Goal: Task Accomplishment & Management: Manage account settings

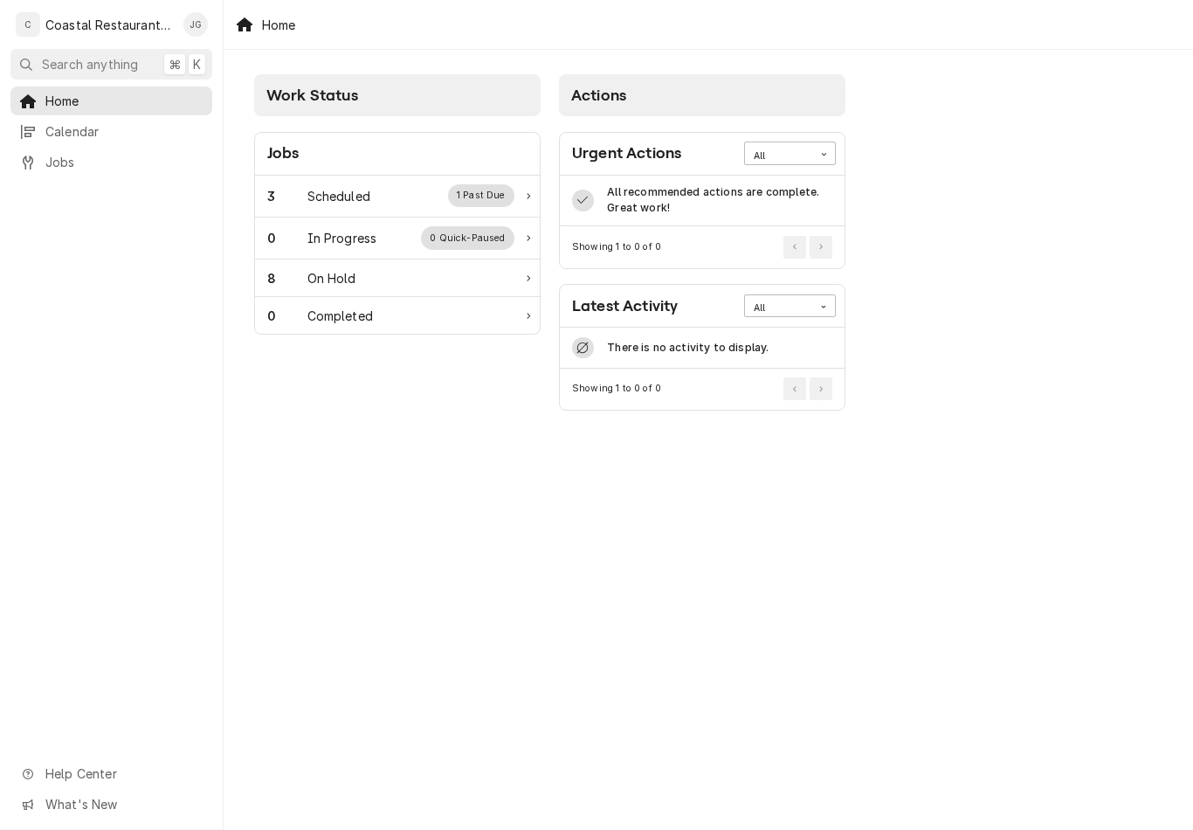
click at [340, 192] on div "Scheduled" at bounding box center [338, 196] width 63 height 18
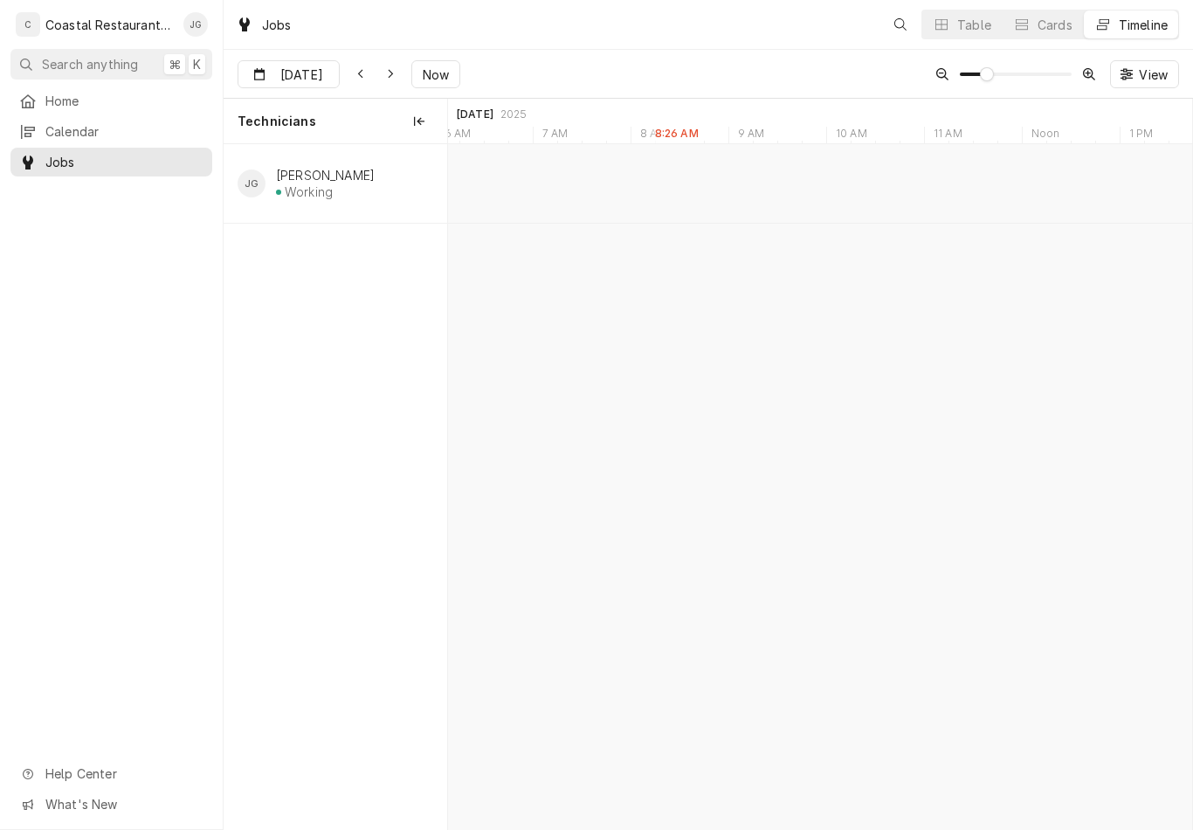
scroll to position [0, 14757]
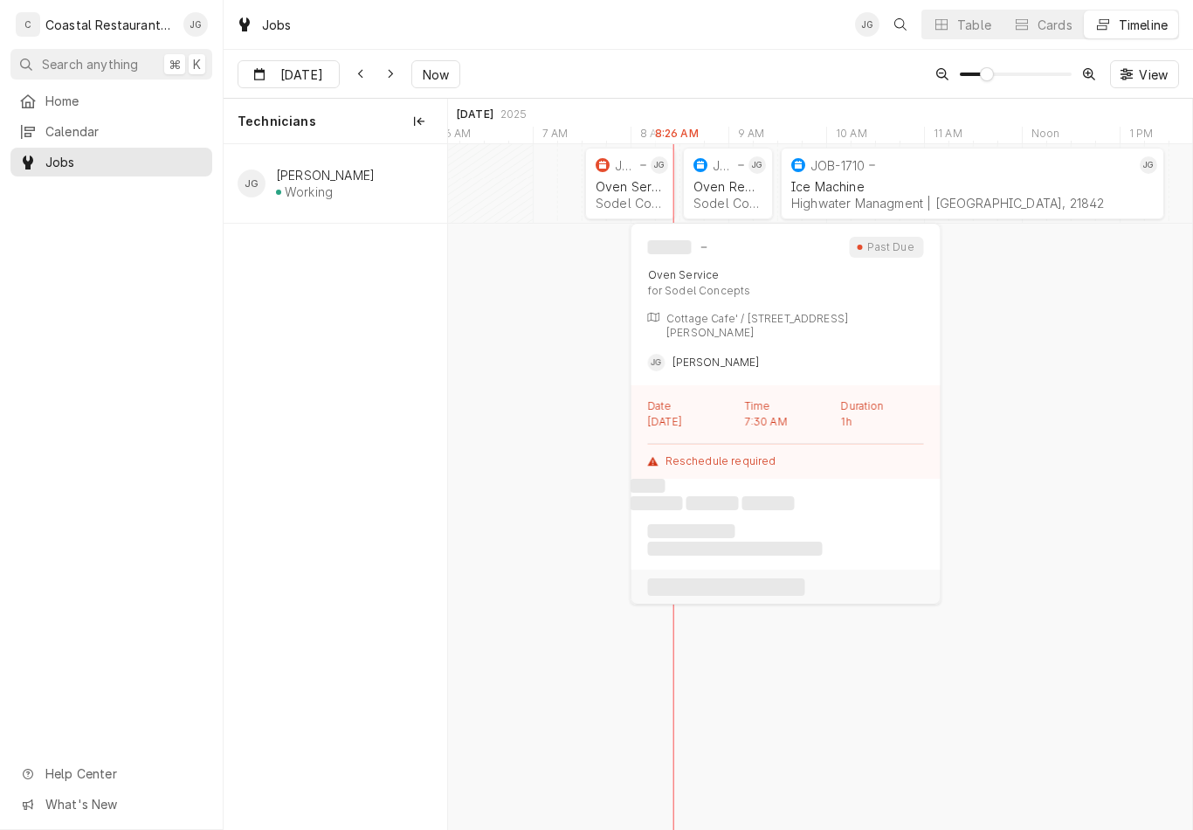
click at [630, 203] on div "Sodel Concepts | Bethany Beach, 19930" at bounding box center [630, 203] width 69 height 15
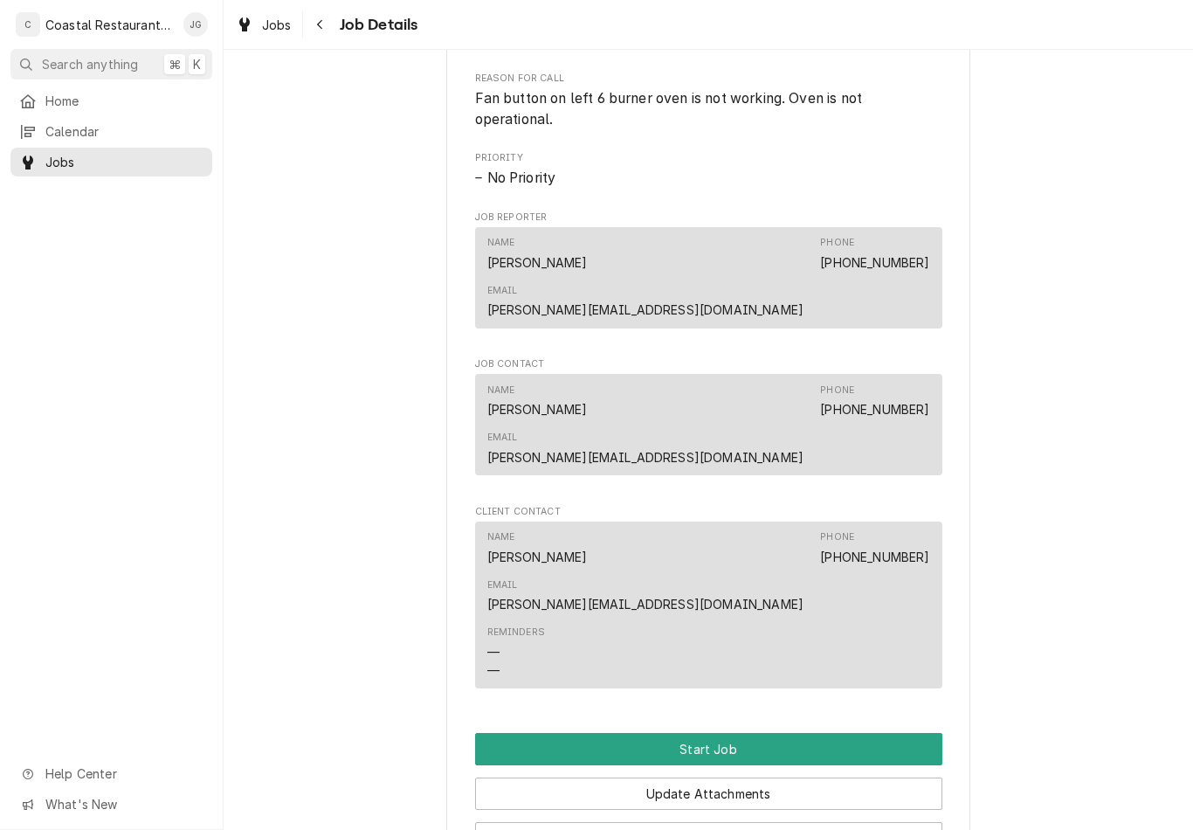
scroll to position [844, 0]
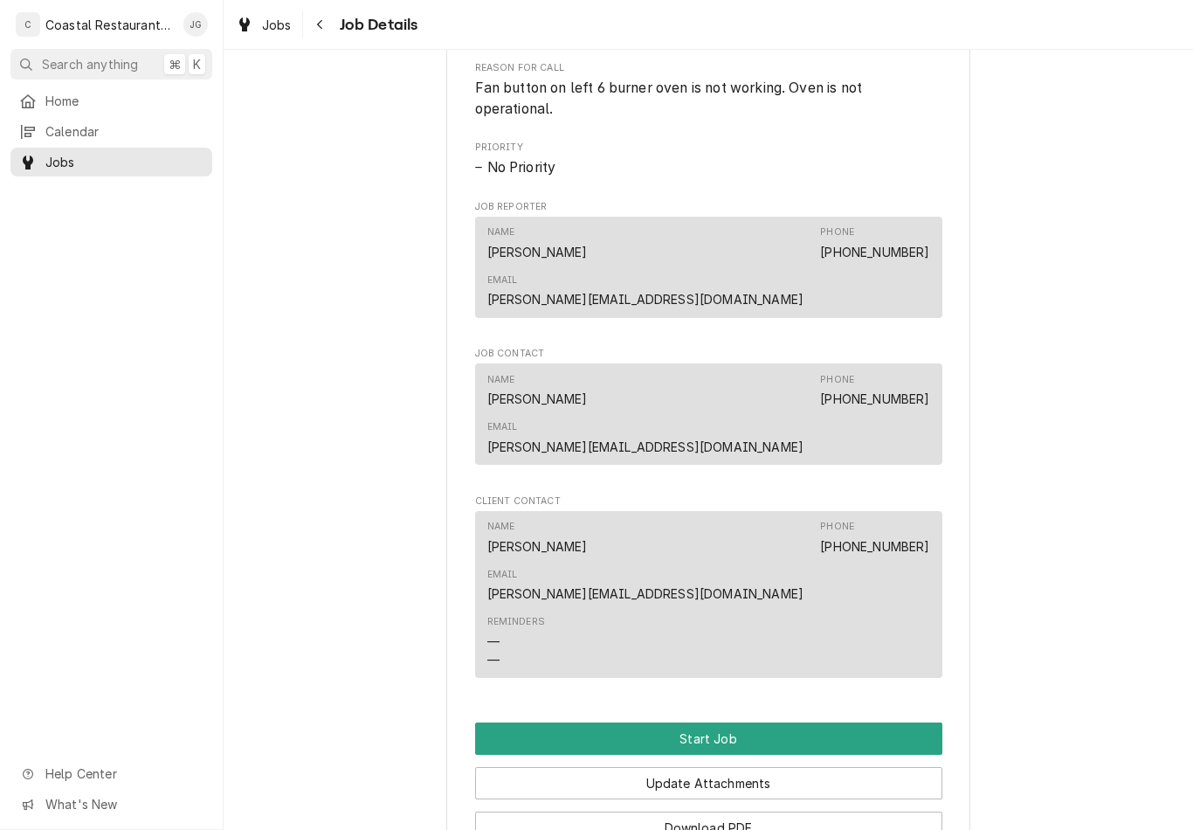
click at [772, 722] on button "Start Job" at bounding box center [708, 738] width 467 height 32
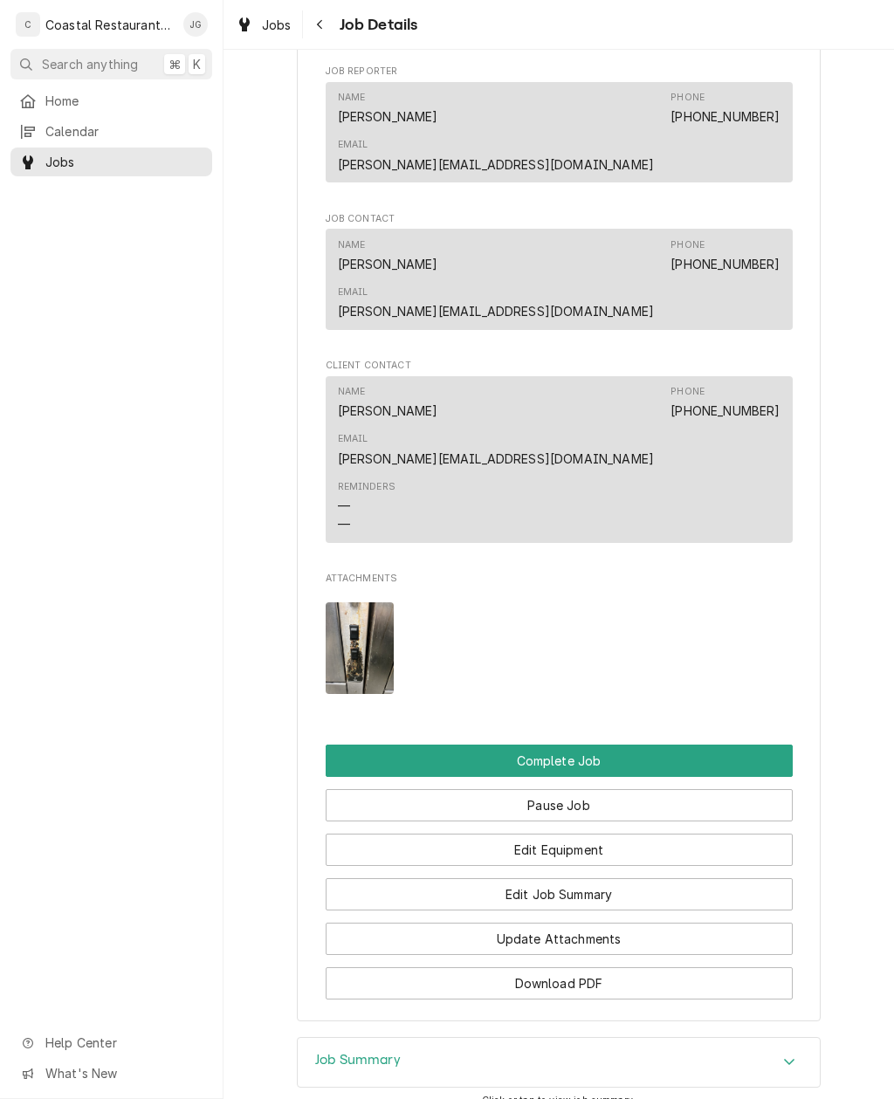
scroll to position [1175, 0]
click at [622, 879] on button "Edit Job Summary" at bounding box center [559, 895] width 467 height 32
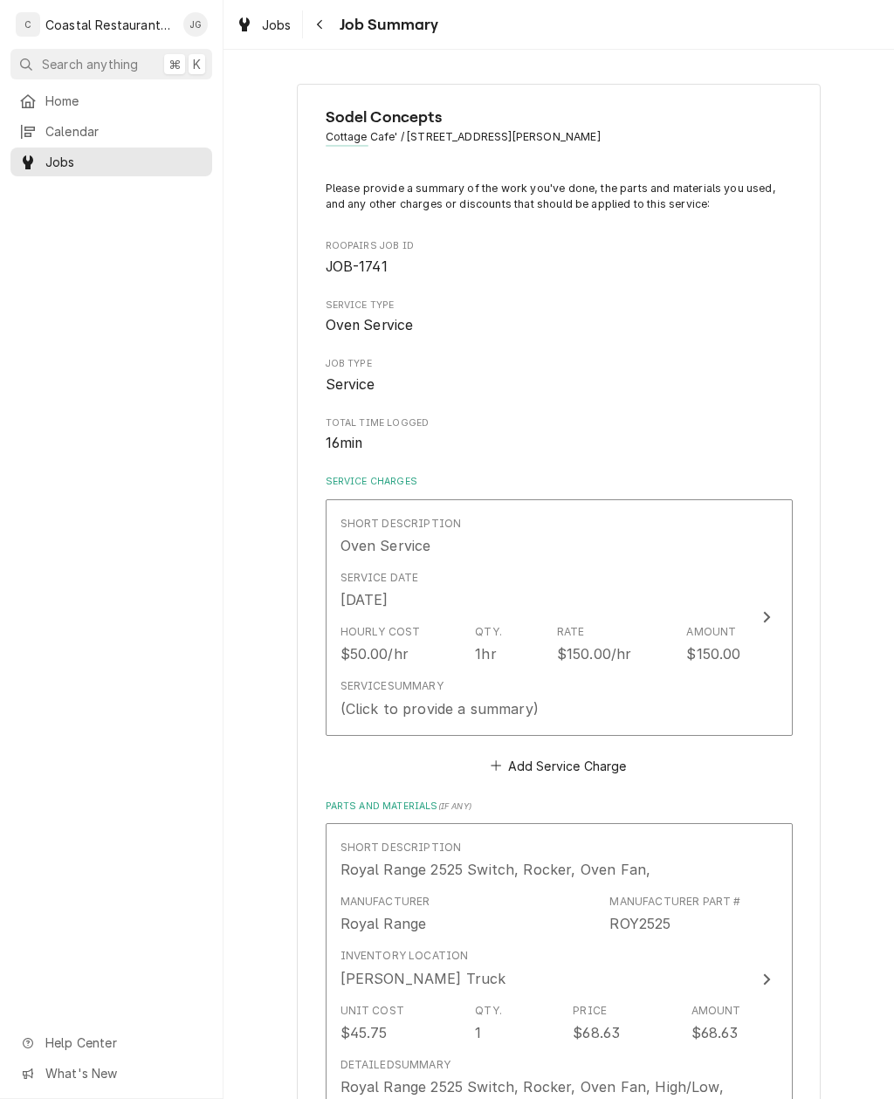
click at [541, 659] on div "Hourly Cost $50.00/hr Qty. 1hr Rate $150.00/hr Amount $150.00" at bounding box center [541, 644] width 401 height 54
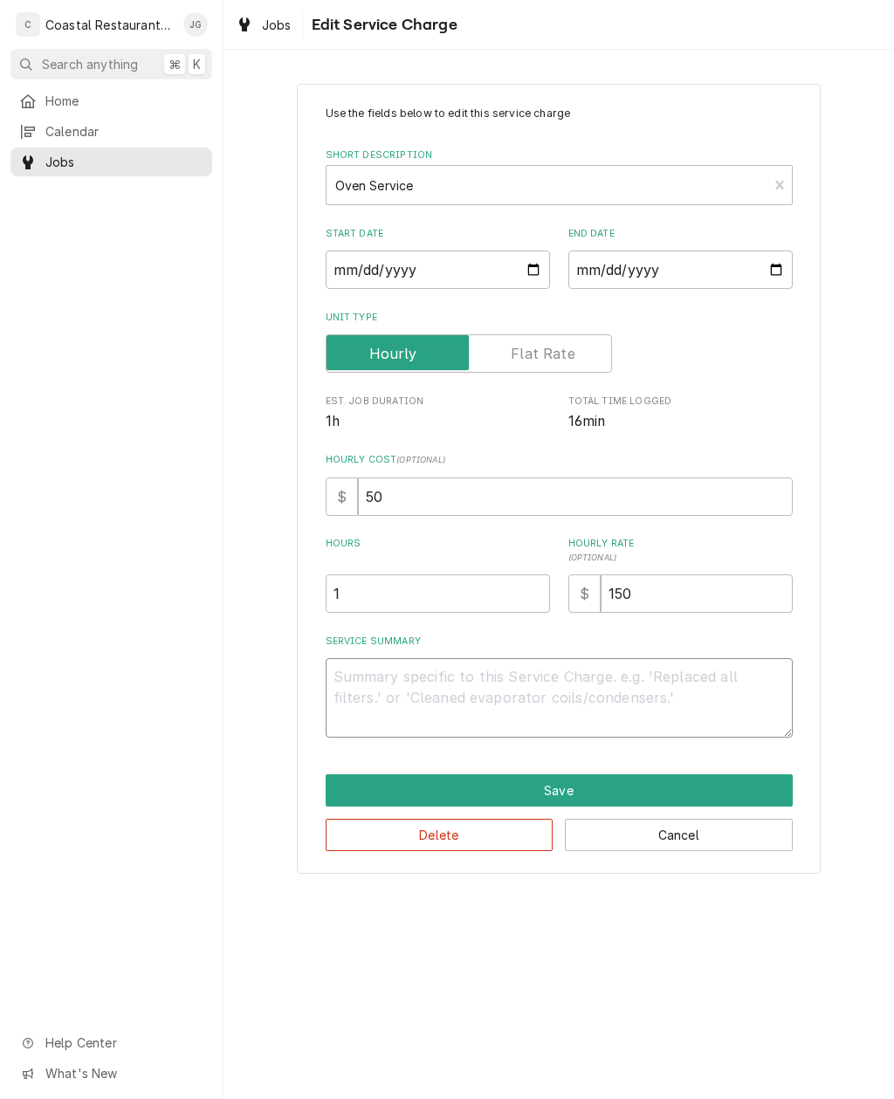
click at [499, 679] on textarea "Service Summary" at bounding box center [559, 697] width 467 height 79
type textarea "x"
type textarea "Ar"
type textarea "x"
type textarea "Arr"
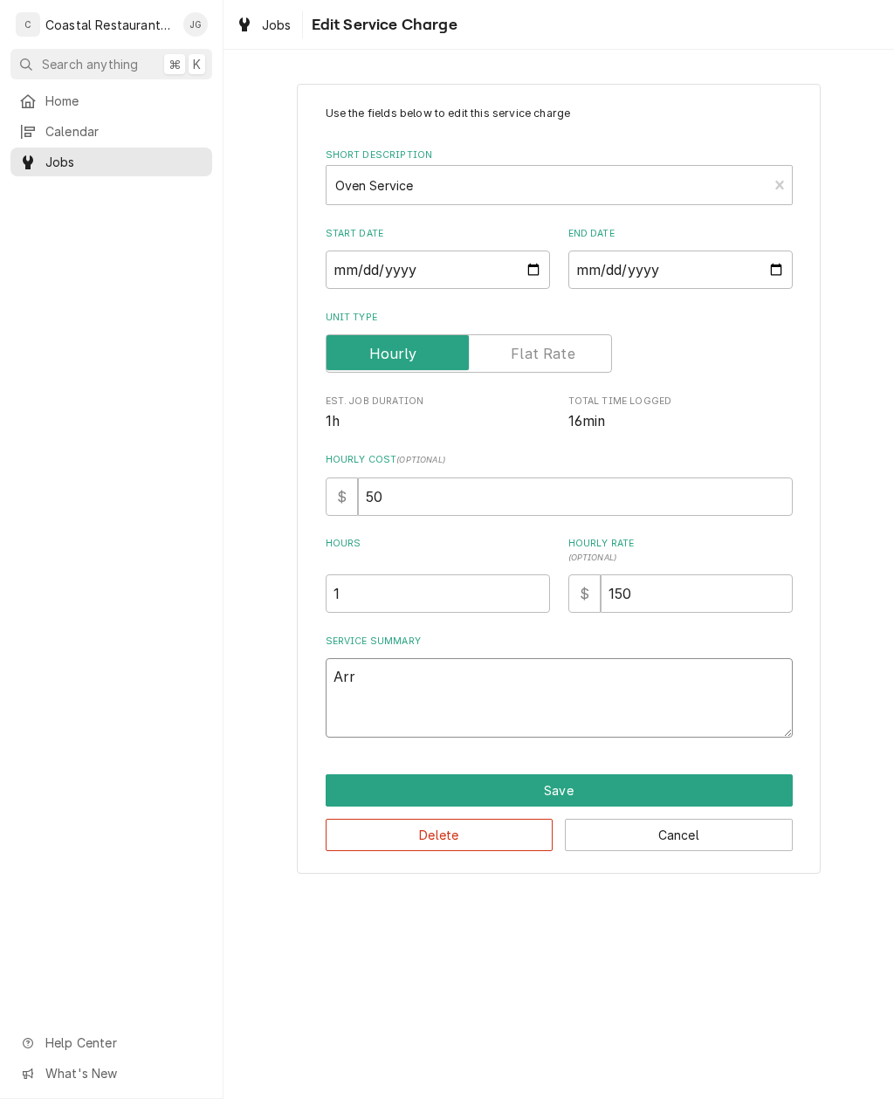
type textarea "x"
type textarea "Arrived"
type textarea "x"
type textarea "Arrived o"
type textarea "x"
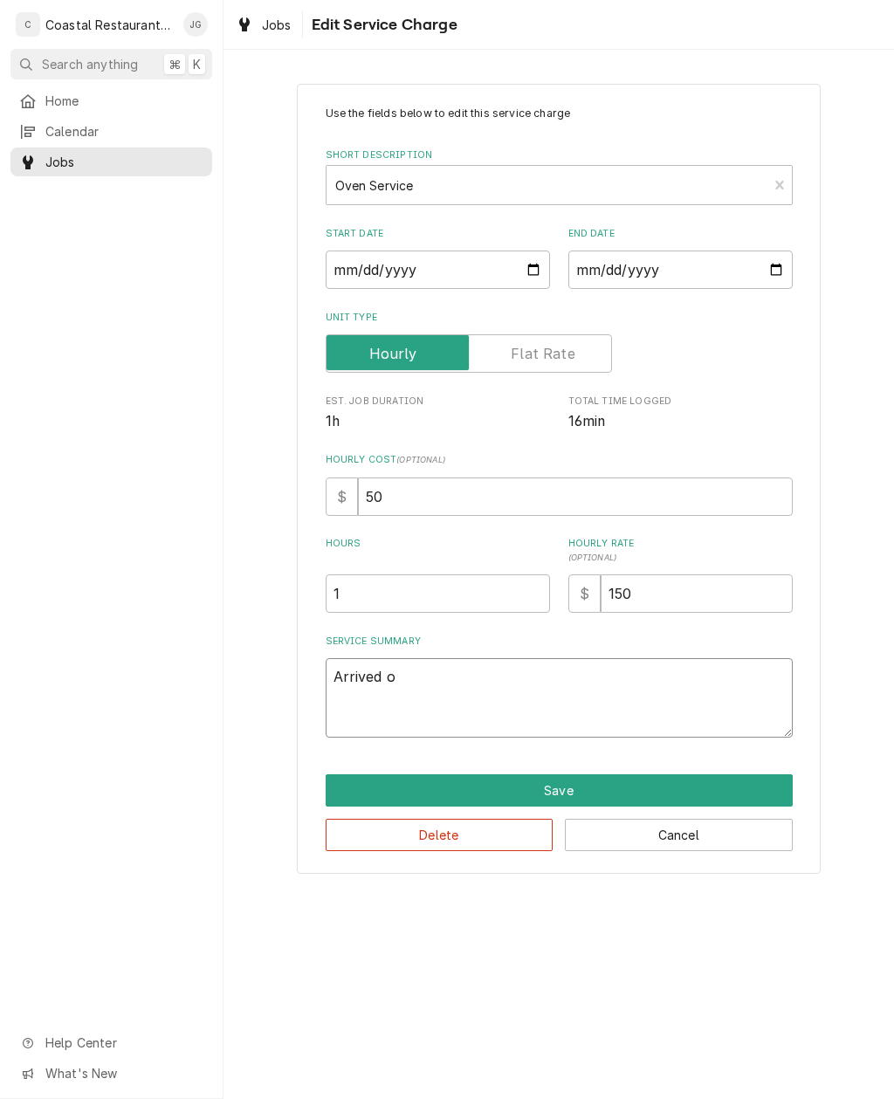
type textarea "Arrived on"
type textarea "x"
type textarea "Arrived ons"
type textarea "x"
type textarea "Arrived onsi"
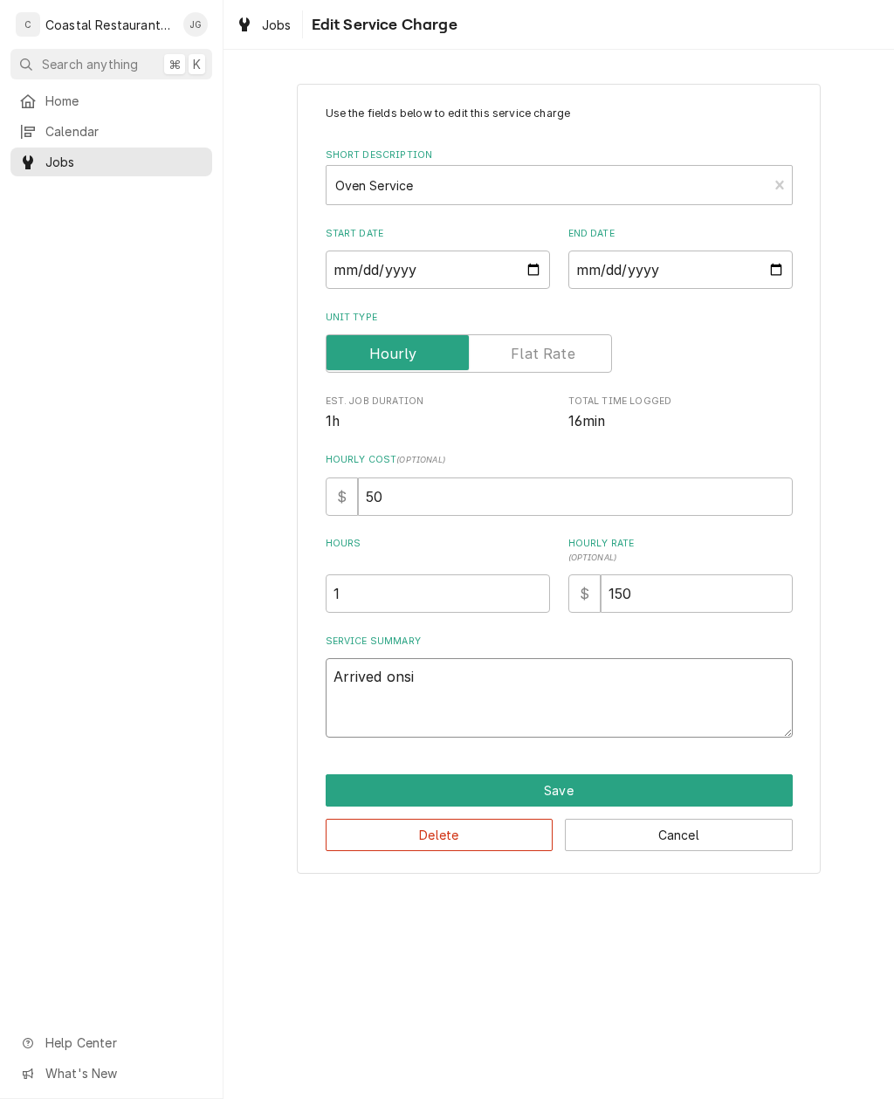
type textarea "x"
type textarea "Arrived onsit"
type textarea "x"
type textarea "Arrived onsite"
type textarea "x"
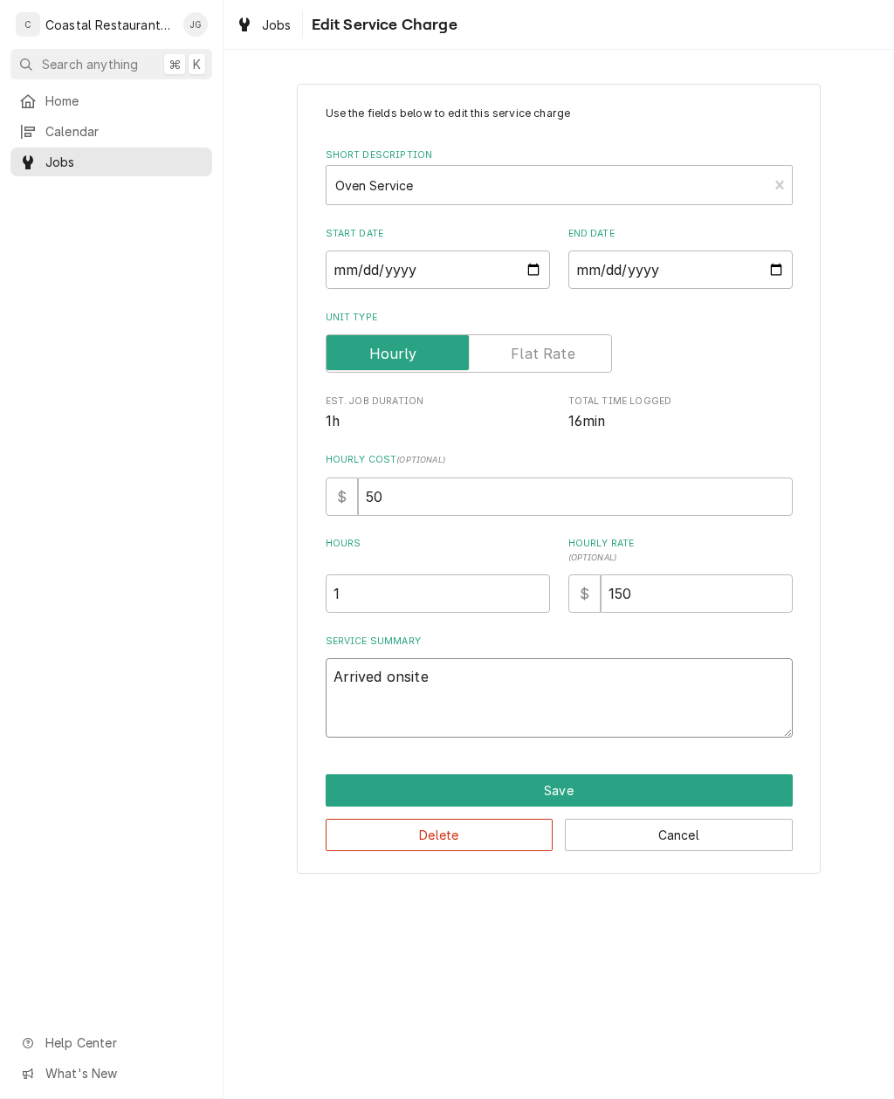
type textarea "Arrived onsite"
type textarea "x"
type textarea "Arrived onsite f"
type textarea "x"
type textarea "Arrived onsite fo"
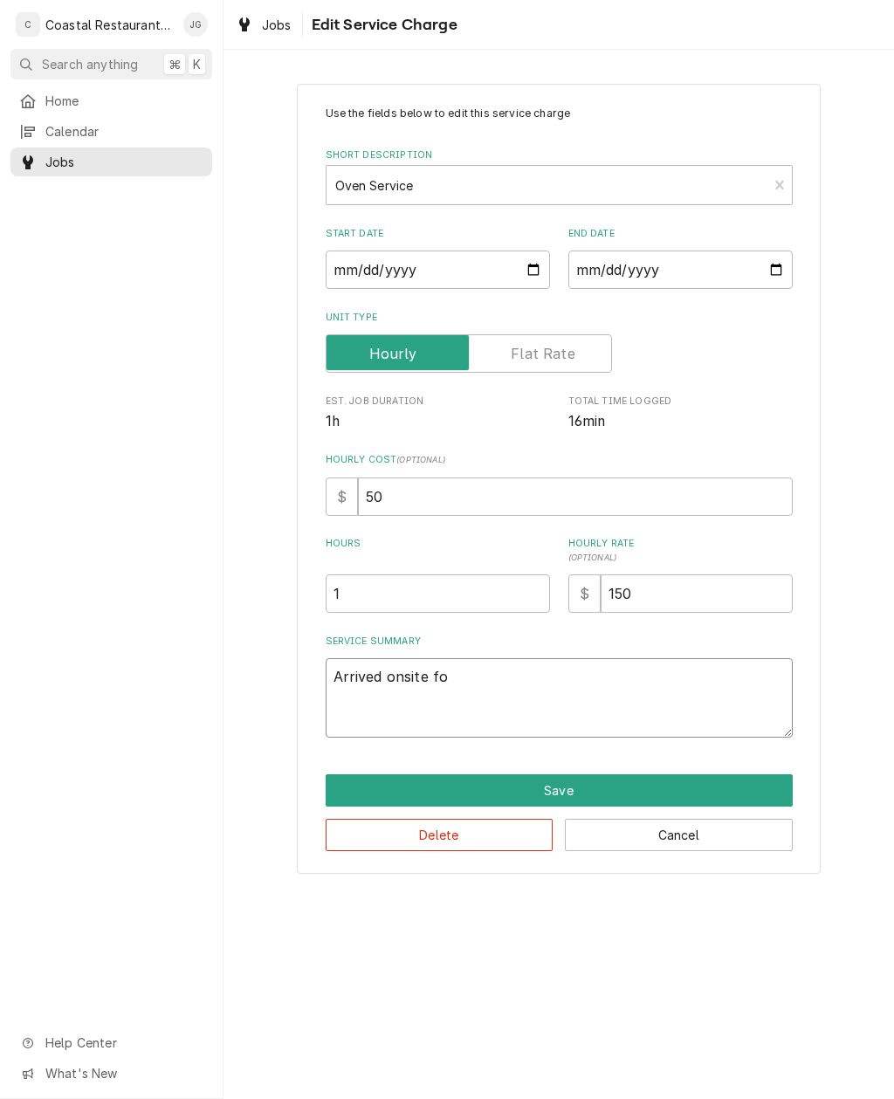
type textarea "x"
type textarea "Arrived onsite fou"
type textarea "x"
type textarea "Arrived onsite foun"
type textarea "x"
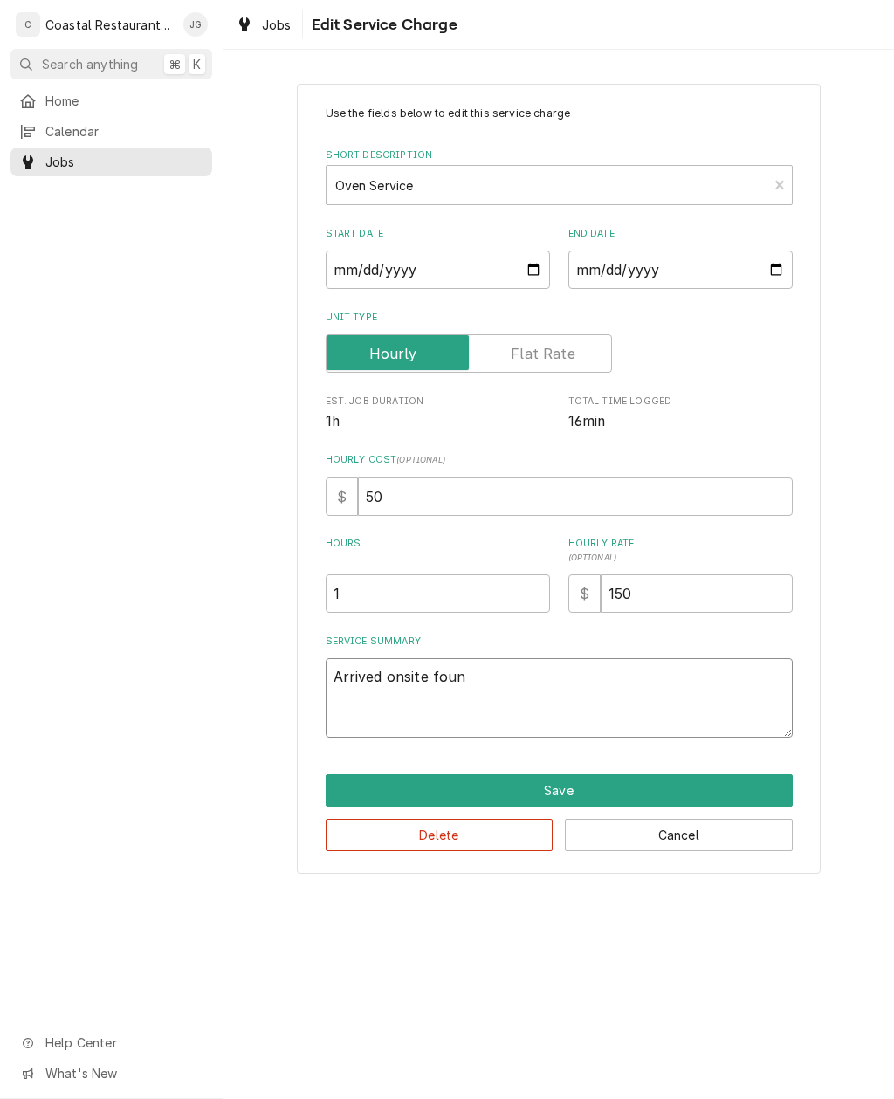
type textarea "Arrived onsite found"
type textarea "x"
type textarea "Arrived onsite found"
type textarea "x"
type textarea "Arrived onsite found H"
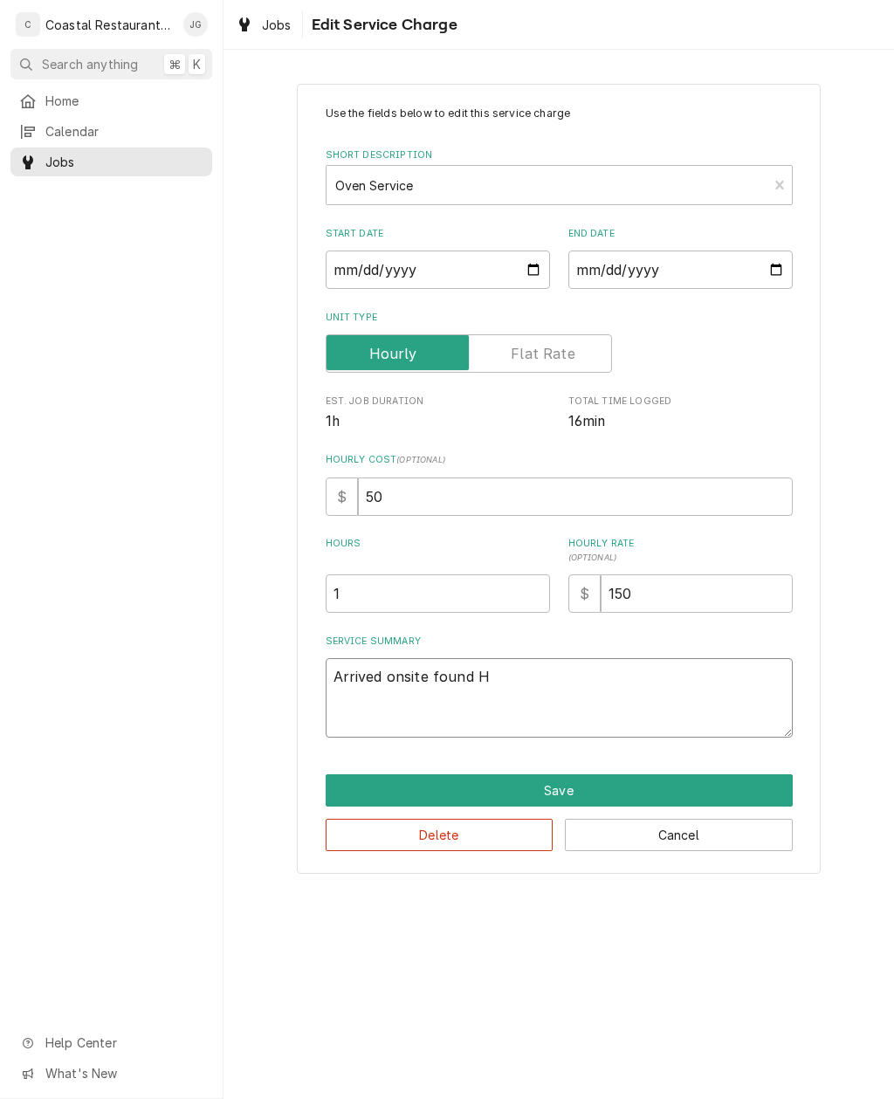
type textarea "x"
type textarea "Arrived onsite found Hi"
type textarea "x"
type textarea "Arrived onsite found Hi/"
type textarea "x"
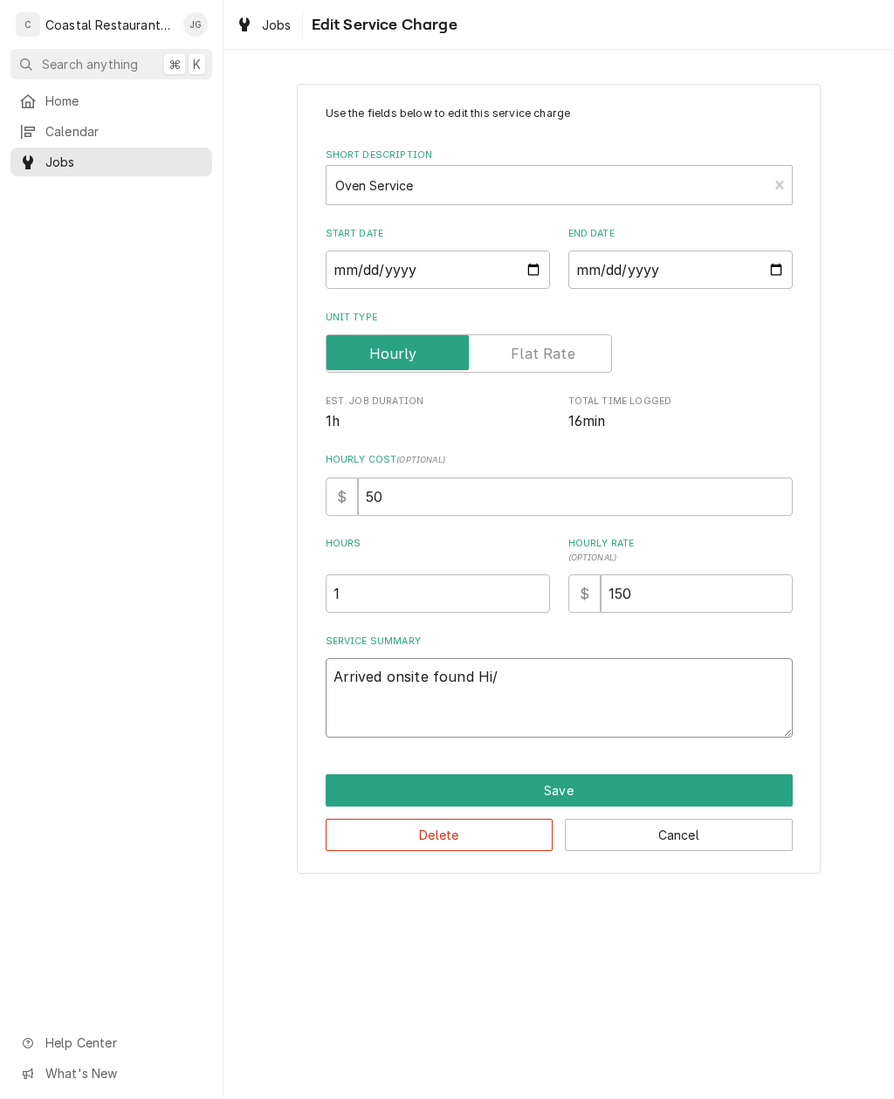
type textarea "Arrived onsite found Hi/L"
type textarea "x"
type textarea "Arrived onsite found Hi/Low"
type textarea "x"
type textarea "Arrived onsite found Hi/Low"
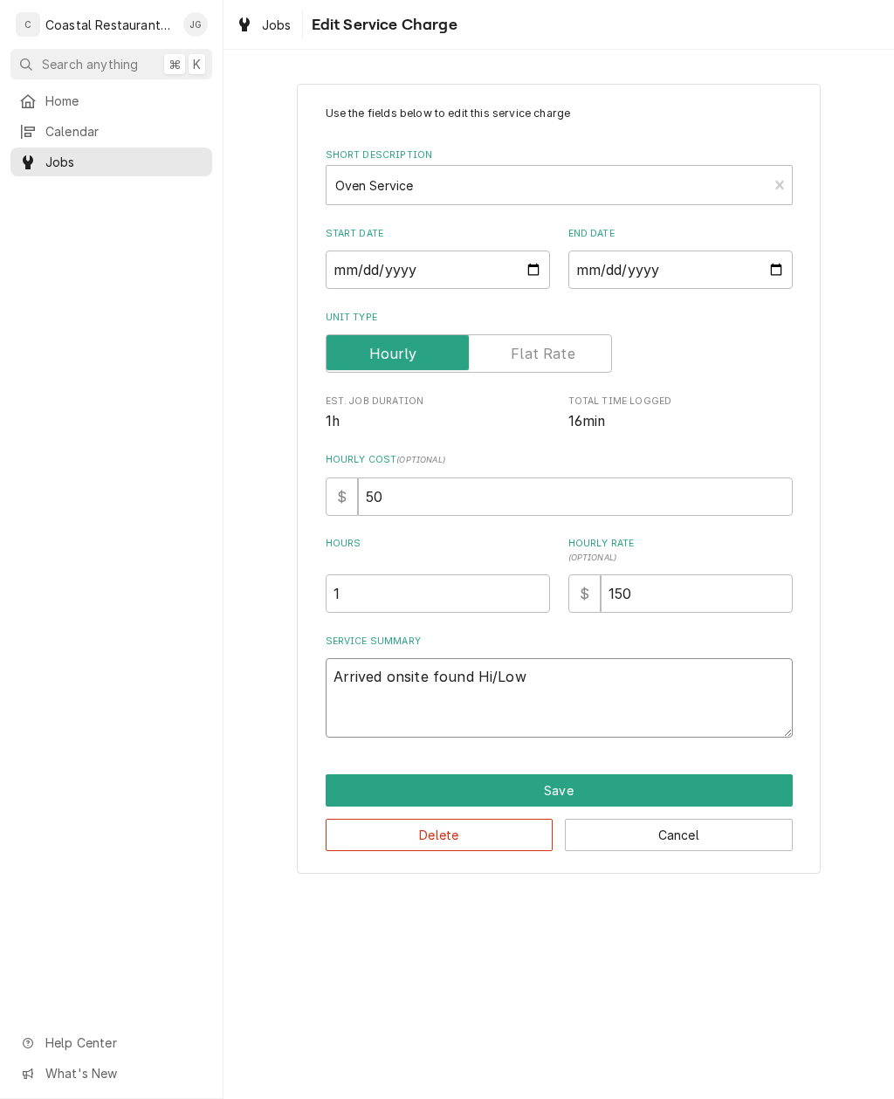
type textarea "x"
type textarea "Arrived onsite found Hi/Low s"
type textarea "x"
type textarea "Arrived onsite found Hi/Low"
type textarea "x"
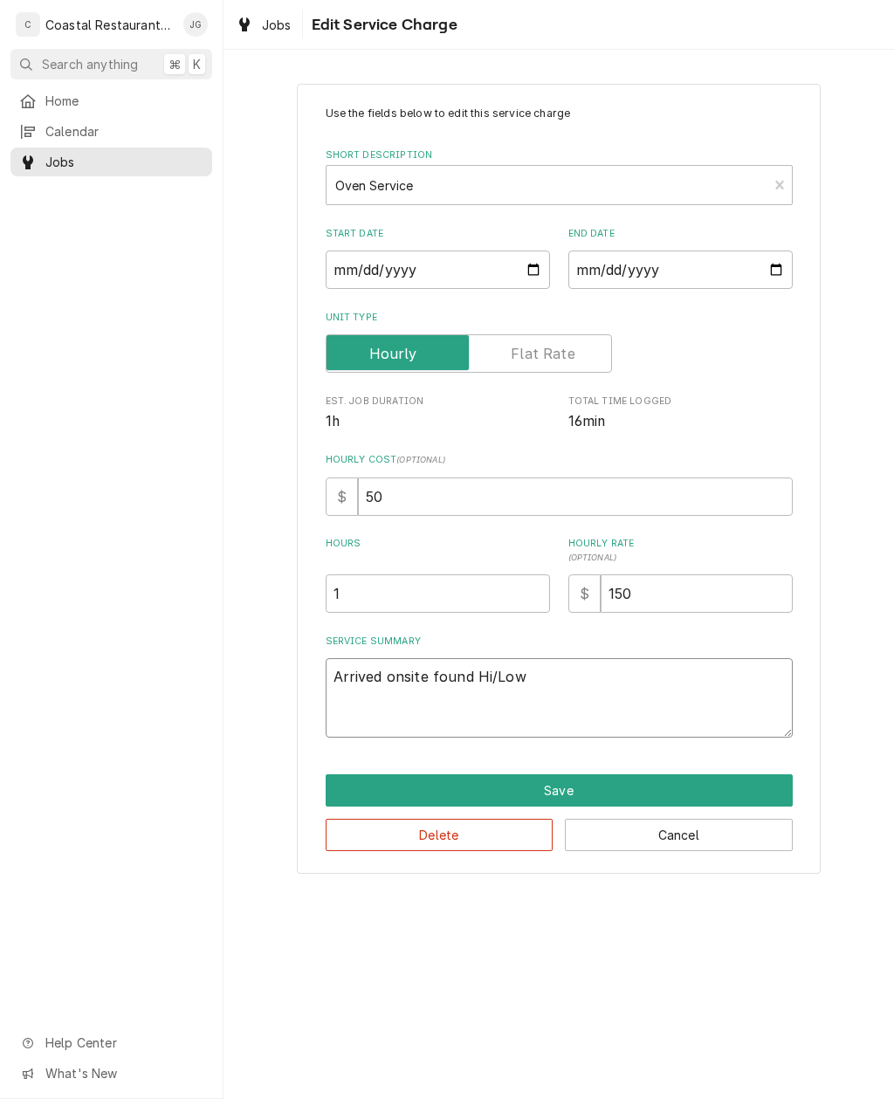
type textarea "Arrived onsite found Hi/Low f"
type textarea "x"
type textarea "Arrived onsite found Hi/Low fan"
type textarea "x"
type textarea "Arrived onsite found Hi/Low fan"
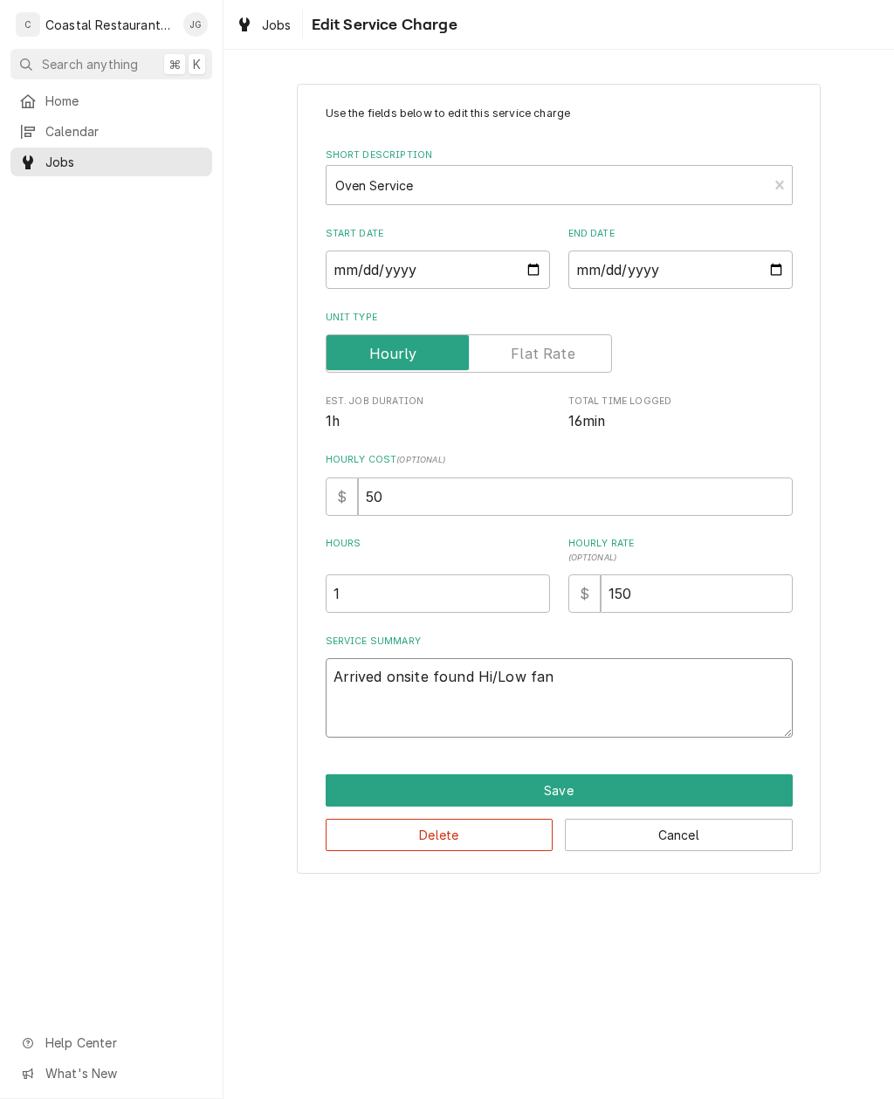
type textarea "x"
type textarea "Arrived onsite found Hi/Low fan s"
type textarea "x"
type textarea "Arrived onsite found Hi/Low fan sw"
type textarea "x"
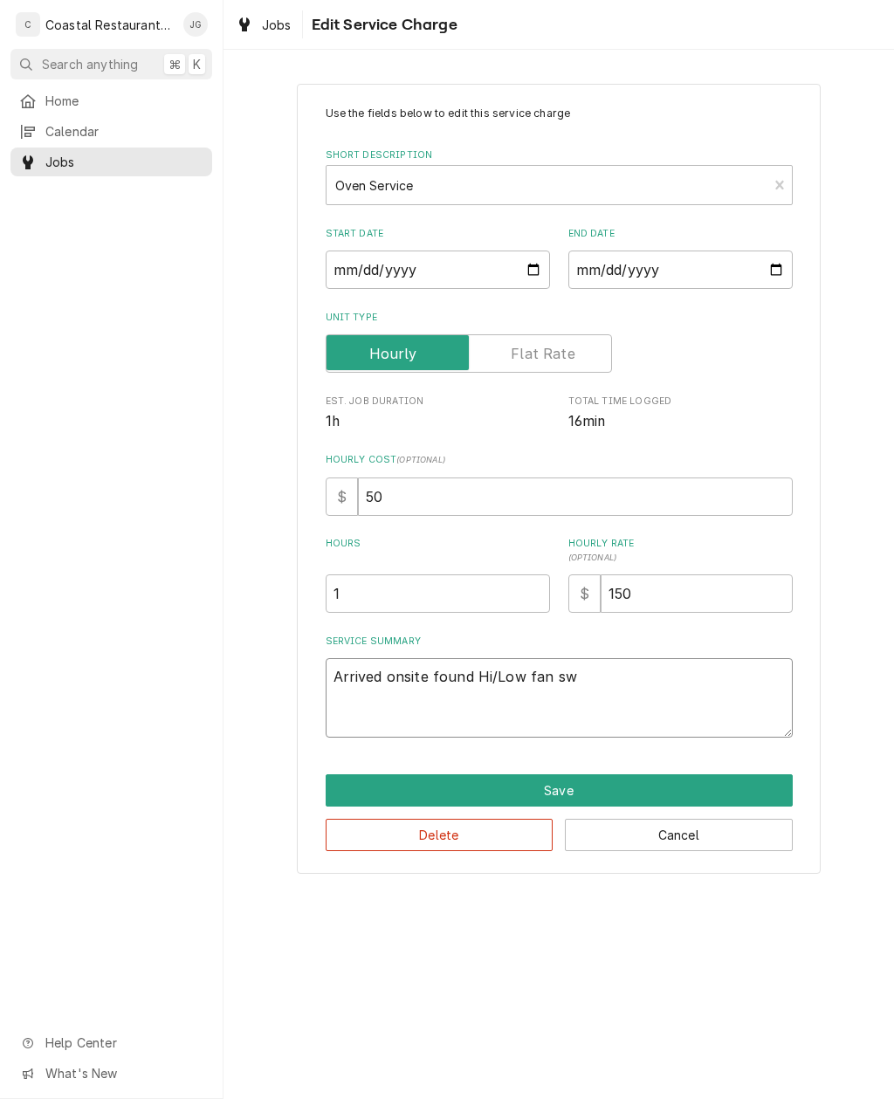
type textarea "Arrived onsite found Hi/Low fan swi"
type textarea "x"
type textarea "Arrived onsite found Hi/Low fan swit"
type textarea "x"
type textarea "Arrived onsite found Hi/Low fan switc"
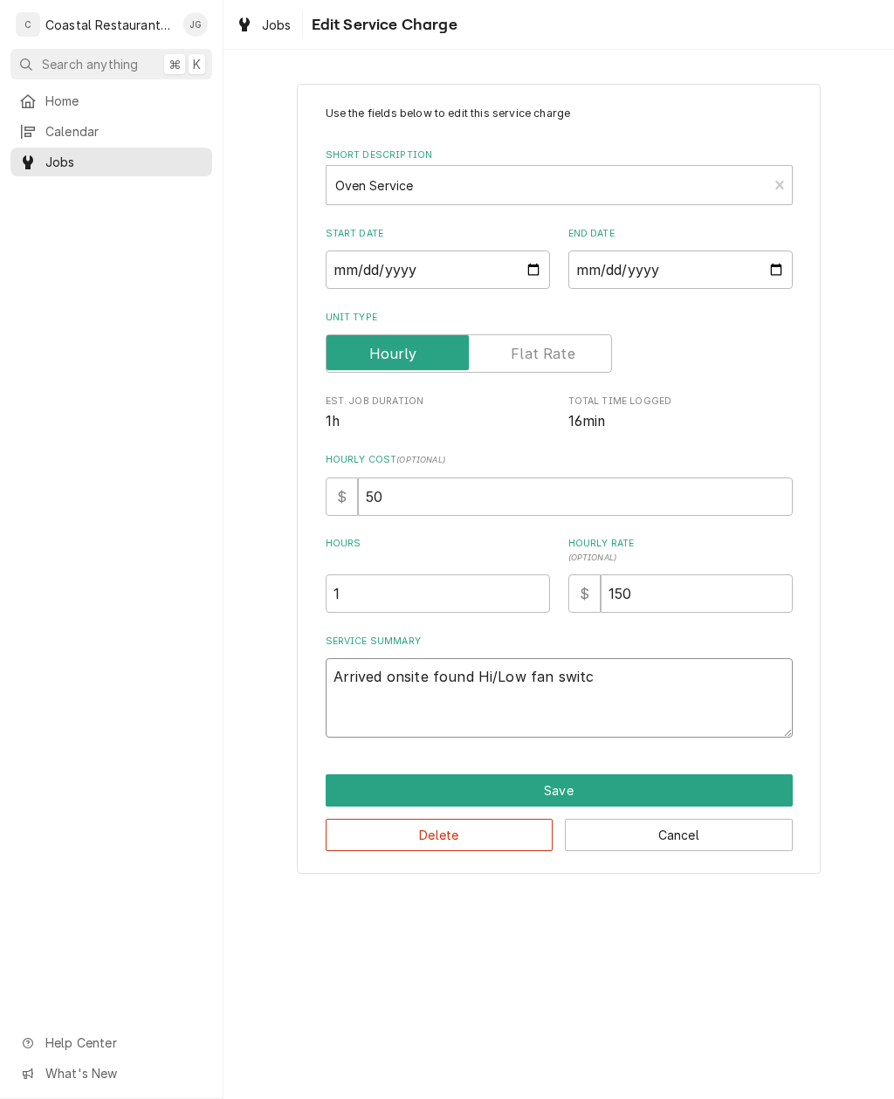
type textarea "x"
type textarea "Arrived onsite found Hi/Low fan switch"
type textarea "x"
type textarea "Arrived onsite found Hi/Low fan switch"
type textarea "x"
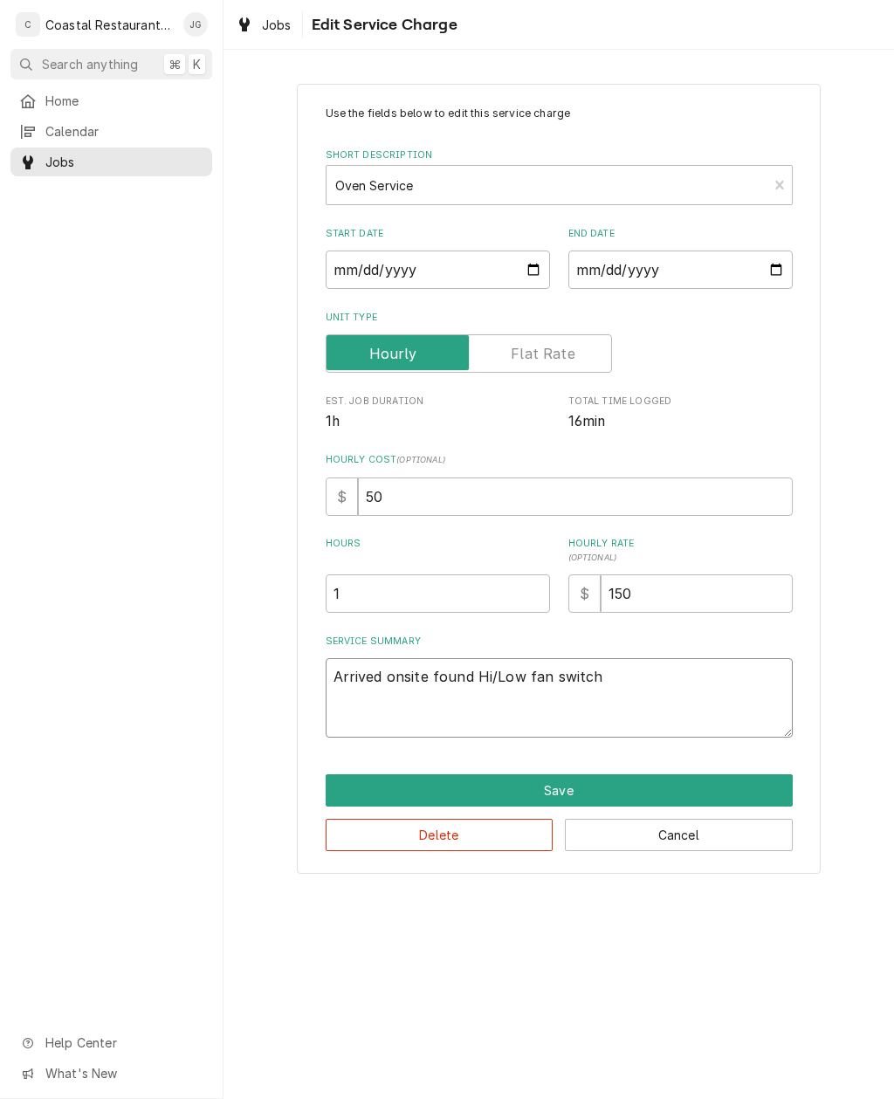
type textarea "Arrived onsite found Hi/Low fan switch b"
type textarea "x"
type textarea "Arrived onsite found Hi/Low fan switch br"
type textarea "x"
type textarea "Arrived onsite found Hi/Low fan switch brok"
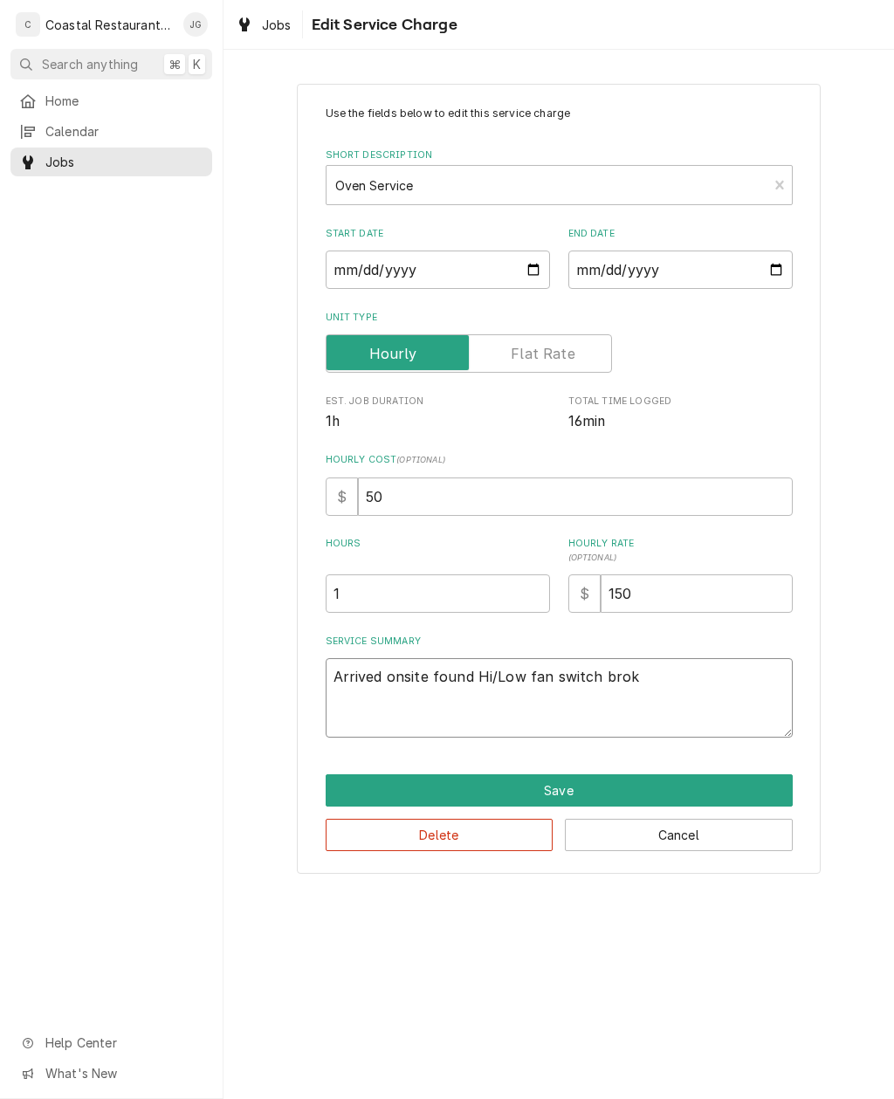
type textarea "x"
type textarea "Arrived onsite found Hi/Low fan switch broke"
type textarea "x"
type textarea "Arrived onsite found Hi/Low fan switch broken"
type textarea "x"
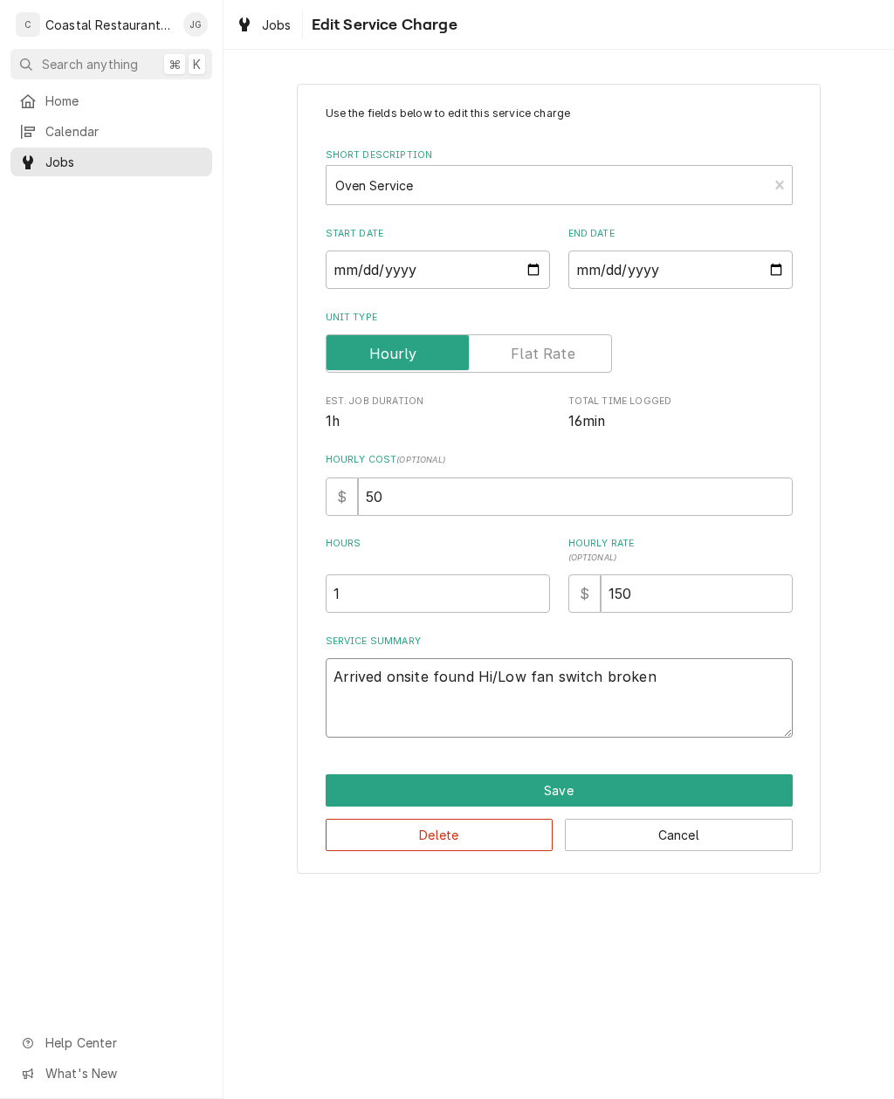
type textarea "Arrived onsite found Hi/Low fan switch broken."
type textarea "x"
type textarea "Arrived onsite found Hi/Low fan switch broken."
type textarea "x"
type textarea "Arrived onsite found Hi/Low fan switch broken. R"
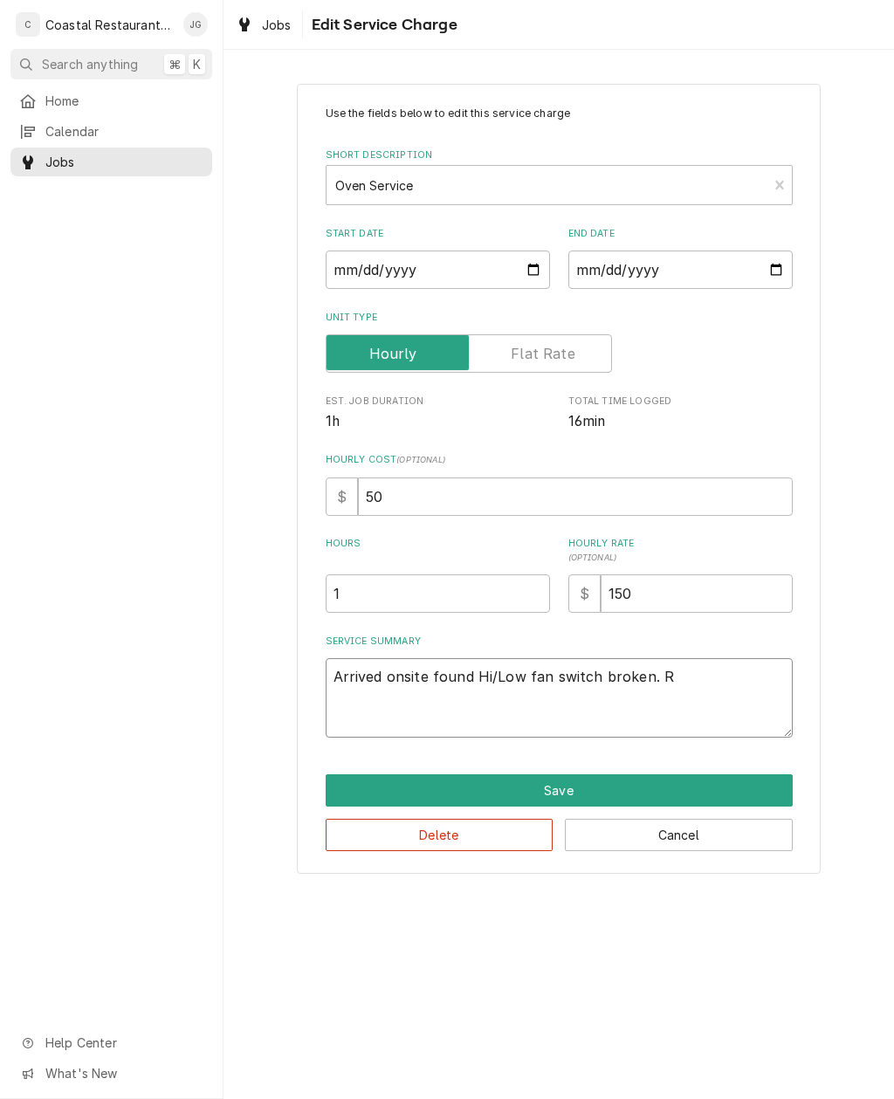
type textarea "x"
type textarea "Arrived onsite found Hi/Low fan switch broken. Re"
type textarea "x"
type textarea "Arrived onsite found Hi/Low fan switch broken. Rem"
type textarea "x"
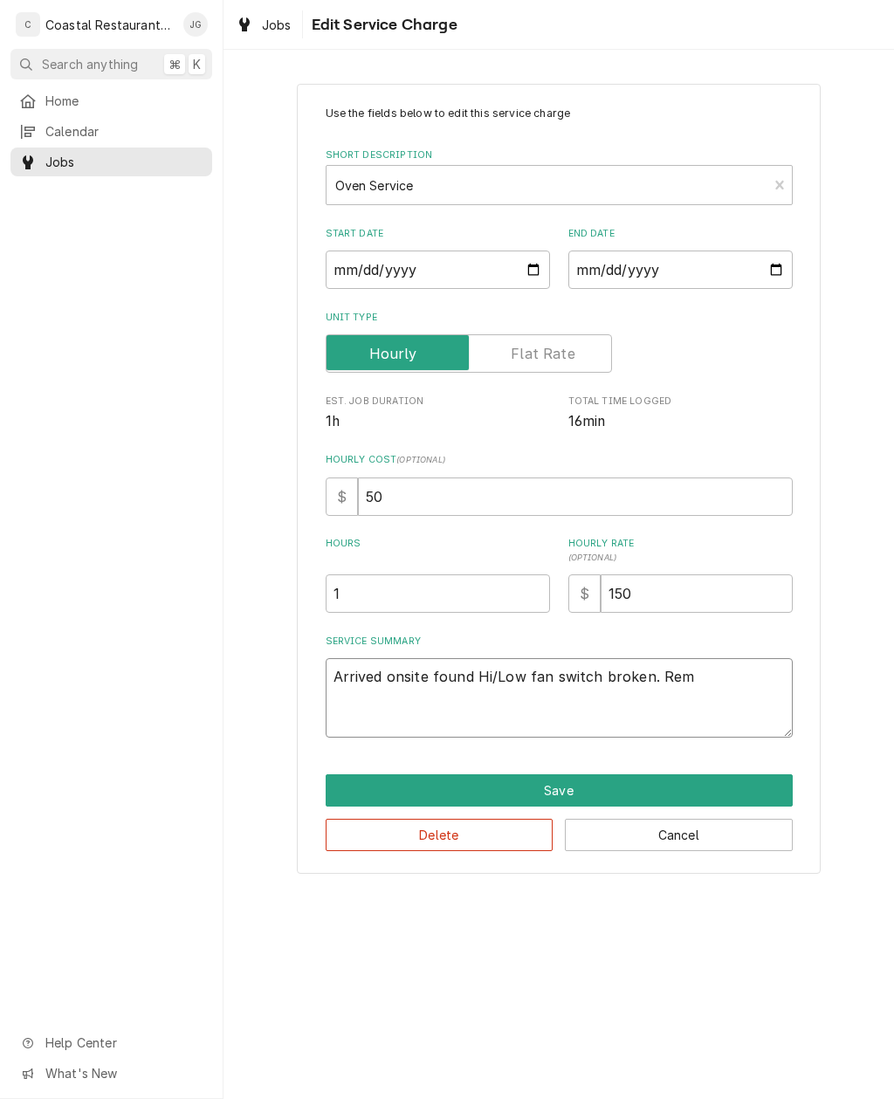
type textarea "Arrived onsite found Hi/Low fan switch broken. Remo"
type textarea "x"
type textarea "Arrived onsite found Hi/Low fan switch broken. Remove"
type textarea "x"
type textarea "Arrived onsite found Hi/Low fan switch broken. Removed"
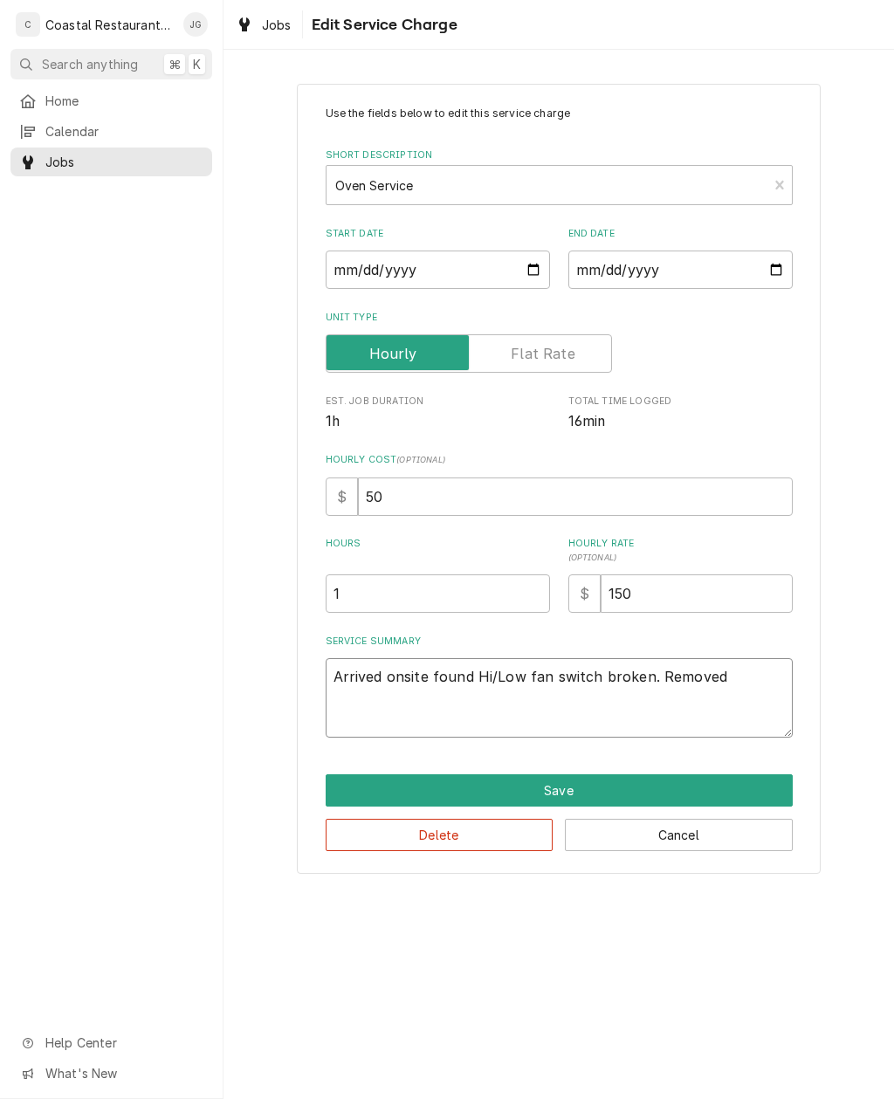
type textarea "x"
type textarea "Arrived onsite found Hi/Low fan switch broken. Removed"
type textarea "x"
type textarea "Arrived onsite found Hi/Low fan switch broken. Removed d"
type textarea "x"
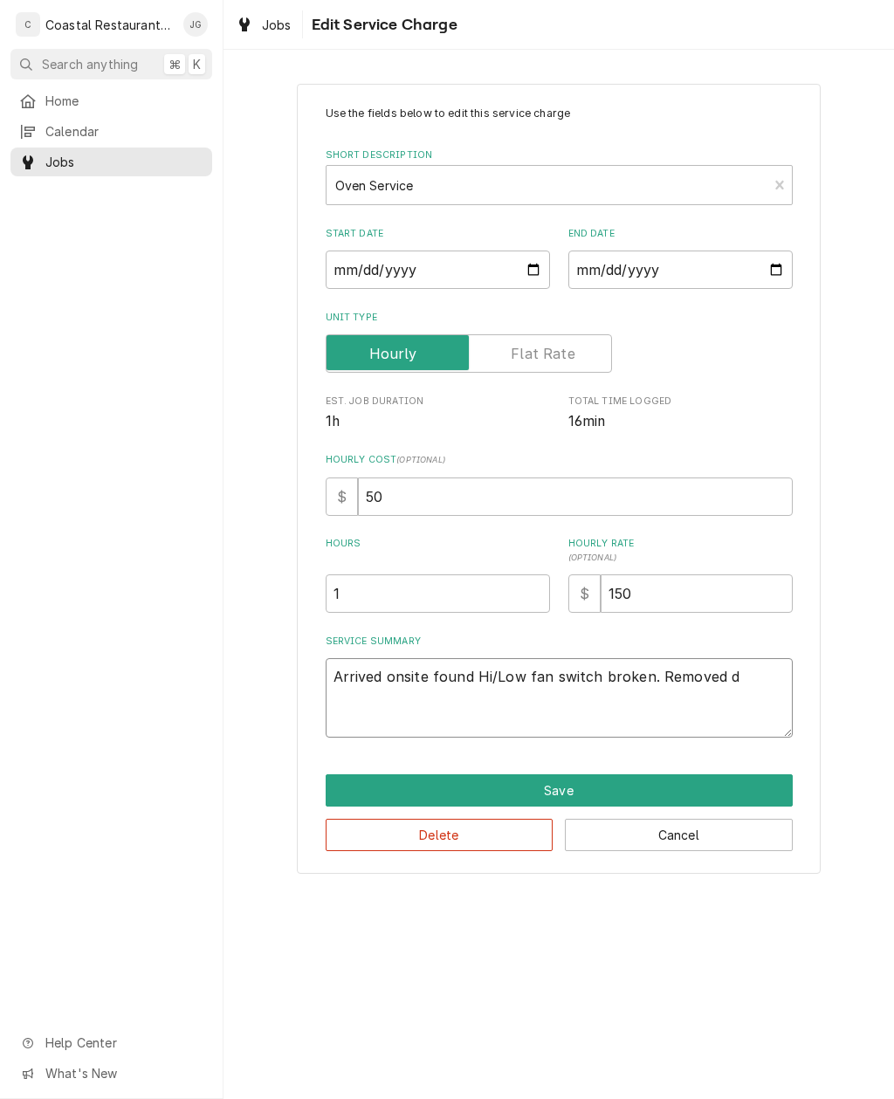
type textarea "Arrived onsite found Hi/Low fan switch broken. Removed de"
type textarea "x"
type textarea "Arrived onsite found Hi/Low fan switch broken. Removed def"
type textarea "x"
type textarea "Arrived onsite found Hi/Low fan switch broken. Removed defe"
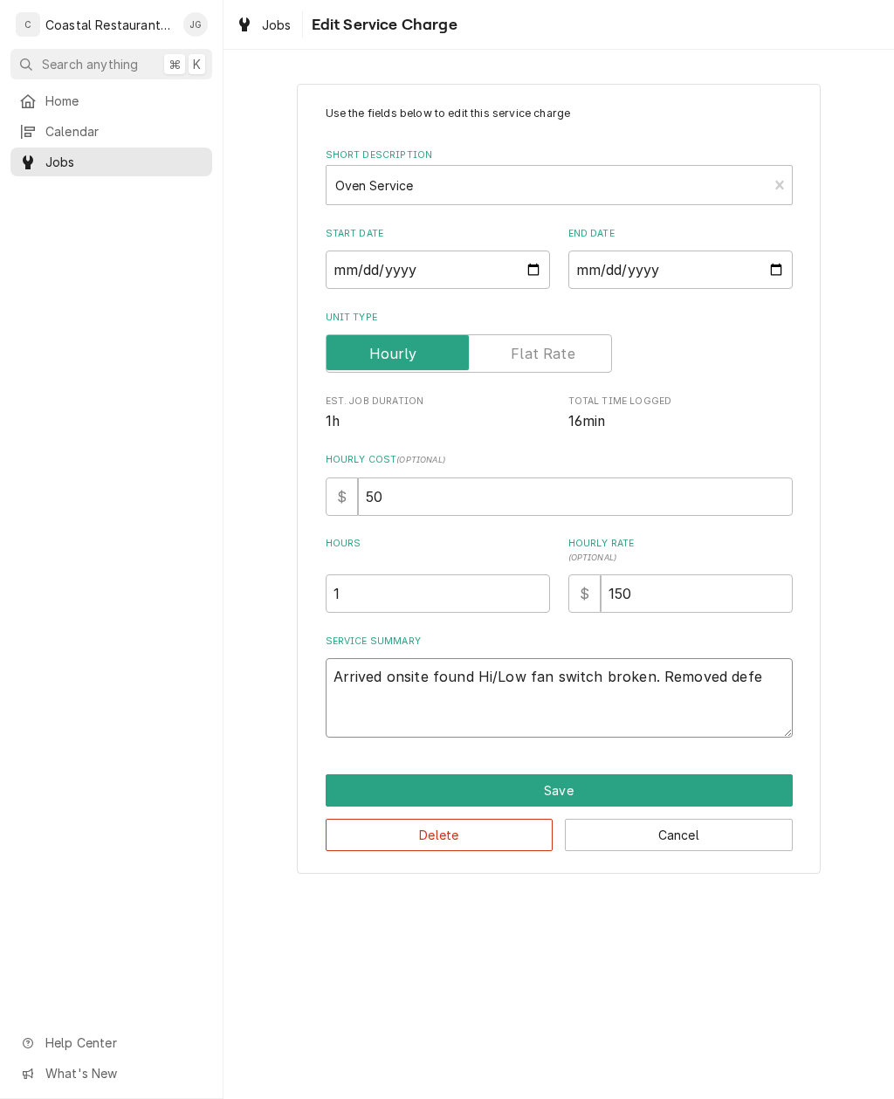
type textarea "x"
type textarea "Arrived onsite found Hi/Low fan switch broken. Removed defec"
type textarea "x"
type textarea "Arrived onsite found Hi/Low fan switch broken. Removed defective"
type textarea "x"
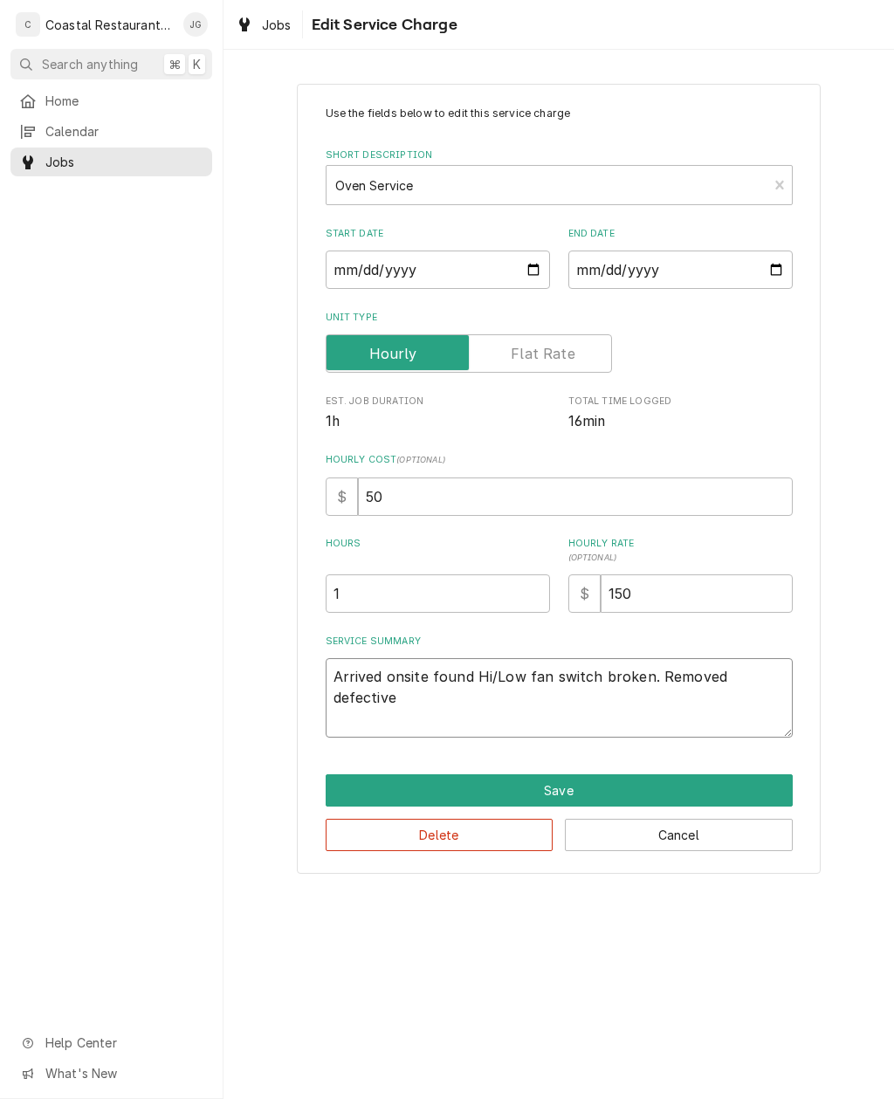
type textarea "Arrived onsite found Hi/Low fan switch broken. Removed defective s"
type textarea "x"
type textarea "Arrived onsite found Hi/Low fan switch broken. Removed defective swi"
type textarea "x"
type textarea "Arrived onsite found Hi/Low fan switch broken. Removed defective switc"
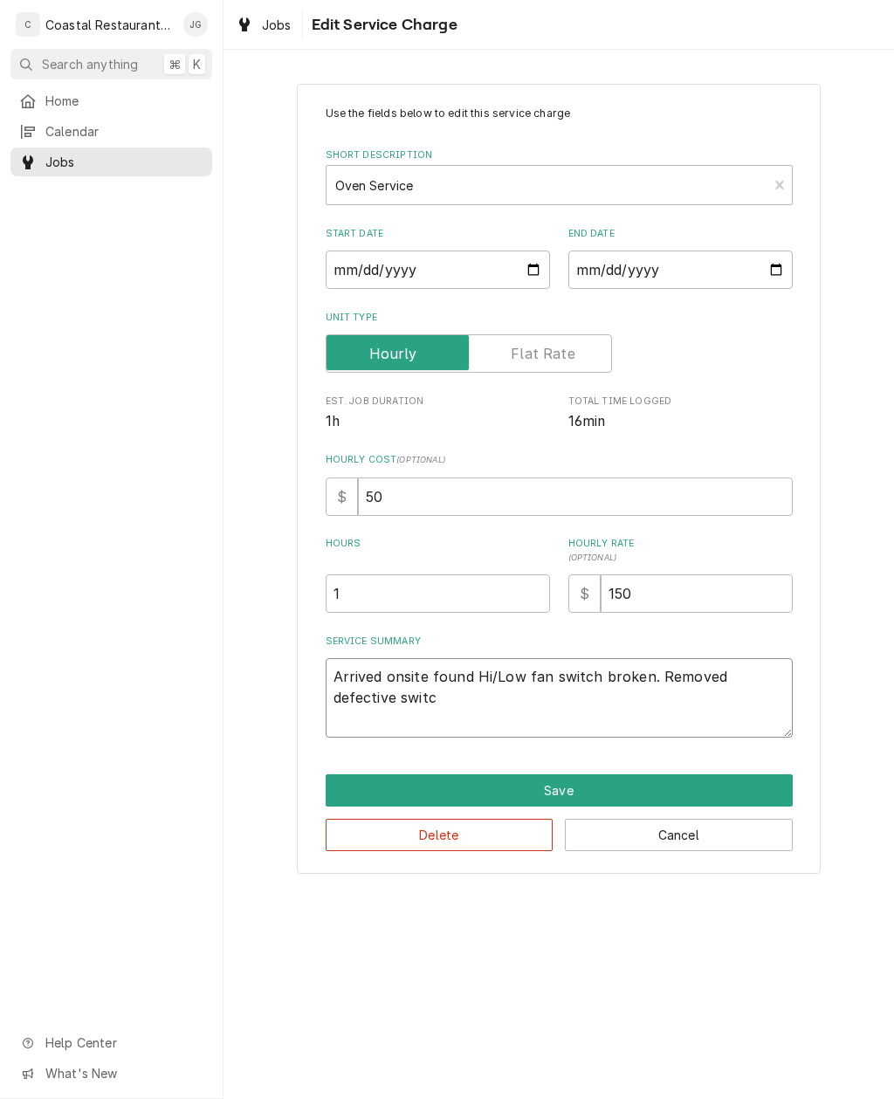
type textarea "x"
type textarea "Arrived onsite found Hi/Low fan switch broken. Removed defective switch"
type textarea "x"
type textarea "Arrived onsite found Hi/Low fan switch broken. Removed defective switch"
type textarea "x"
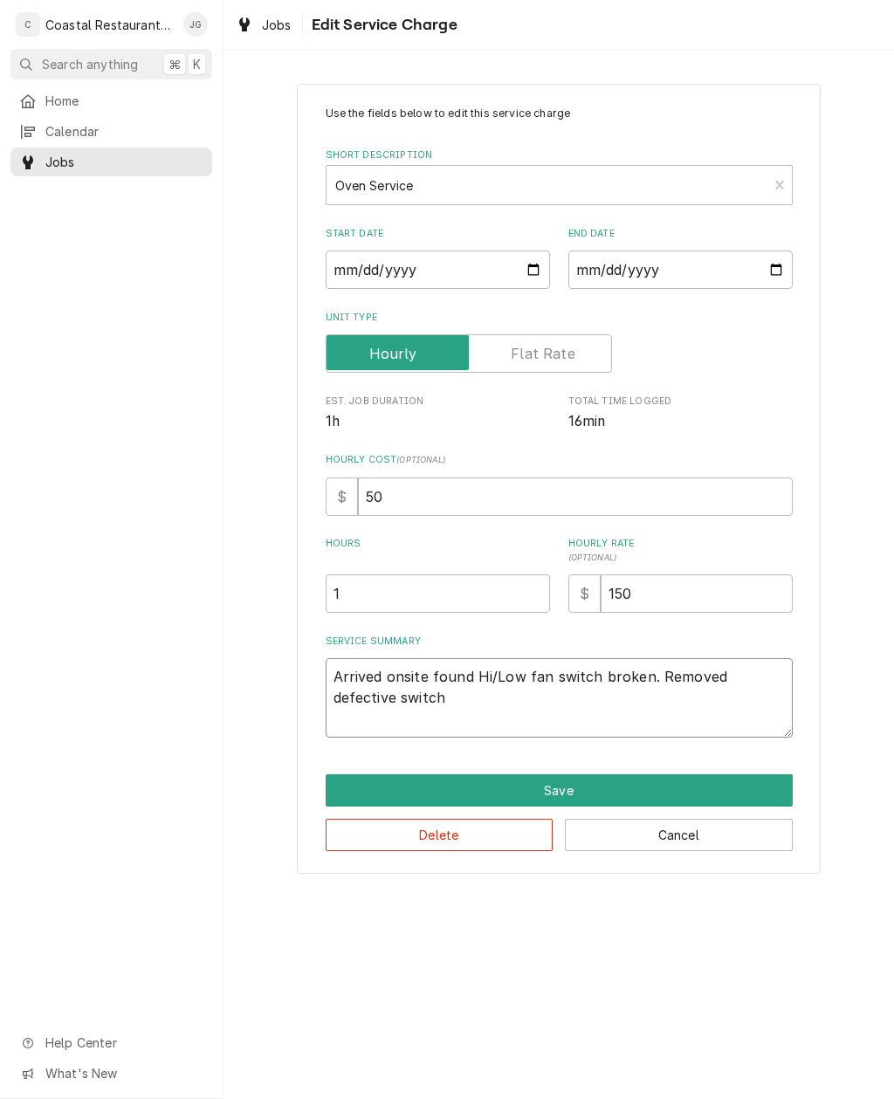
type textarea "Arrived onsite found Hi/Low fan switch broken. Removed defective switch i"
type textarea "x"
type textarea "Arrived onsite found Hi/Low fan switch broken. Removed defective switch in"
type textarea "x"
type textarea "Arrived onsite found Hi/Low fan switch broken. Removed defective switch ins"
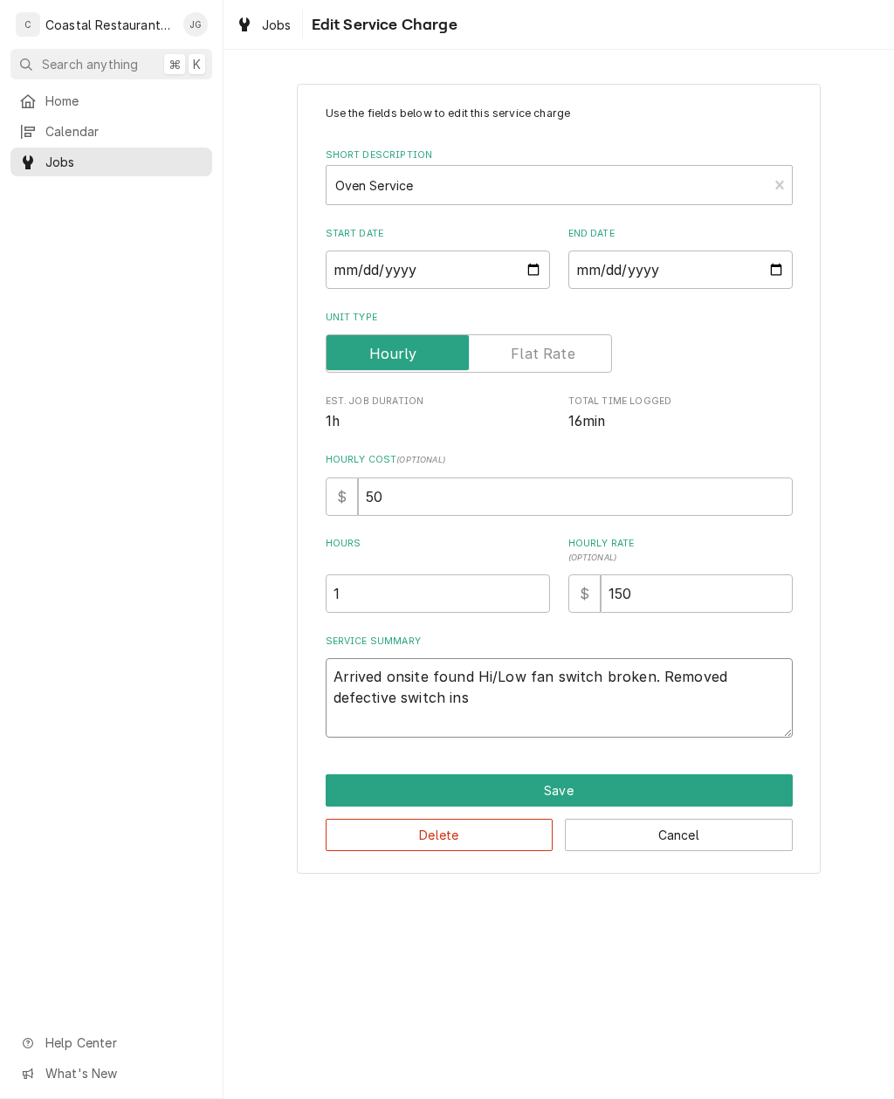
type textarea "x"
type textarea "Arrived onsite found Hi/Low fan switch broken. Removed defective switch install…"
type textarea "x"
type textarea "Arrived onsite found Hi/Low fan switch broken. Removed defective switch install…"
type textarea "x"
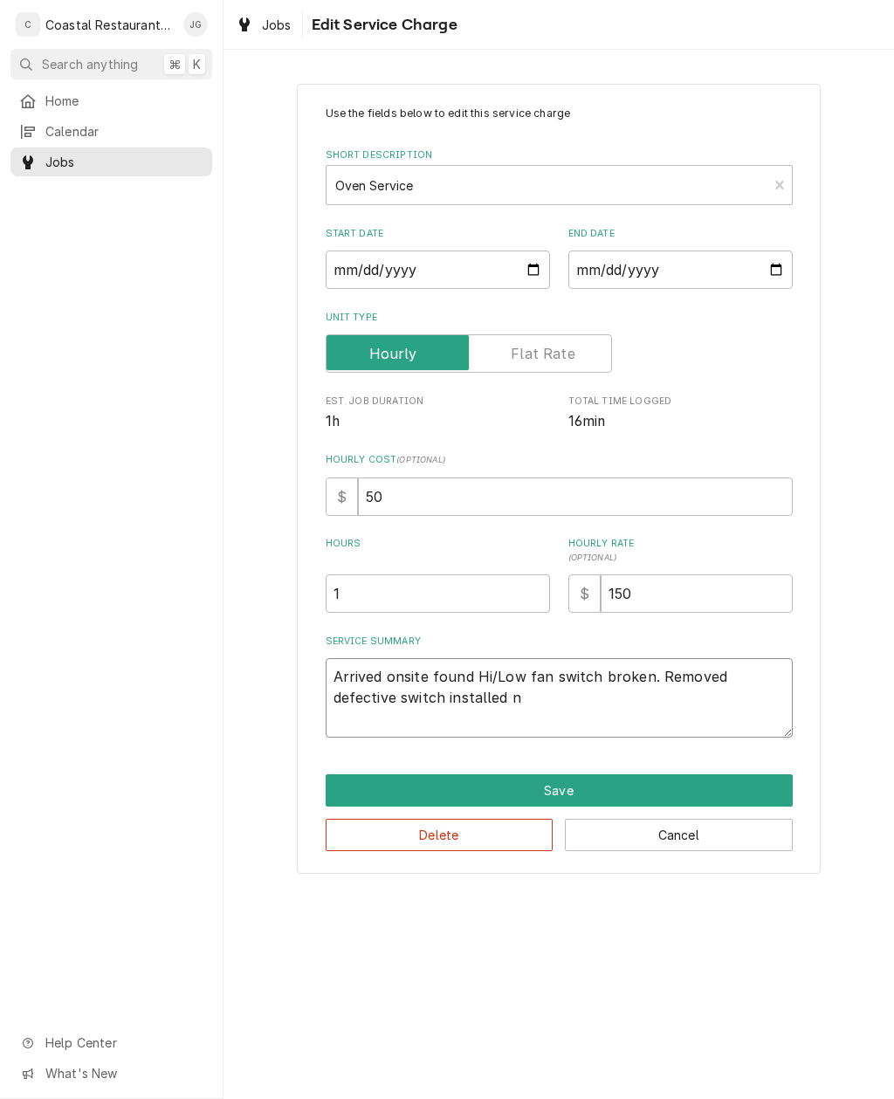
type textarea "Arrived onsite found Hi/Low fan switch broken. Removed defective switch install…"
type textarea "x"
type textarea "Arrived onsite found Hi/Low fan switch broken. Removed defective switch install…"
type textarea "x"
type textarea "Arrived onsite found Hi/Low fan switch broken. Removed defective switch install…"
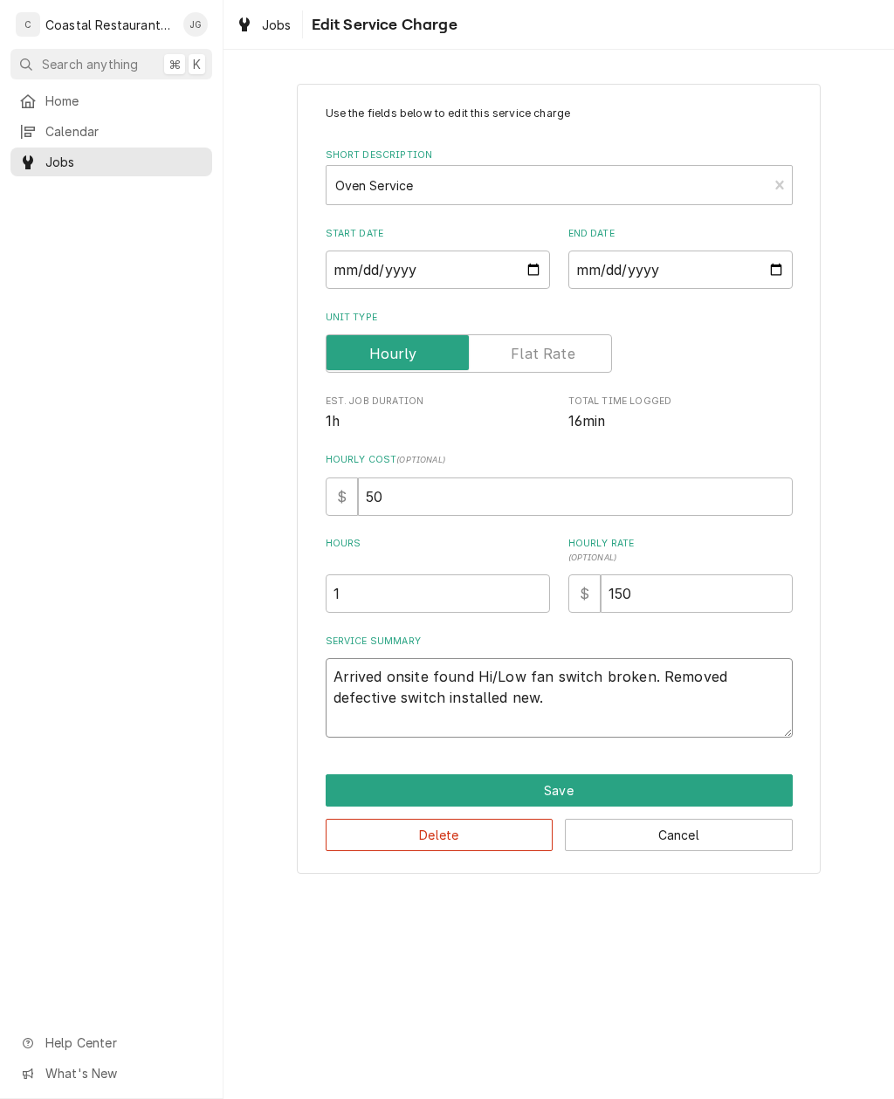
type textarea "x"
type textarea "Arrived onsite found Hi/Low fan switch broken. Removed defective switch install…"
type textarea "x"
type textarea "Arrived onsite found Hi/Low fan switch broken. Removed defective switch install…"
type textarea "x"
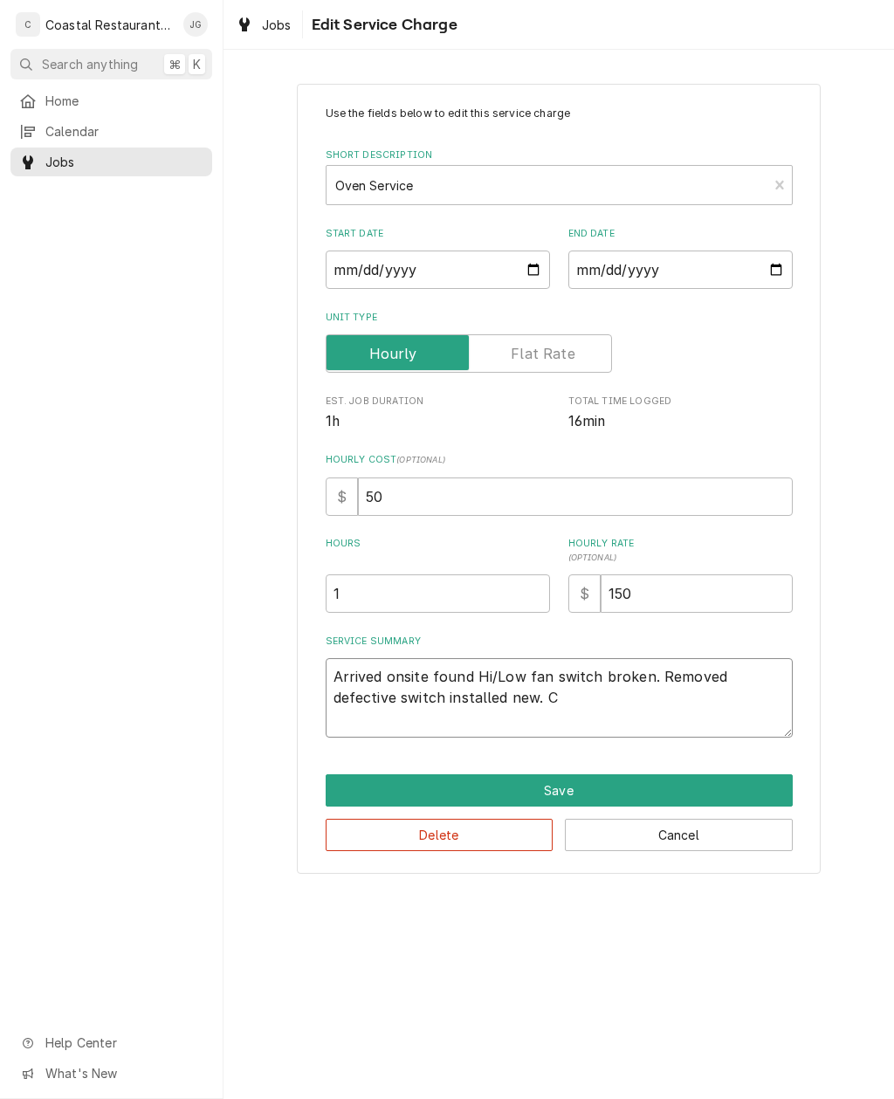
type textarea "Arrived onsite found Hi/Low fan switch broken. Removed defective switch install…"
type textarea "x"
type textarea "Arrived onsite found Hi/Low fan switch broken. Removed defective switch install…"
type textarea "x"
type textarea "Arrived onsite found Hi/Low fan switch broken. Removed defective switch install…"
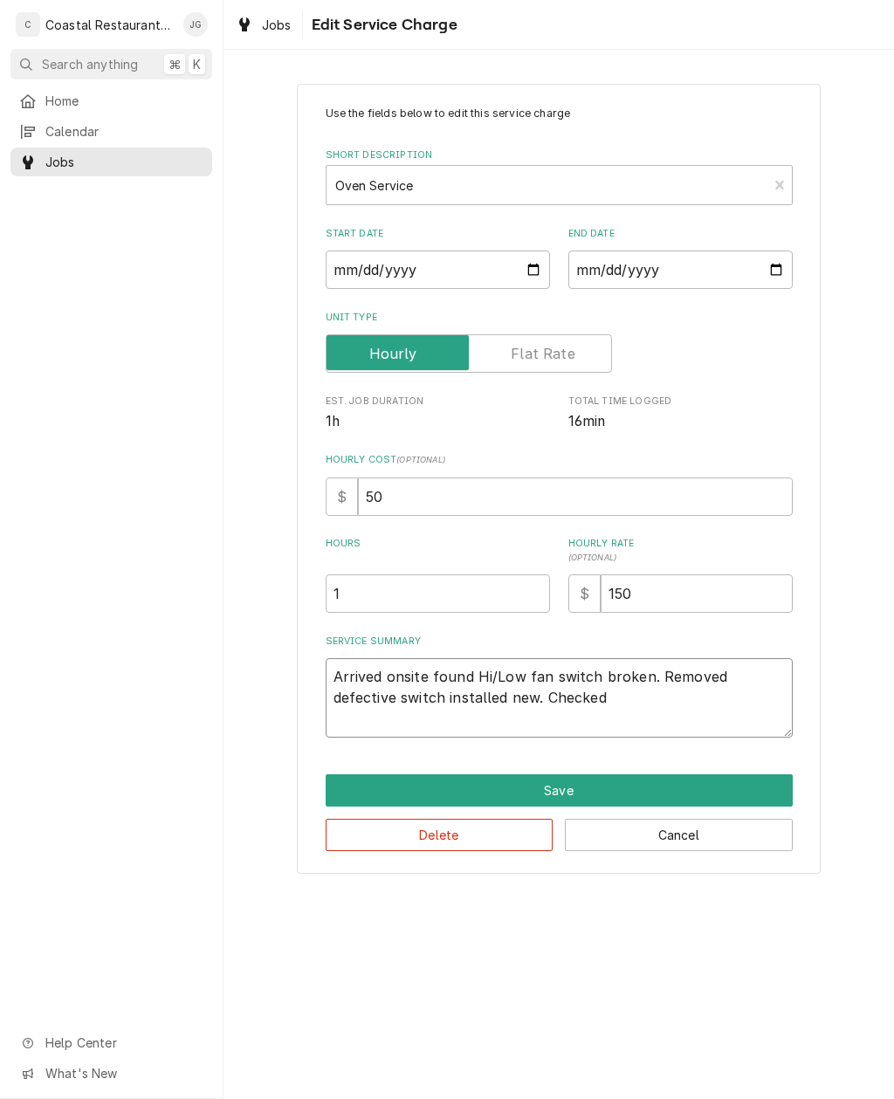
type textarea "x"
type textarea "Arrived onsite found Hi/Low fan switch broken. Removed defective switch install…"
type textarea "x"
type textarea "Arrived onsite found Hi/Low fan switch broken. Removed defective switch install…"
type textarea "x"
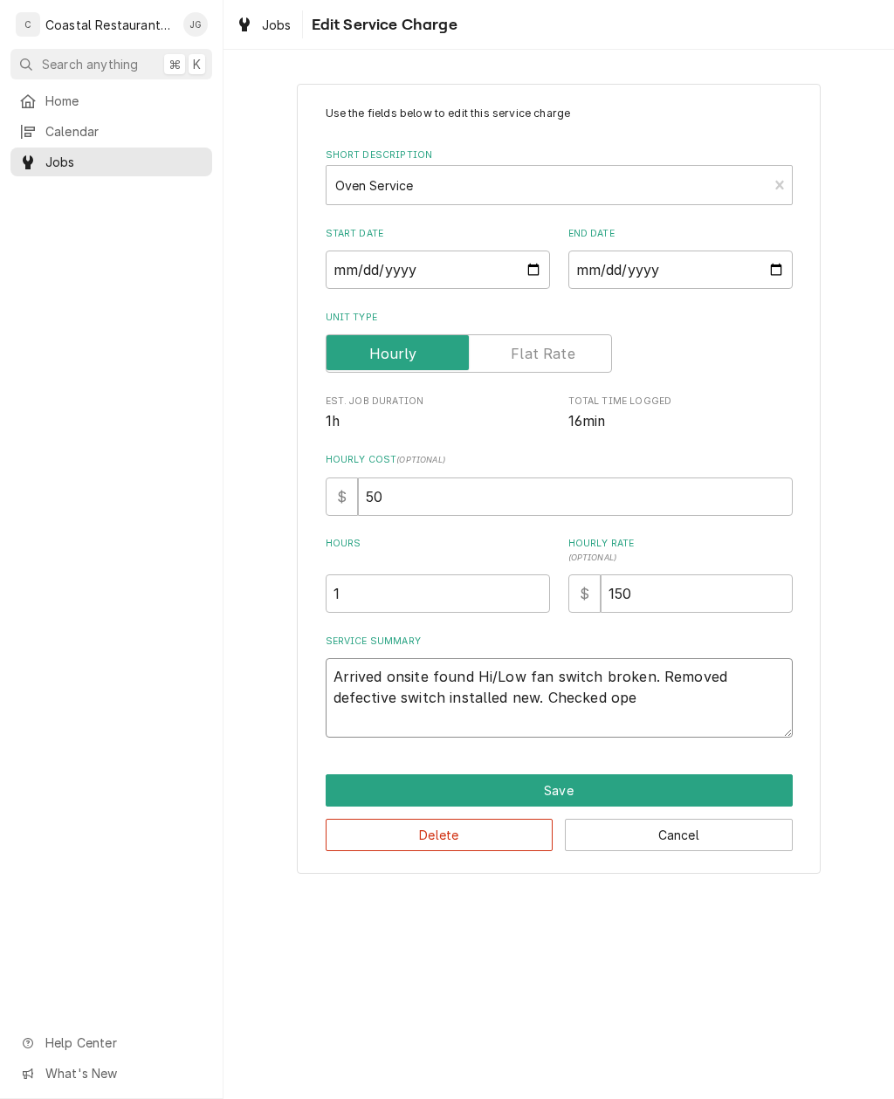
type textarea "Arrived onsite found Hi/Low fan switch broken. Removed defective switch install…"
type textarea "x"
type textarea "Arrived onsite found Hi/Low fan switch broken. Removed defective switch install…"
type textarea "x"
type textarea "Arrived onsite found Hi/Low fan switch broken. Removed defective switch install…"
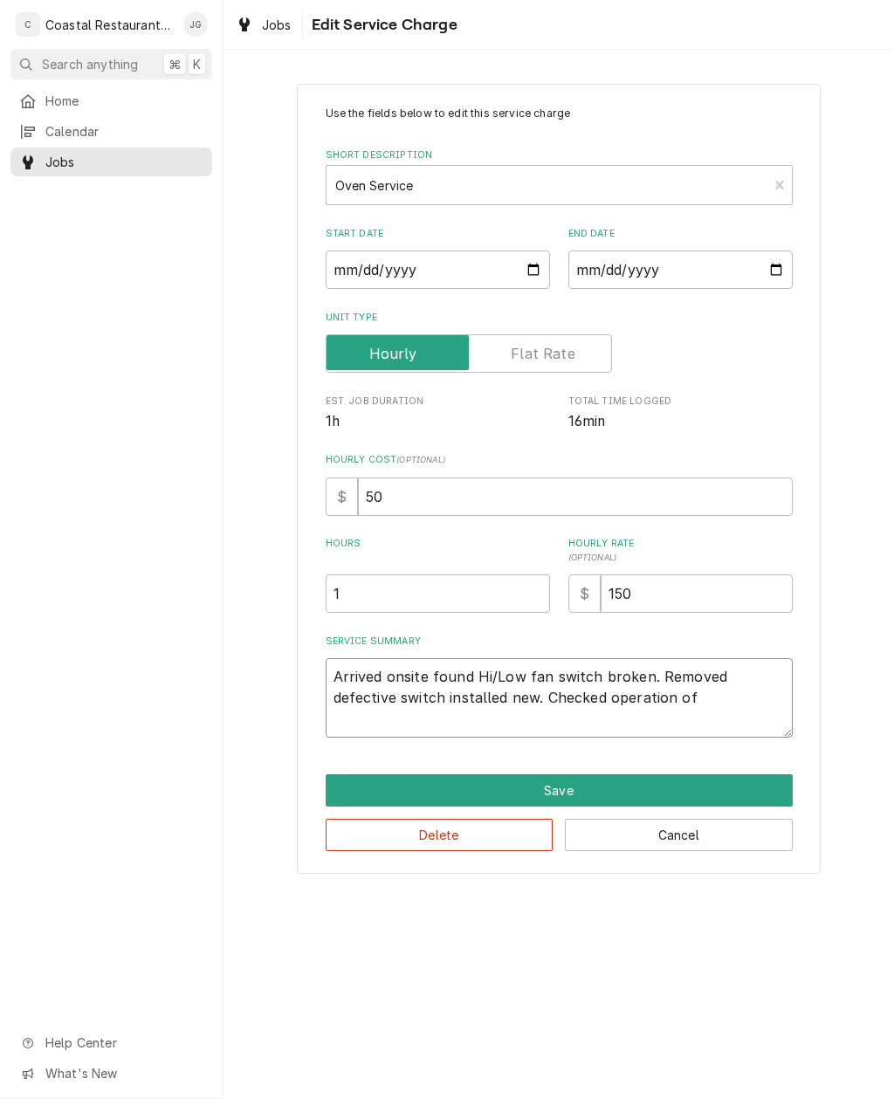
type textarea "x"
type textarea "Arrived onsite found Hi/Low fan switch broken. Removed defective switch install…"
type textarea "x"
type textarea "Arrived onsite found Hi/Low fan switch broken. Removed defective switch install…"
type textarea "x"
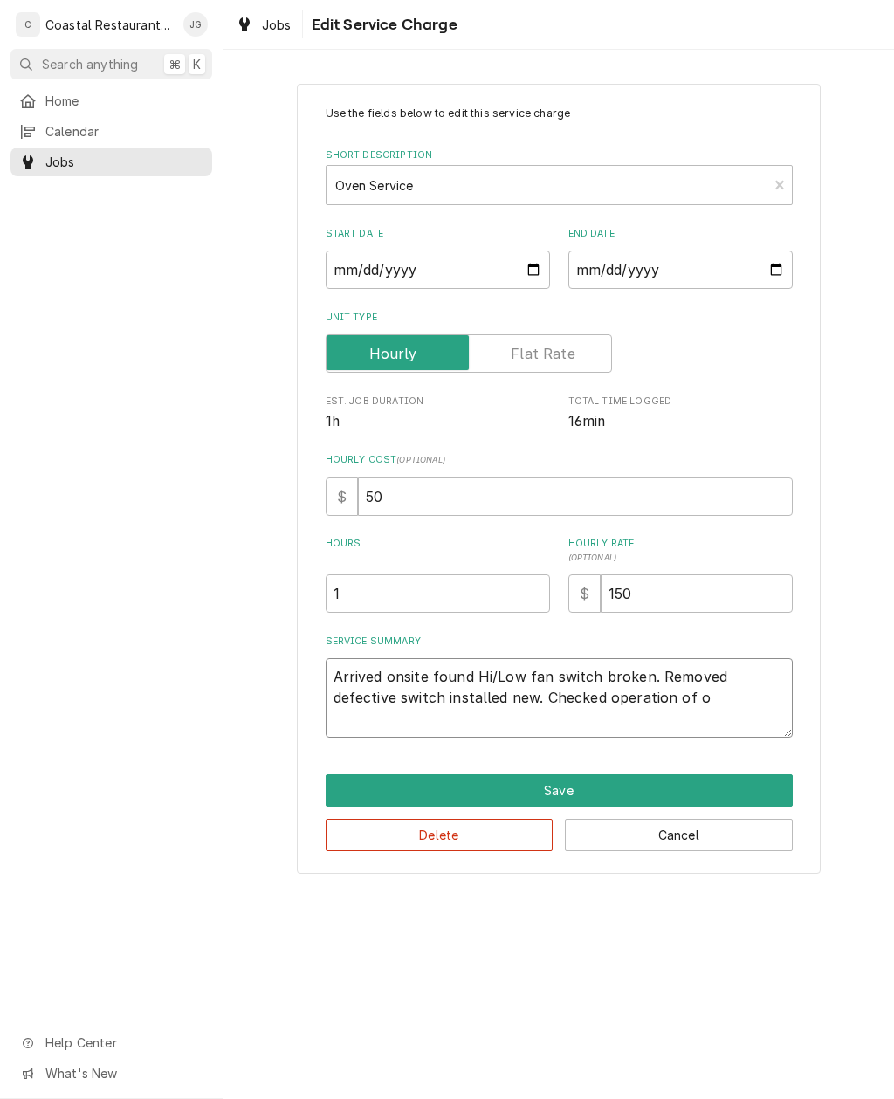
type textarea "Arrived onsite found Hi/Low fan switch broken. Removed defective switch install…"
type textarea "x"
type textarea "Arrived onsite found Hi/Low fan switch broken. Removed defective switch install…"
type textarea "x"
type textarea "Arrived onsite found Hi/Low fan switch broken. Removed defective switch install…"
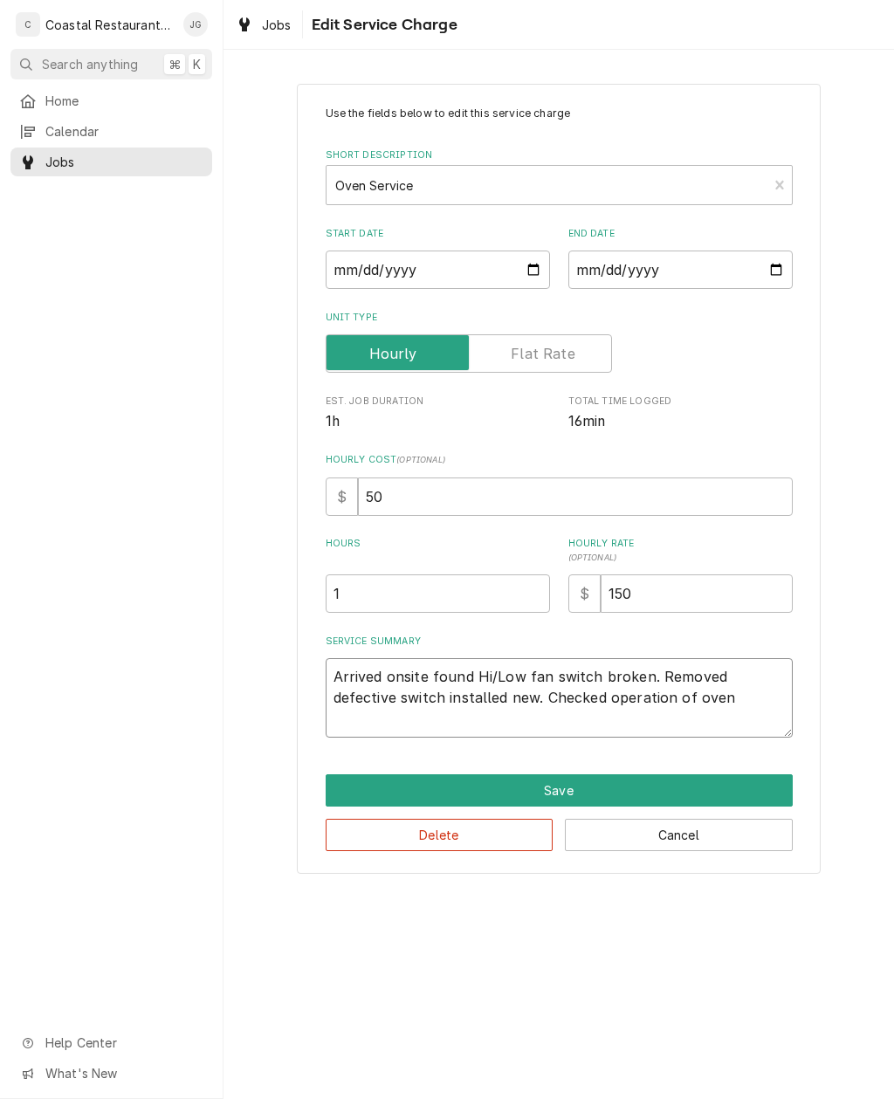
type textarea "x"
type textarea "Arrived onsite found Hi/Low fan switch broken. Removed defective switch install…"
type textarea "x"
type textarea "Arrived onsite found Hi/Low fan switch broken. Removed defective switch install…"
type textarea "x"
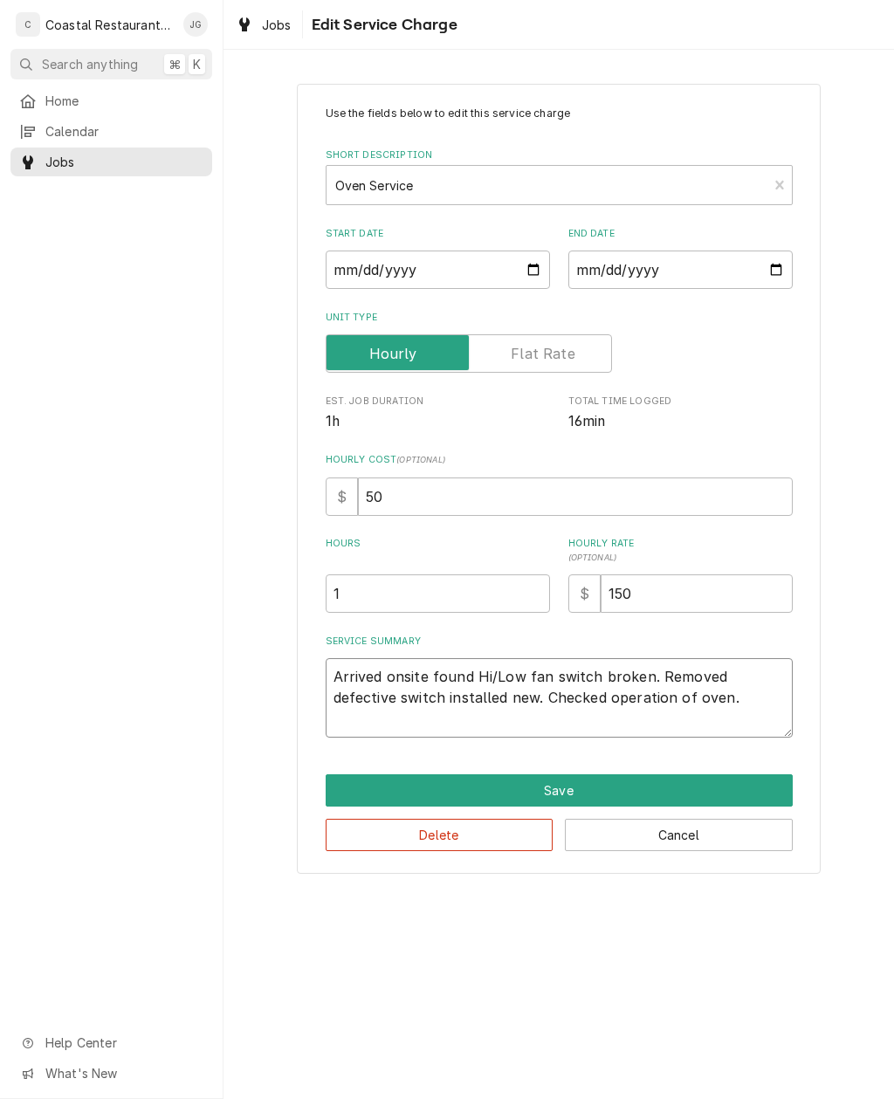
type textarea "Arrived onsite found Hi/Low fan switch broken. Removed defective switch install…"
type textarea "x"
type textarea "Arrived onsite found Hi/Low fan switch broken. Removed defective switch install…"
type textarea "x"
type textarea "Arrived onsite found Hi/Low fan switch broken. Removed defective switch install…"
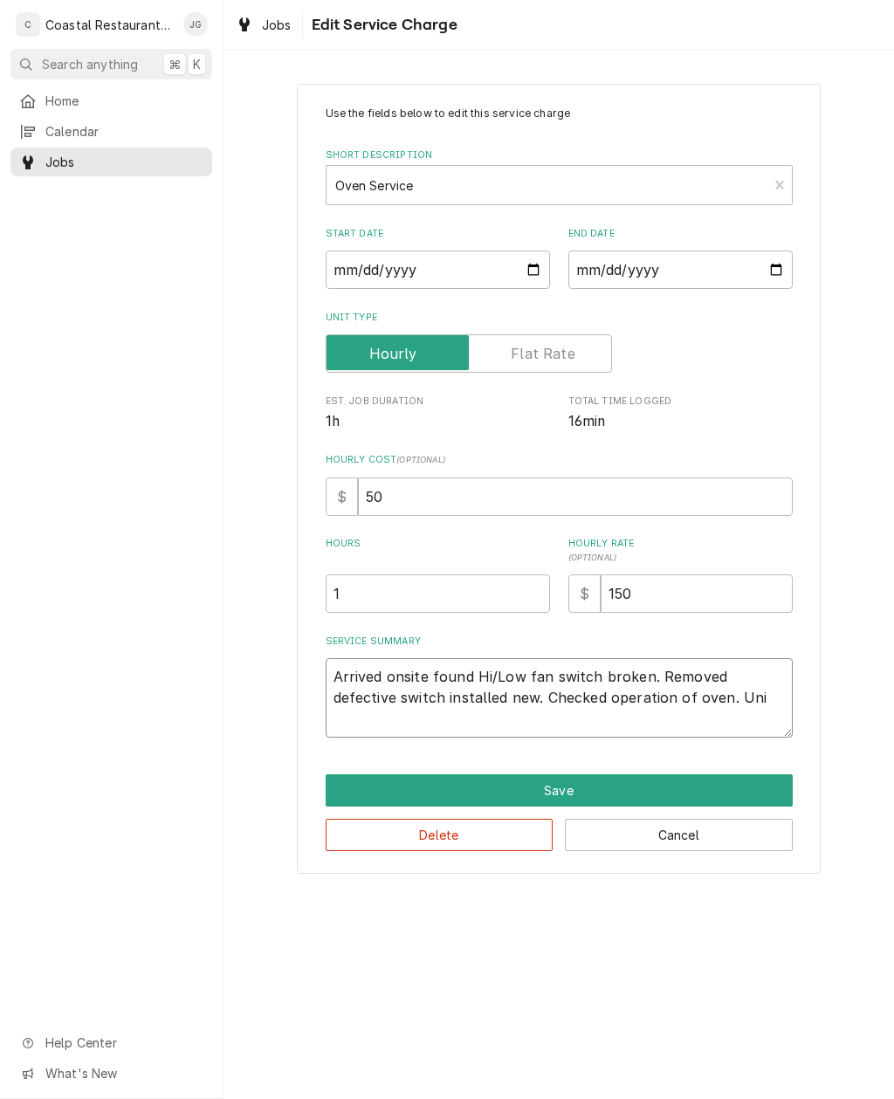
type textarea "x"
type textarea "Arrived onsite found Hi/Low fan switch broken. Removed defective switch install…"
type textarea "x"
type textarea "Arrived onsite found Hi/Low fan switch broken. Removed defective switch install…"
type textarea "x"
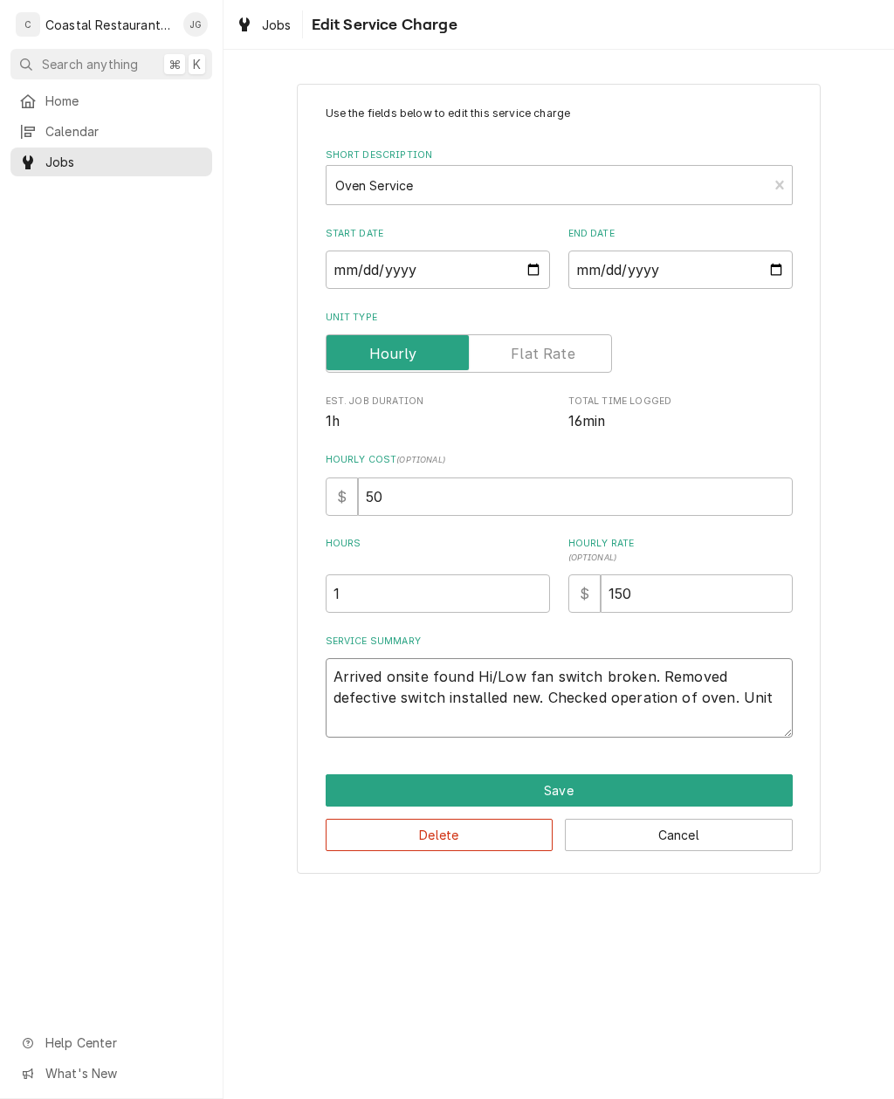
type textarea "Arrived onsite found Hi/Low fan switch broken. Removed defective switch install…"
type textarea "x"
type textarea "Arrived onsite found Hi/Low fan switch broken. Removed defective switch install…"
type textarea "x"
type textarea "Arrived onsite found Hi/Low fan switch broken. Removed defective switch install…"
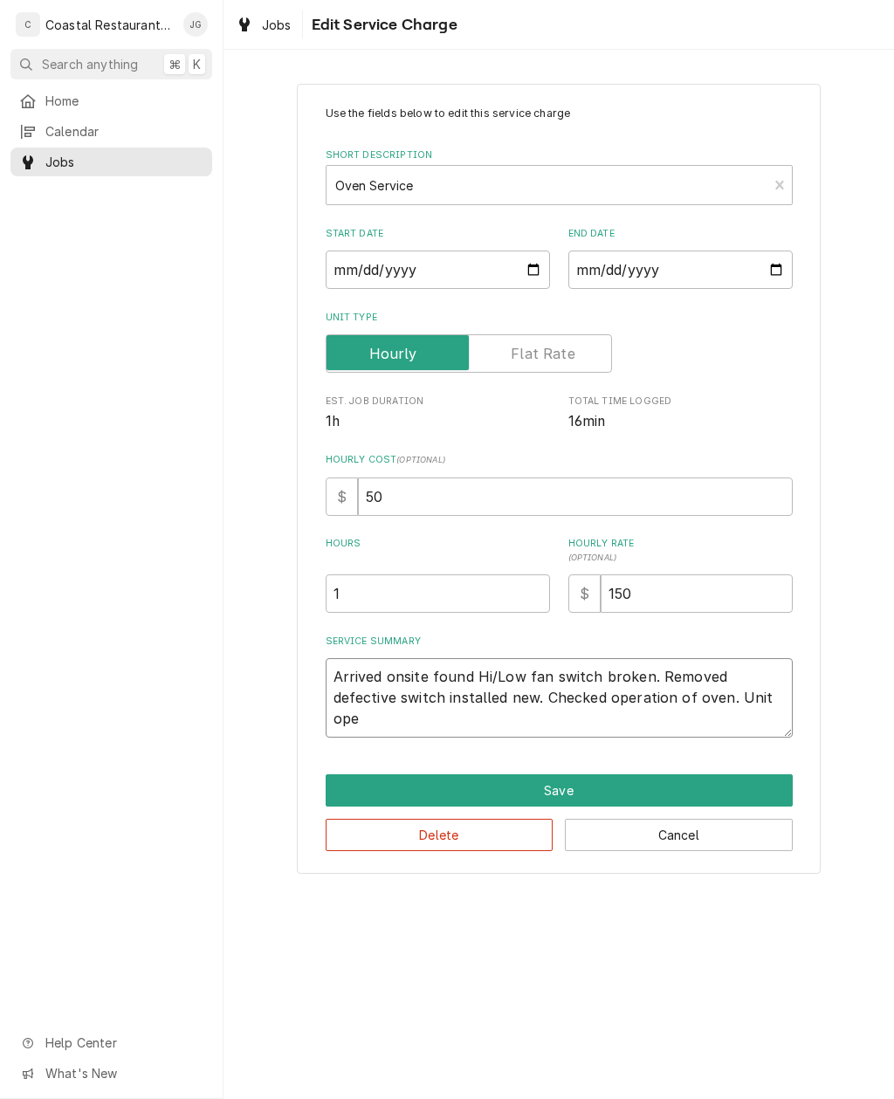
type textarea "x"
type textarea "Arrived onsite found Hi/Low fan switch broken. Removed defective switch install…"
type textarea "x"
type textarea "Arrived onsite found Hi/Low fan switch broken. Removed defective switch install…"
type textarea "x"
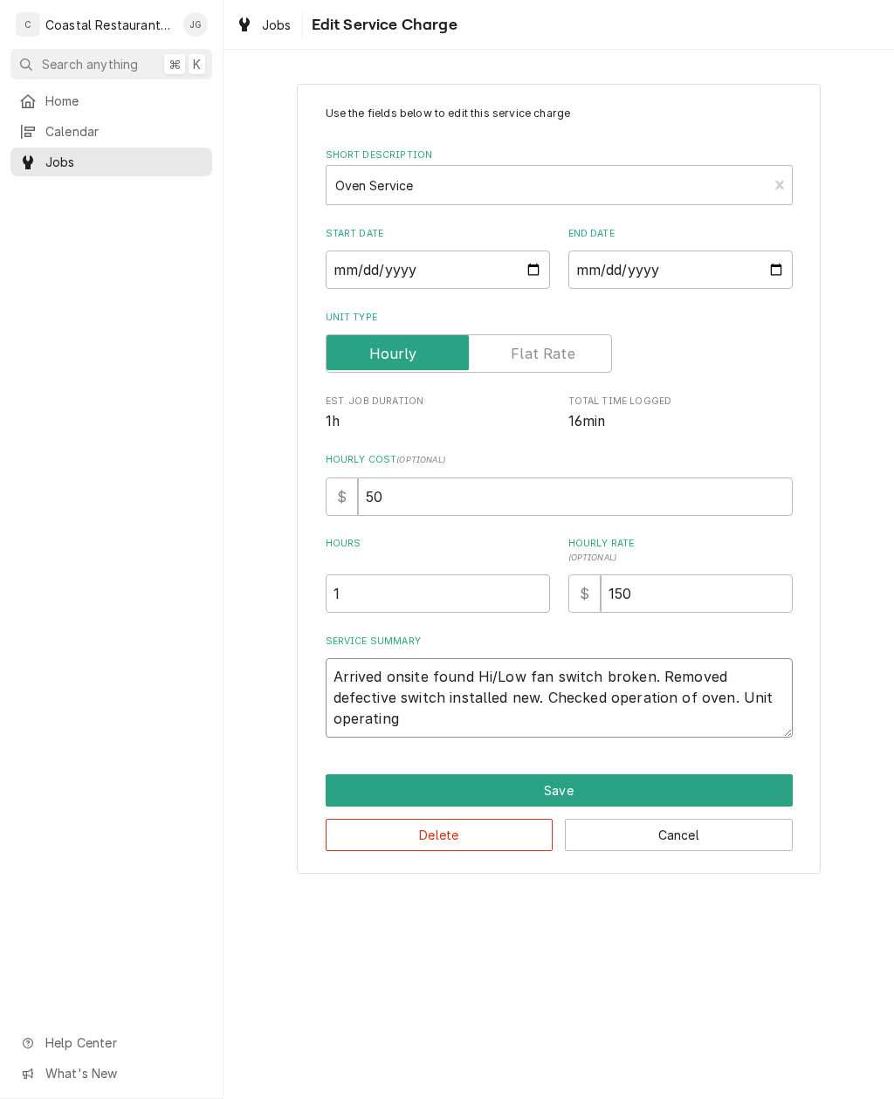
type textarea "Arrived onsite found Hi/Low fan switch broken. Removed defective switch install…"
type textarea "x"
type textarea "Arrived onsite found Hi/Low fan switch broken. Removed defective switch install…"
type textarea "x"
type textarea "Arrived onsite found Hi/Low fan switch broken. Removed defective switch install…"
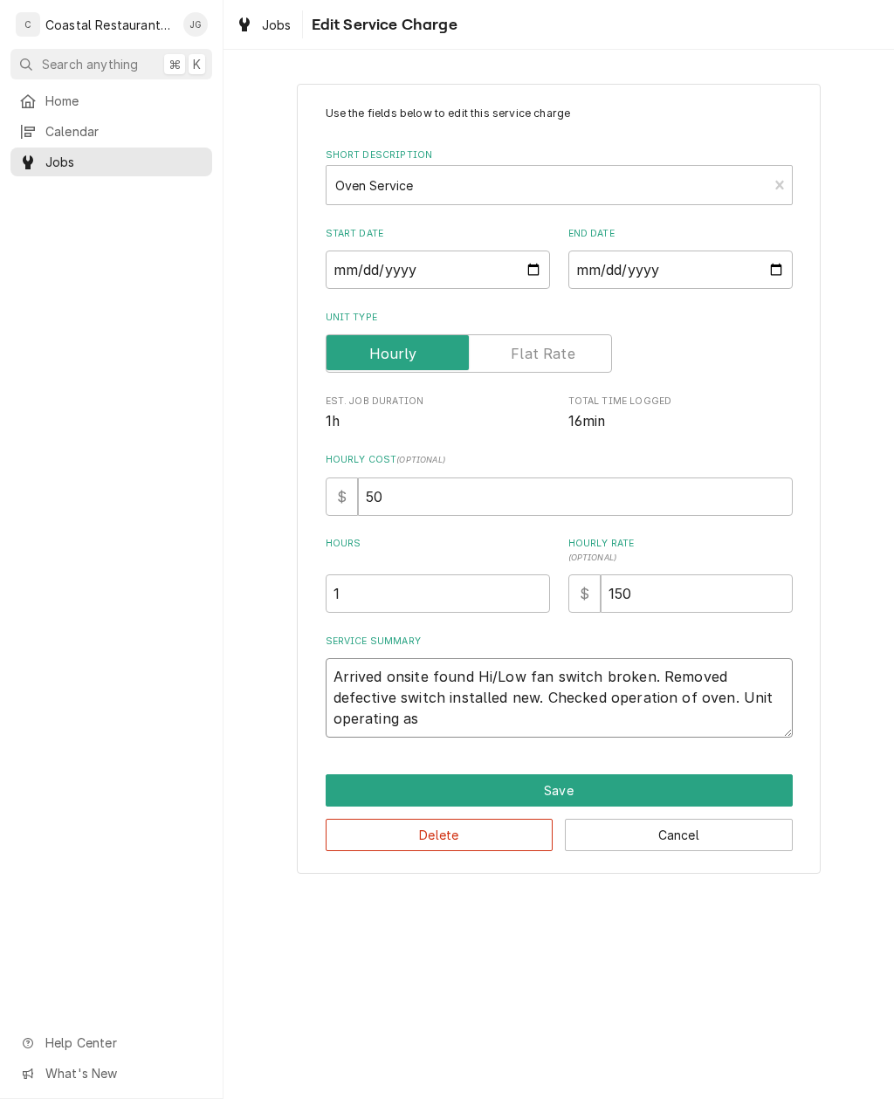
type textarea "x"
type textarea "Arrived onsite found Hi/Low fan switch broken. Removed defective switch install…"
type textarea "x"
type textarea "Arrived onsite found Hi/Low fan switch broken. Removed defective switch install…"
type textarea "x"
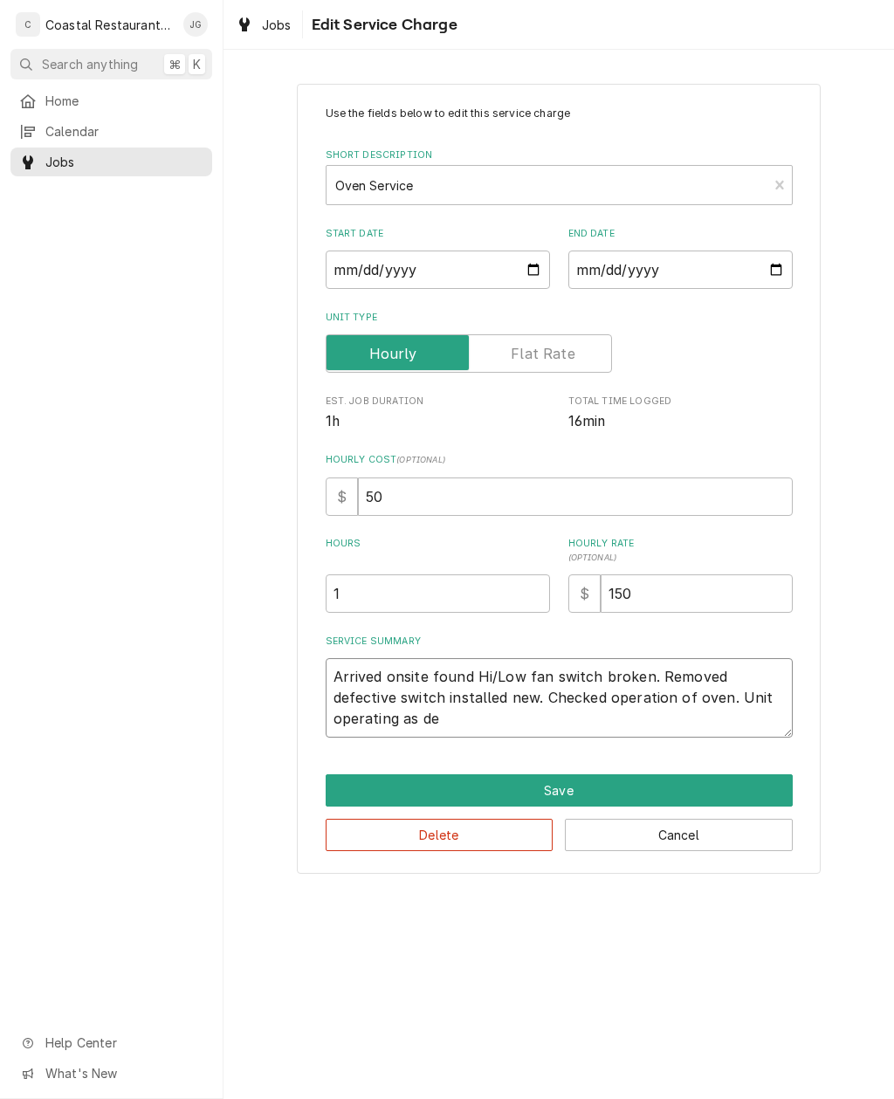
type textarea "Arrived onsite found Hi/Low fan switch broken. Removed defective switch install…"
click at [851, 648] on div "Use the fields below to edit this service charge Short Description Oven Service…" at bounding box center [559, 478] width 671 height 821
click at [617, 777] on button "Save" at bounding box center [559, 791] width 467 height 32
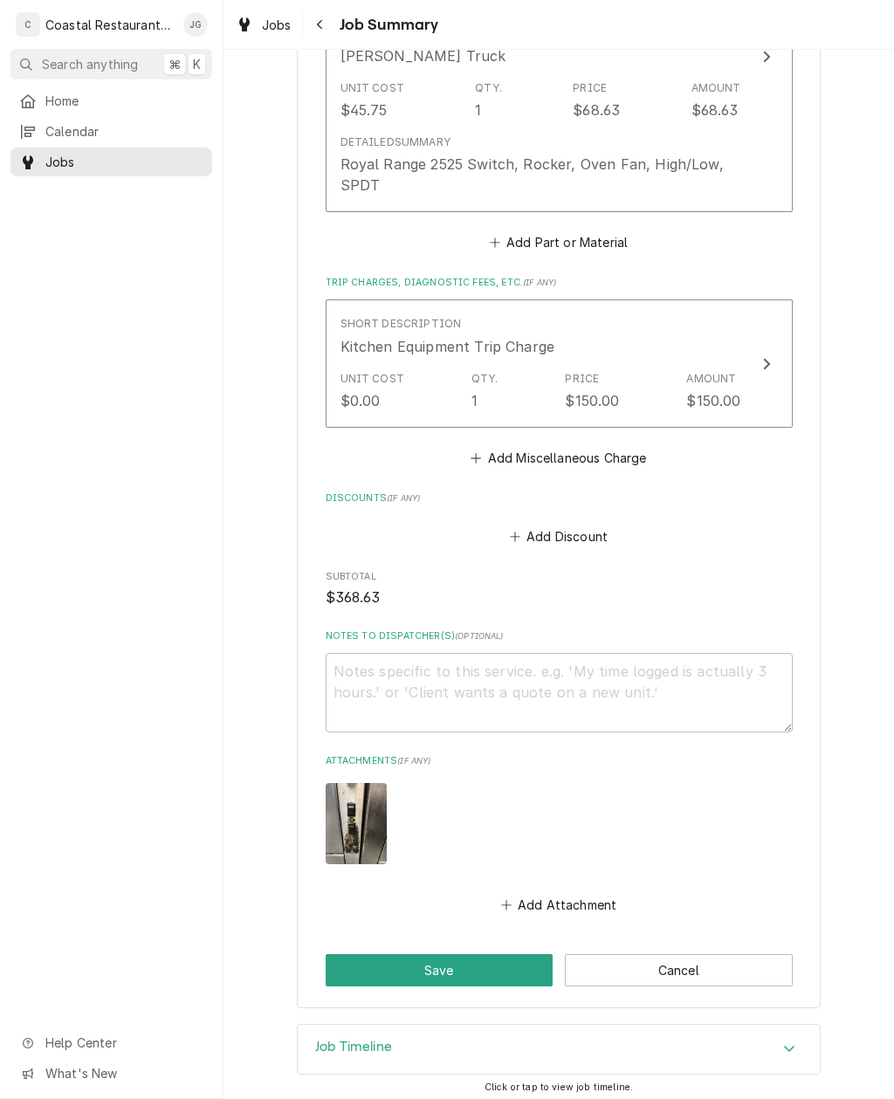
scroll to position [963, 0]
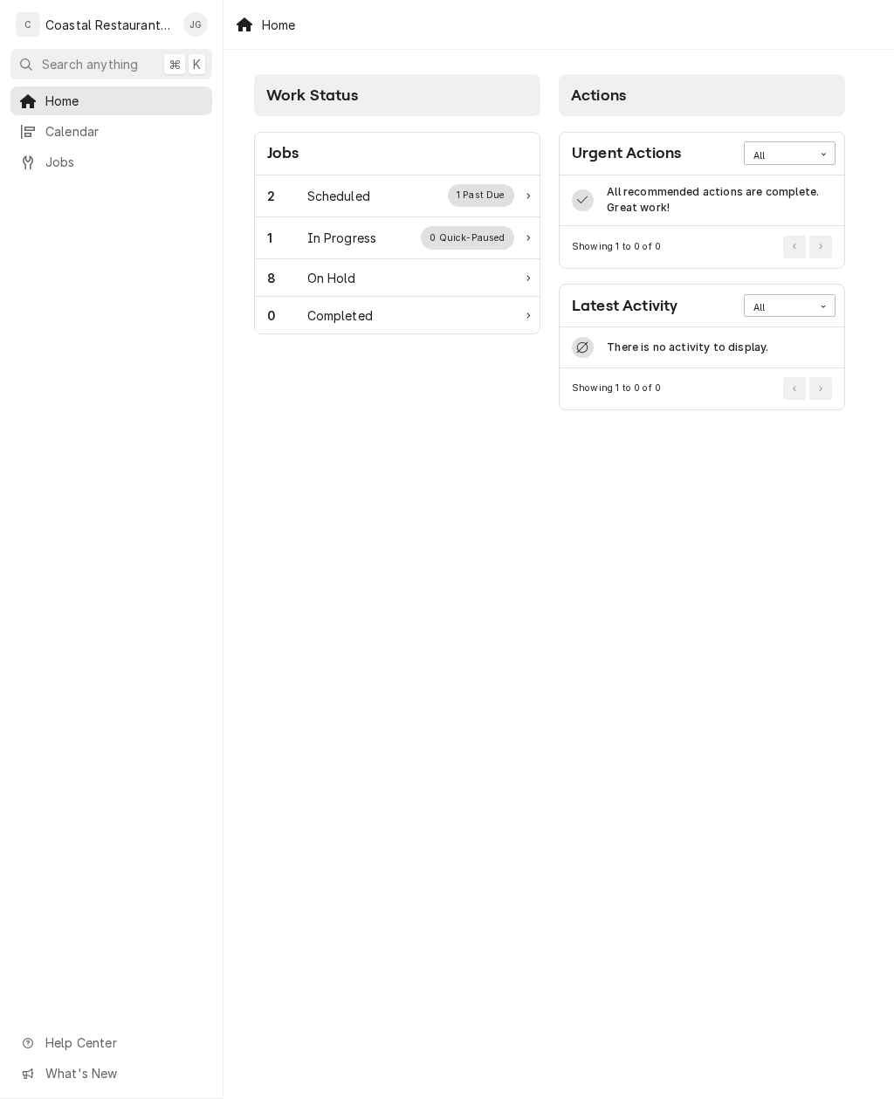
click at [347, 195] on div "Scheduled" at bounding box center [338, 196] width 63 height 18
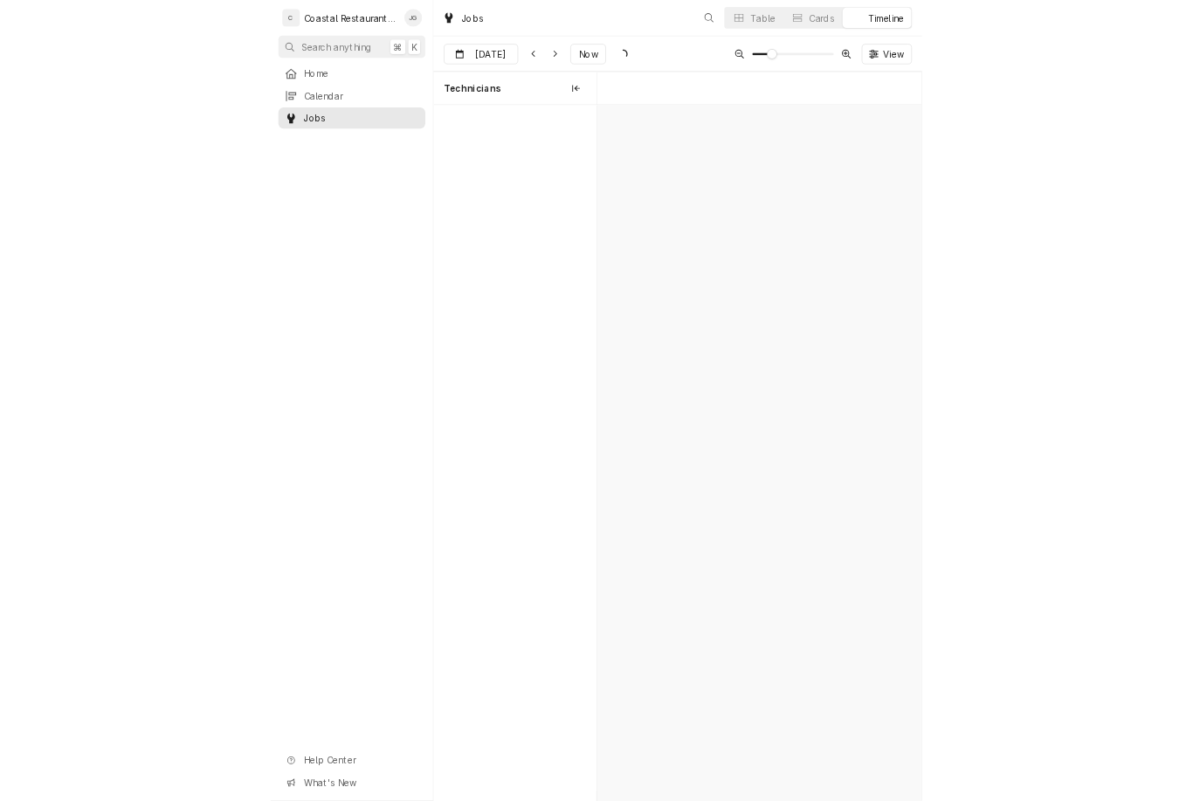
scroll to position [0, 8840]
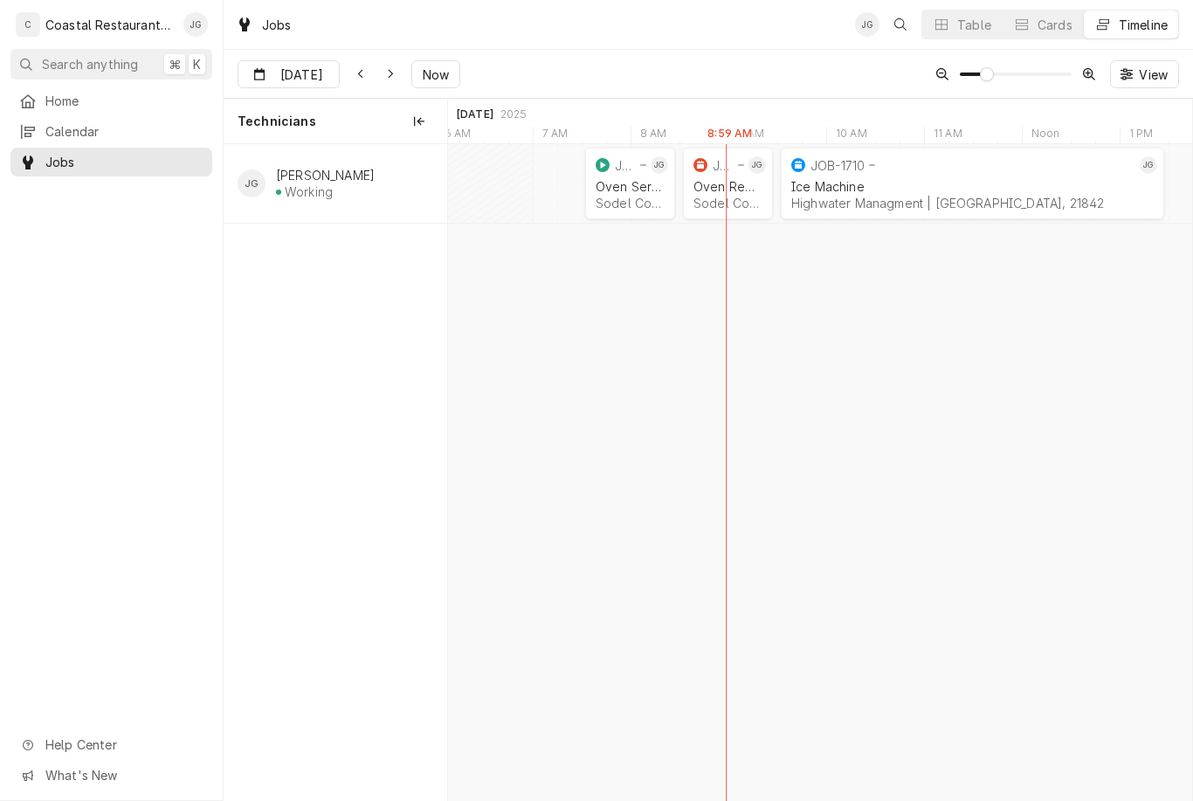
click at [647, 185] on div "Oven Service" at bounding box center [630, 186] width 69 height 15
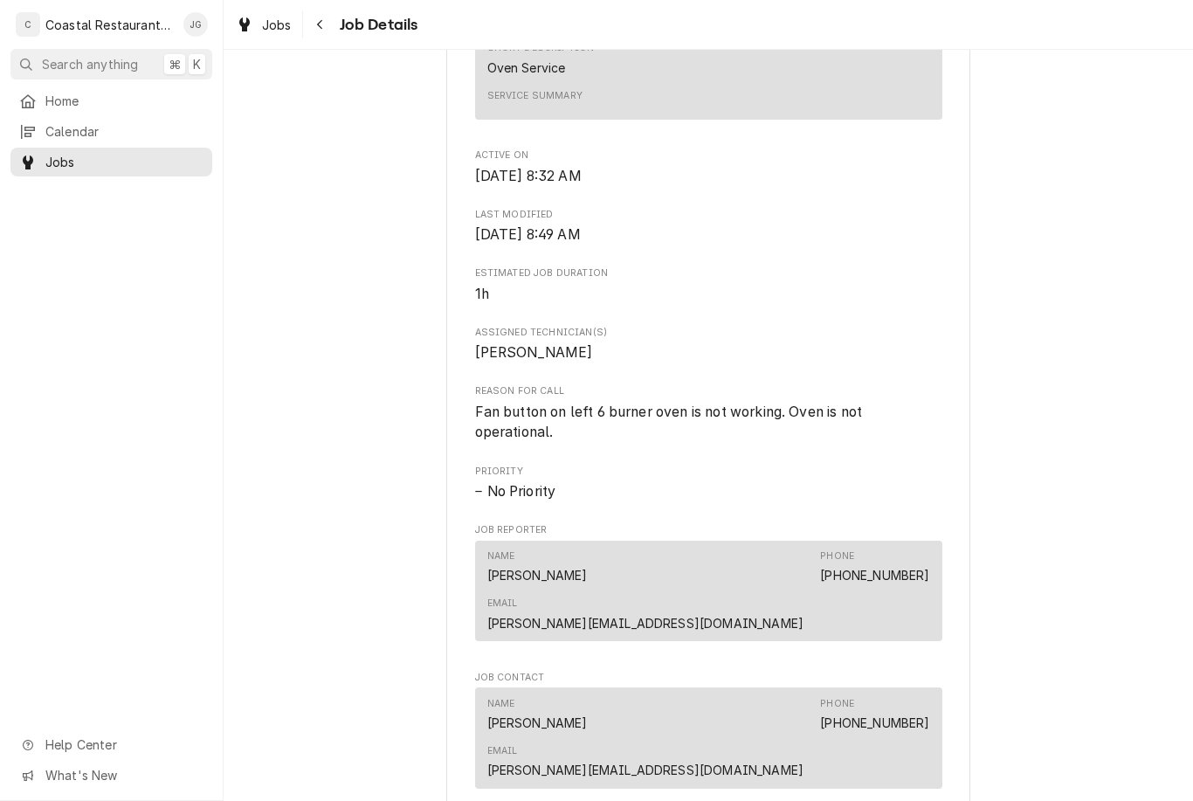
scroll to position [715, 0]
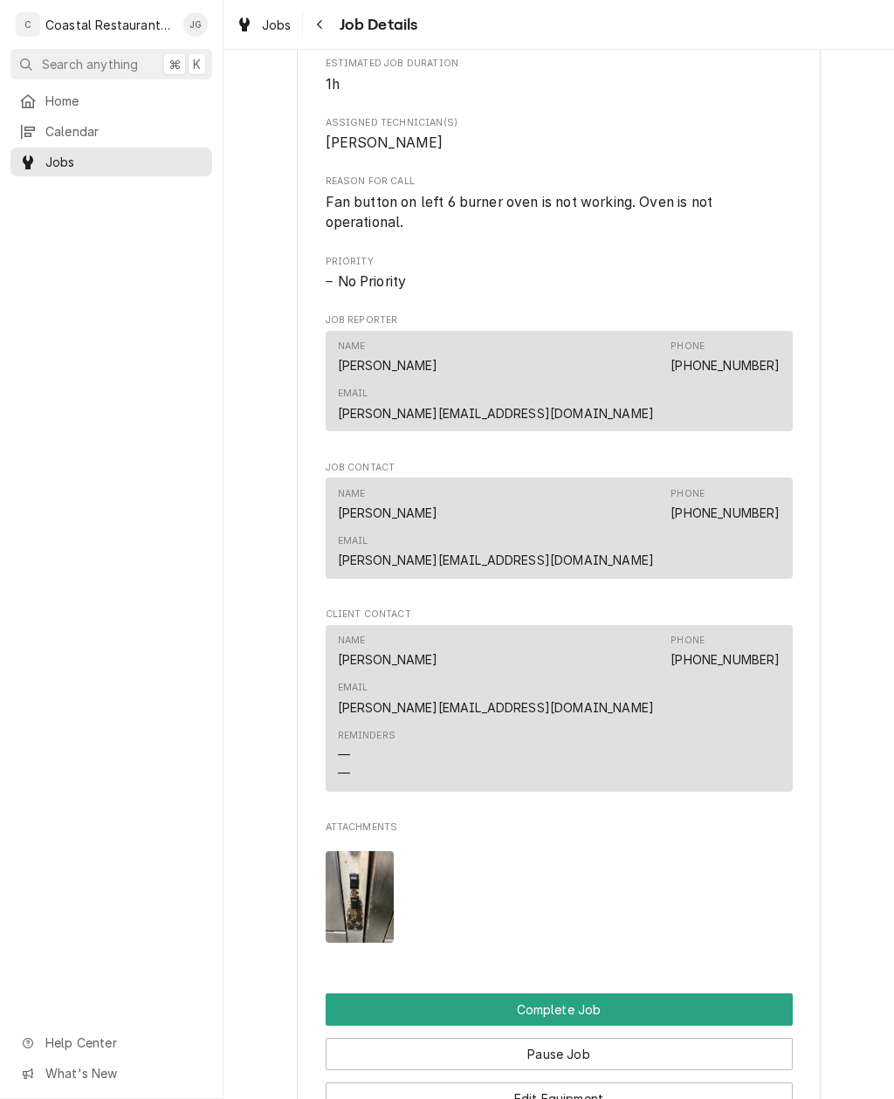
scroll to position [923, 0]
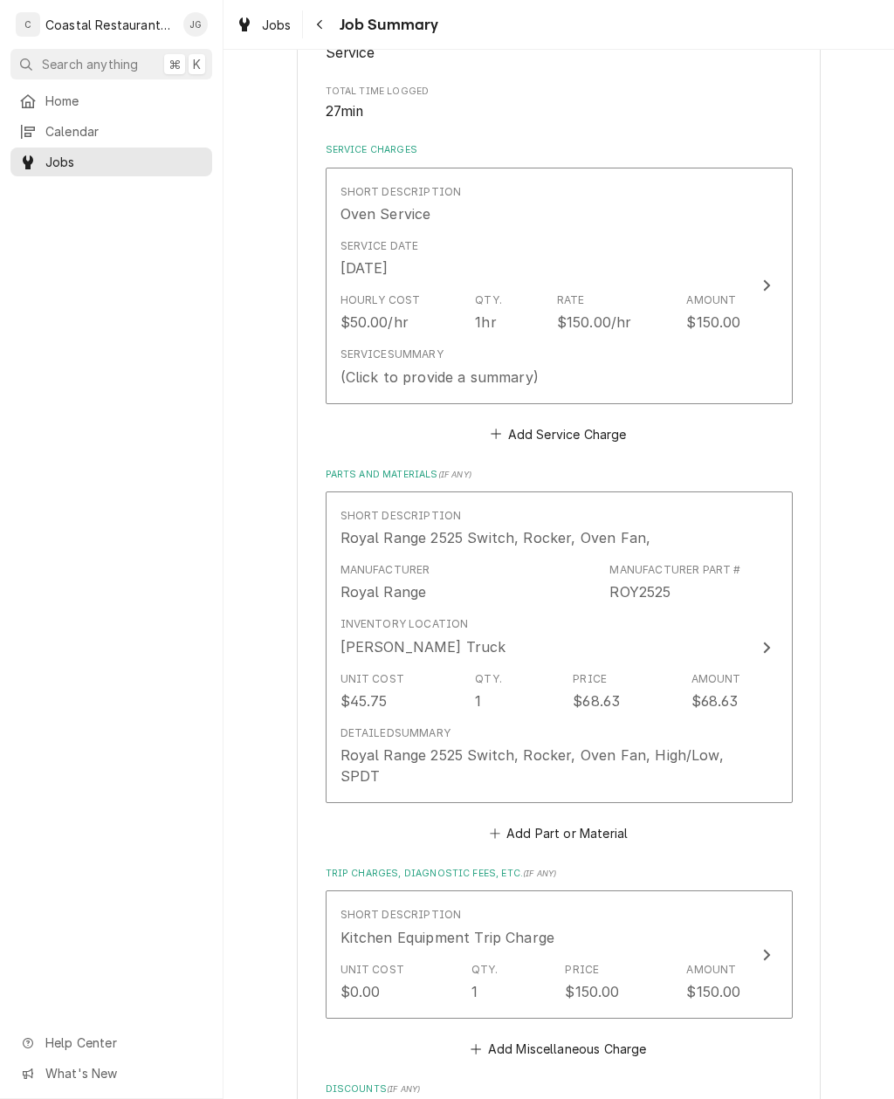
scroll to position [330, 0]
click at [506, 435] on button "Add Service Charge" at bounding box center [558, 436] width 141 height 24
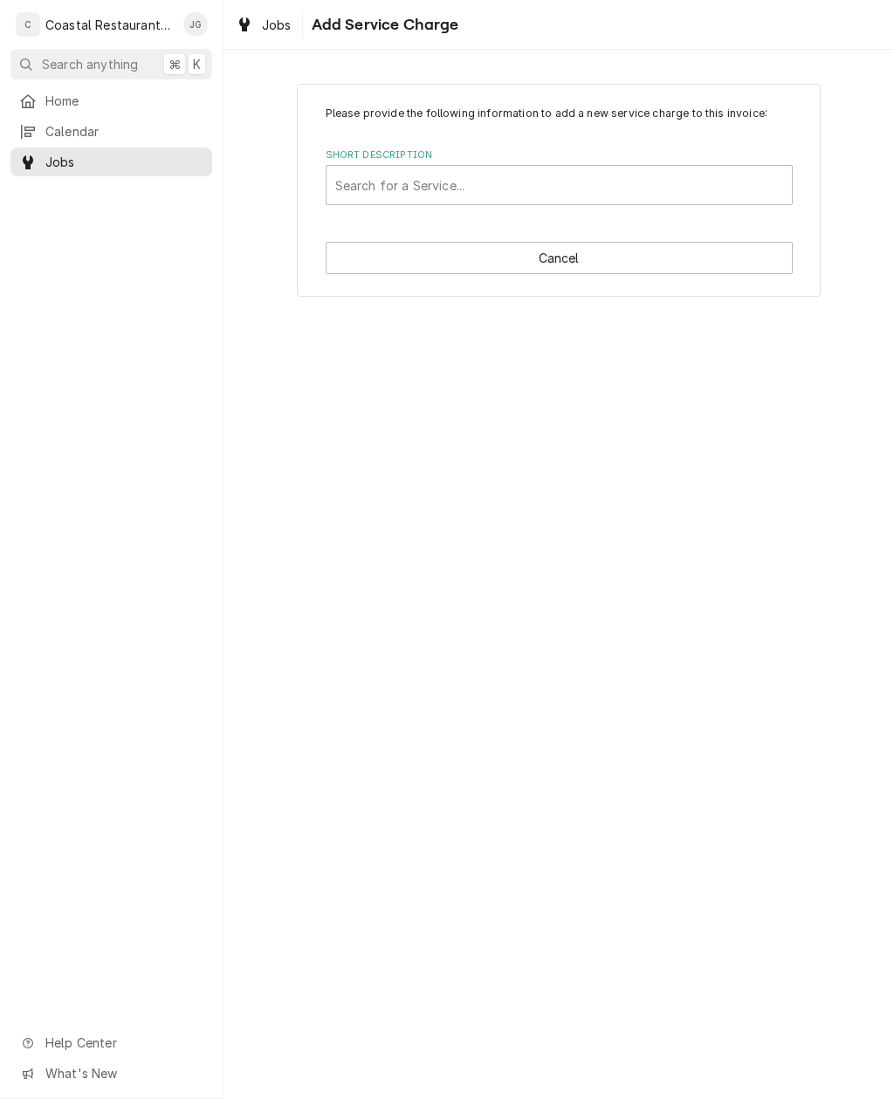
click at [627, 267] on button "Cancel" at bounding box center [559, 258] width 467 height 32
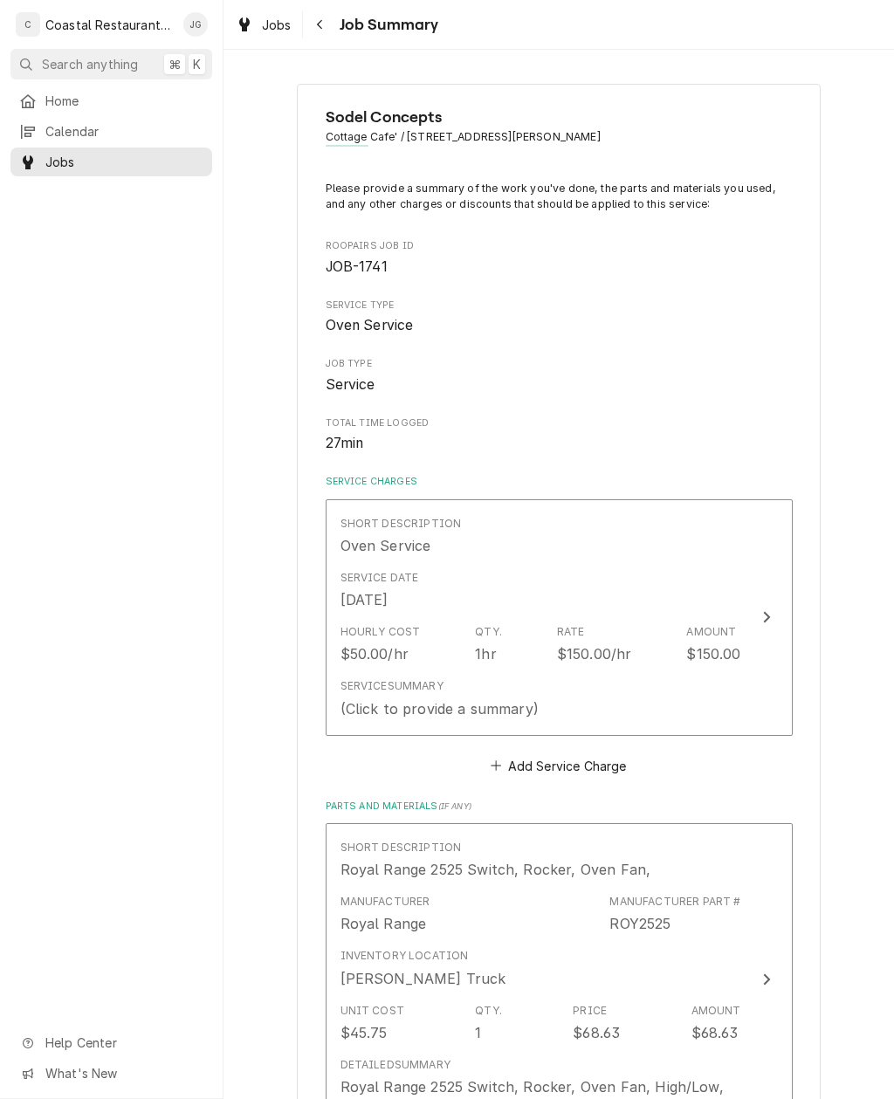
scroll to position [330, 0]
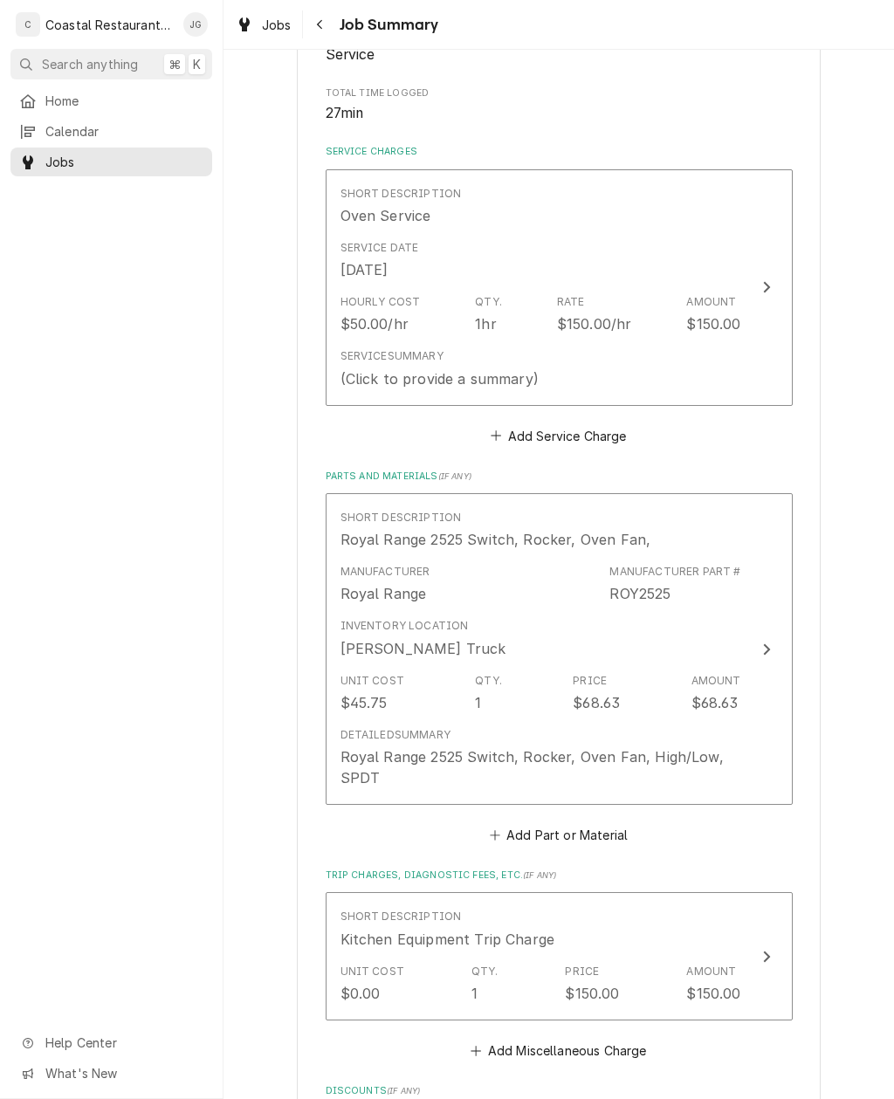
click at [576, 345] on div "Service Summary (Click to provide a summary)" at bounding box center [541, 368] width 401 height 54
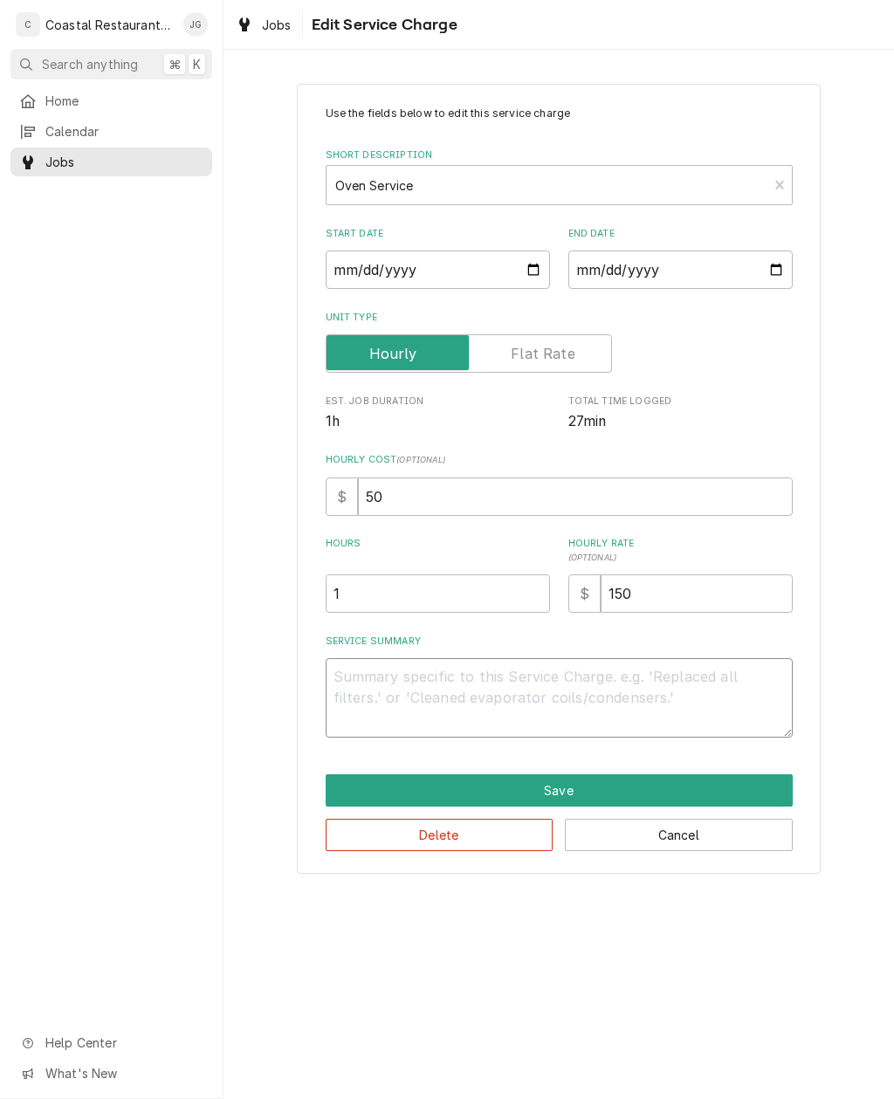
click at [476, 695] on textarea "Service Summary" at bounding box center [559, 697] width 467 height 79
type textarea "x"
type textarea "F"
type textarea "x"
type textarea "Fou"
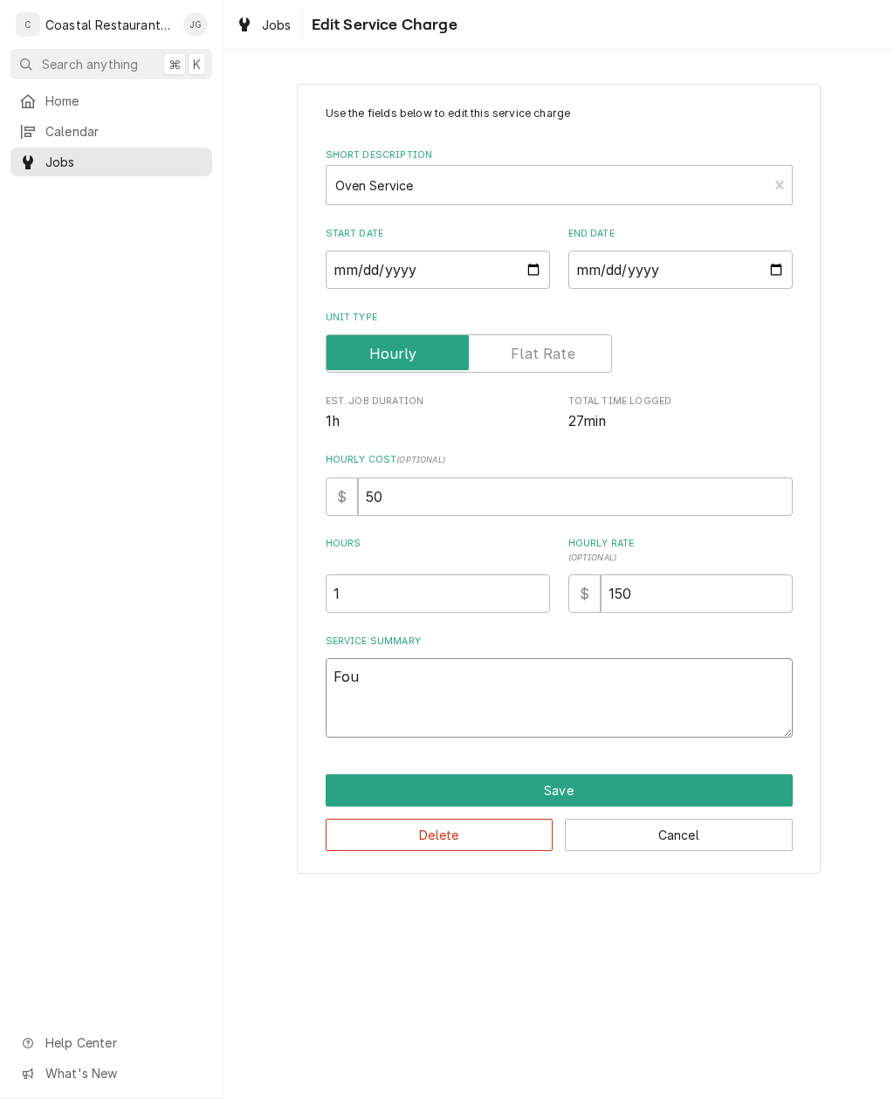
type textarea "x"
type textarea "Foun"
type textarea "x"
type textarea "Found"
type textarea "x"
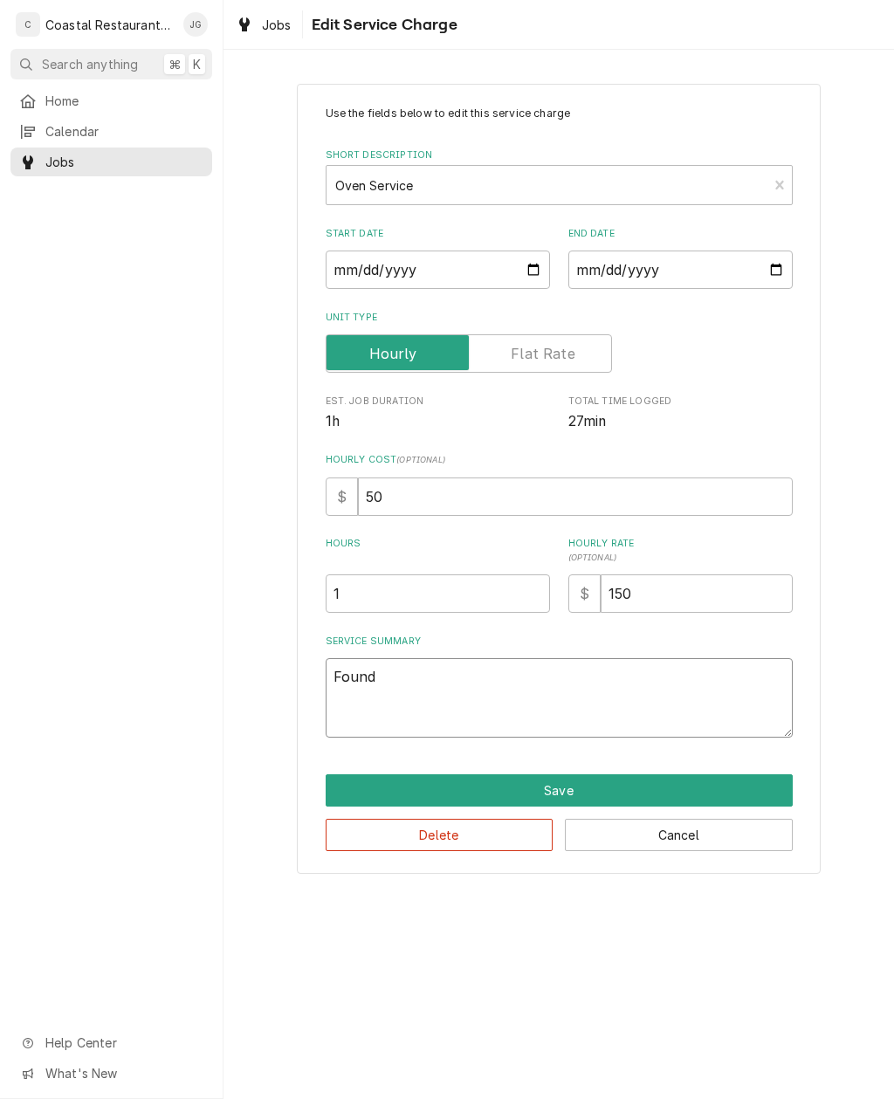
type textarea "Found H"
type textarea "x"
type textarea "Found Hi"
type textarea "x"
type textarea "Found Hi/L"
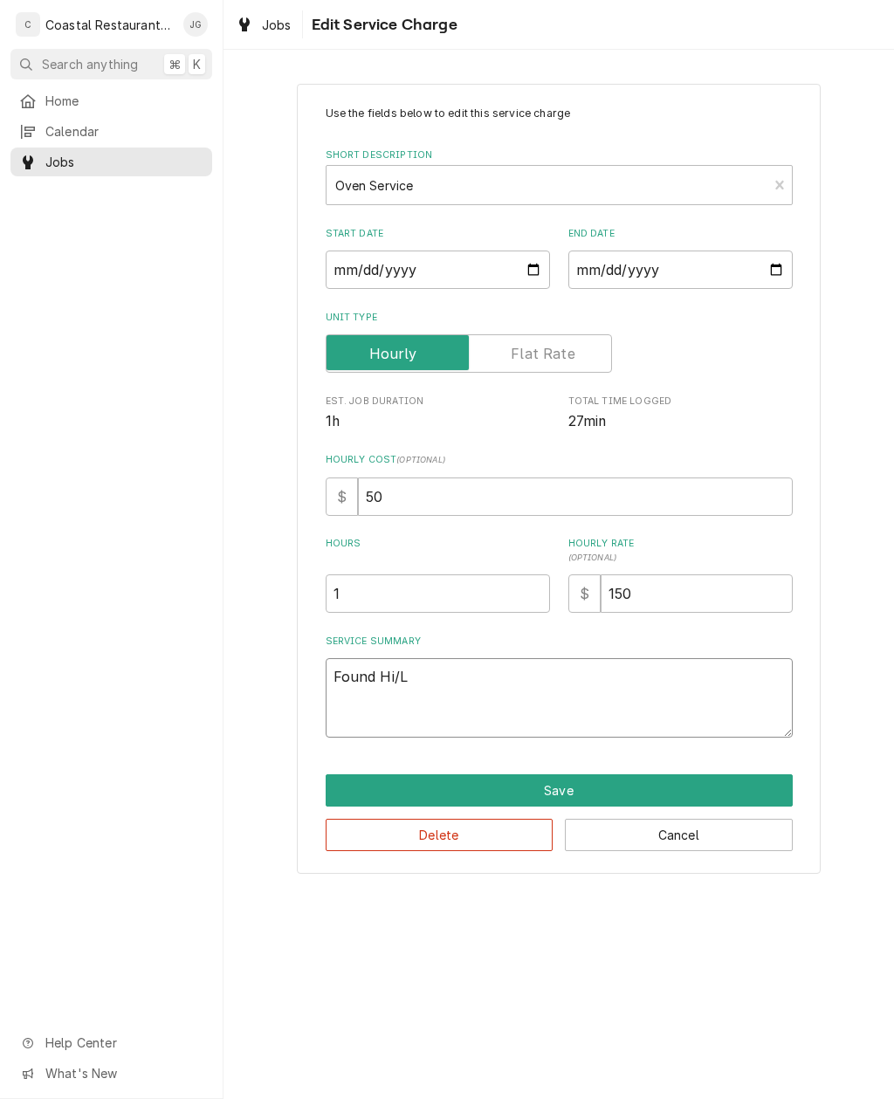
type textarea "x"
type textarea "Found Hi/Lo"
type textarea "x"
type textarea "Found Hi/Low"
type textarea "x"
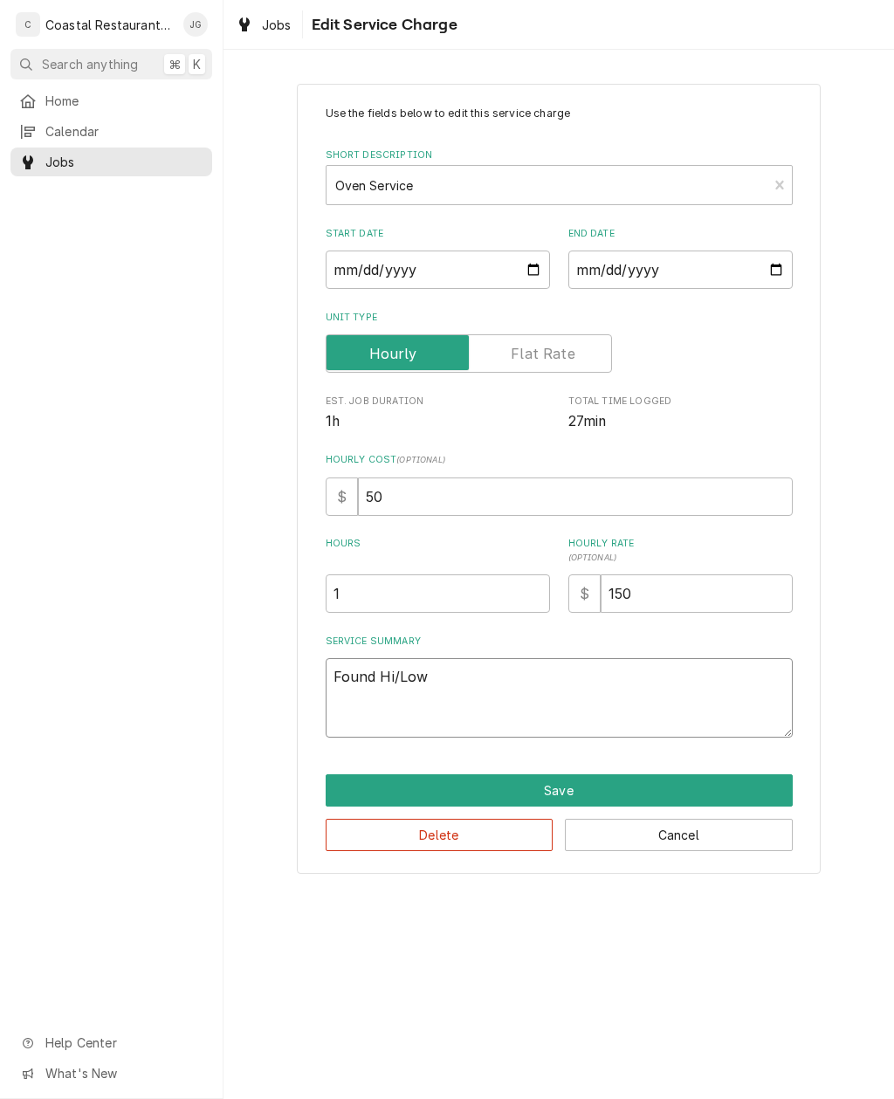
type textarea "Found Hi/Low f"
type textarea "x"
type textarea "Found Hi/Low fa"
type textarea "x"
type textarea "Found Hi/Low fan"
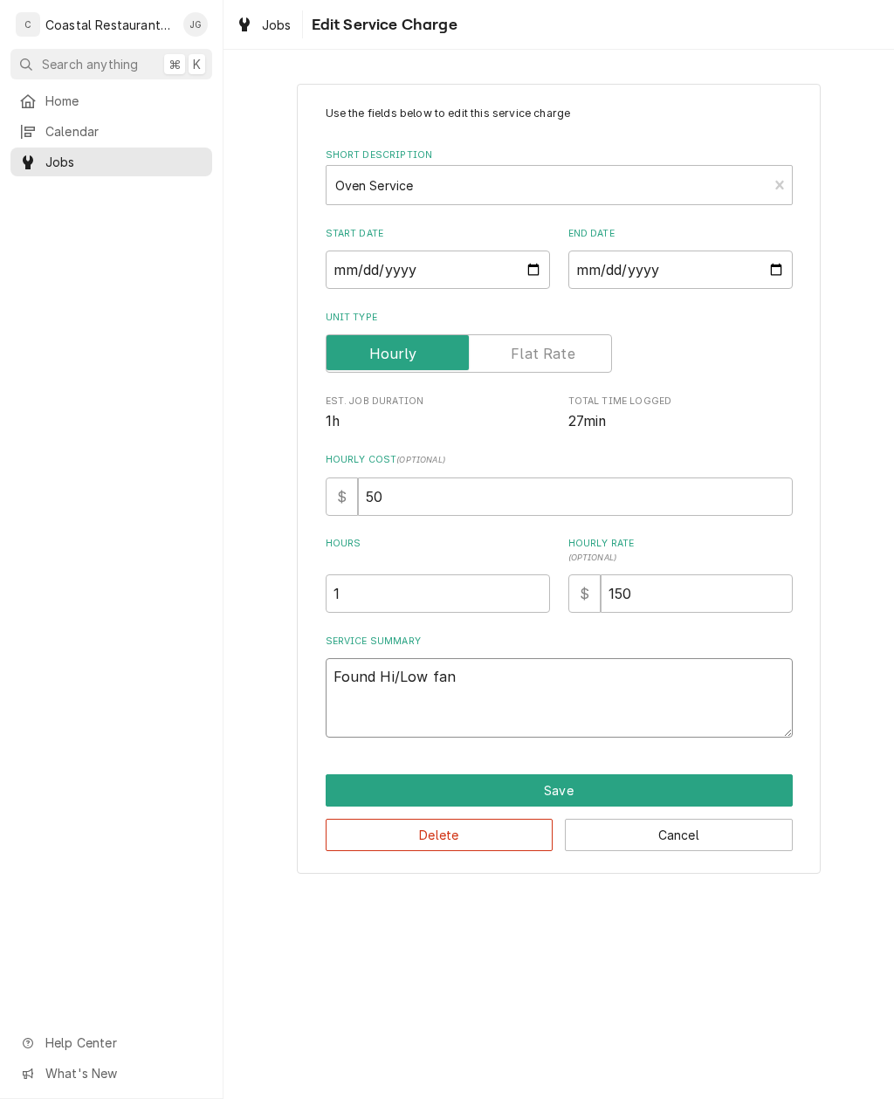
type textarea "x"
type textarea "Found Hi/Low fan"
type textarea "x"
type textarea "Found Hi/Low fan s"
type textarea "x"
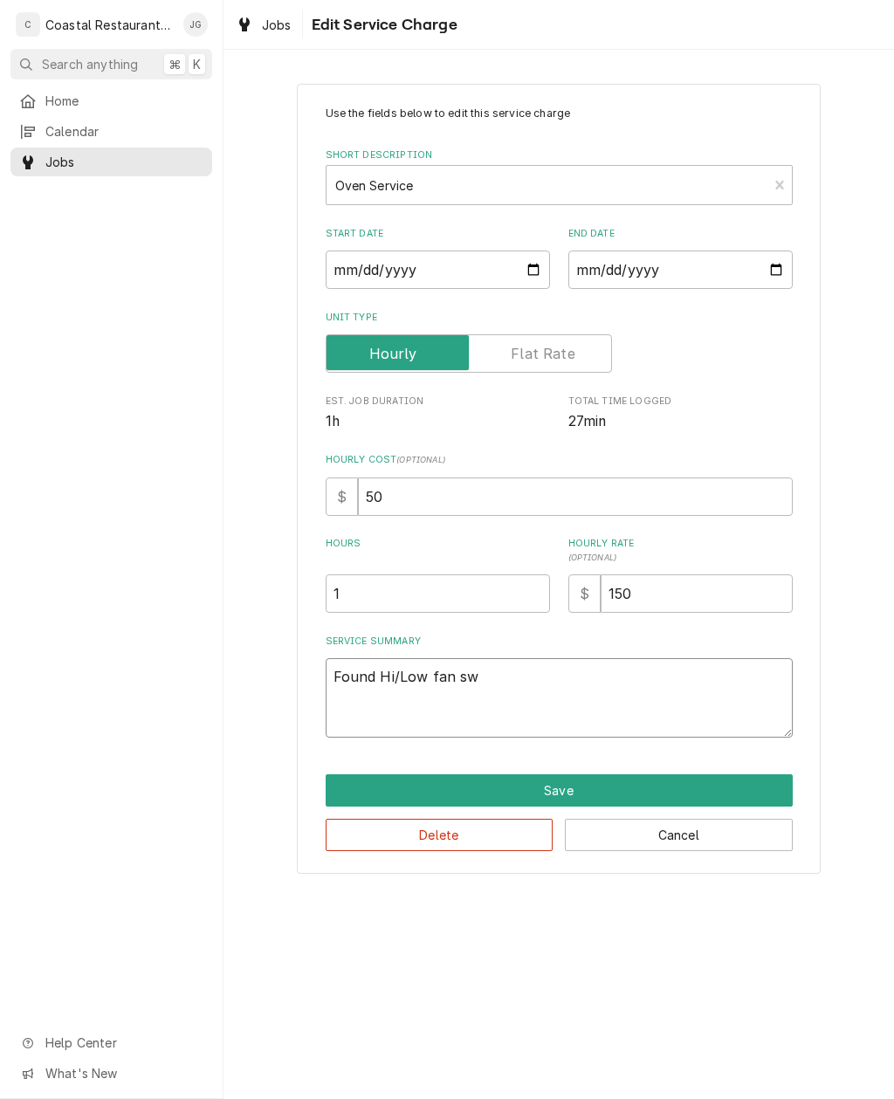
type textarea "Found Hi/Low fan swi"
type textarea "x"
type textarea "Found Hi/Low fan switch"
type textarea "x"
type textarea "Found Hi/Low fan switch b"
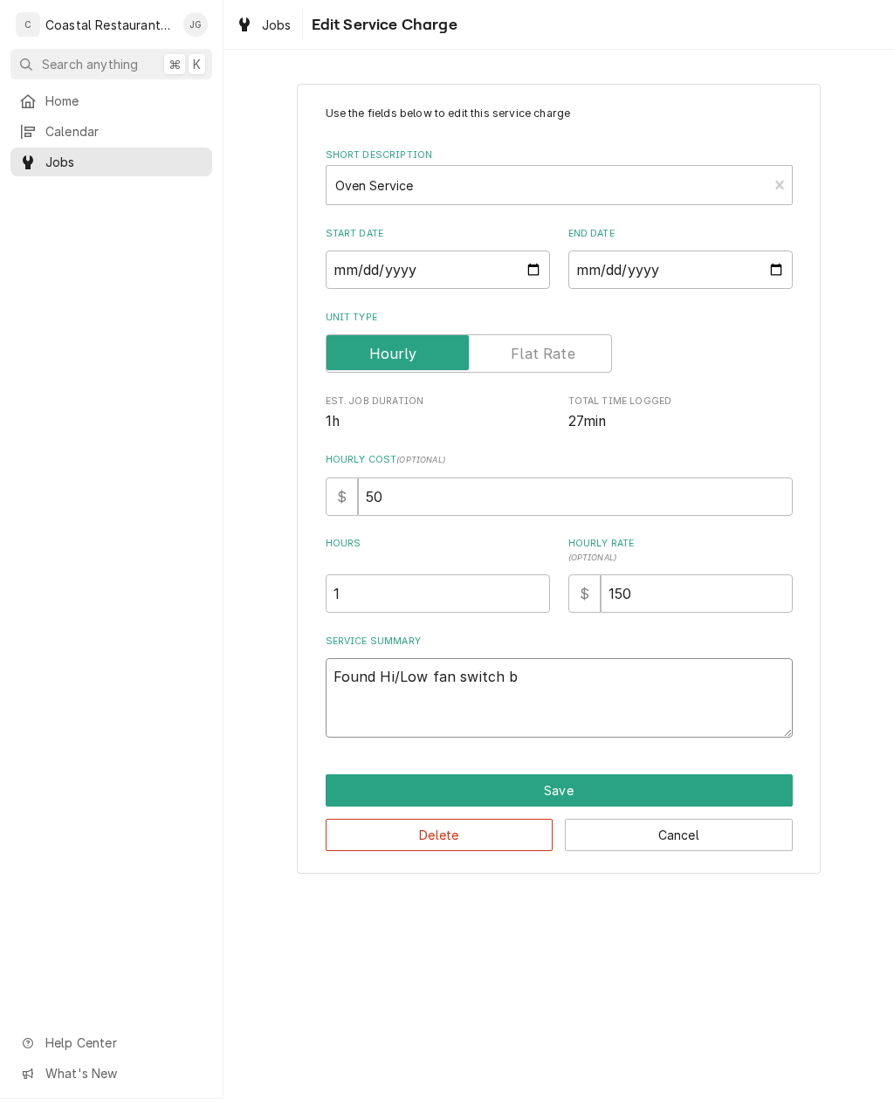
type textarea "x"
type textarea "Found Hi/Low fan switch br"
type textarea "x"
type textarea "Found Hi/Low fan switch bro"
type textarea "x"
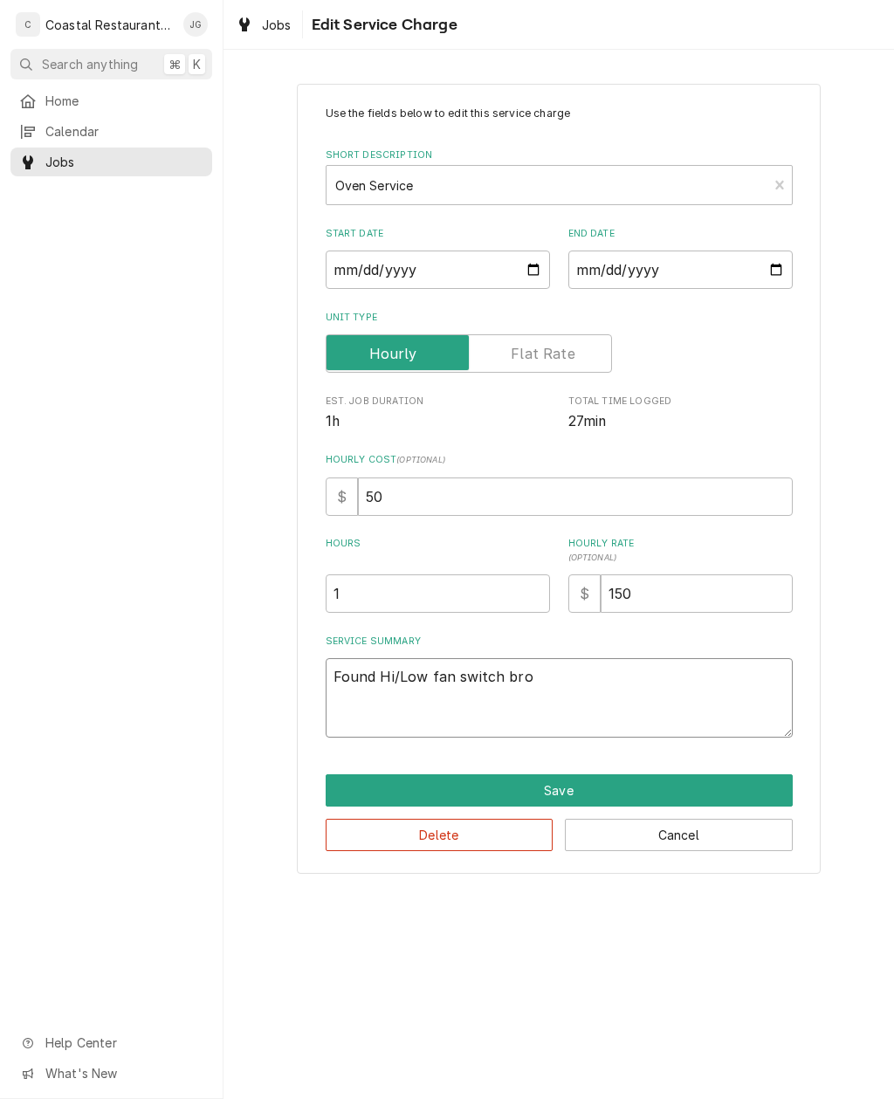
type textarea "Found Hi/Low fan switch brok"
type textarea "x"
type textarea "Found Hi/Low fan switch broken"
type textarea "x"
type textarea "Found Hi/Low fan switch broken a"
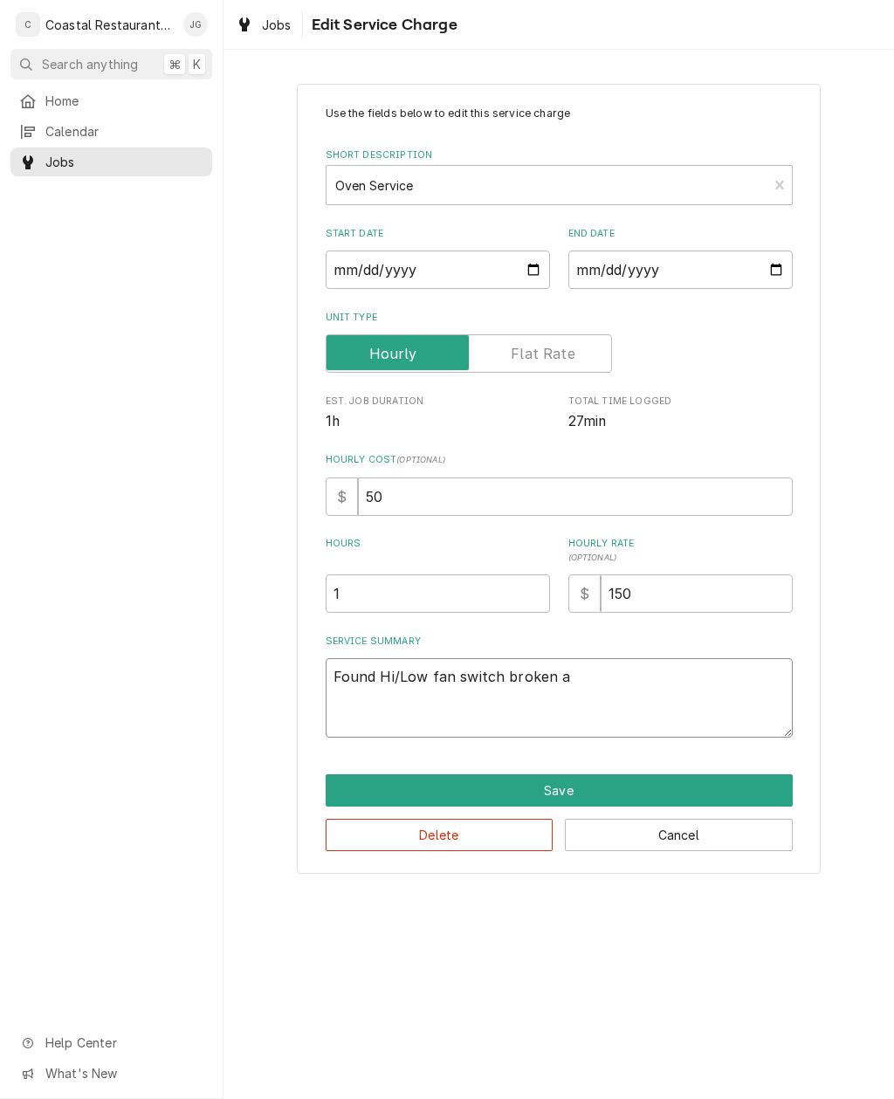
type textarea "x"
type textarea "Found Hi/Low fan switch broken and"
type textarea "x"
type textarea "Found Hi/Low fan switch broken and"
type textarea "x"
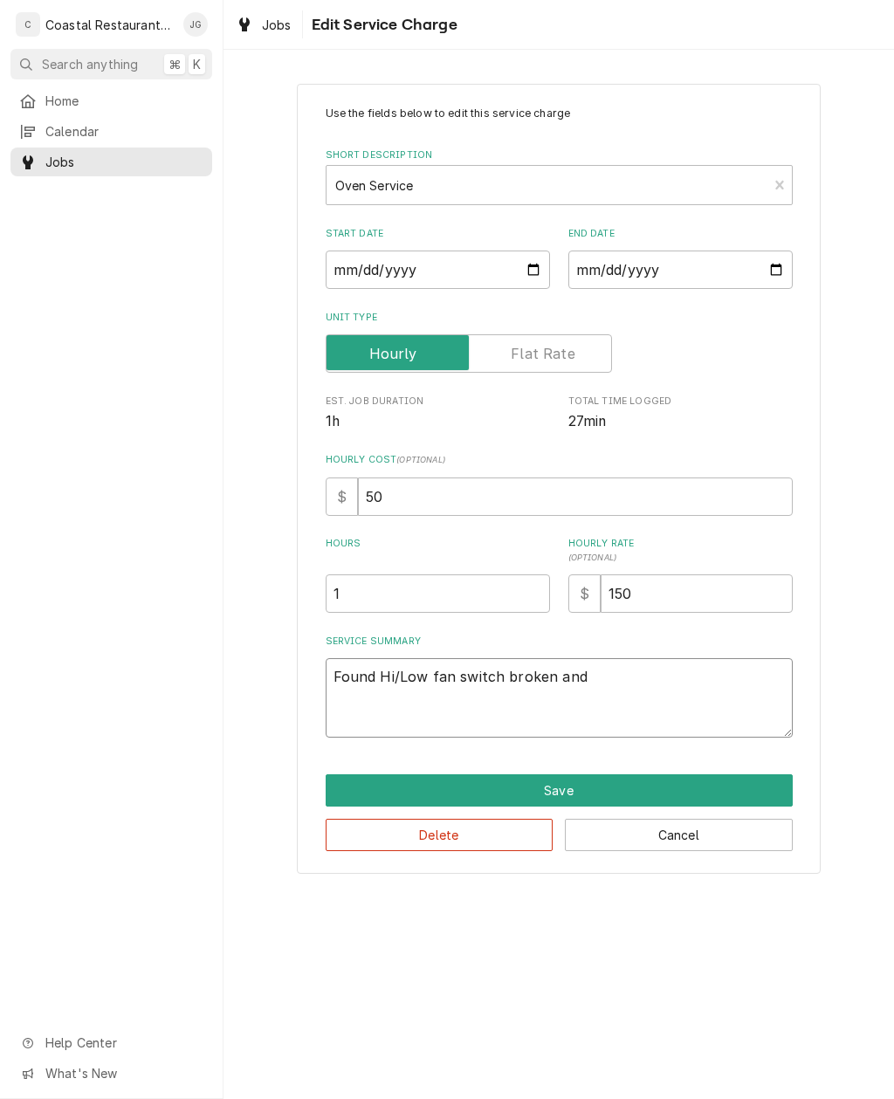
type textarea "Found Hi/Low fan switch broken and r"
type textarea "x"
type textarea "Found Hi/Low fan switch broken and re"
type textarea "x"
type textarea "Found Hi/Low fan switch broken and red"
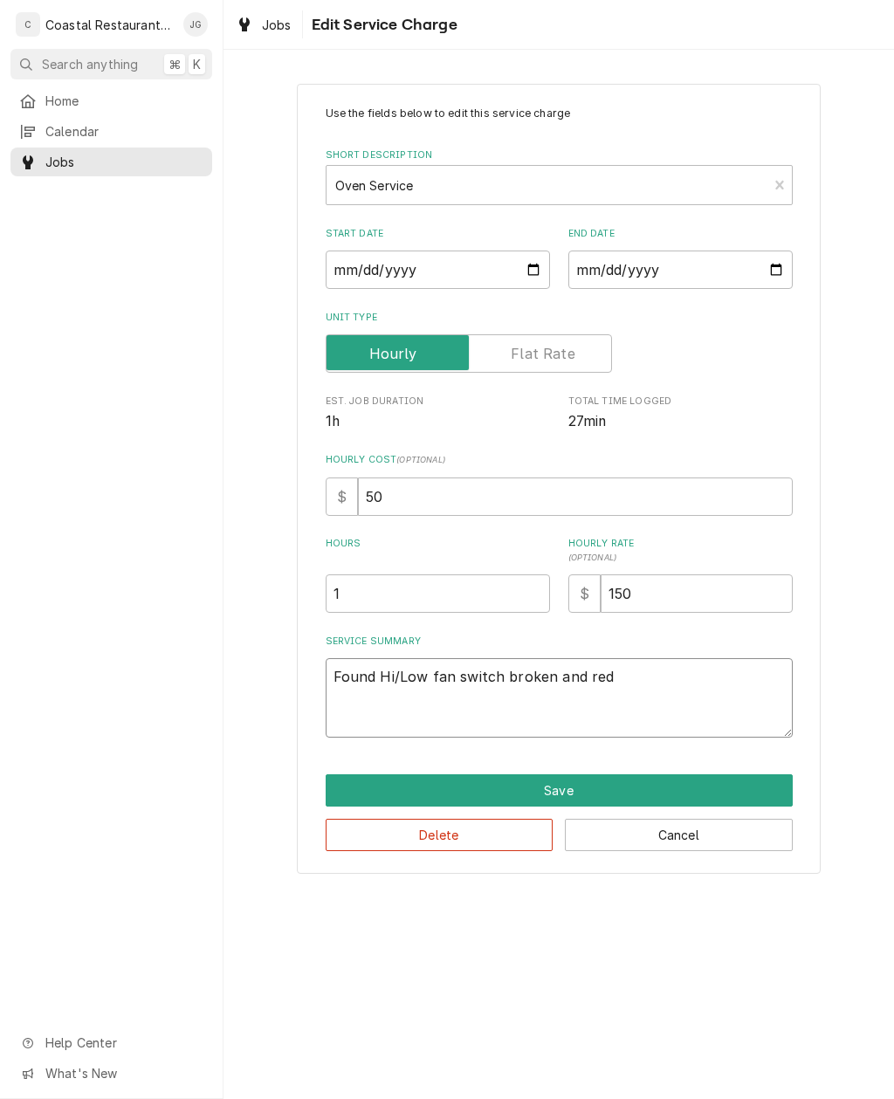
type textarea "x"
type textarea "Found Hi/Low fan switch broken and red"
type textarea "x"
type textarea "Found Hi/Low fan switch broken and red i"
type textarea "x"
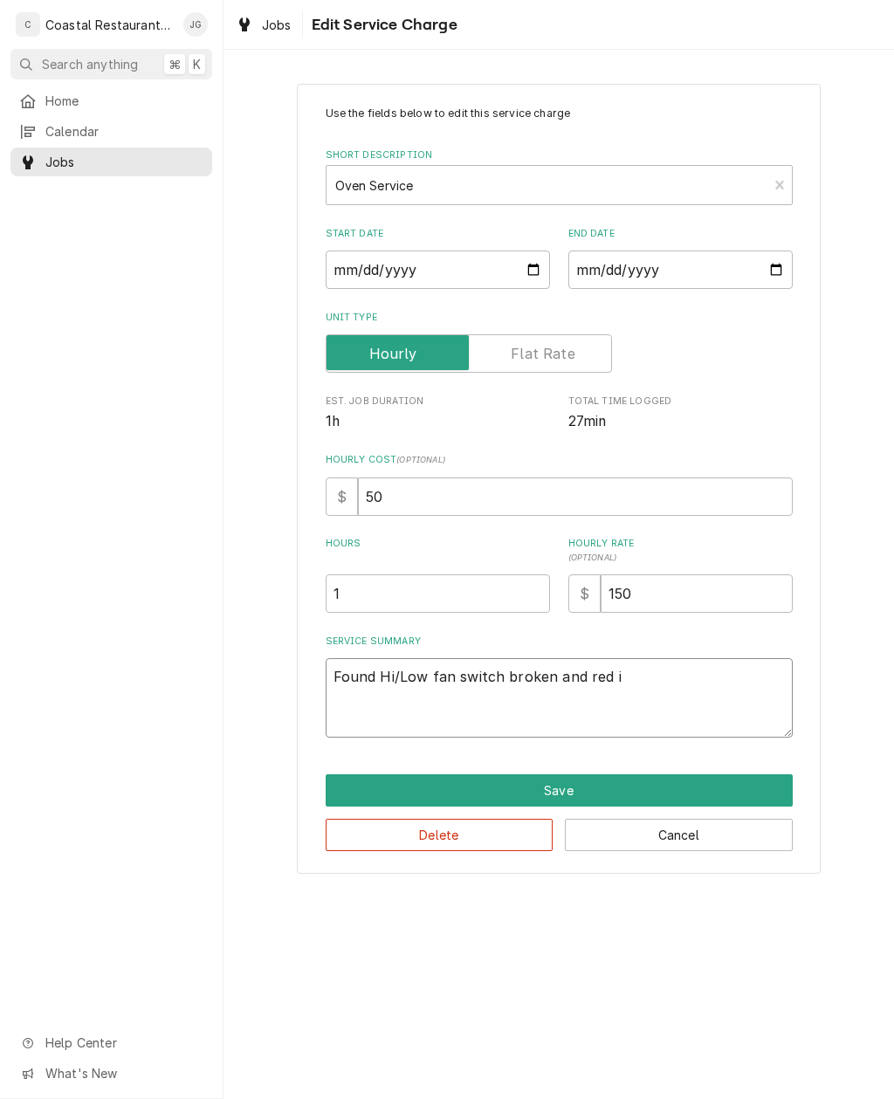
type textarea "Found Hi/Low fan switch broken and red in"
type textarea "x"
type textarea "Found Hi/Low fan switch broken and red ind"
type textarea "x"
type textarea "Found Hi/Low fan switch broken and red indi"
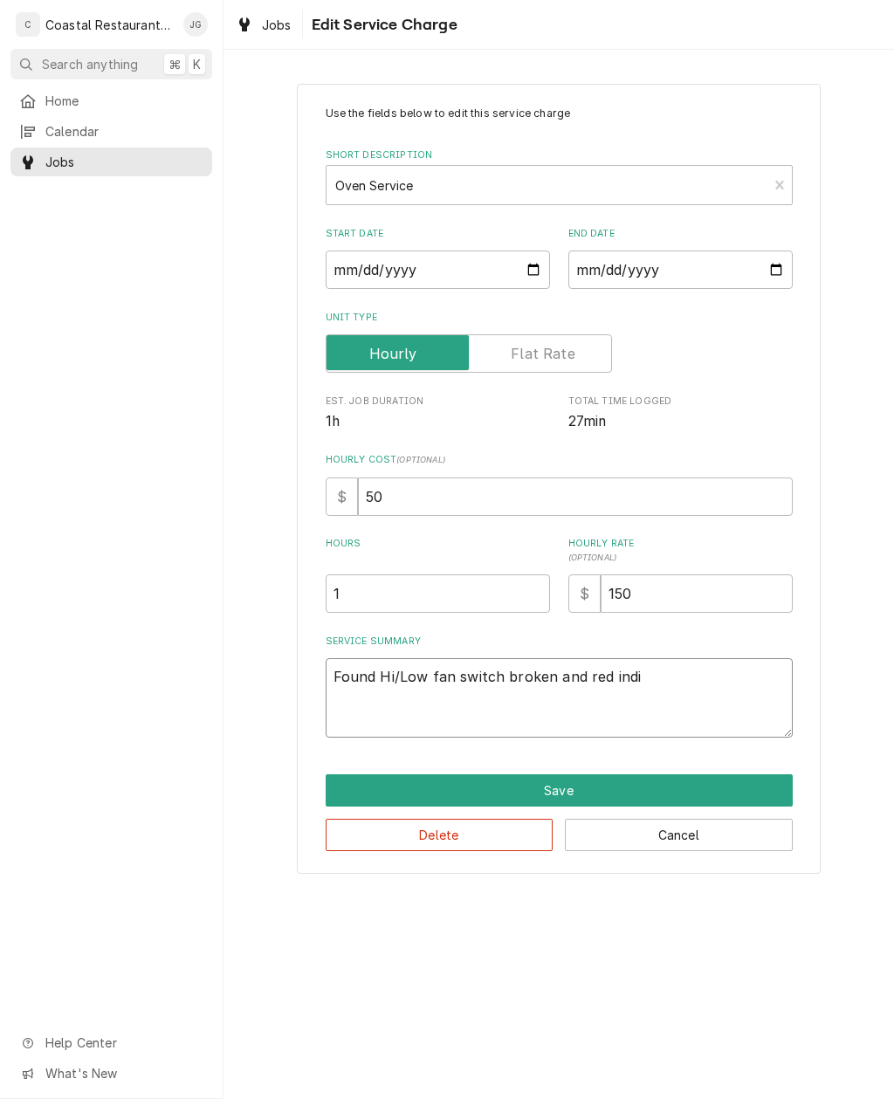
type textarea "x"
type textarea "Found Hi/Low fan switch broken and red indic"
type textarea "x"
type textarea "Found Hi/Low fan switch broken and red indica"
type textarea "x"
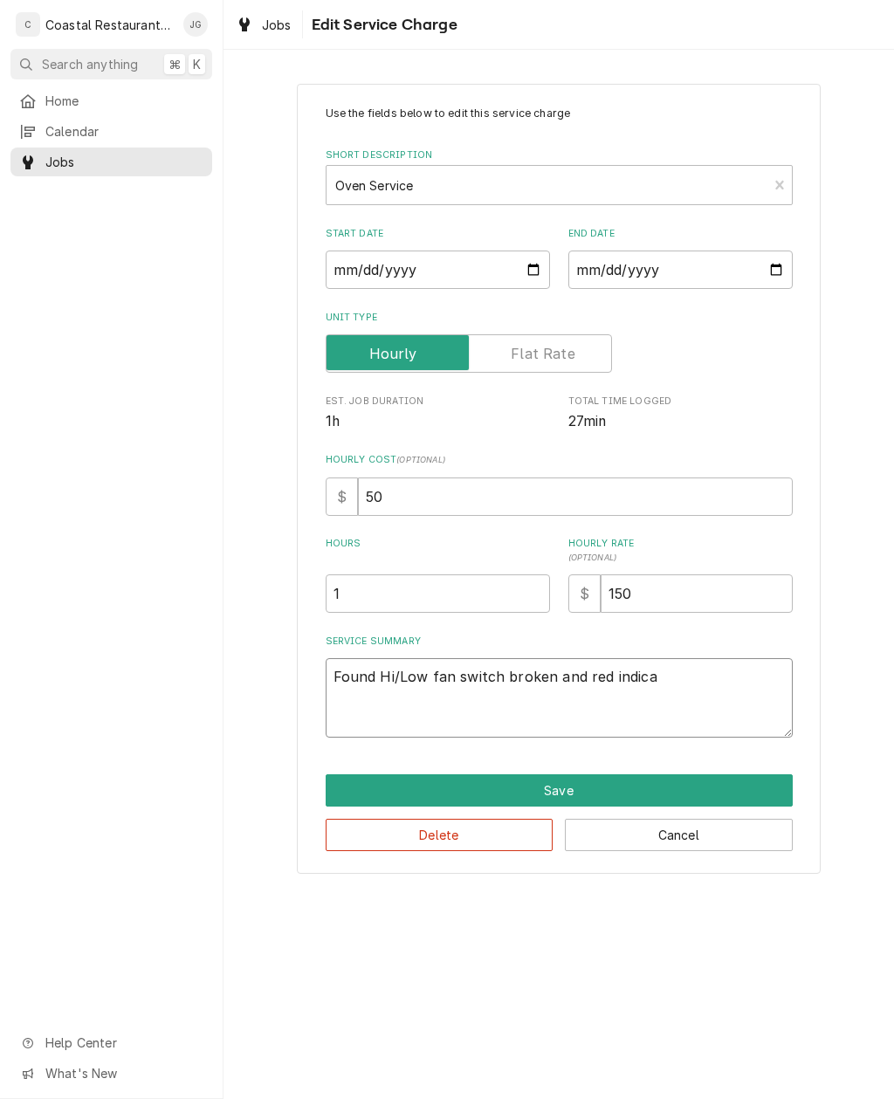
type textarea "Found Hi/Low fan switch broken and red indicat"
type textarea "x"
type textarea "Found Hi/Low fan switch broken and red indicator"
type textarea "x"
type textarea "Found Hi/Low fan switch broken and red indicator"
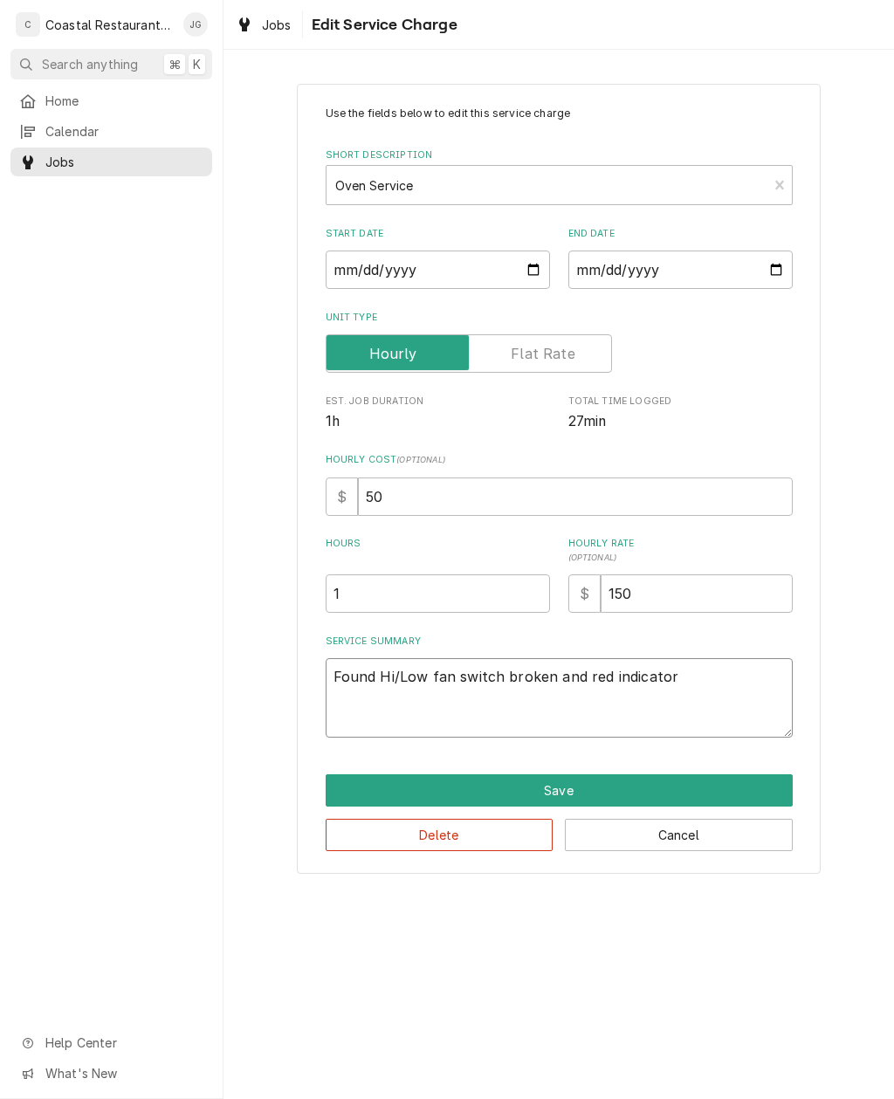
type textarea "x"
type textarea "Found Hi/Low fan switch broken and red indicator li"
type textarea "x"
type textarea "Found Hi/Low fan switch broken and red indicator lig"
type textarea "x"
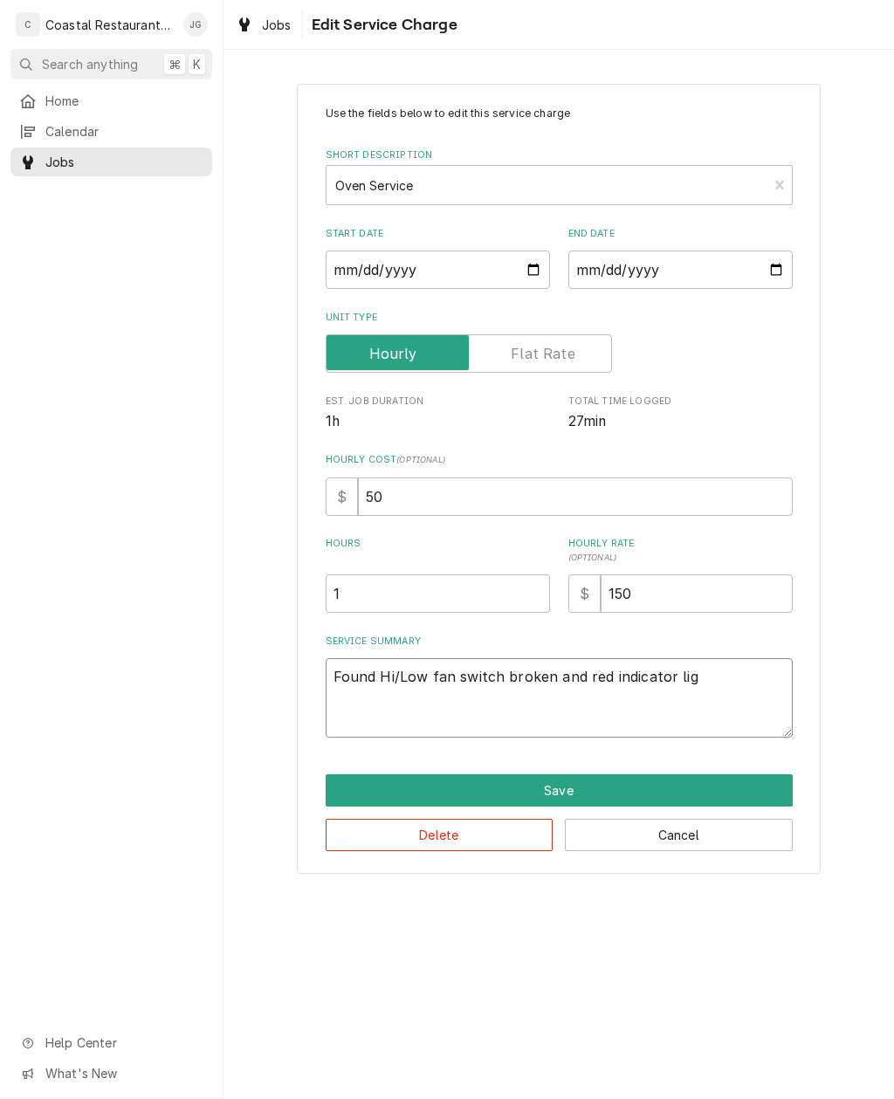
type textarea "Found Hi/Low fan switch broken and red indicator ligh"
type textarea "x"
type textarea "Found Hi/Low fan switch broken and red indicator light"
type textarea "x"
type textarea "Found Hi/Low fan switch broken and red indicator light m"
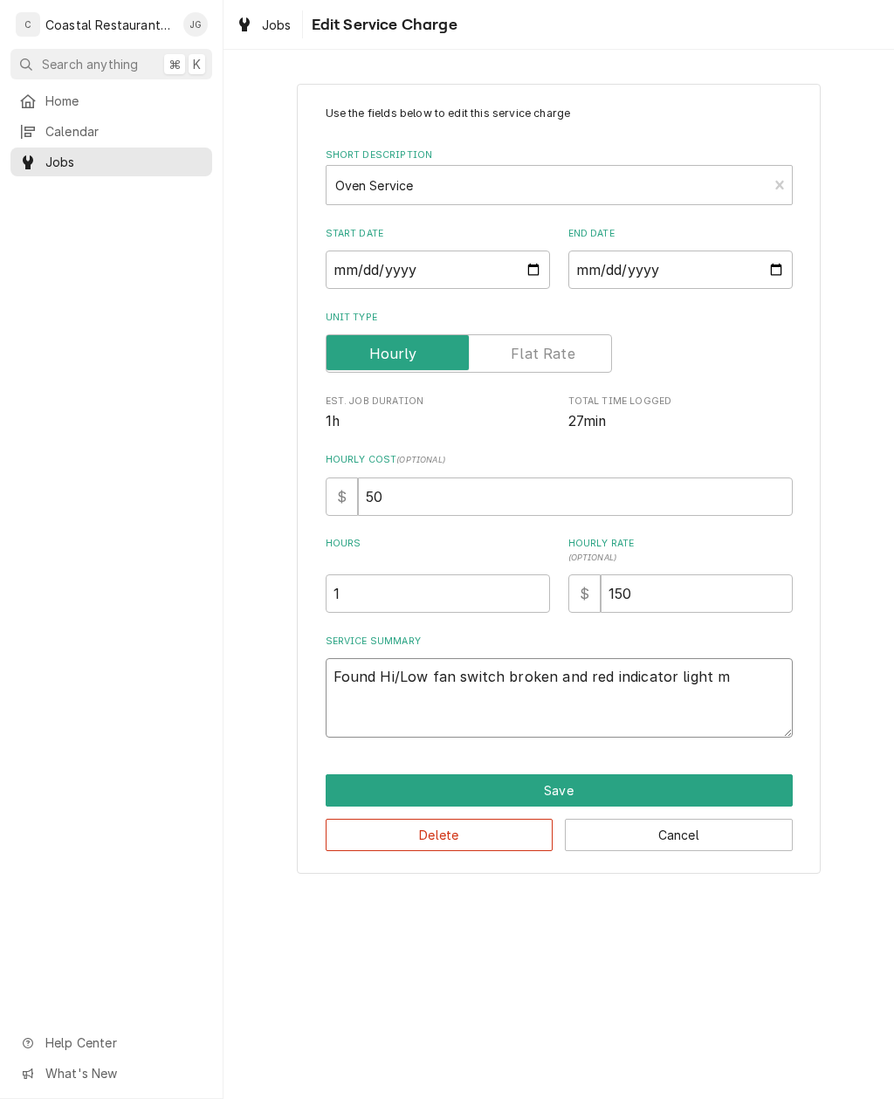
type textarea "x"
type textarea "Found Hi/Low fan switch broken and red indicator light mi"
type textarea "x"
type textarea "Found Hi/Low fan switch broken and red indicator light mis"
type textarea "x"
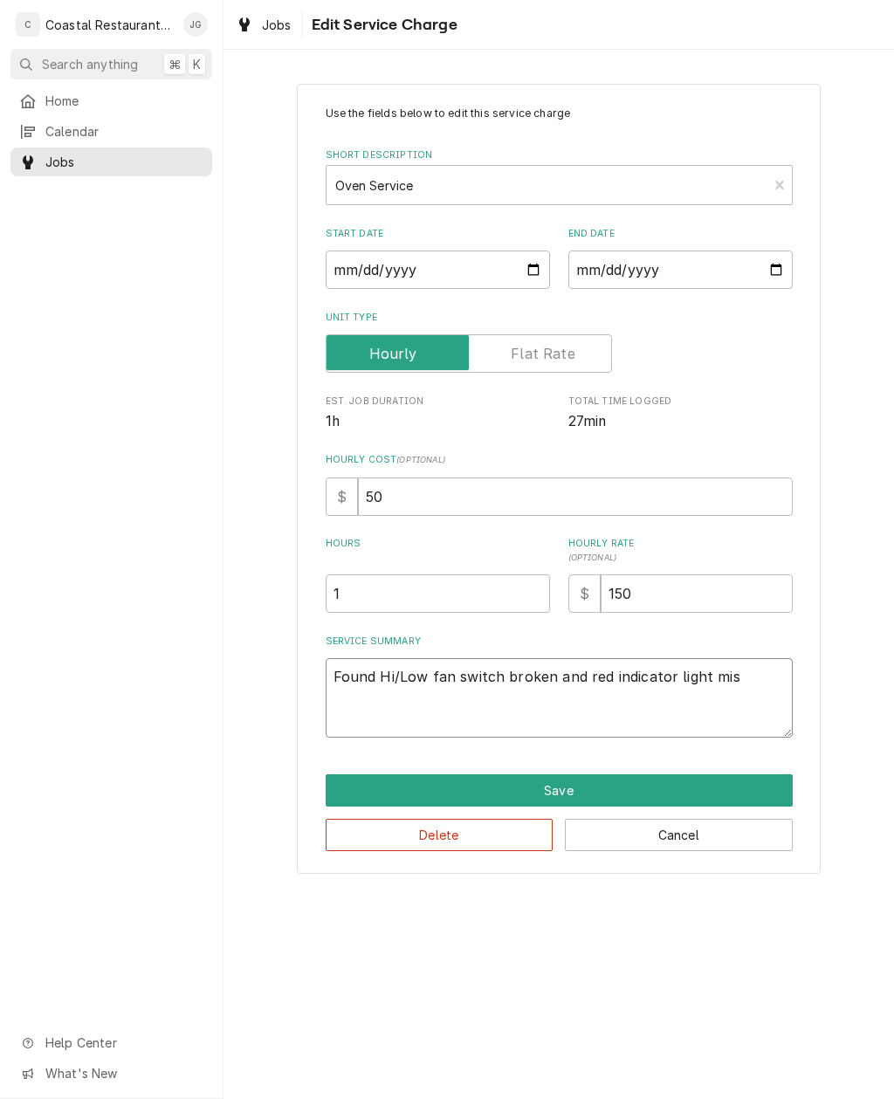
type textarea "Found Hi/Low fan switch broken and red indicator light miss"
type textarea "x"
type textarea "Found Hi/Low fan switch broken and red indicator light missing"
type textarea "x"
type textarea "Found Hi/Low fan switch broken and red indicator light missing"
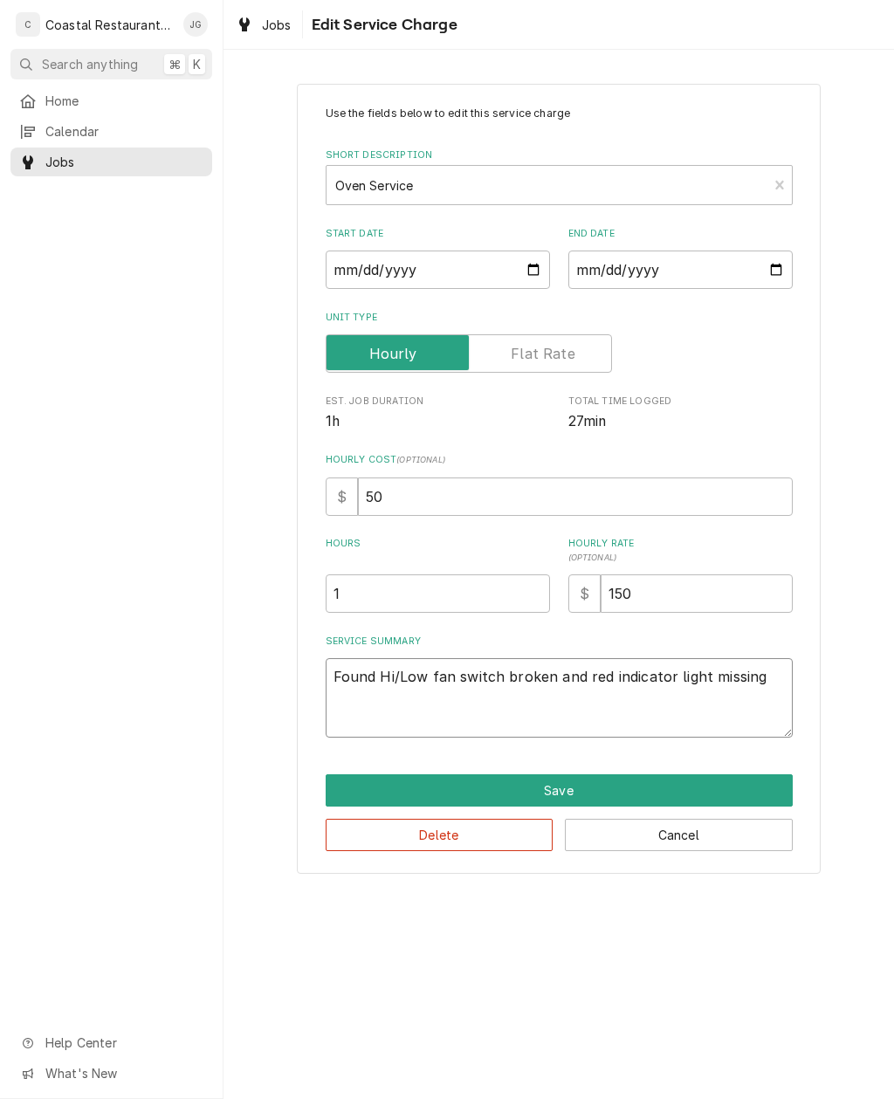
type textarea "x"
type textarea "Found Hi/Low fan switch broken and red indicator light missing"
type textarea "x"
type textarea "Found Hi/Low fan switch broken and red indicator light missing."
type textarea "x"
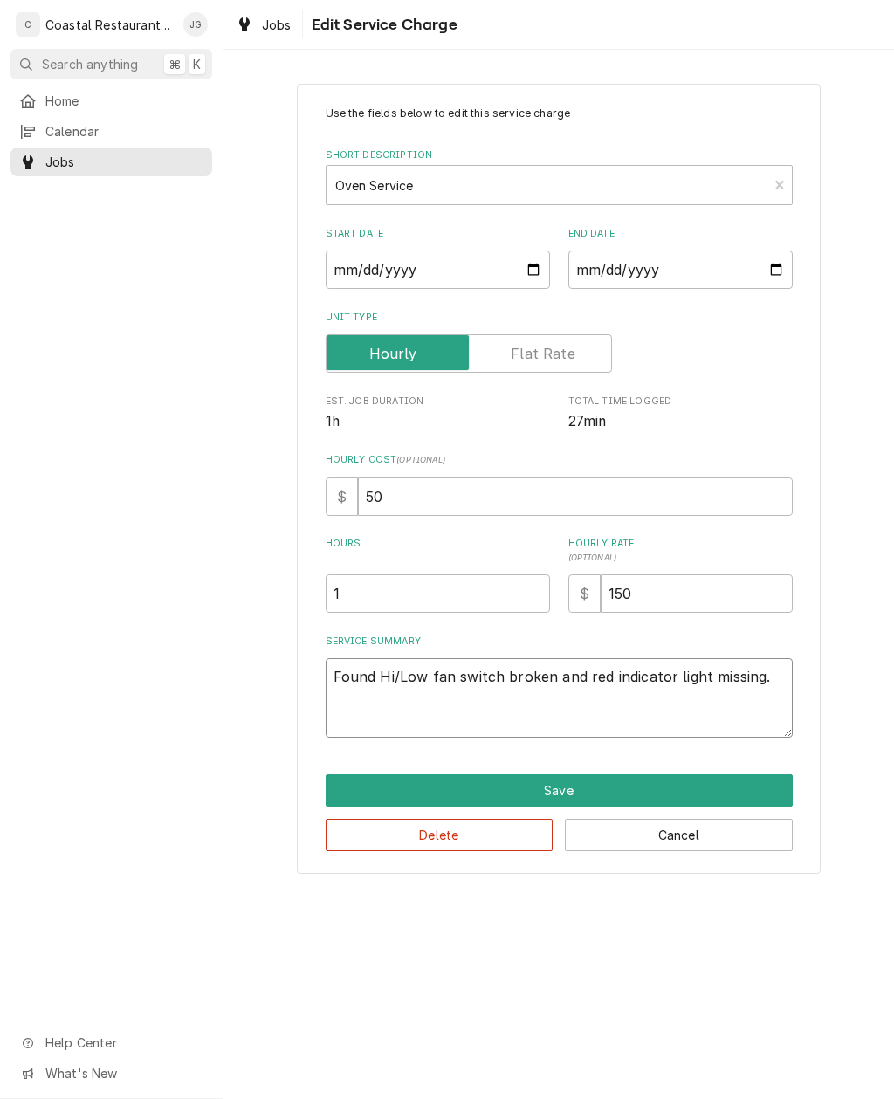
type textarea "Found Hi/Low fan switch broken and red indicator light missing. I"
type textarea "x"
type textarea "Found Hi/Low fan switch broken and red indicator light missing. In"
type textarea "x"
type textarea "Found Hi/Low fan switch broken and red indicator light missing. Ins"
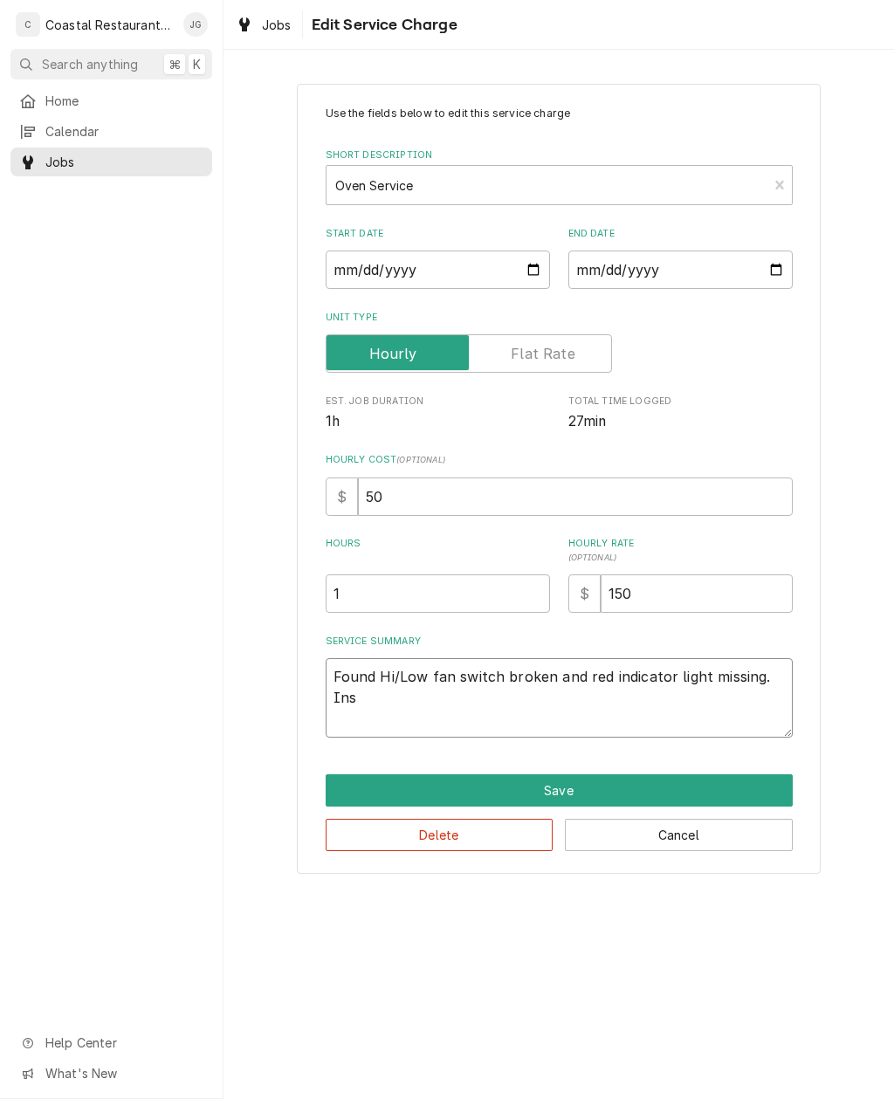
type textarea "x"
type textarea "Found Hi/Low fan switch broken and red indicator light missing. Inst"
type textarea "x"
type textarea "Found Hi/Low fan switch broken and red indicator light missing. Insta"
type textarea "x"
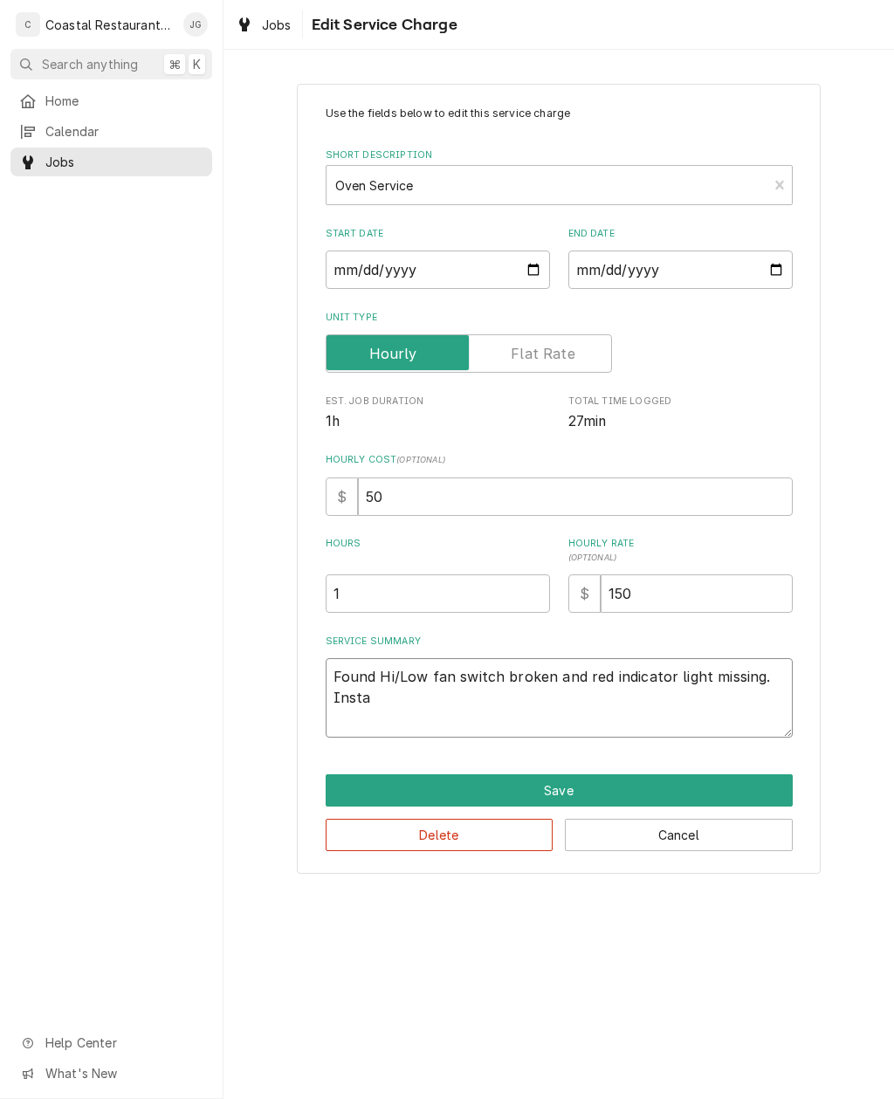
type textarea "Found Hi/Low fan switch broken and red indicator light missing. Instal"
type textarea "x"
type textarea "Found Hi/Low fan switch broken and red indicator light missing. Install"
type textarea "x"
type textarea "Found Hi/Low fan switch broken and red indicator light missing. Installed"
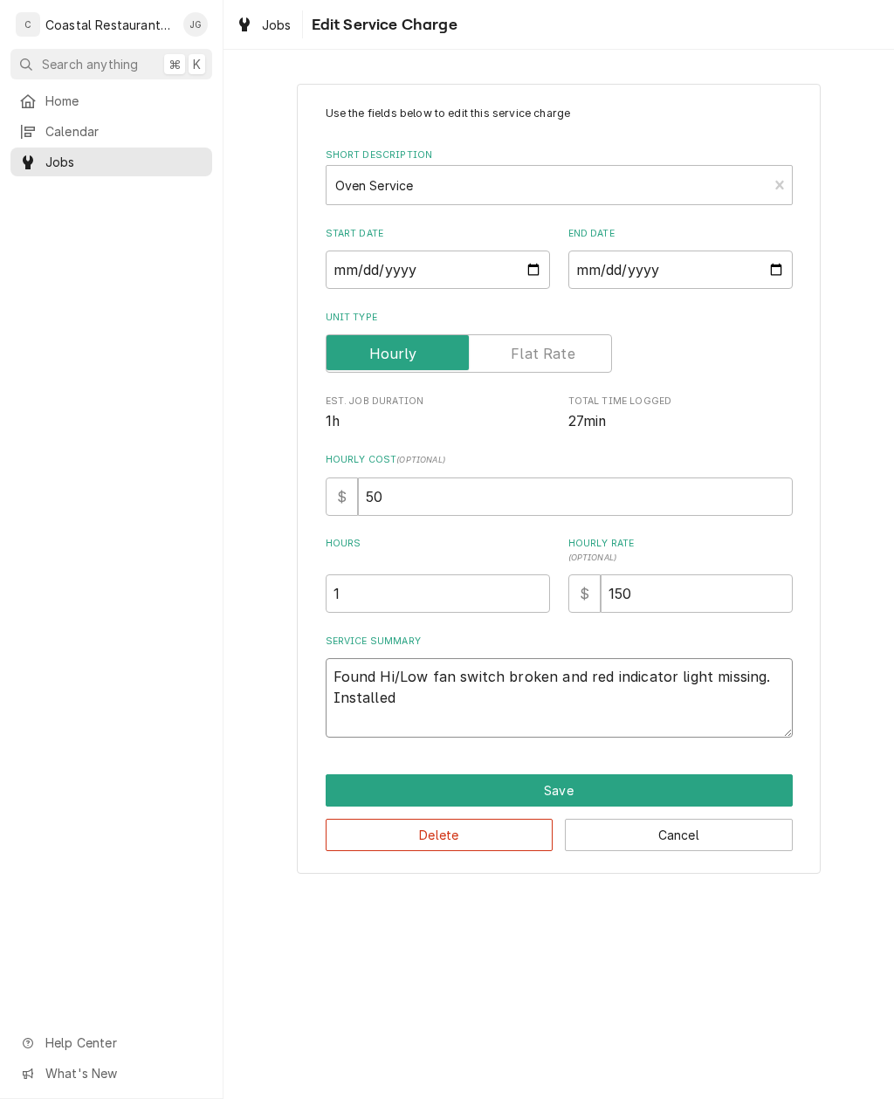
type textarea "x"
type textarea "Found Hi/Low fan switch broken and red indicator light missing. Installed n"
type textarea "x"
type textarea "Found Hi/Low fan switch broken and red indicator light missing. Installed ne"
type textarea "x"
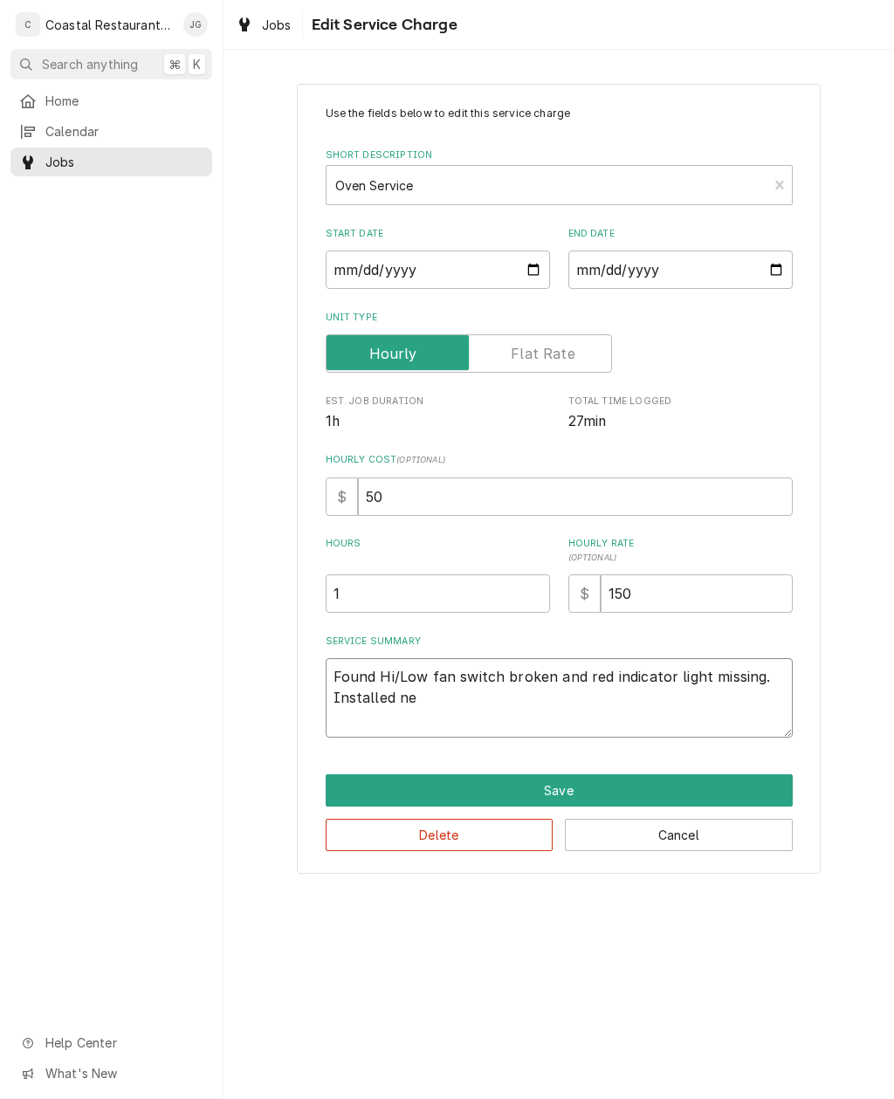
type textarea "Found Hi/Low fan switch broken and red indicator light missing. Installed new"
type textarea "x"
type textarea "Found Hi/Low fan switch broken and red indicator light missing. Installed new"
type textarea "x"
type textarea "Found Hi/Low fan switch broken and red indicator light missing. Installed new s"
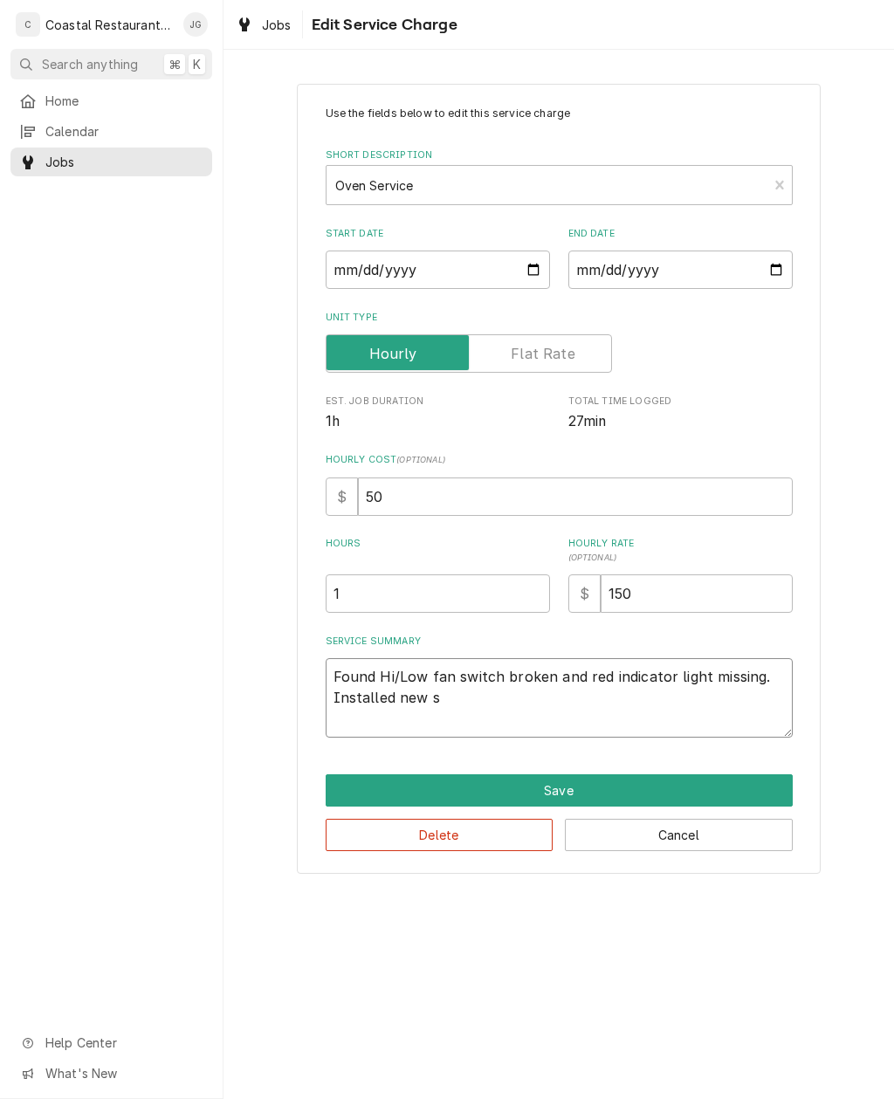
type textarea "x"
type textarea "Found Hi/Low fan switch broken and red indicator light missing. Installed new sw"
type textarea "x"
type textarea "Found Hi/Low fan switch broken and red indicator light missing. Installed new s…"
type textarea "x"
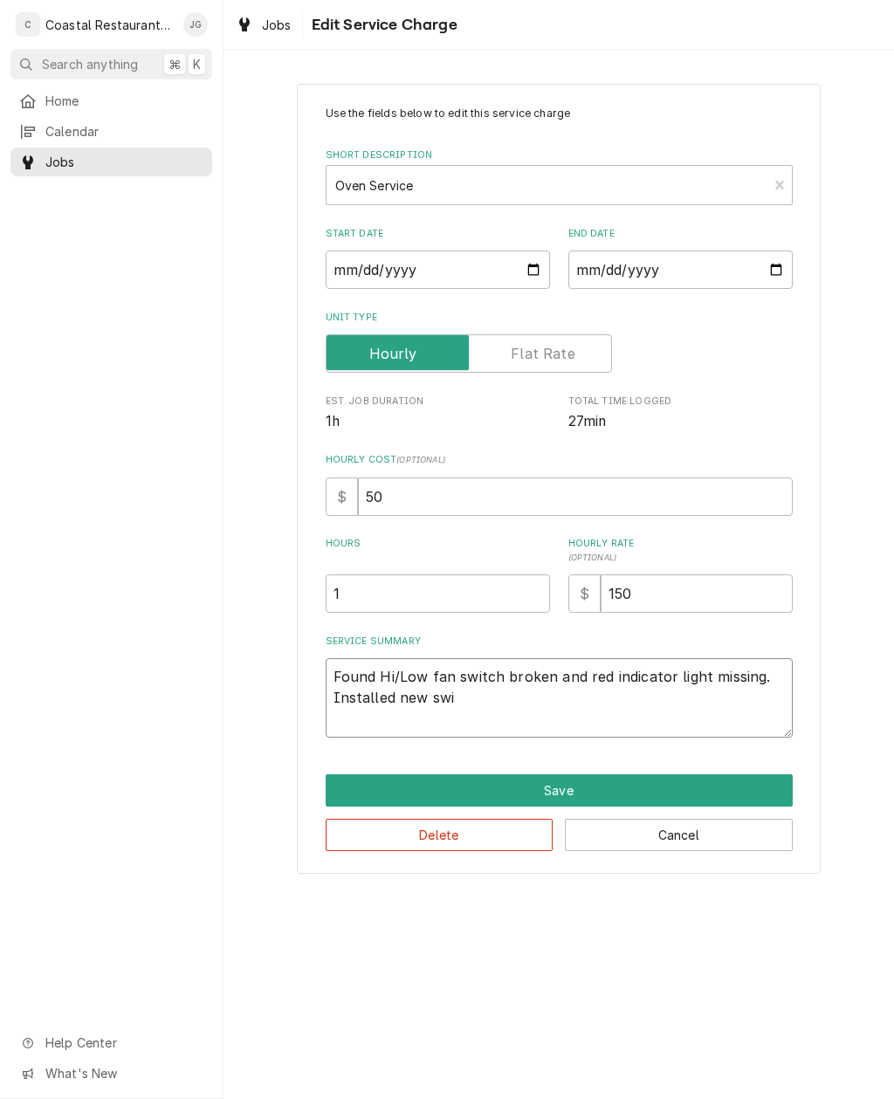
type textarea "Found Hi/Low fan switch broken and red indicator light missing. Installed new s…"
type textarea "x"
type textarea "Found Hi/Low fan switch broken and red indicator light missing. Installed new s…"
type textarea "x"
type textarea "Found Hi/Low fan switch broken and red indicator light missing. Installed new s…"
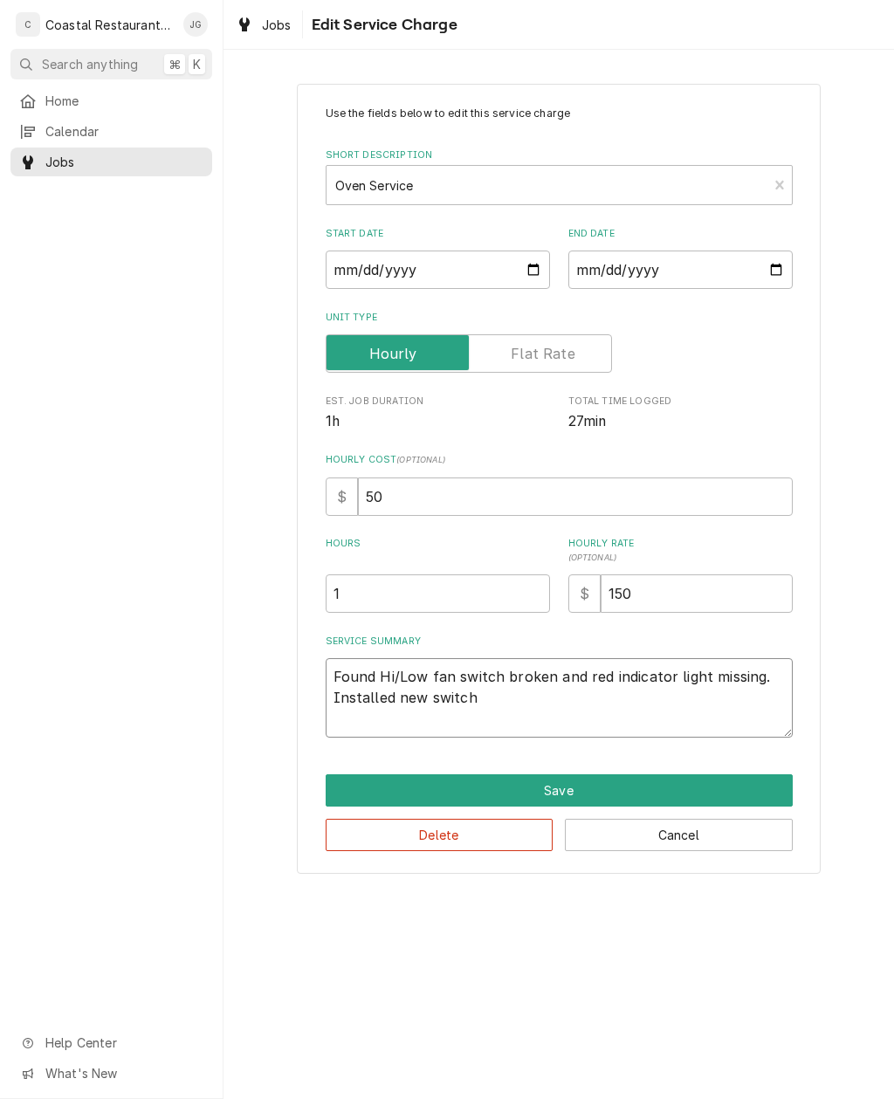
type textarea "x"
type textarea "Found Hi/Low fan switch broken and red indicator light missing. Installed new s…"
type textarea "x"
type textarea "Found Hi/Low fan switch broken and red indicator light missing. Installed new s…"
type textarea "x"
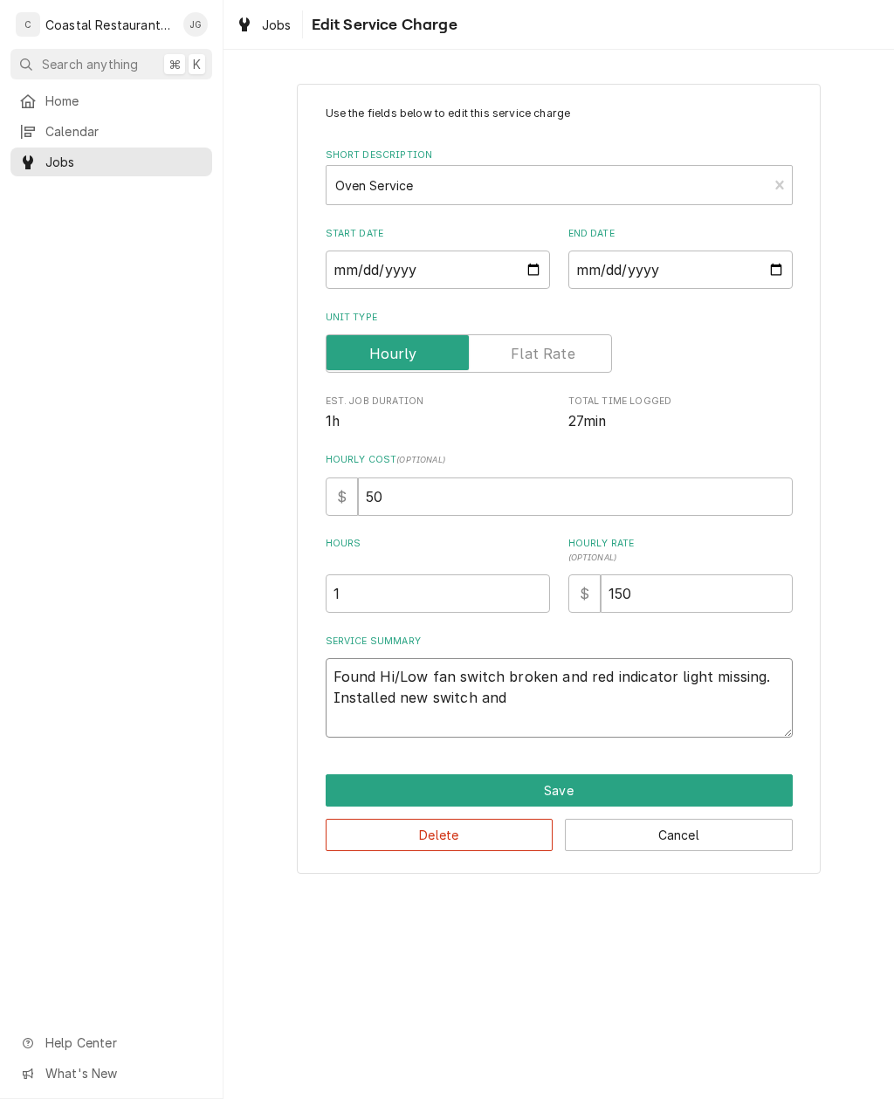
type textarea "Found Hi/Low fan switch broken and red indicator light missing. Installed new s…"
type textarea "x"
type textarea "Found Hi/Low fan switch broken and red indicator light missing. Installed new s…"
type textarea "x"
type textarea "Found Hi/Low fan switch broken and red indicator light missing. Installed new s…"
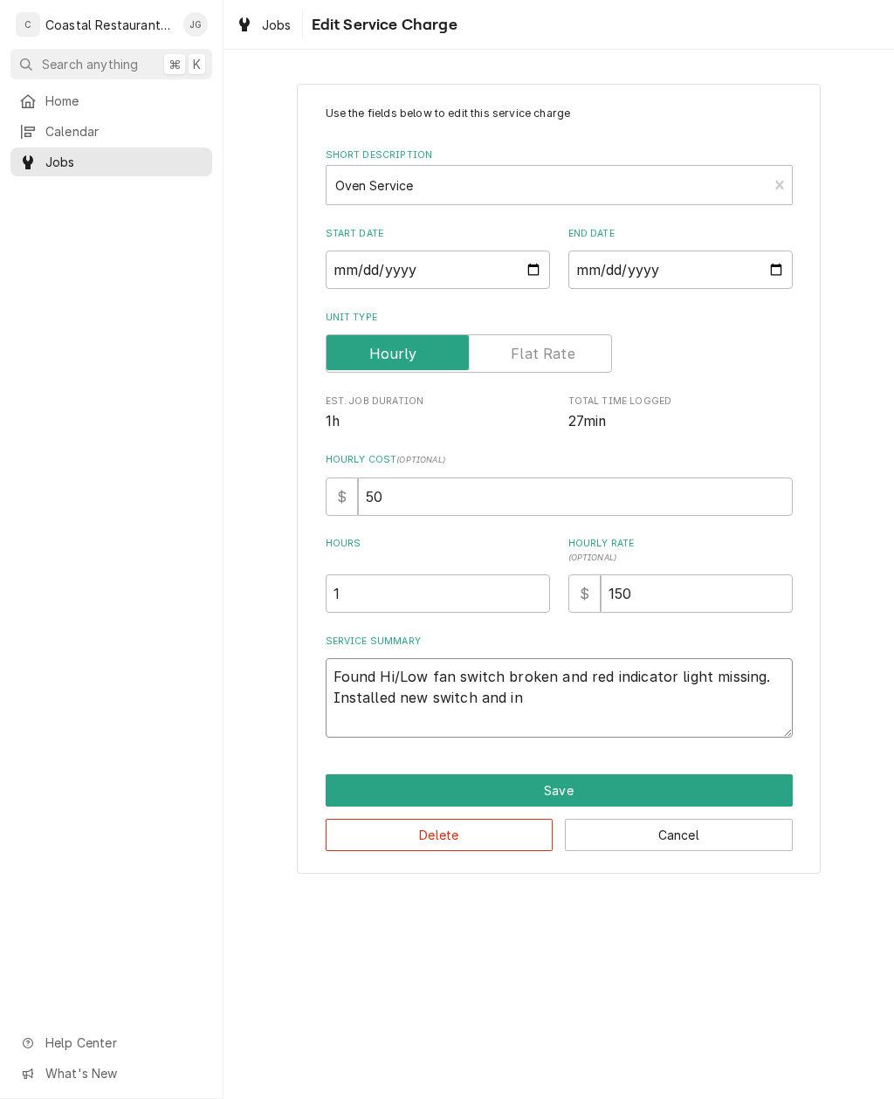
type textarea "x"
type textarea "Found Hi/Low fan switch broken and red indicator light missing. Installed new s…"
type textarea "x"
type textarea "Found Hi/Low fan switch broken and red indicator light missing. Installed new s…"
type textarea "x"
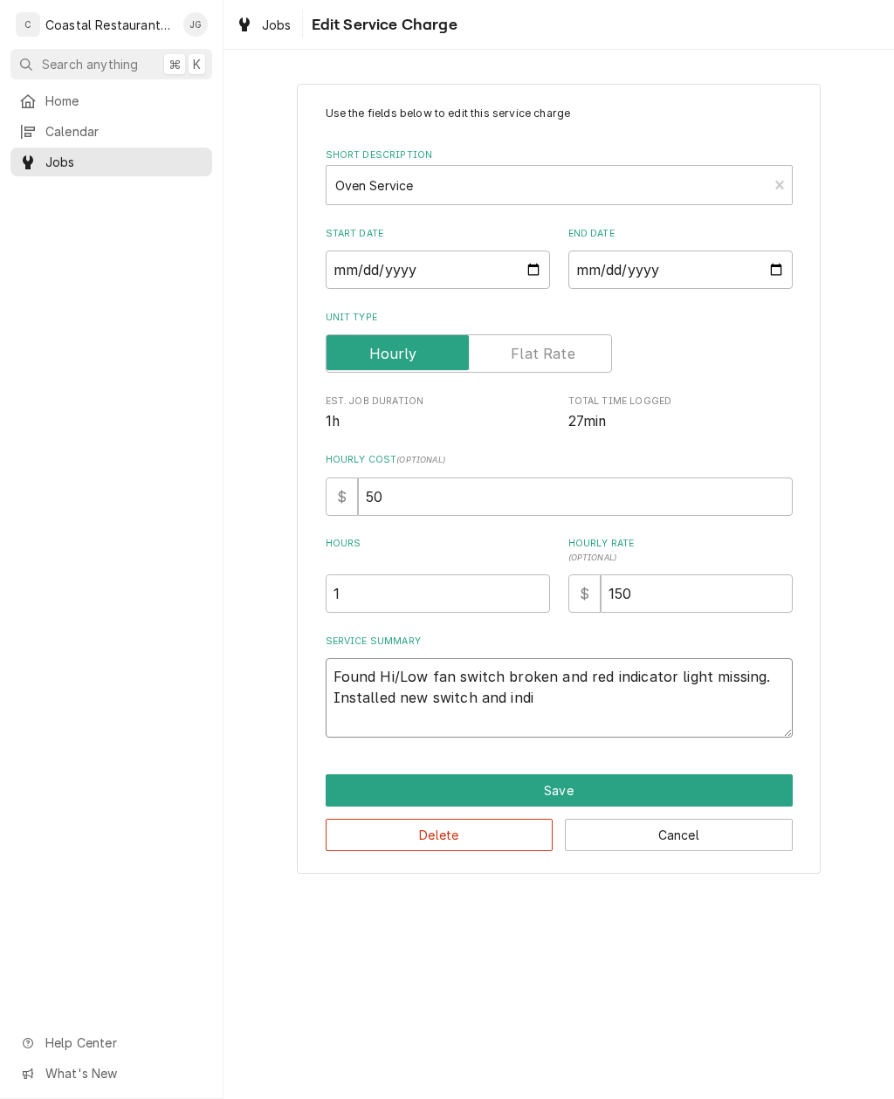
type textarea "Found Hi/Low fan switch broken and red indicator light missing. Installed new s…"
type textarea "x"
type textarea "Found Hi/Low fan switch broken and red indicator light missing. Installed new s…"
type textarea "x"
type textarea "Found Hi/Low fan switch broken and red indicator light missing. Installed new s…"
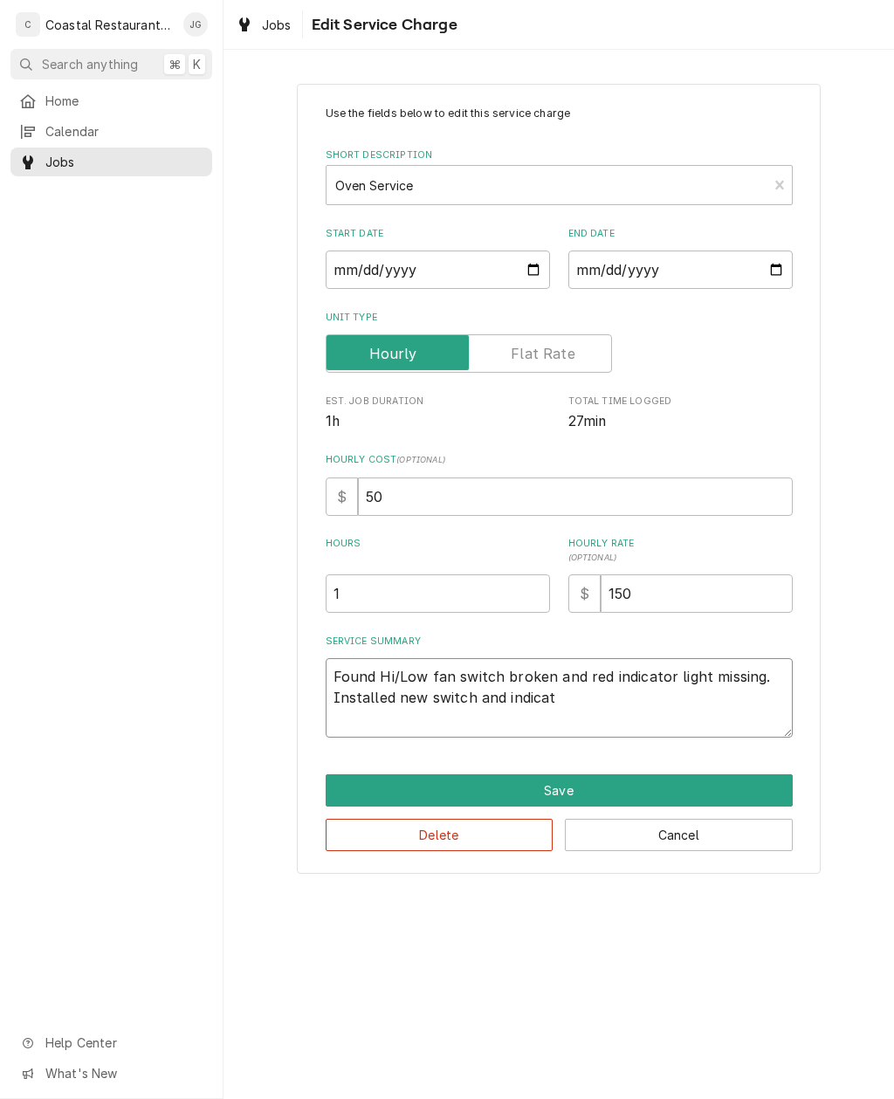
type textarea "x"
type textarea "Found Hi/Low fan switch broken and red indicator light missing. Installed new s…"
type textarea "x"
type textarea "Found Hi/Low fan switch broken and red indicator light missing. Installed new s…"
type textarea "x"
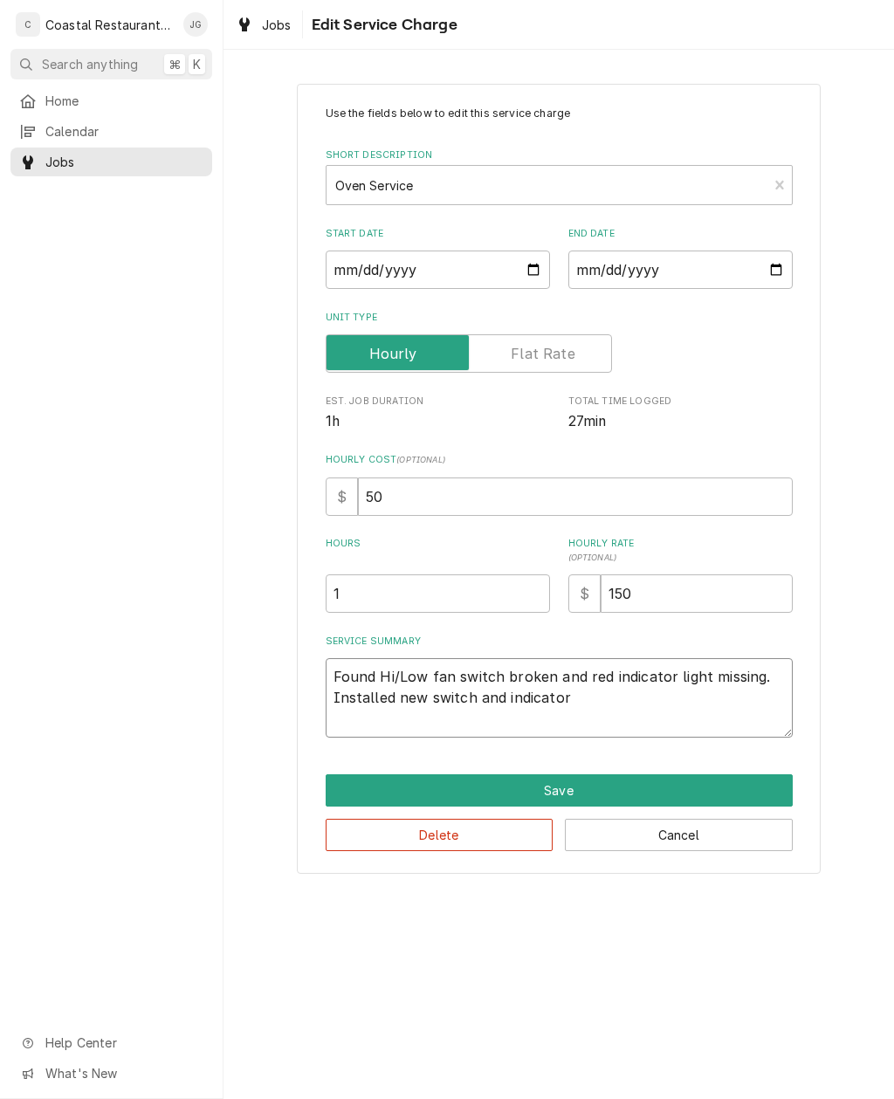
type textarea "Found Hi/Low fan switch broken and red indicator light missing. Installed new s…"
type textarea "x"
type textarea "Found Hi/Low fan switch broken and red indicator light missing. Installed new s…"
type textarea "x"
type textarea "Found Hi/Low fan switch broken and red indicator light missing. Installed new s…"
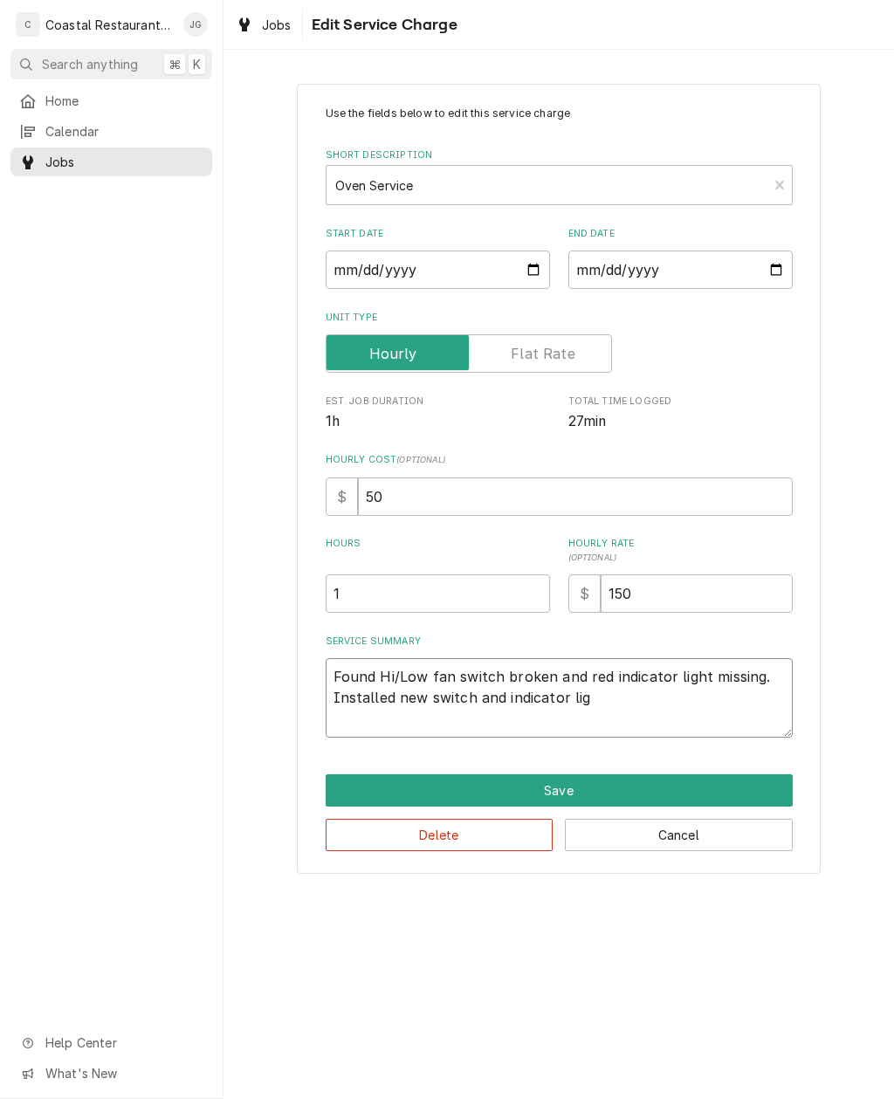
type textarea "x"
type textarea "Found Hi/Low fan switch broken and red indicator light missing. Installed new s…"
type textarea "x"
type textarea "Found Hi/Low fan switch broken and red indicator light missing. Installed new s…"
type textarea "x"
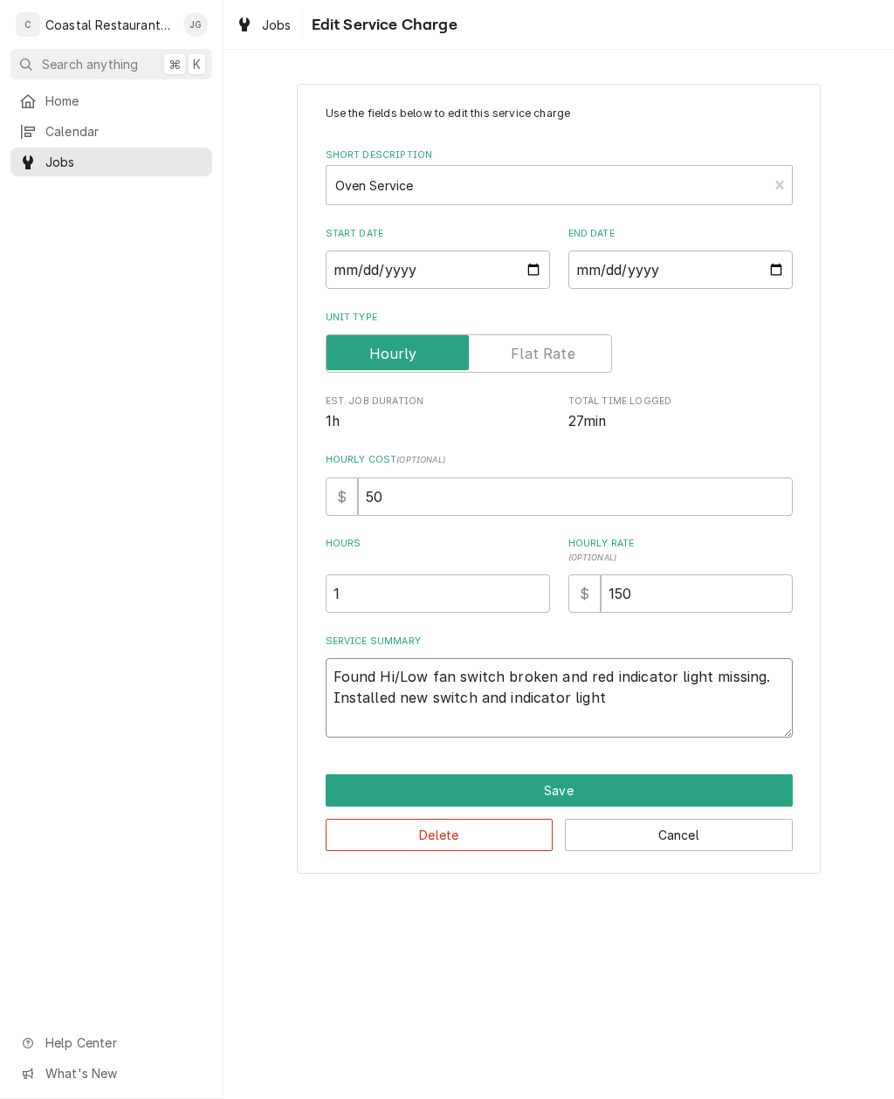
type textarea "Found Hi/Low fan switch broken and red indicator light missing. Installed new s…"
type textarea "x"
type textarea "Found Hi/Low fan switch broken and red indicator light missing. Installed new s…"
type textarea "x"
type textarea "Found Hi/Low fan switch broken and red indicator light missing. Installed new s…"
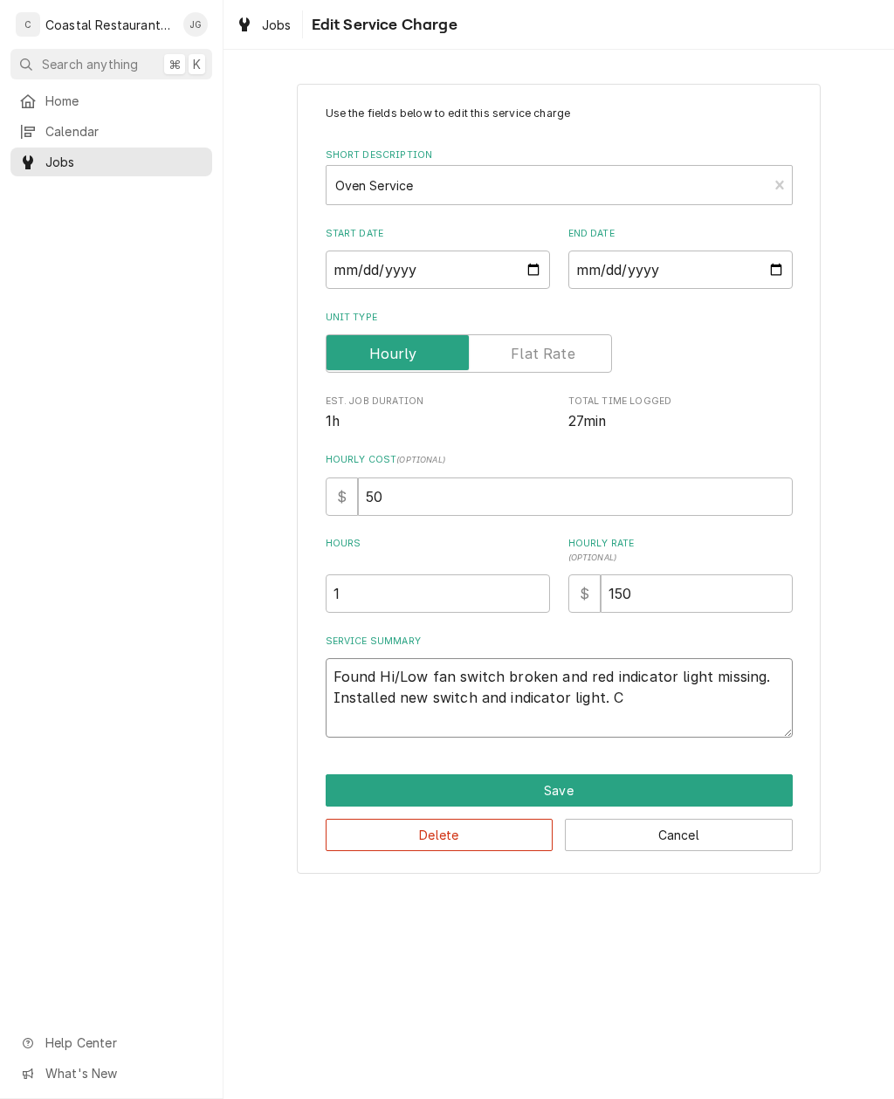
type textarea "x"
type textarea "Found Hi/Low fan switch broken and red indicator light missing. Installed new s…"
type textarea "x"
type textarea "Found Hi/Low fan switch broken and red indicator light missing. Installed new s…"
type textarea "x"
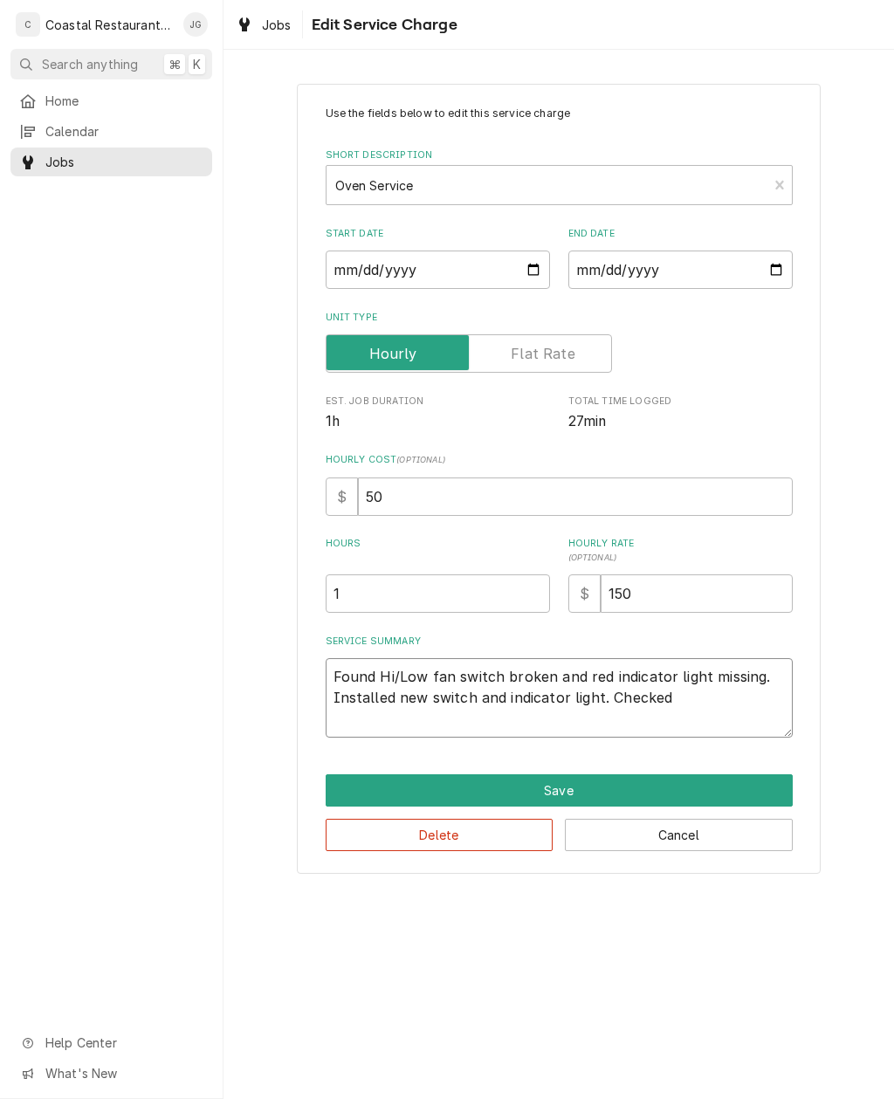
type textarea "Found Hi/Low fan switch broken and red indicator light missing. Installed new s…"
type textarea "x"
type textarea "Found Hi/Low fan switch broken and red indicator light missing. Installed new s…"
type textarea "x"
type textarea "Found Hi/Low fan switch broken and red indicator light missing. Installed new s…"
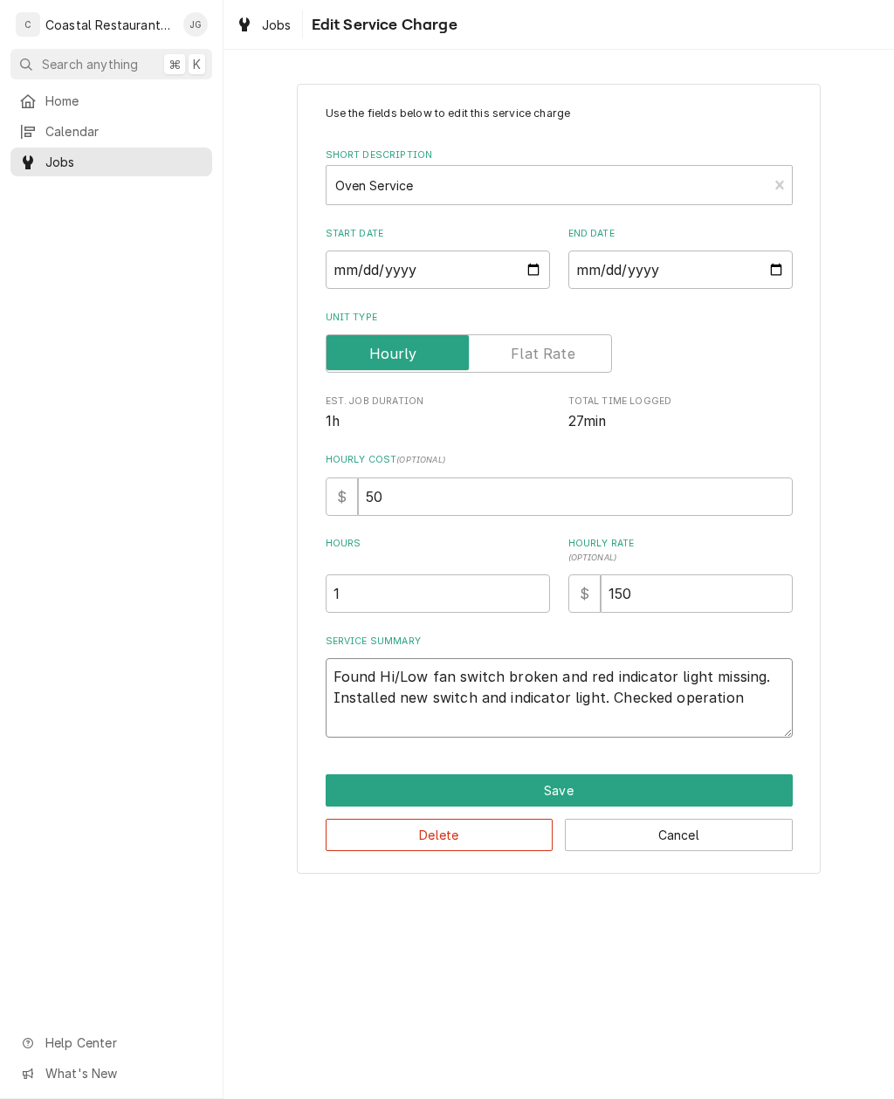
type textarea "x"
type textarea "Found Hi/Low fan switch broken and red indicator light missing. Installed new s…"
type textarea "x"
type textarea "Found Hi/Low fan switch broken and red indicator light missing. Installed new s…"
type textarea "x"
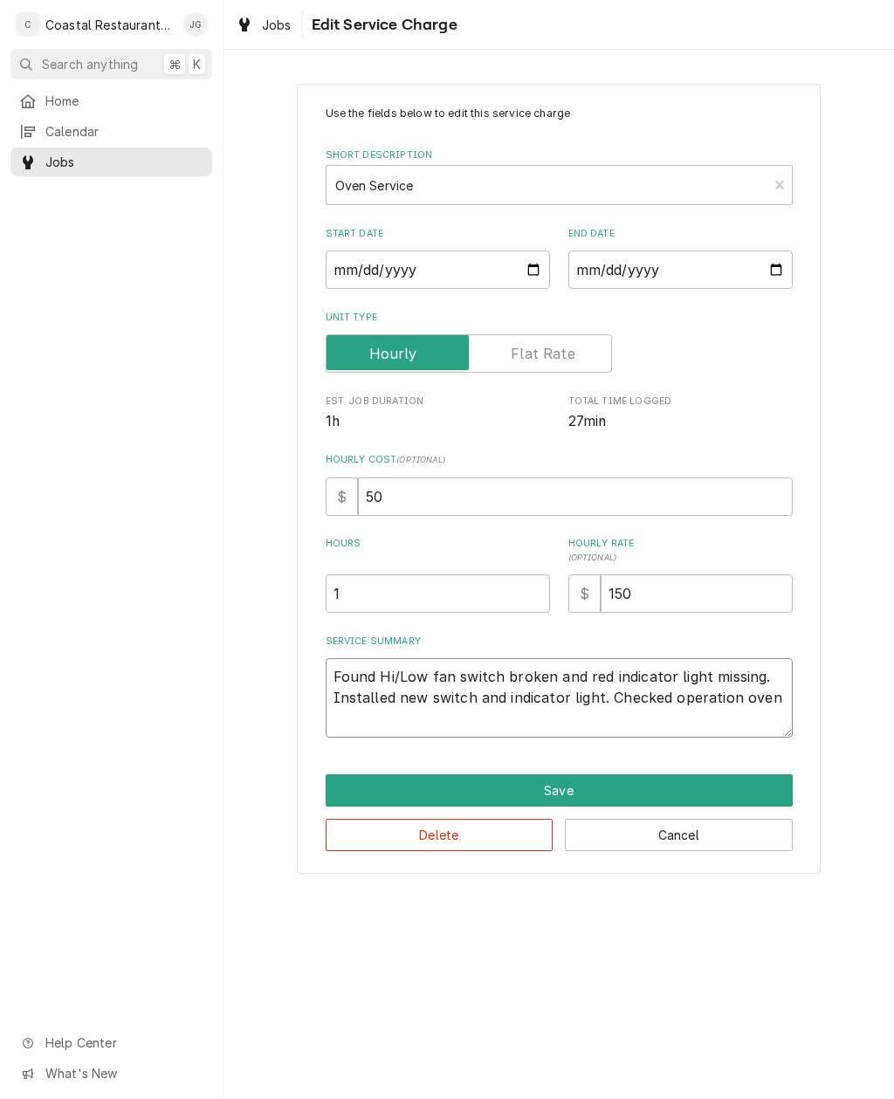
type textarea "Found Hi/Low fan switch broken and red indicator light missing. Installed new s…"
type textarea "x"
type textarea "Found Hi/Low fan switch broken and red indicator light missing. Installed new s…"
type textarea "x"
type textarea "Found Hi/Low fan switch broken and red indicator light missing. Installed new s…"
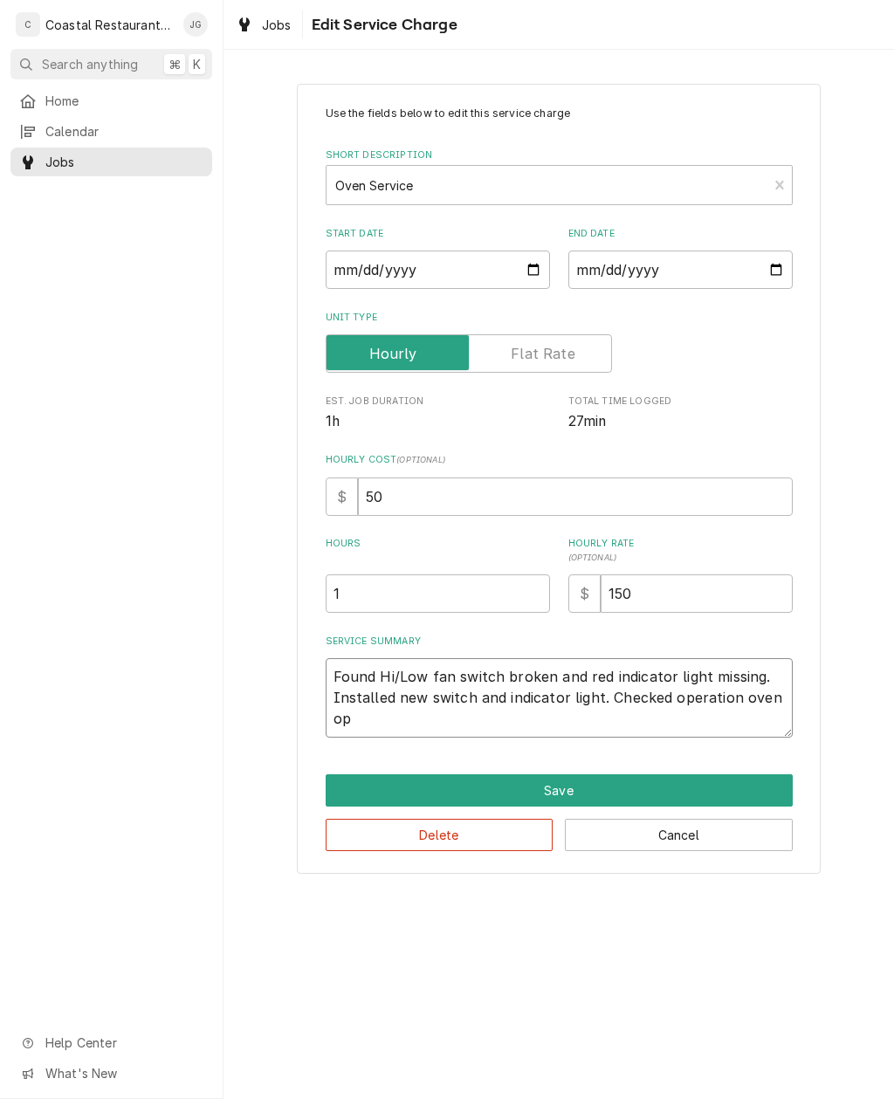
type textarea "x"
type textarea "Found Hi/Low fan switch broken and red indicator light missing. Installed new s…"
type textarea "x"
type textarea "Found Hi/Low fan switch broken and red indicator light missing. Installed new s…"
type textarea "x"
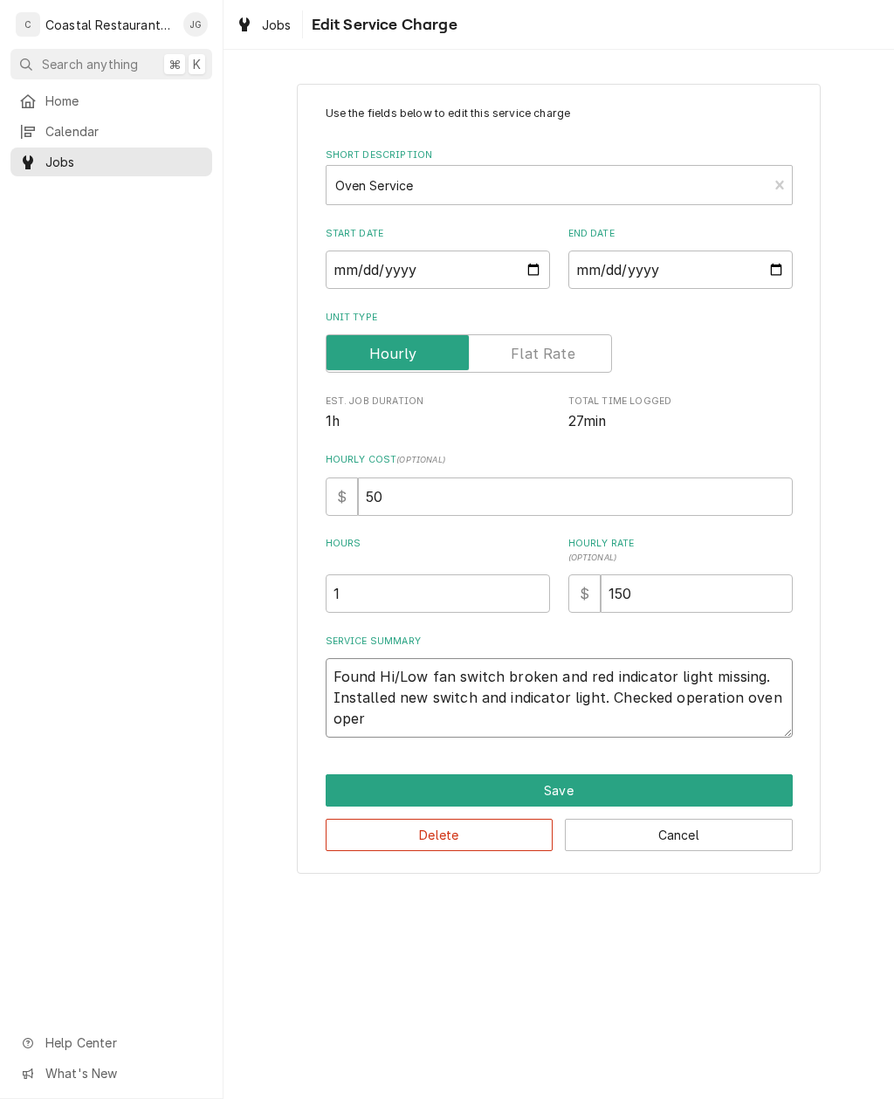
type textarea "Found Hi/Low fan switch broken and red indicator light missing. Installed new s…"
click at [850, 632] on div "Use the fields below to edit this service charge Short Description Oven Service…" at bounding box center [559, 478] width 671 height 821
click at [617, 785] on button "Save" at bounding box center [559, 791] width 467 height 32
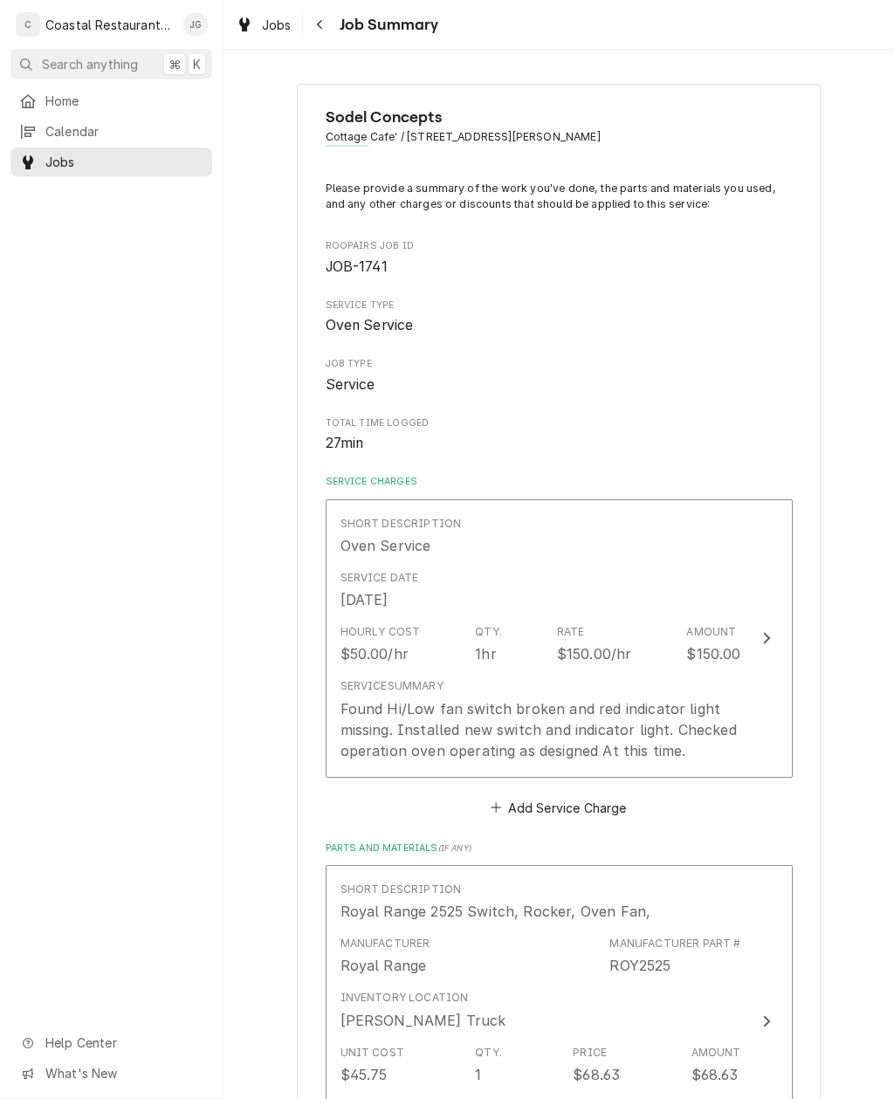
scroll to position [330, 0]
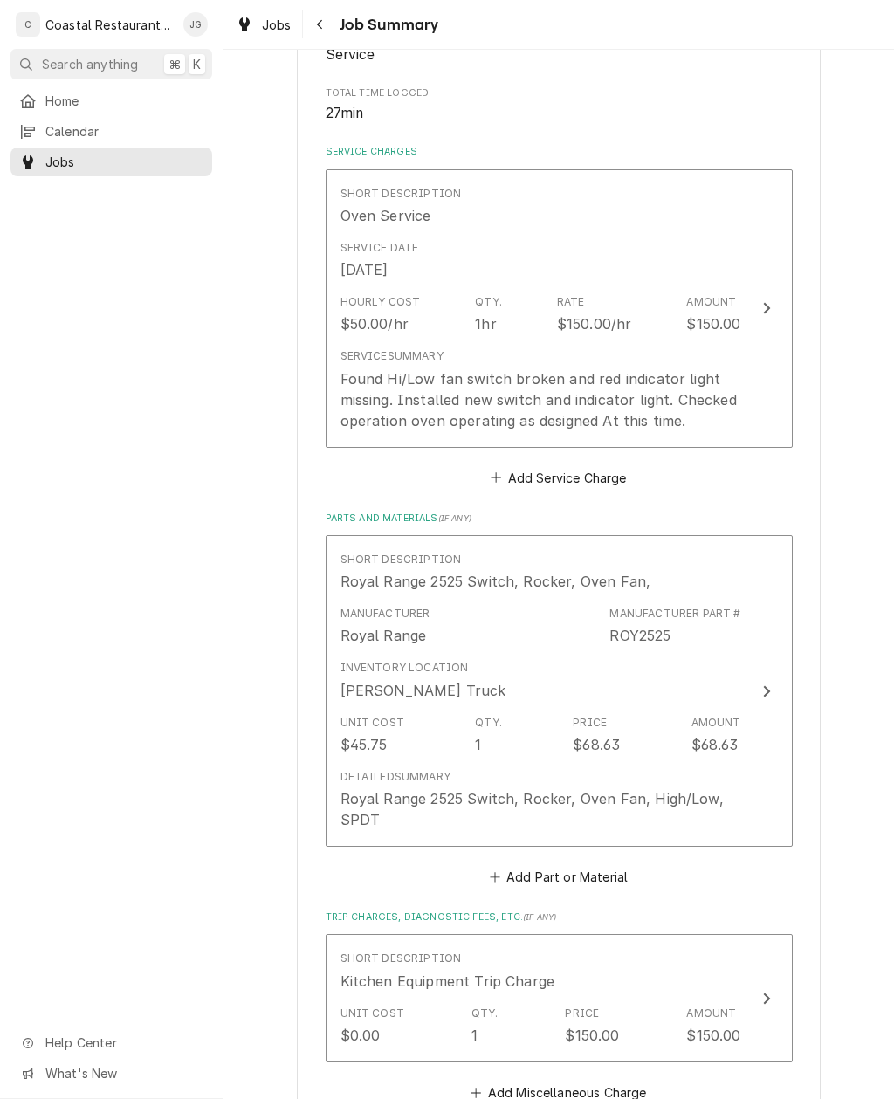
click at [500, 874] on icon "Parts and Materials" at bounding box center [495, 878] width 10 height 12
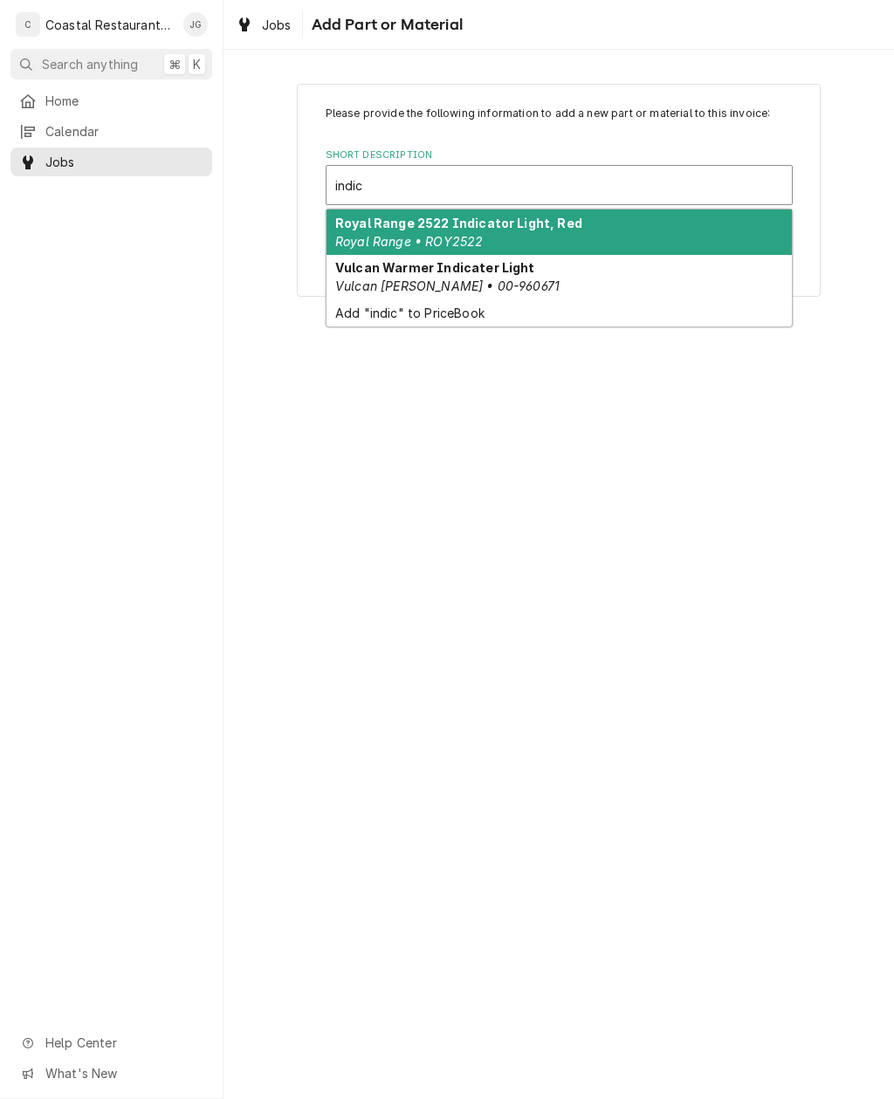
click at [465, 231] on div "Royal Range 2522 Indicator Light, Red Royal Range • ROY2522" at bounding box center [559, 232] width 465 height 45
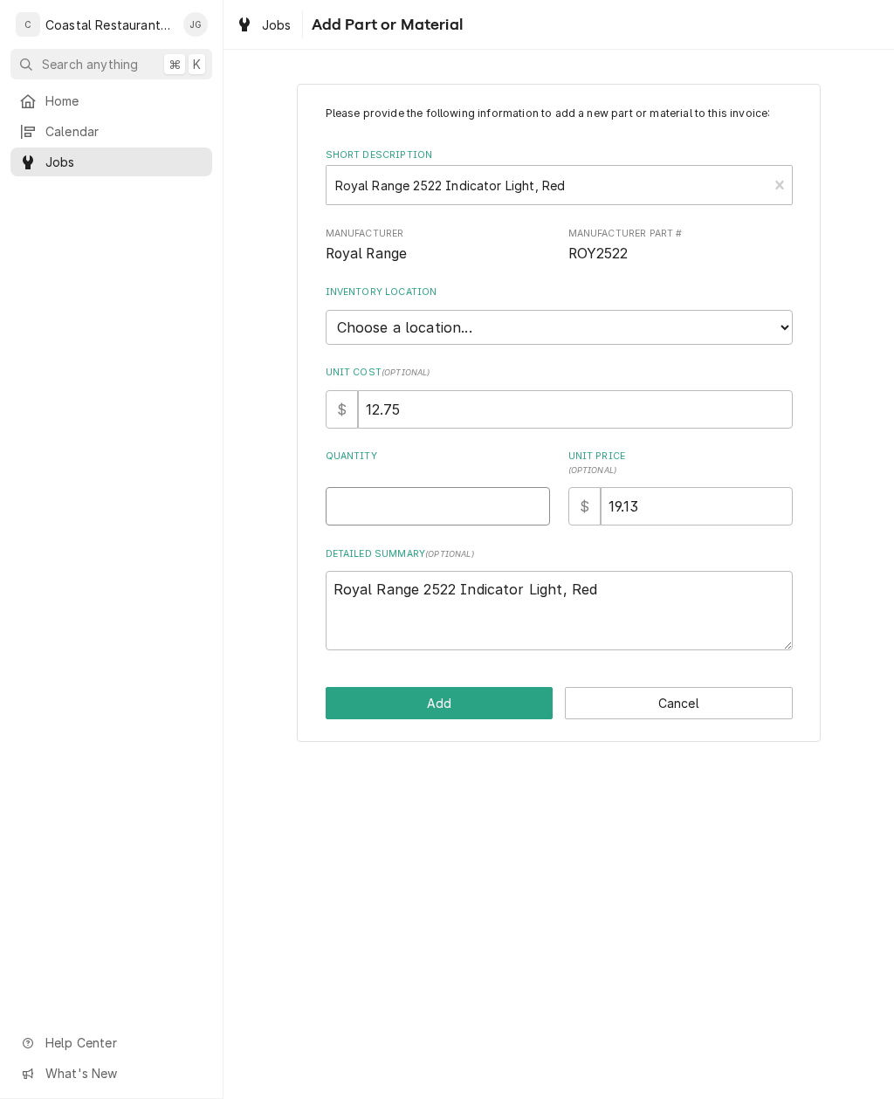
click at [438, 497] on input "Quantity" at bounding box center [438, 506] width 224 height 38
click at [438, 693] on button "Add" at bounding box center [440, 703] width 228 height 32
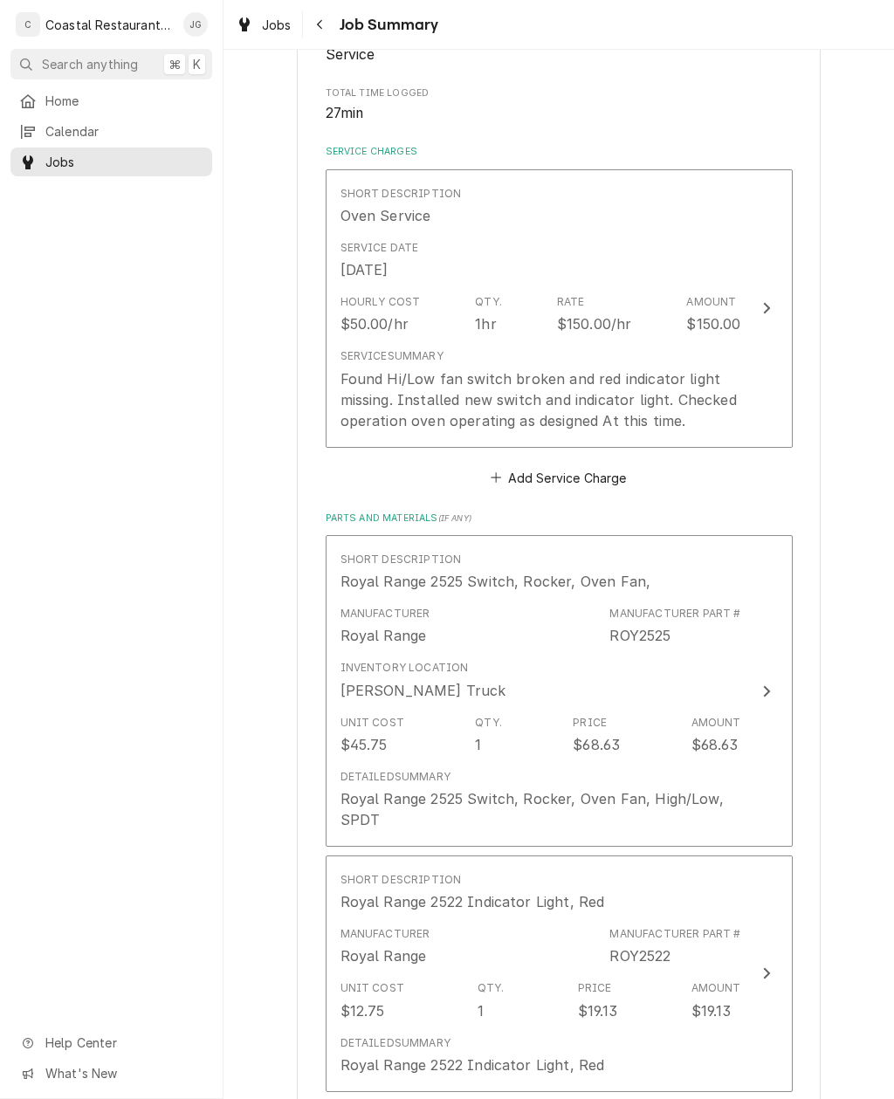
click at [558, 974] on div "Unit Cost $12.75 Qty. 1 Price $19.13 Amount $19.13" at bounding box center [541, 1001] width 401 height 54
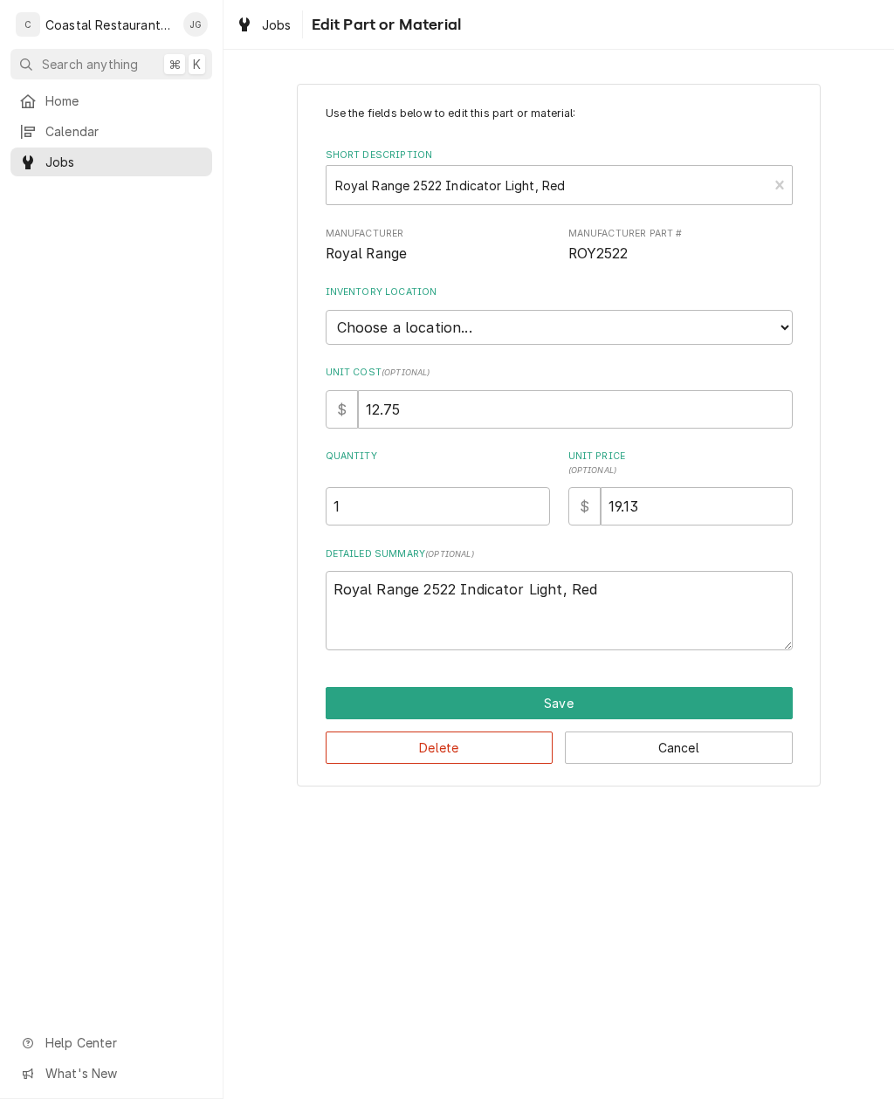
click at [591, 318] on select "Choose a location... Fenwick Warehouse James Gatton Truck Mike Lynch Truck Phil…" at bounding box center [559, 327] width 467 height 35
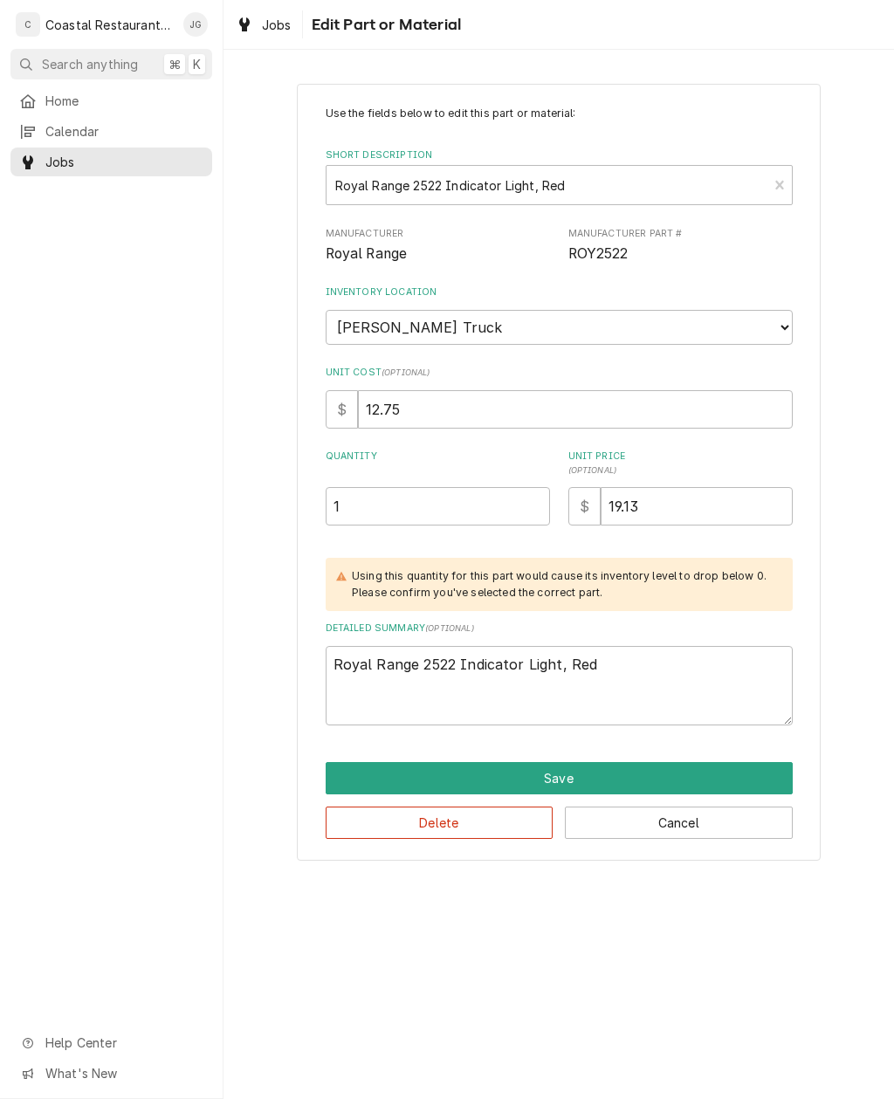
click at [597, 762] on button "Save" at bounding box center [559, 778] width 467 height 32
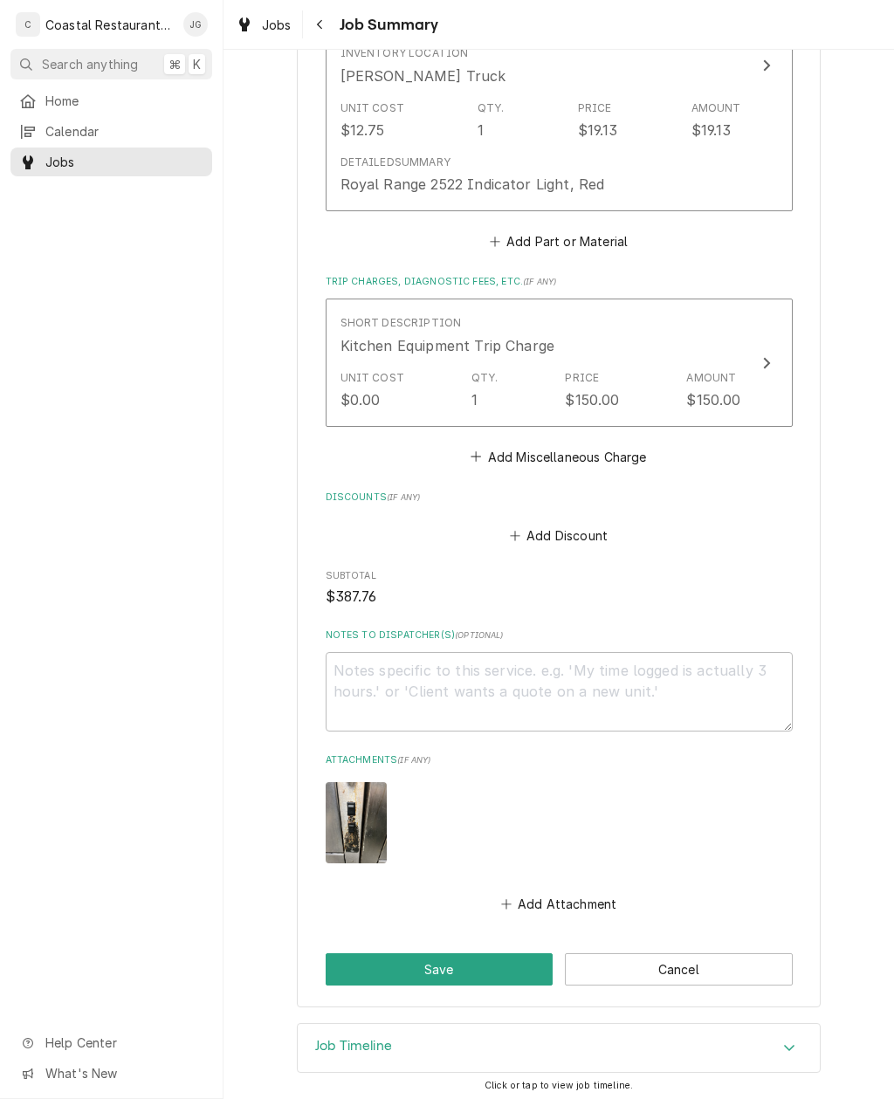
scroll to position [1264, 0]
click at [473, 966] on button "Save" at bounding box center [440, 971] width 228 height 32
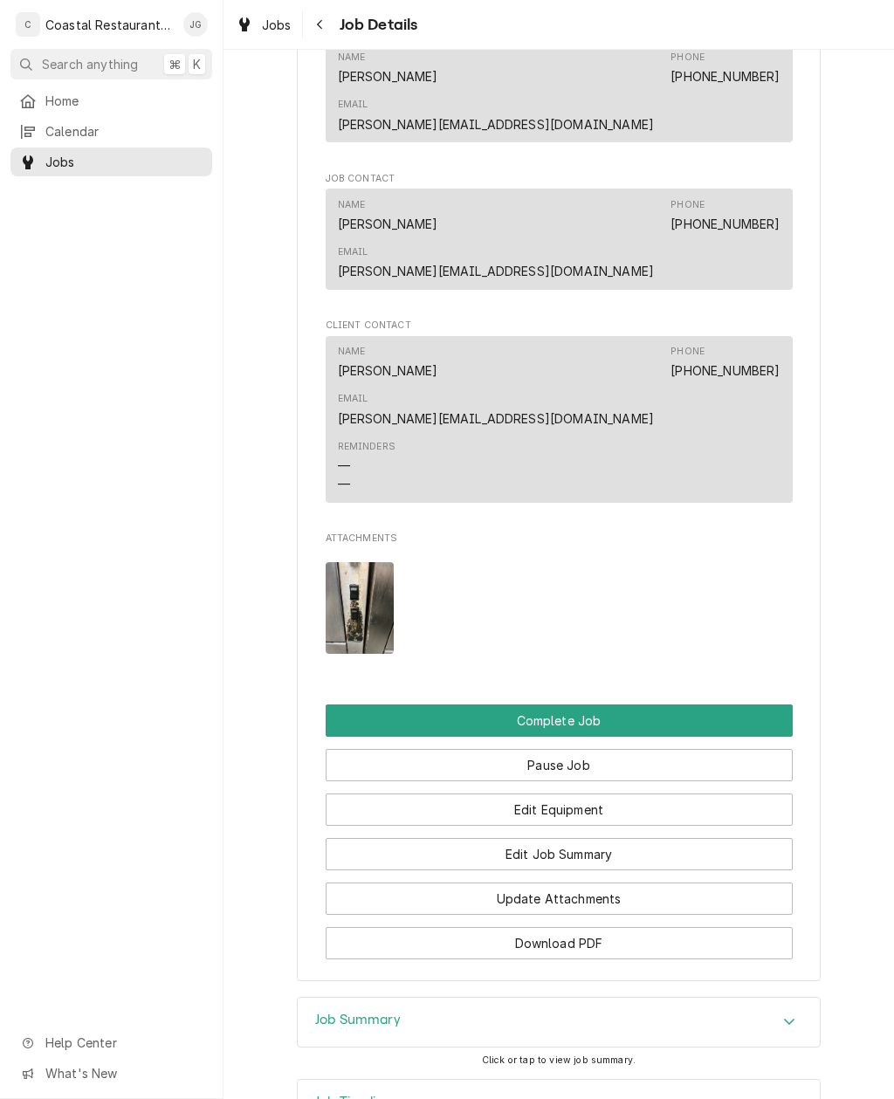
scroll to position [1270, 0]
click at [614, 839] on button "Edit Job Summary" at bounding box center [559, 855] width 467 height 32
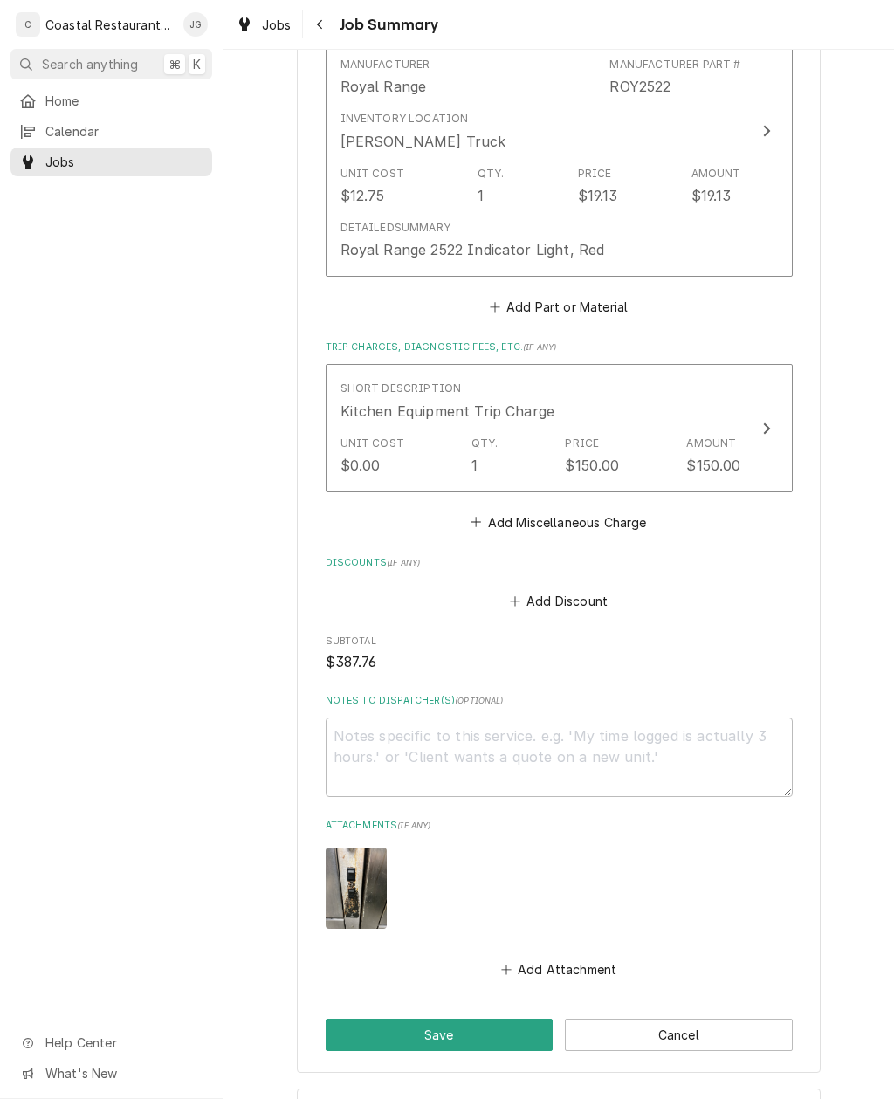
scroll to position [1206, 0]
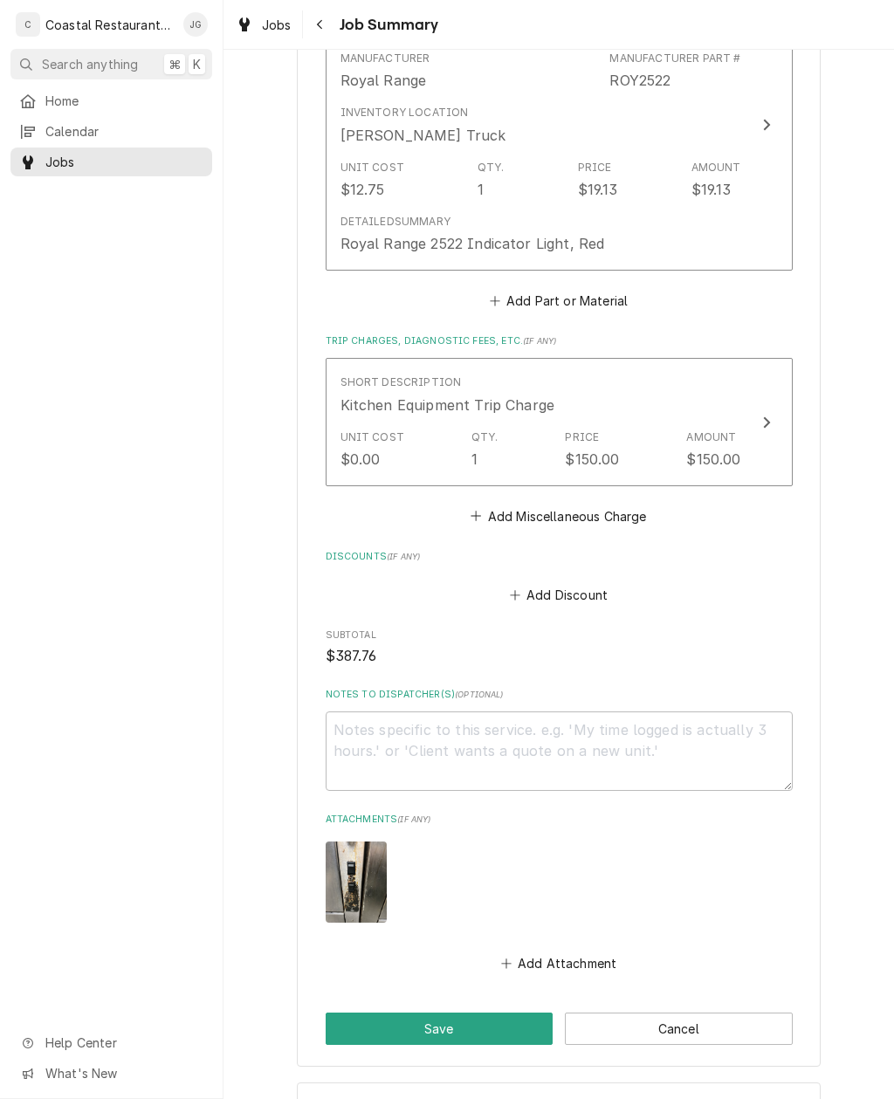
click at [523, 956] on button "Add Attachment" at bounding box center [559, 964] width 122 height 24
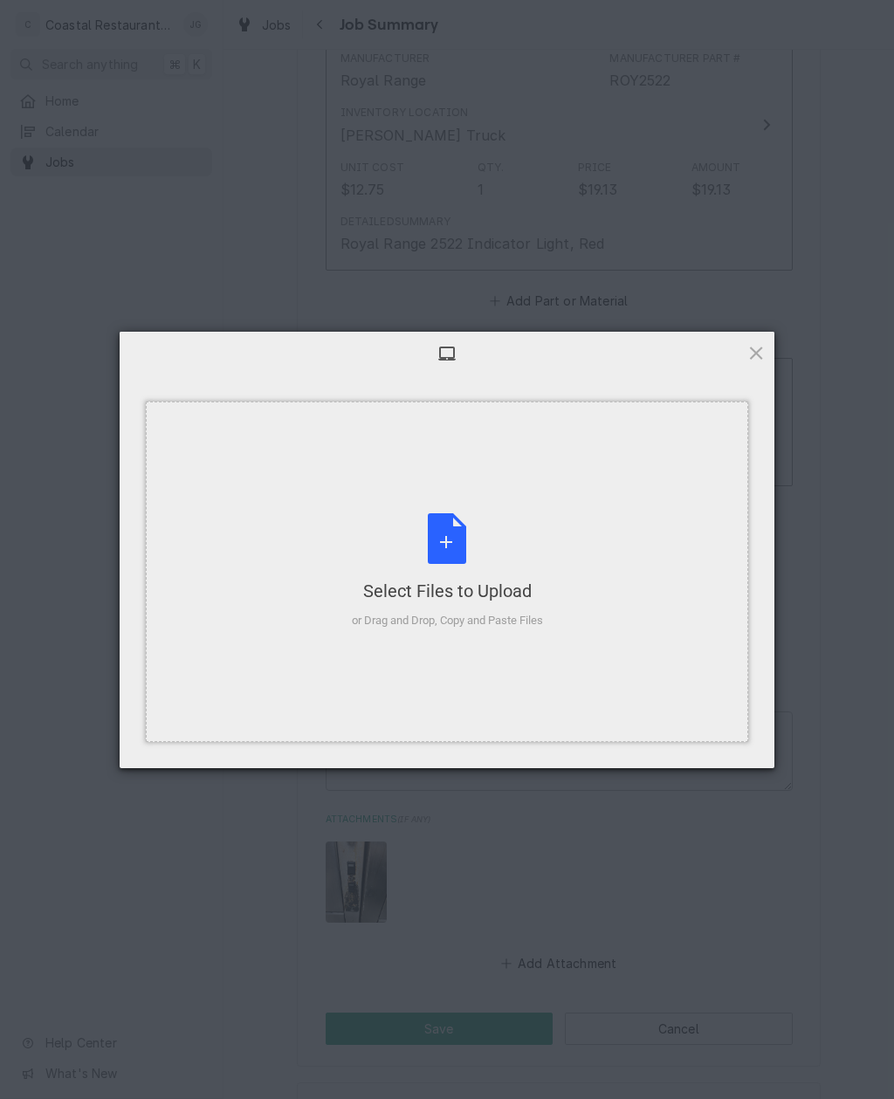
click at [520, 544] on div "Select Files to Upload or Drag and Drop, Copy and Paste Files" at bounding box center [447, 571] width 191 height 116
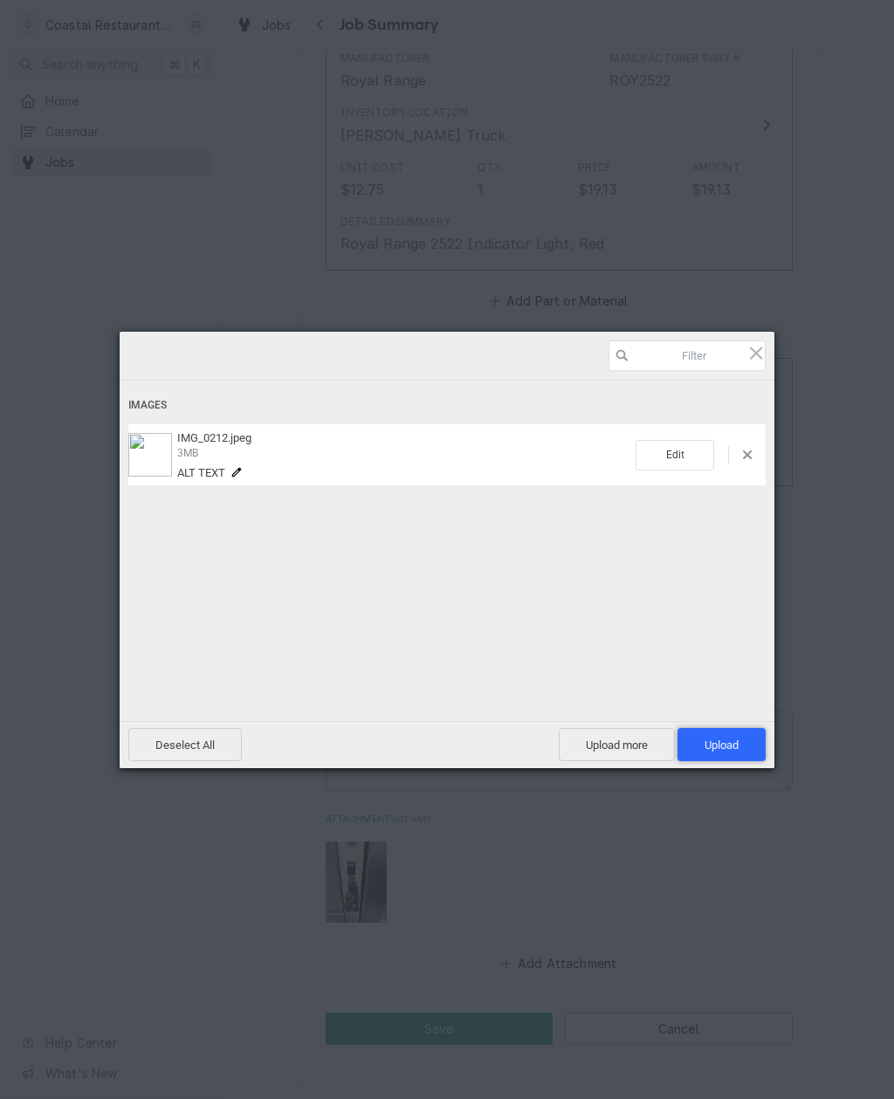
click at [728, 739] on span "Upload 1" at bounding box center [722, 745] width 34 height 13
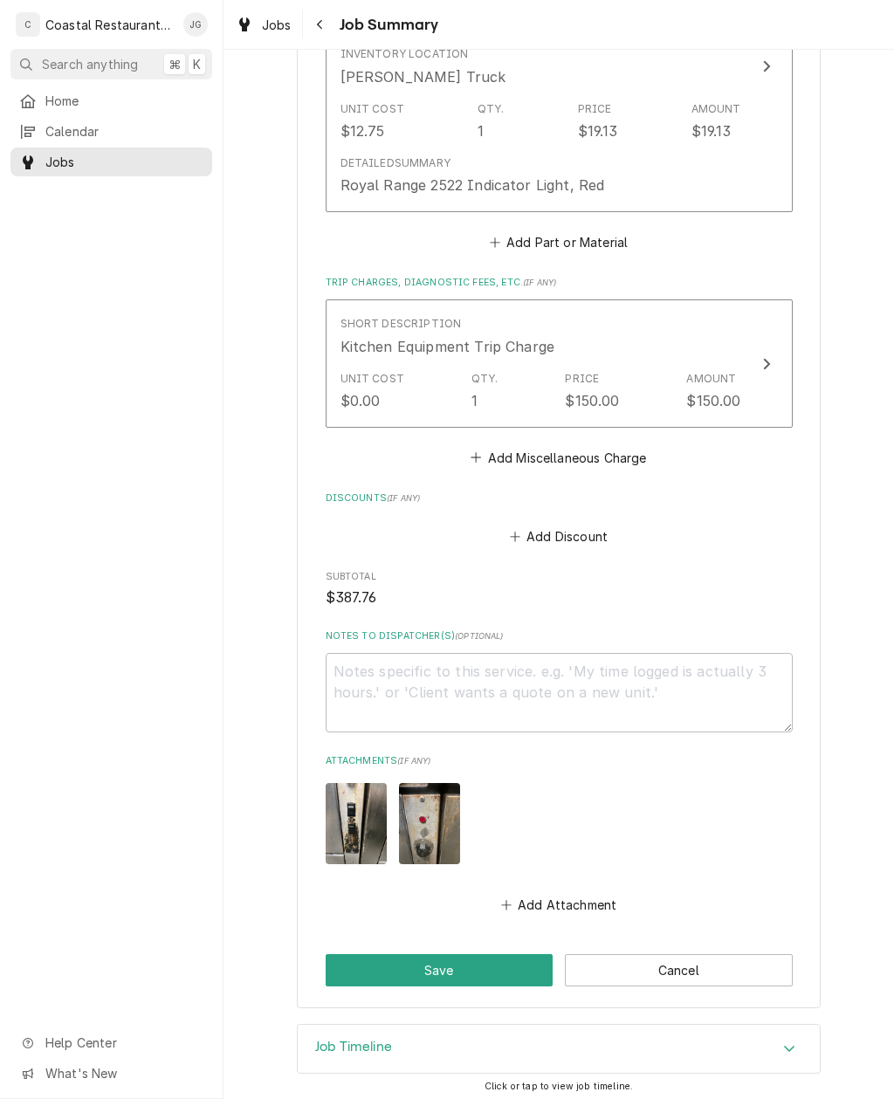
click at [489, 970] on button "Save" at bounding box center [440, 970] width 228 height 32
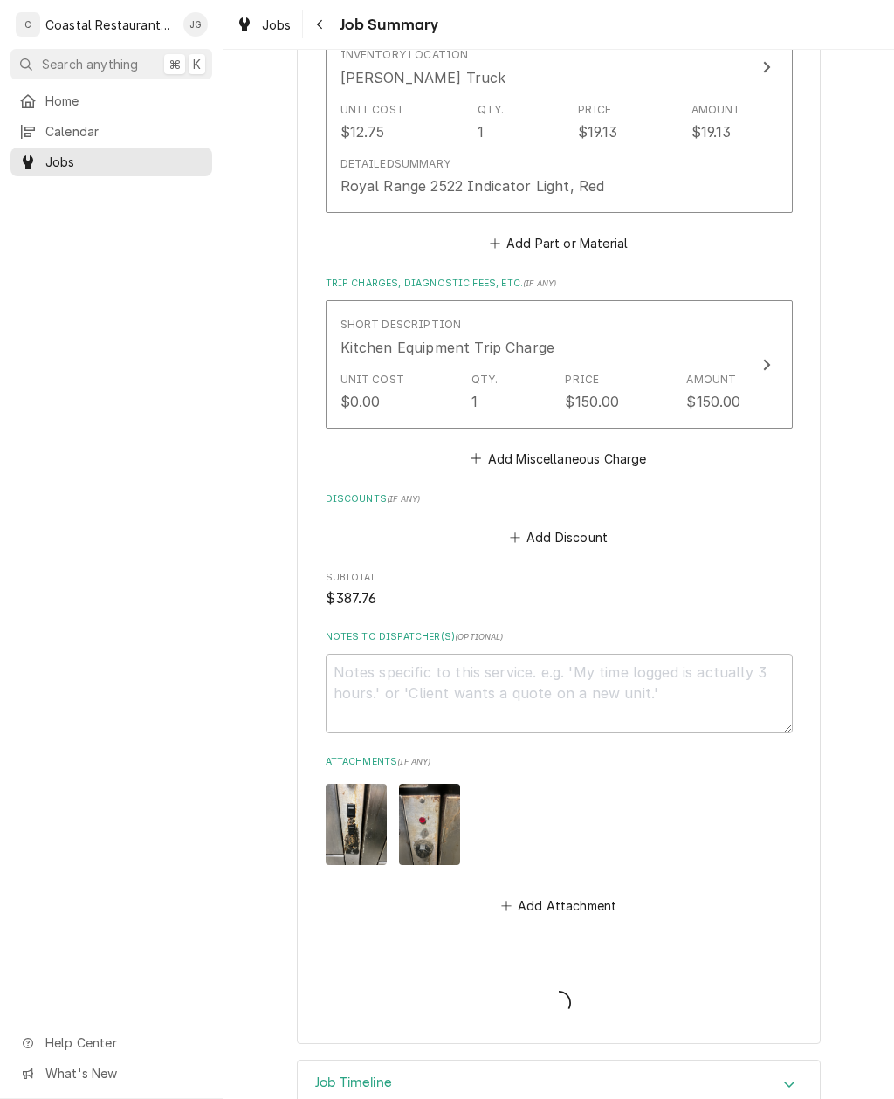
type textarea "x"
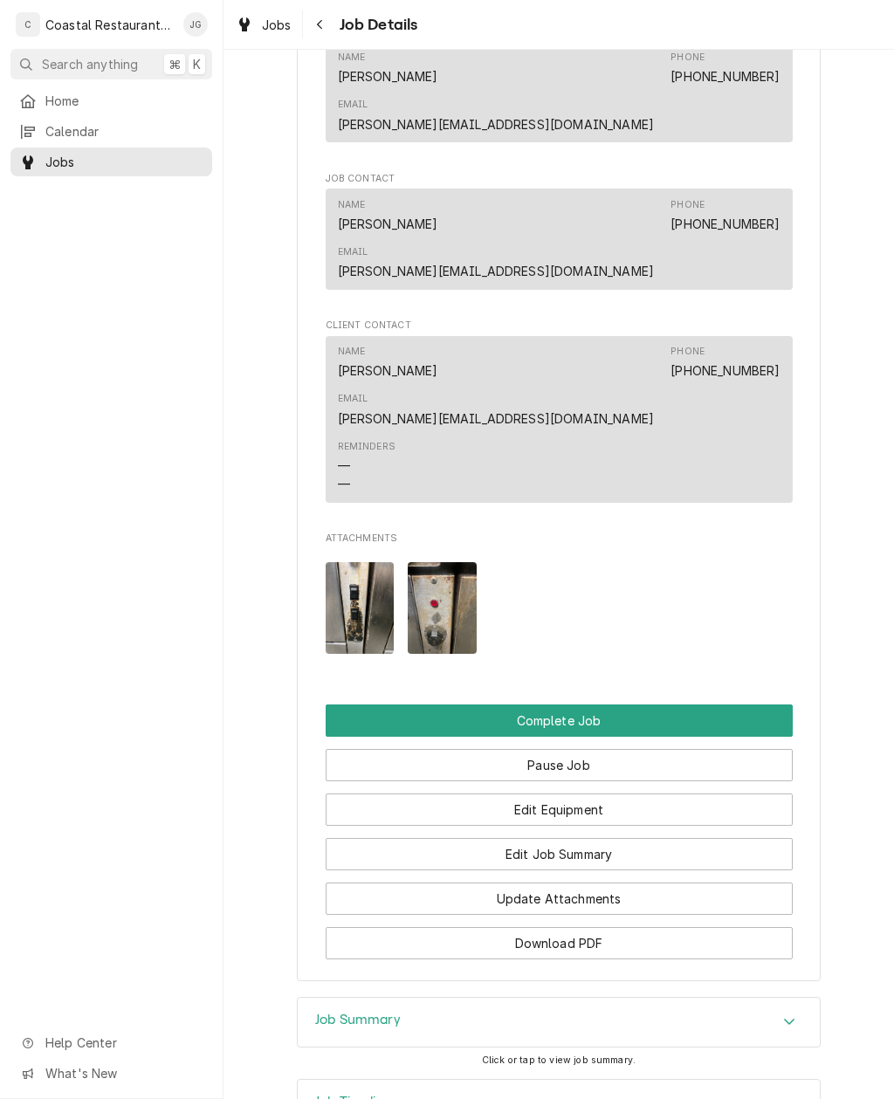
scroll to position [1270, 0]
click at [613, 706] on button "Complete Job" at bounding box center [559, 722] width 467 height 32
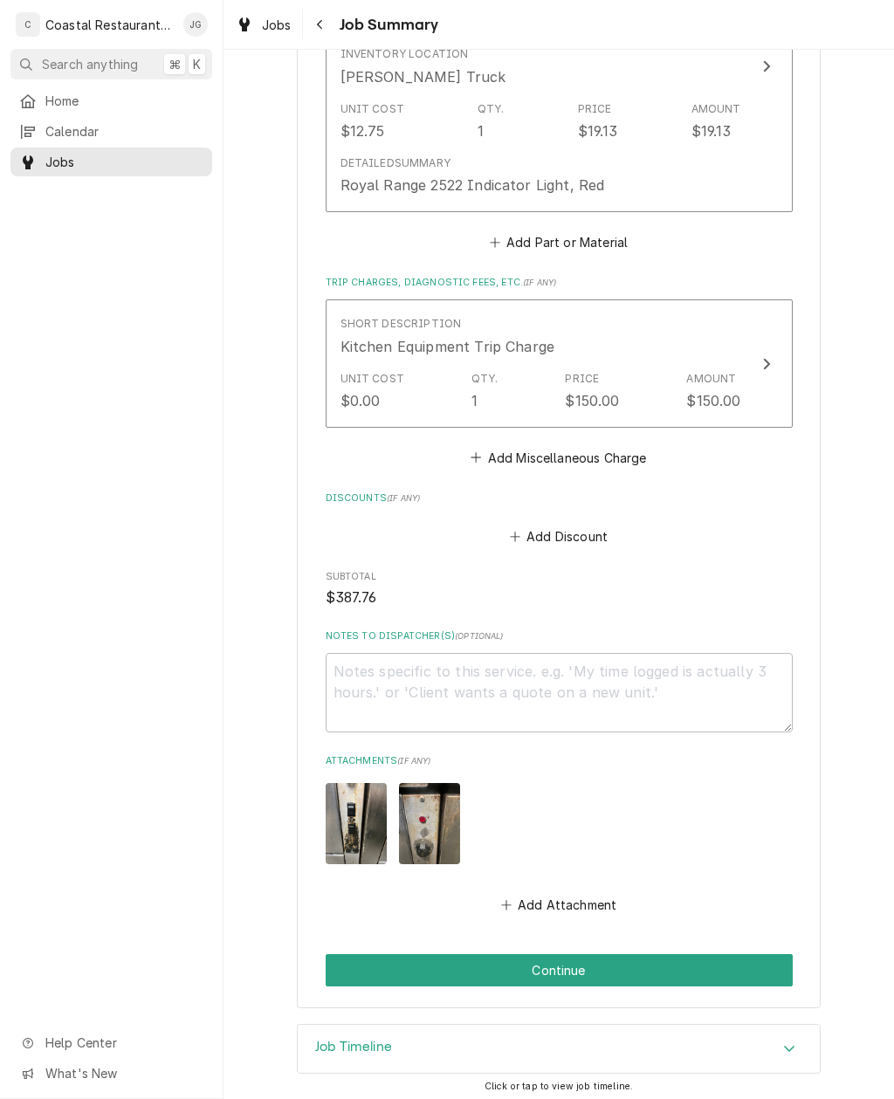
scroll to position [1264, 0]
click at [604, 963] on button "Continue" at bounding box center [559, 971] width 467 height 32
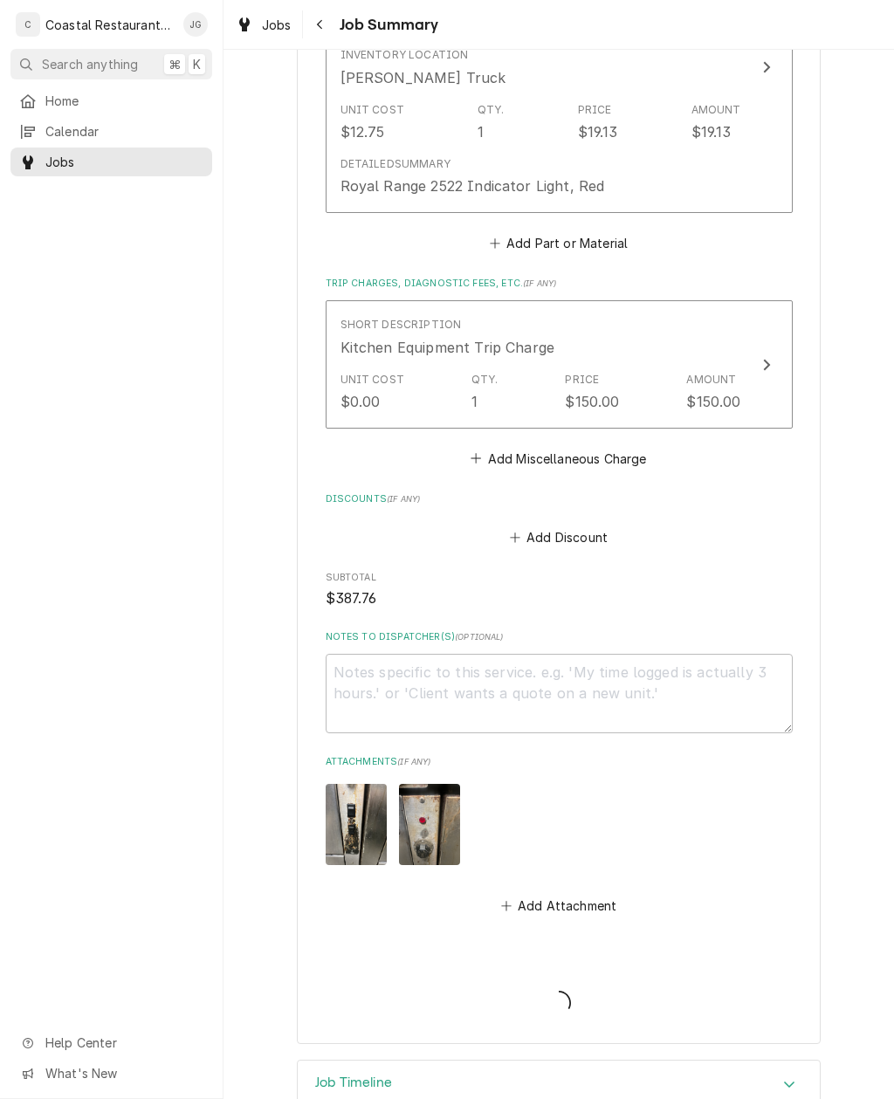
type textarea "x"
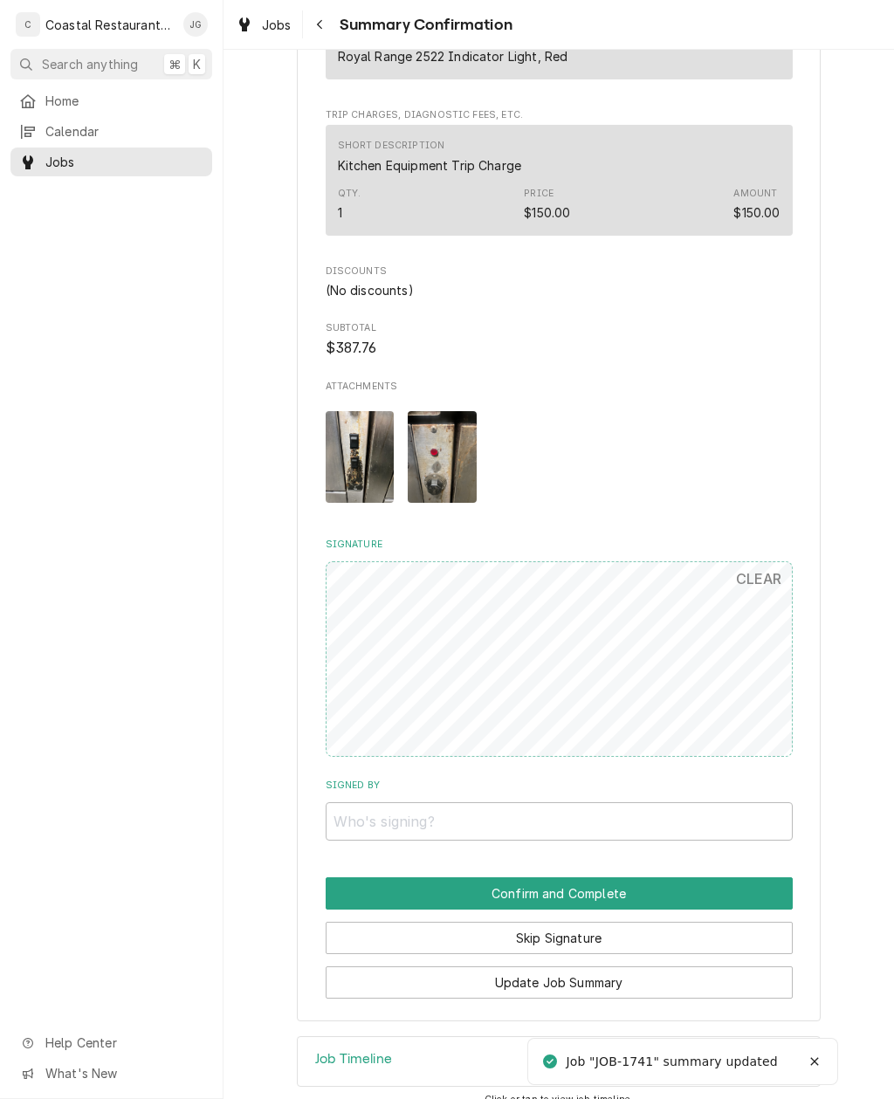
scroll to position [1214, 0]
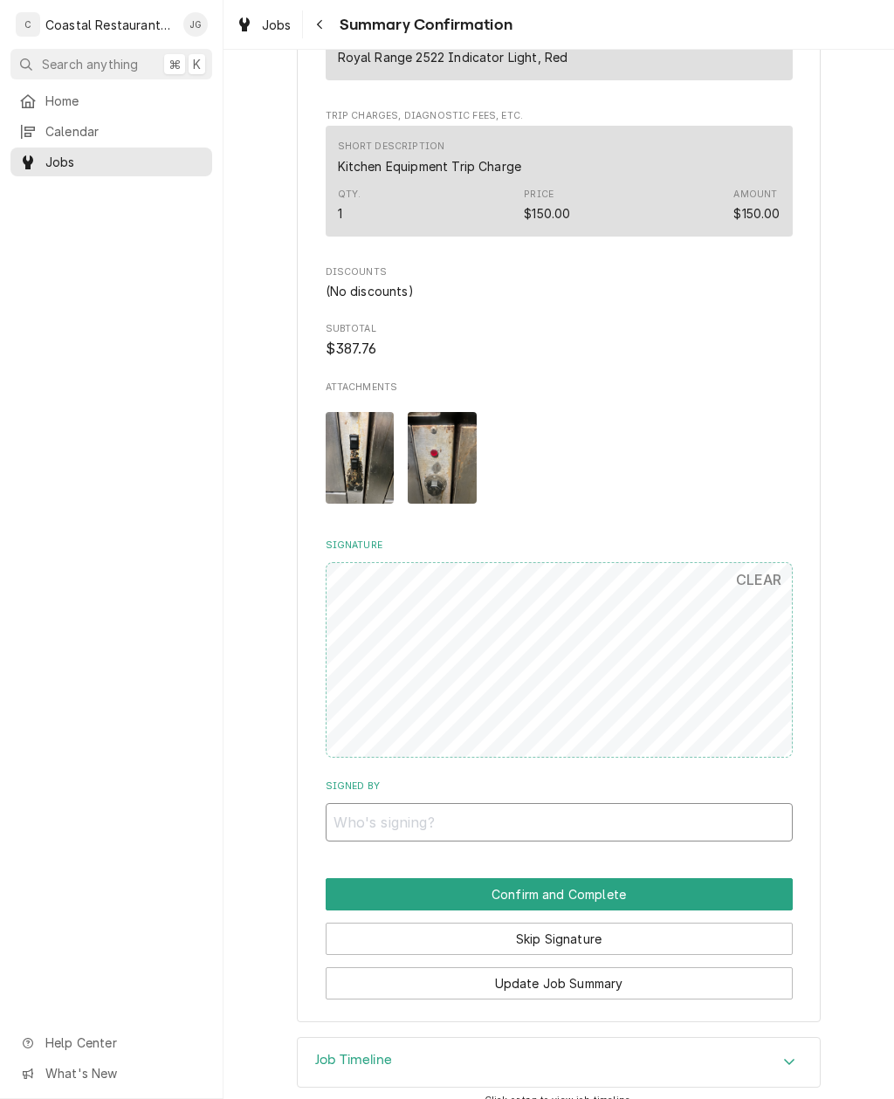
click at [668, 803] on input "Signed By" at bounding box center [559, 822] width 467 height 38
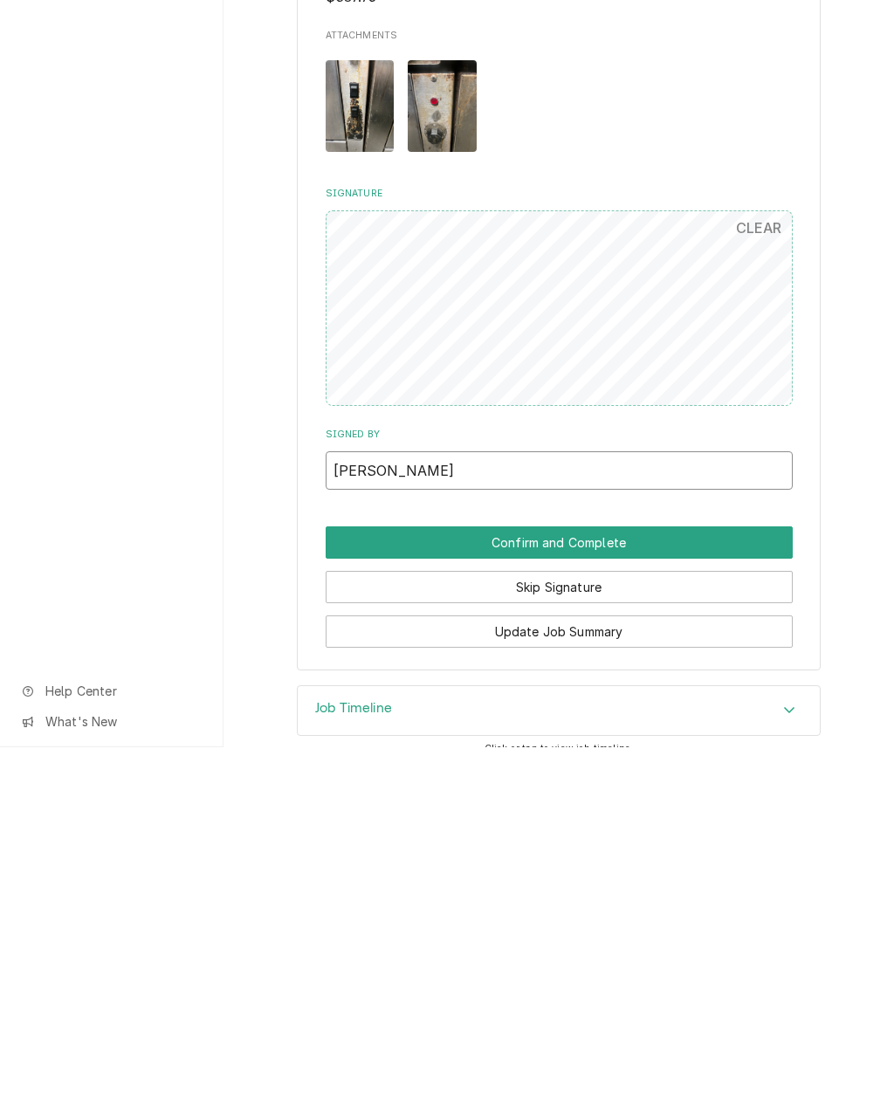
type input "[PERSON_NAME]"
click at [631, 879] on button "Confirm and Complete" at bounding box center [559, 895] width 467 height 32
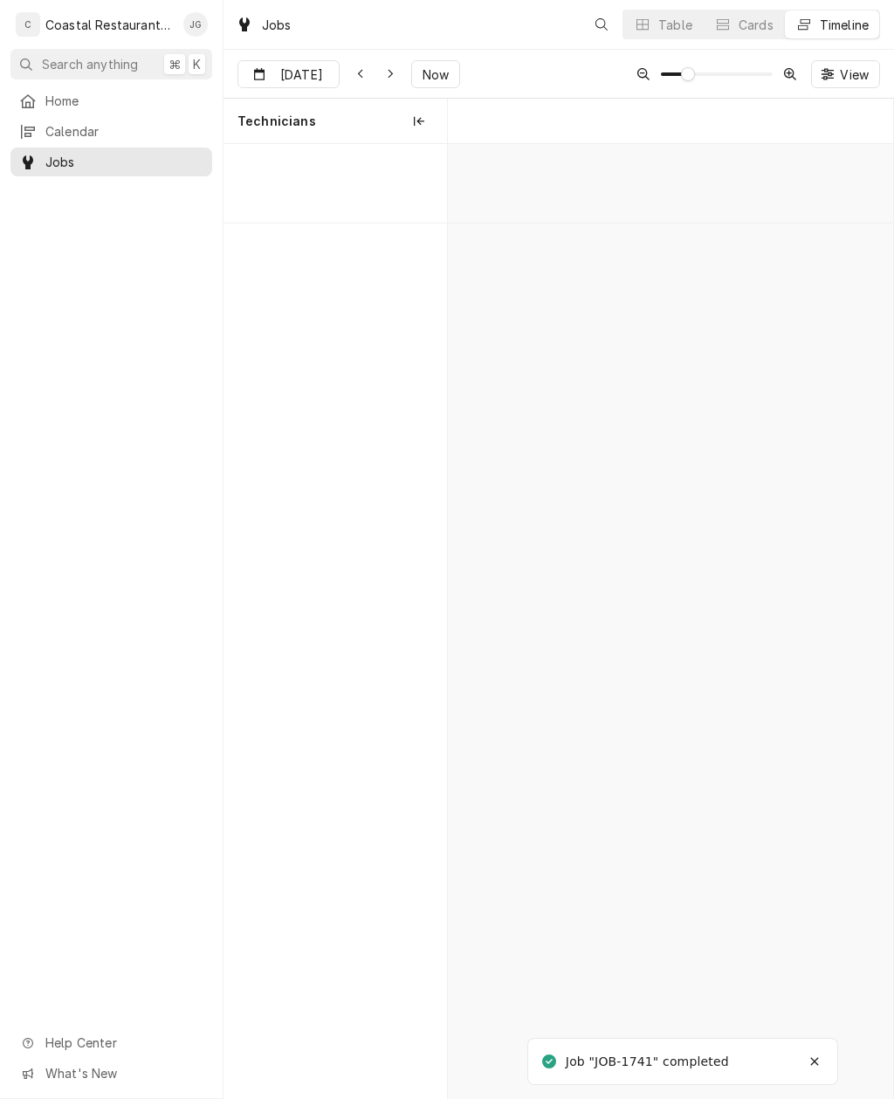
scroll to position [0, 8840]
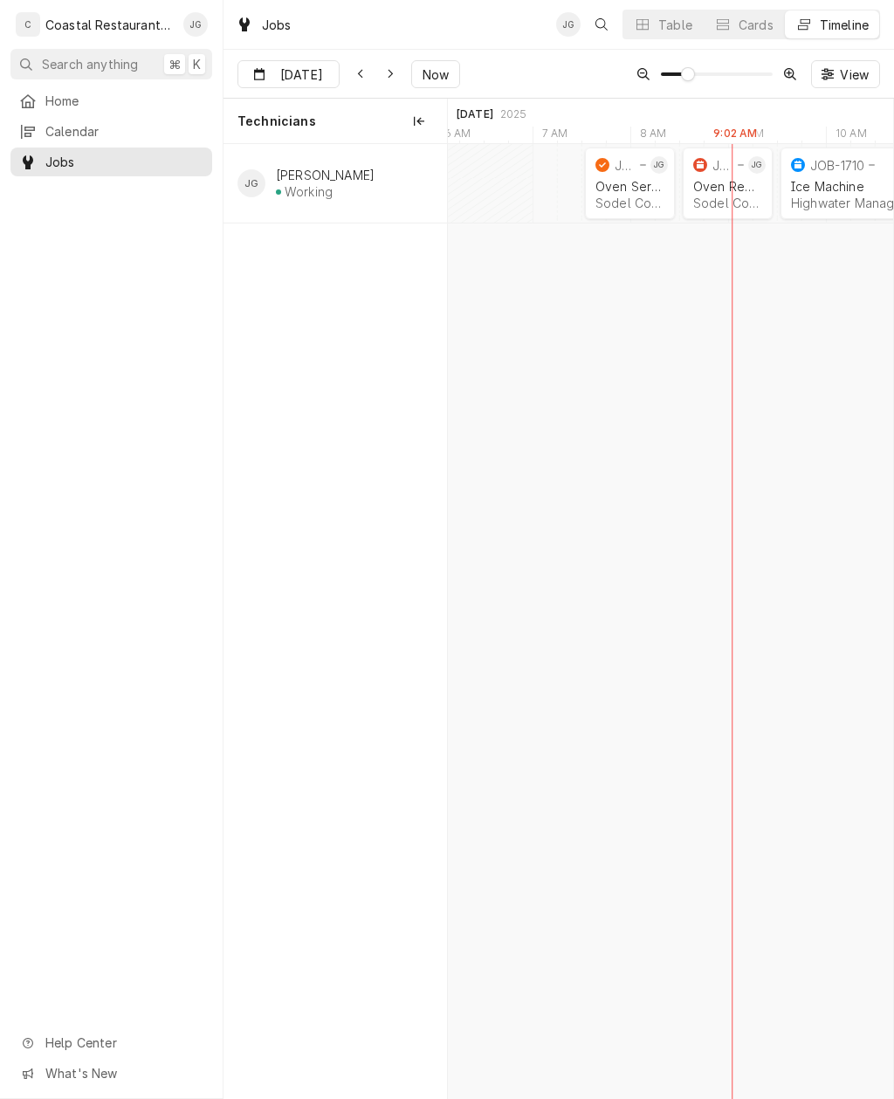
click at [706, 190] on div "Oven Repair" at bounding box center [727, 186] width 69 height 15
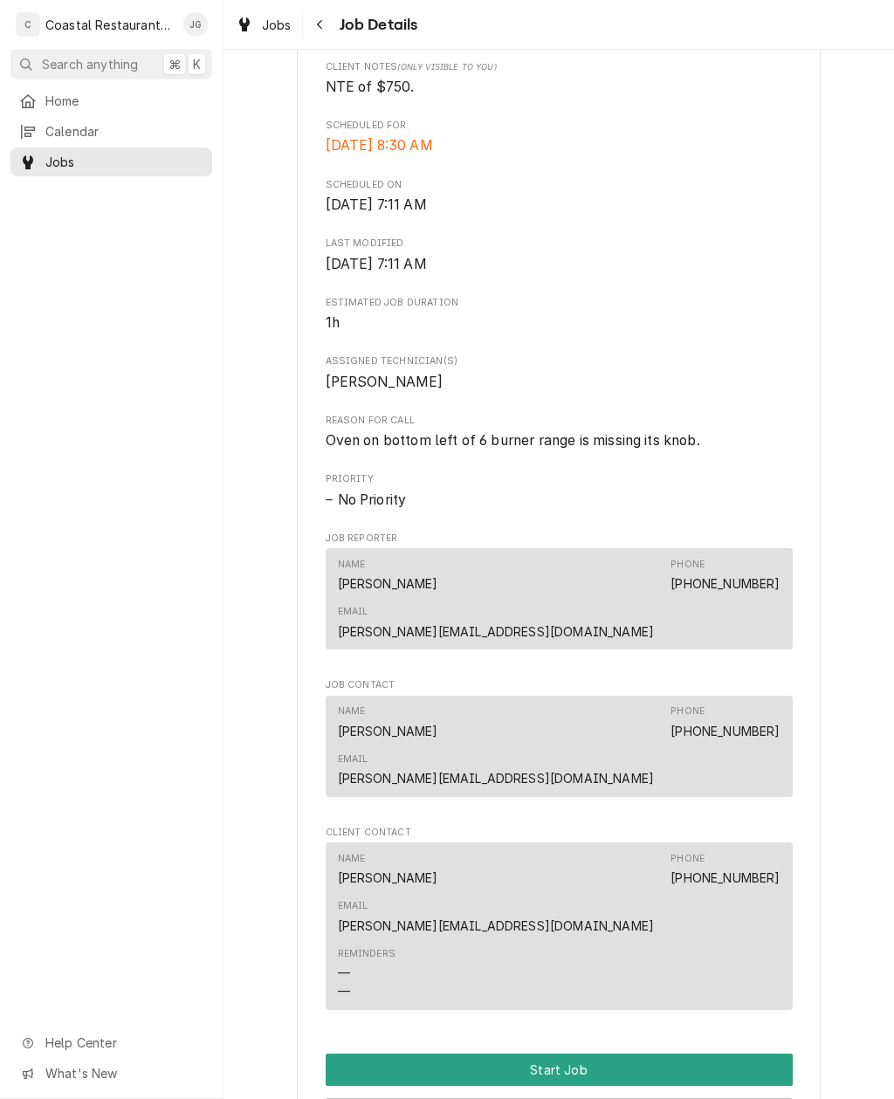
scroll to position [494, 0]
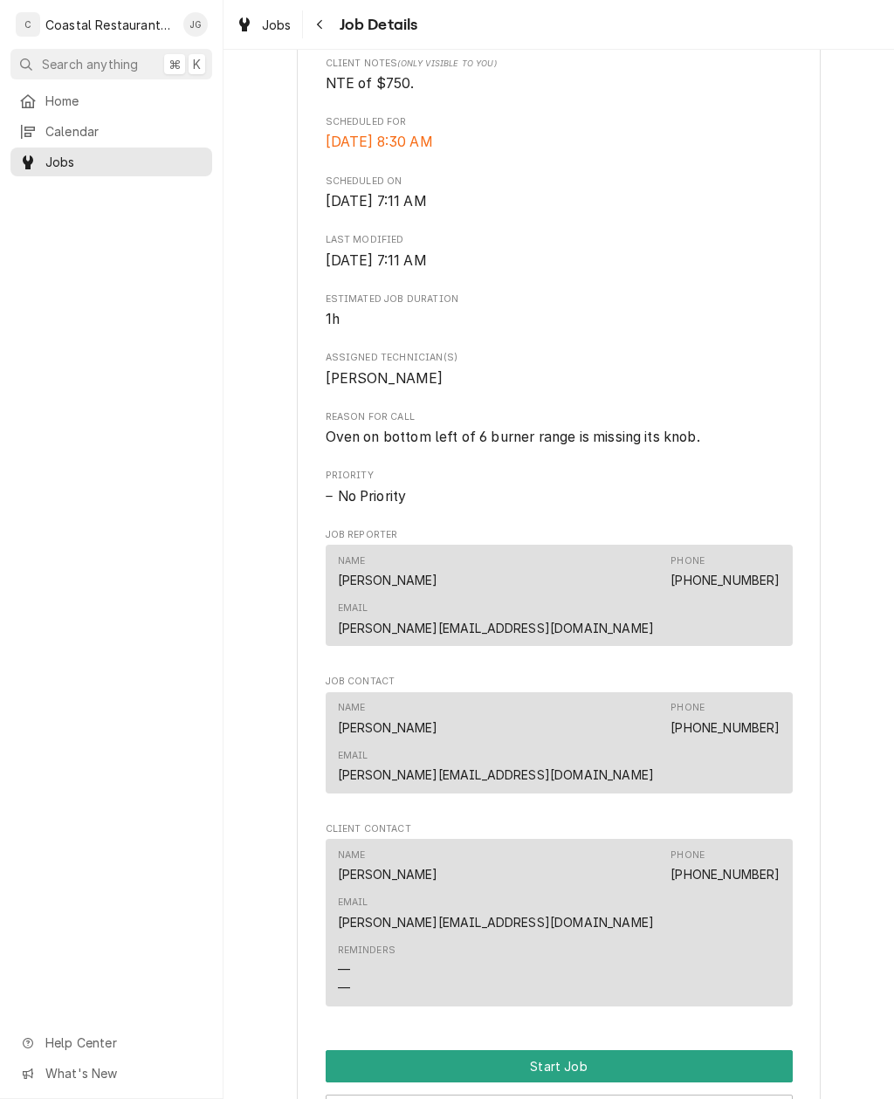
click at [639, 1051] on button "Start Job" at bounding box center [559, 1067] width 467 height 32
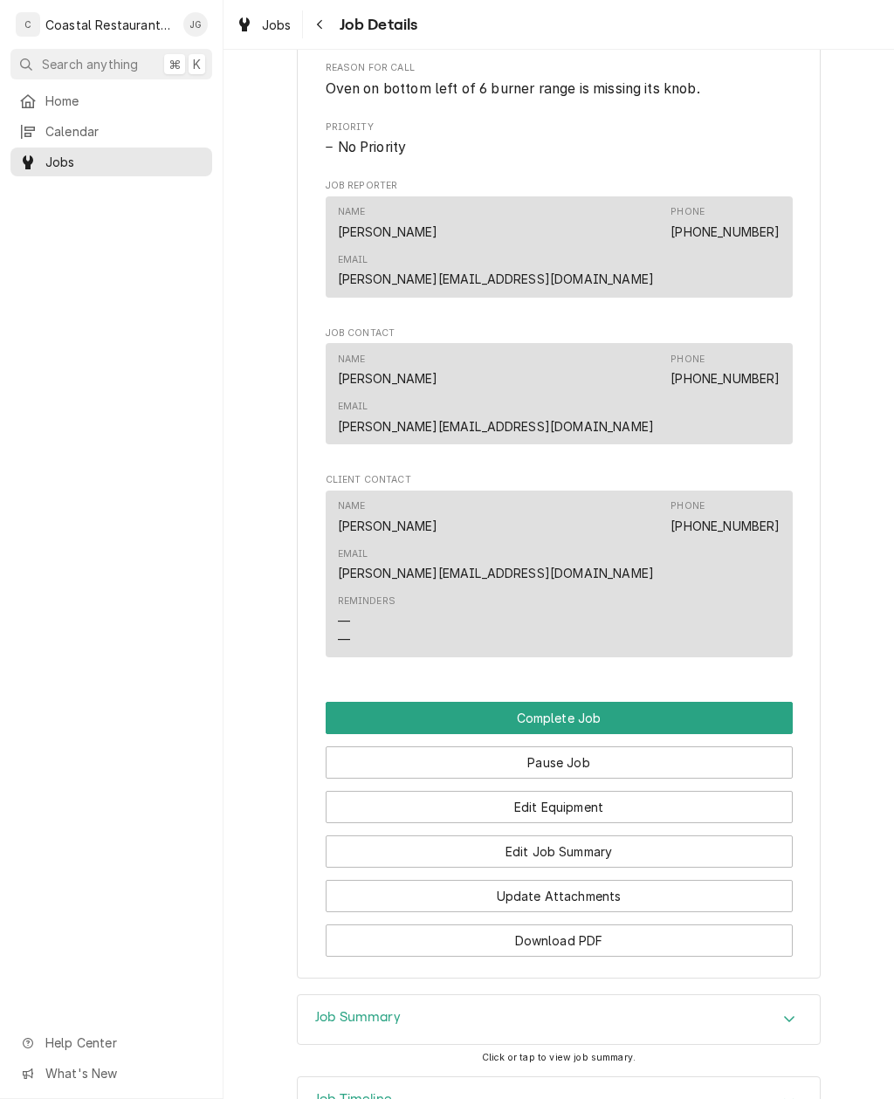
scroll to position [901, 0]
click at [611, 837] on button "Edit Job Summary" at bounding box center [559, 853] width 467 height 32
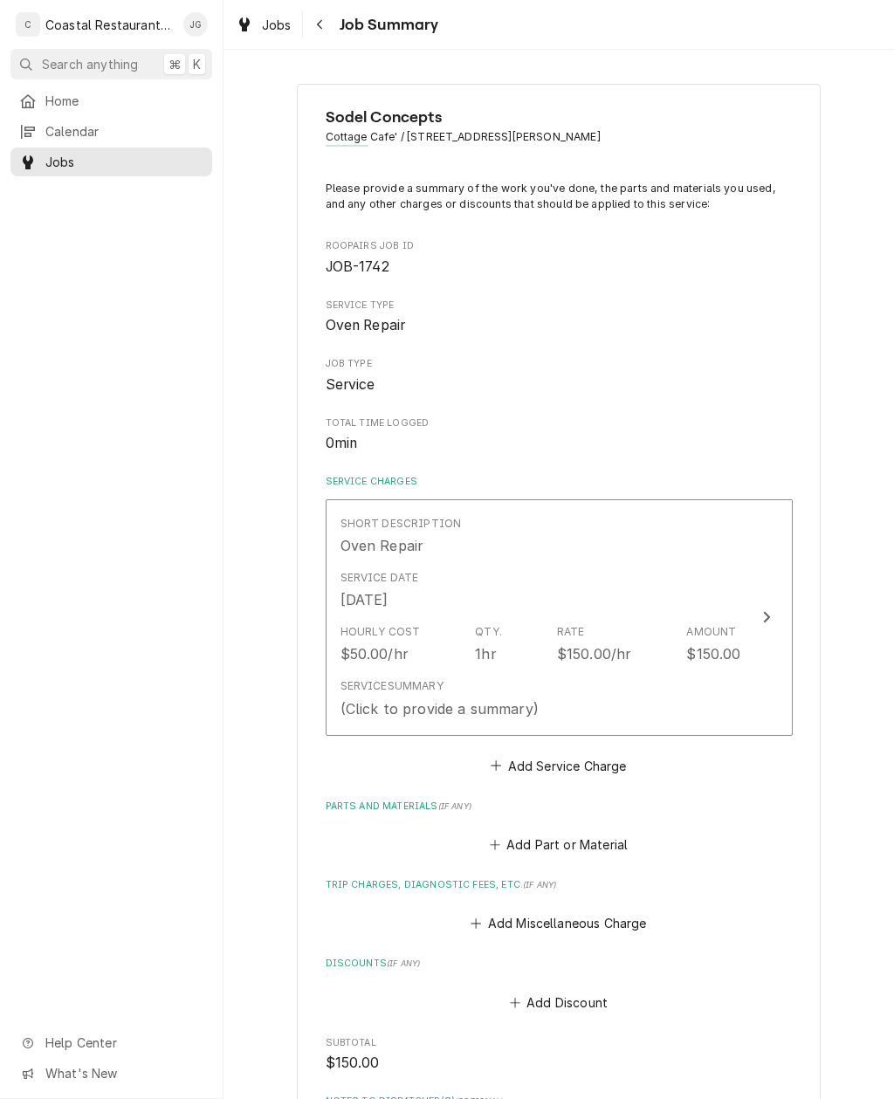
click at [492, 912] on button "Add Miscellaneous Charge" at bounding box center [559, 924] width 182 height 24
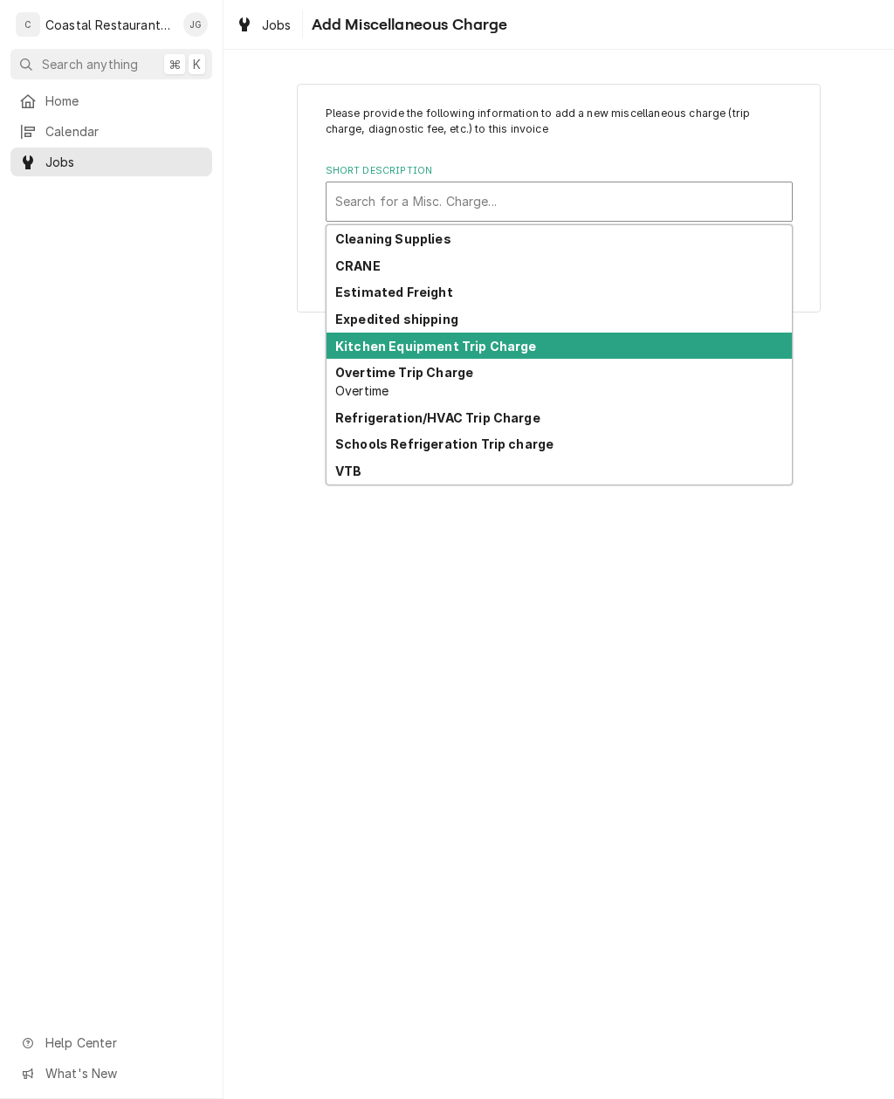
click at [473, 354] on div "Kitchen Equipment Trip Charge" at bounding box center [559, 346] width 465 height 27
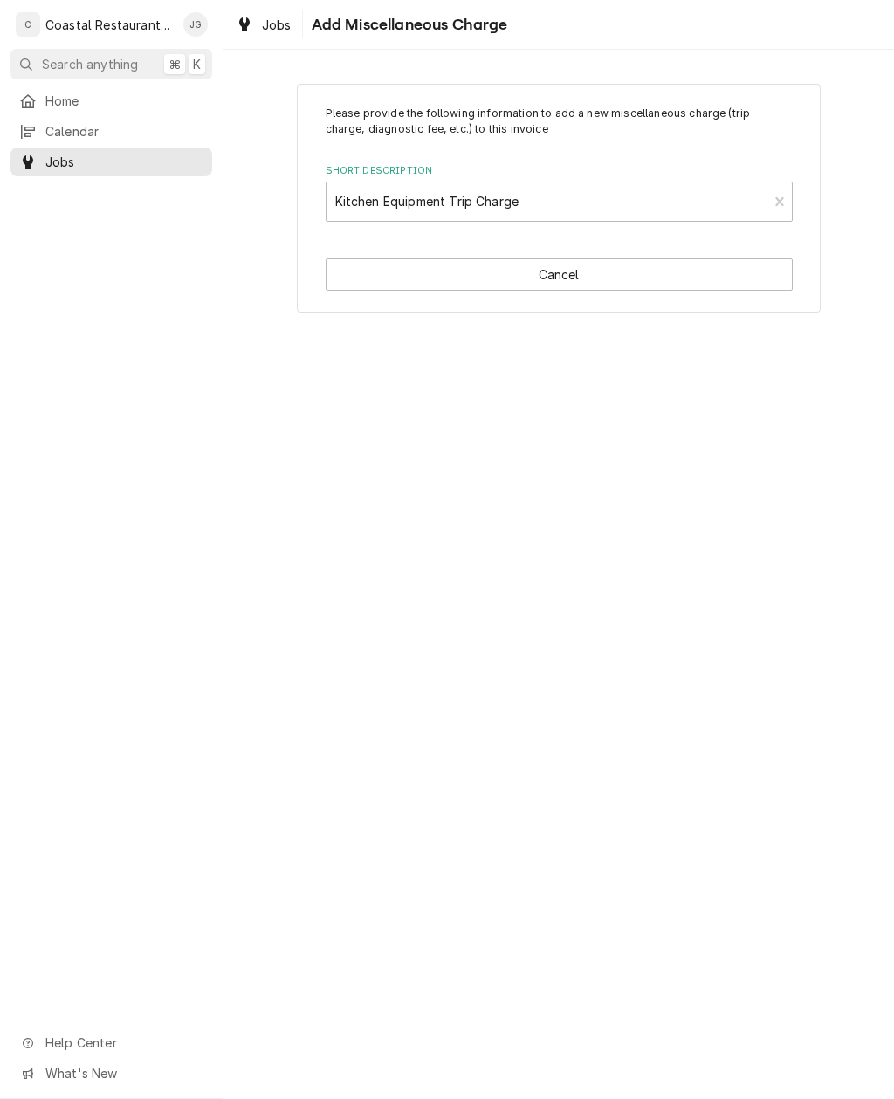
type textarea "x"
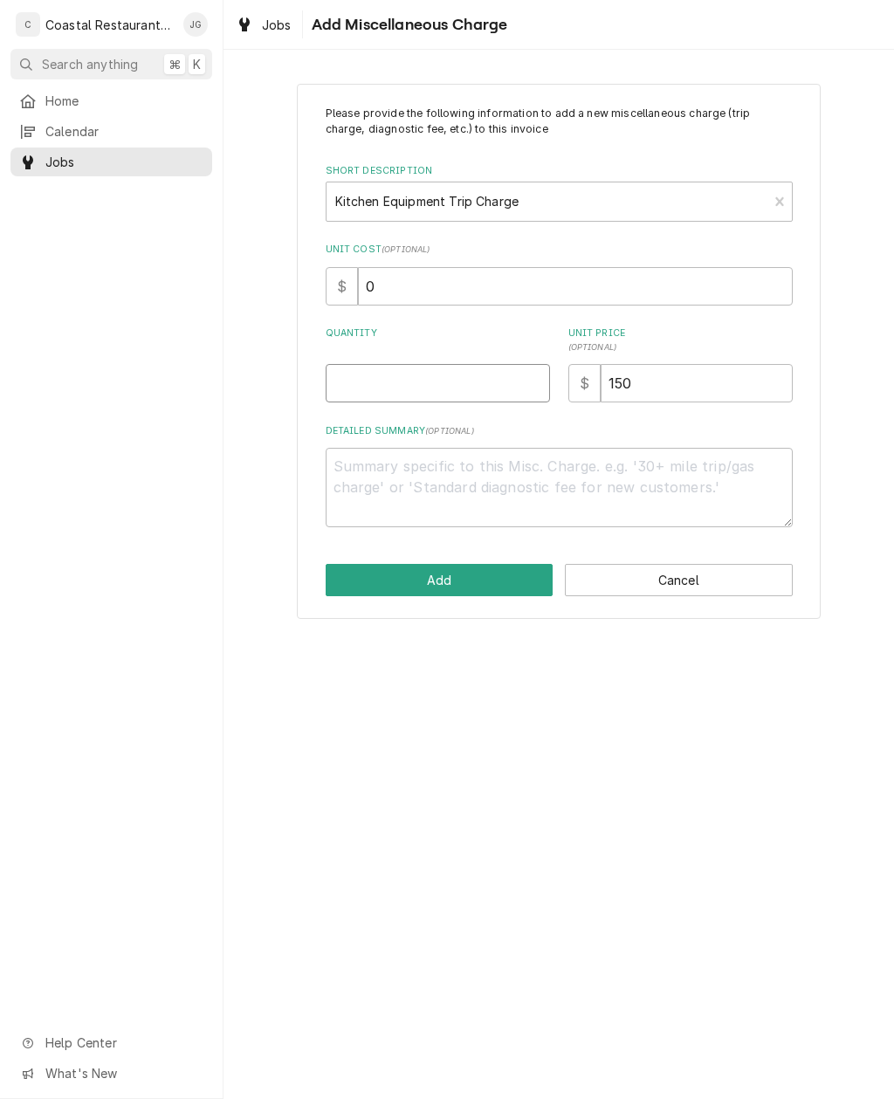
click at [422, 383] on input "Quantity" at bounding box center [438, 383] width 224 height 38
type input "1"
click at [465, 578] on button "Add" at bounding box center [440, 580] width 228 height 32
type textarea "x"
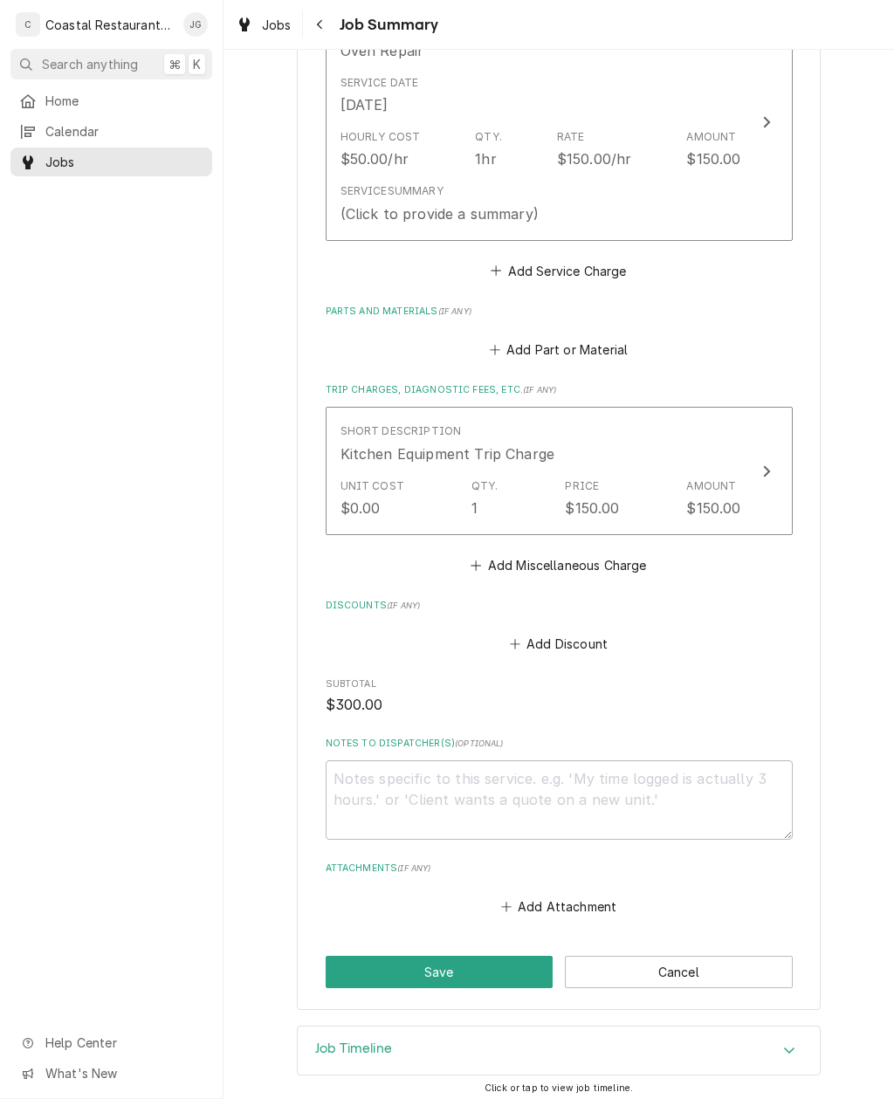
scroll to position [494, 0]
click at [503, 902] on icon "Attachments" at bounding box center [506, 908] width 10 height 12
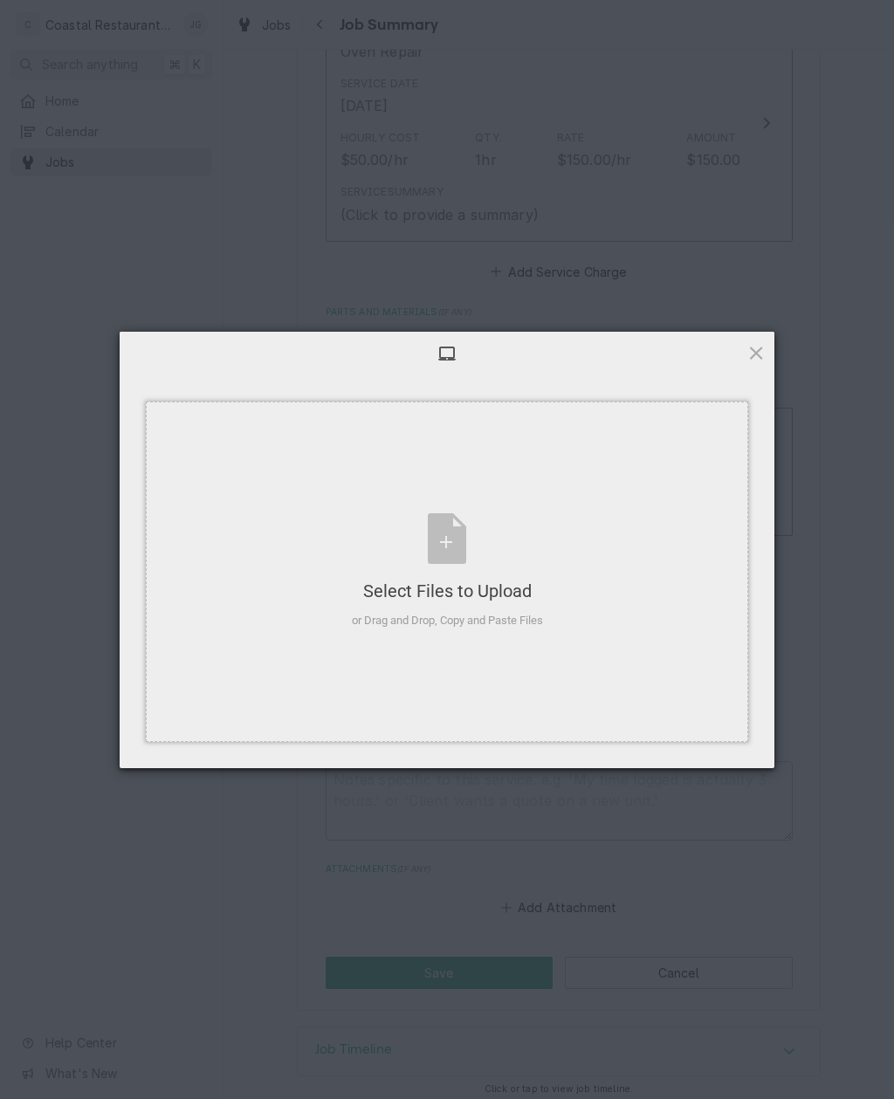
click at [507, 582] on div "Select Files to Upload" at bounding box center [447, 591] width 191 height 24
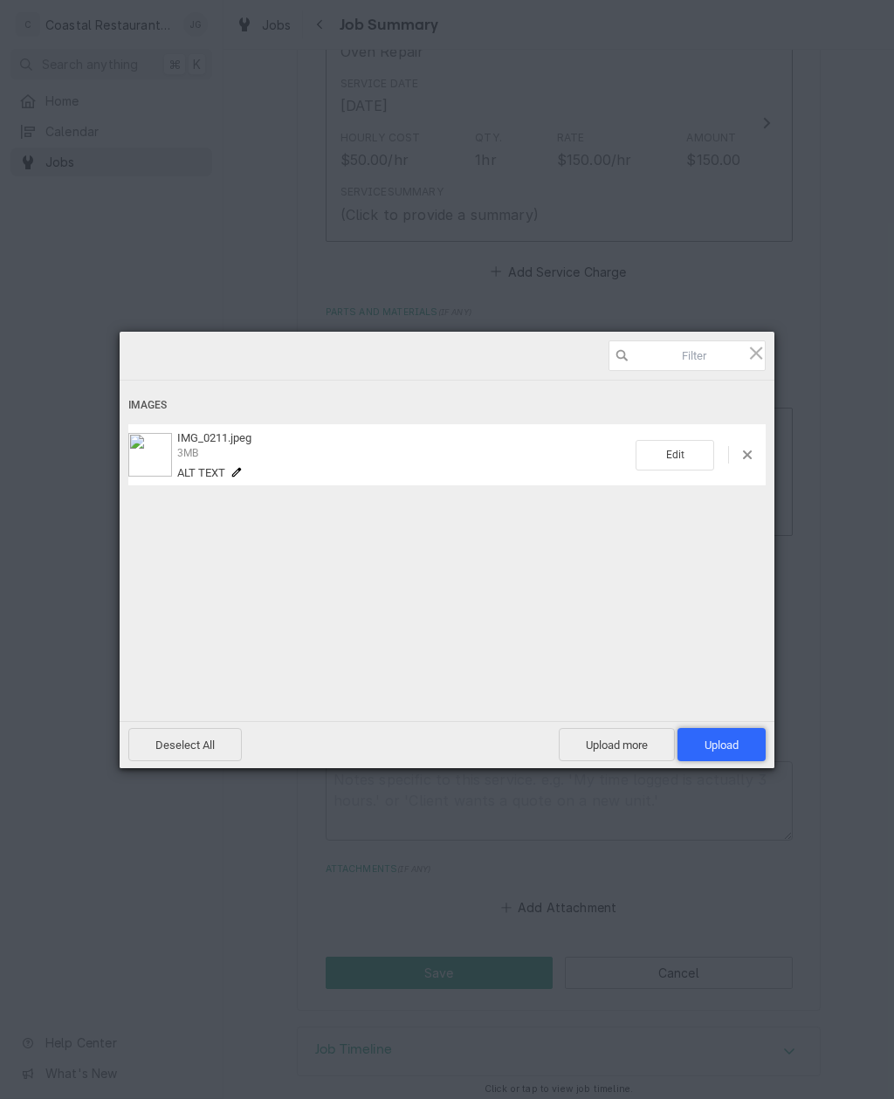
click at [731, 749] on span "Upload 1" at bounding box center [722, 745] width 34 height 13
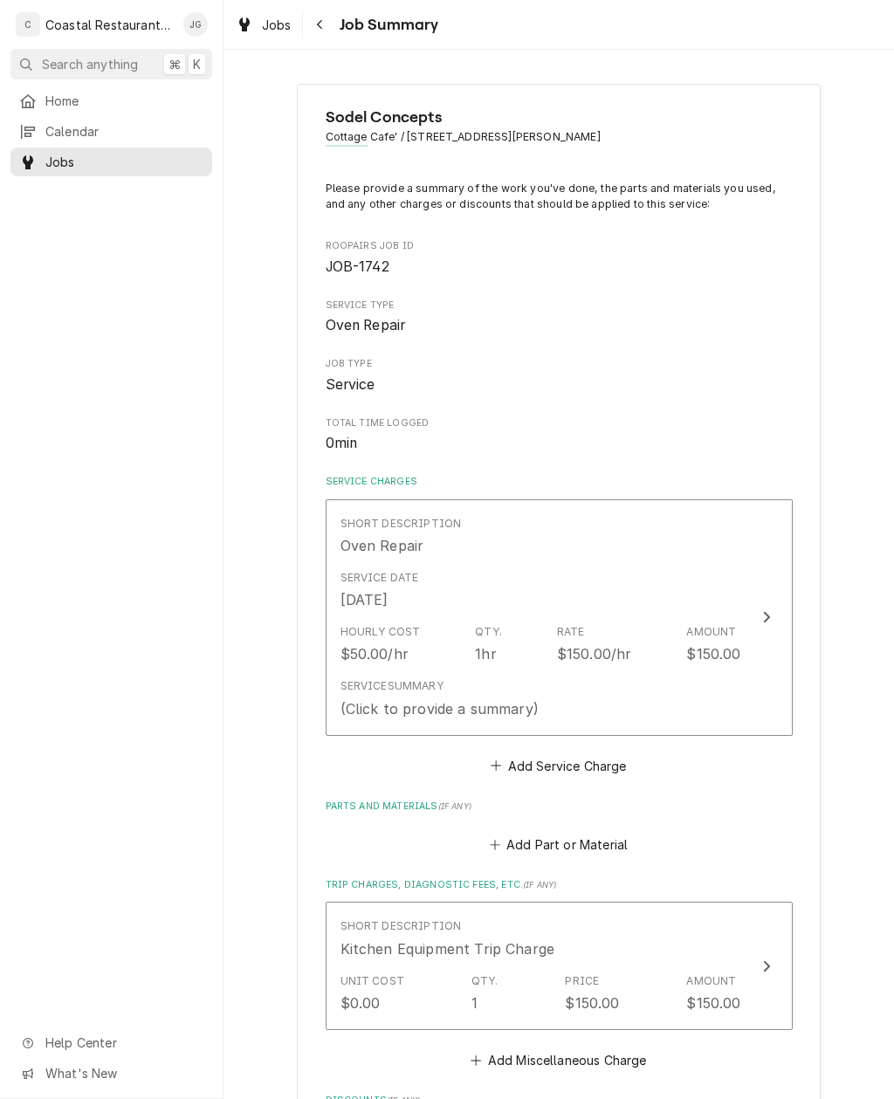
scroll to position [0, 0]
click at [534, 563] on div "Service Date Oct 10, 2025" at bounding box center [541, 590] width 401 height 54
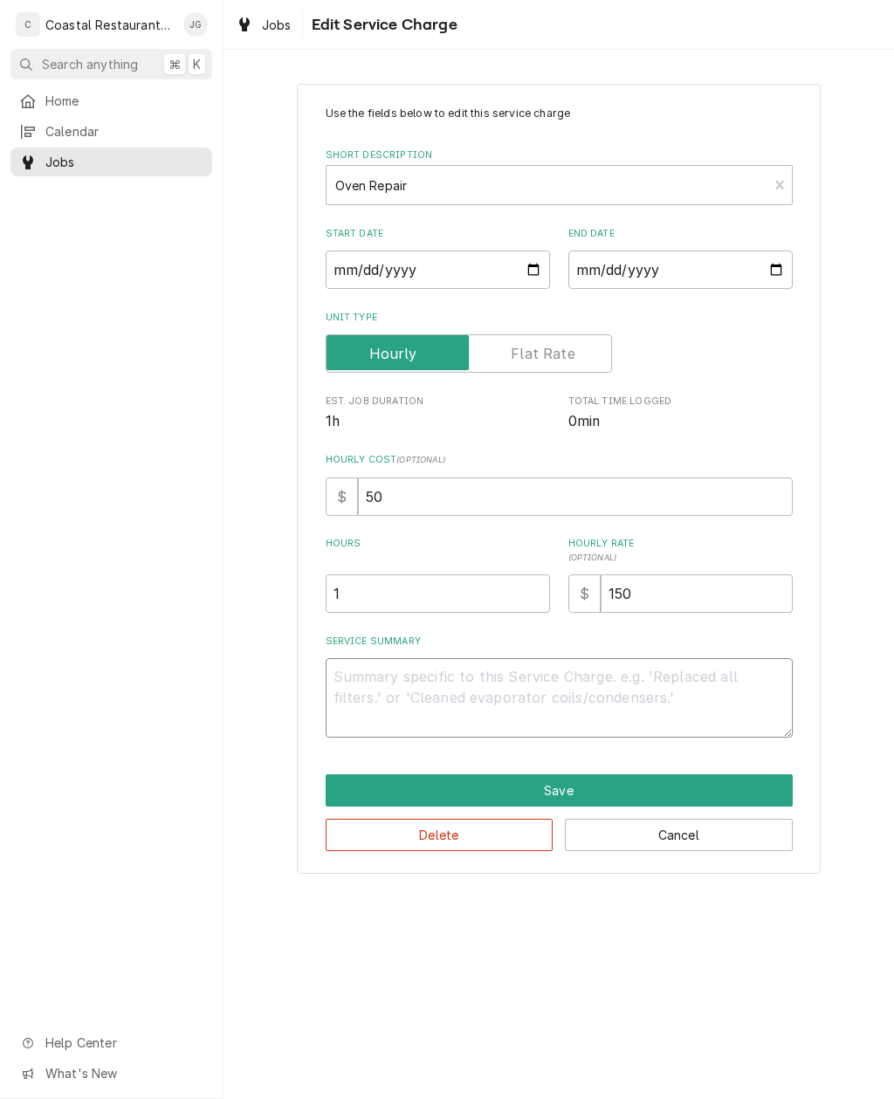
click at [465, 681] on textarea "Service Summary" at bounding box center [559, 697] width 467 height 79
type textarea "x"
type textarea "Fo"
type textarea "x"
type textarea "Fou"
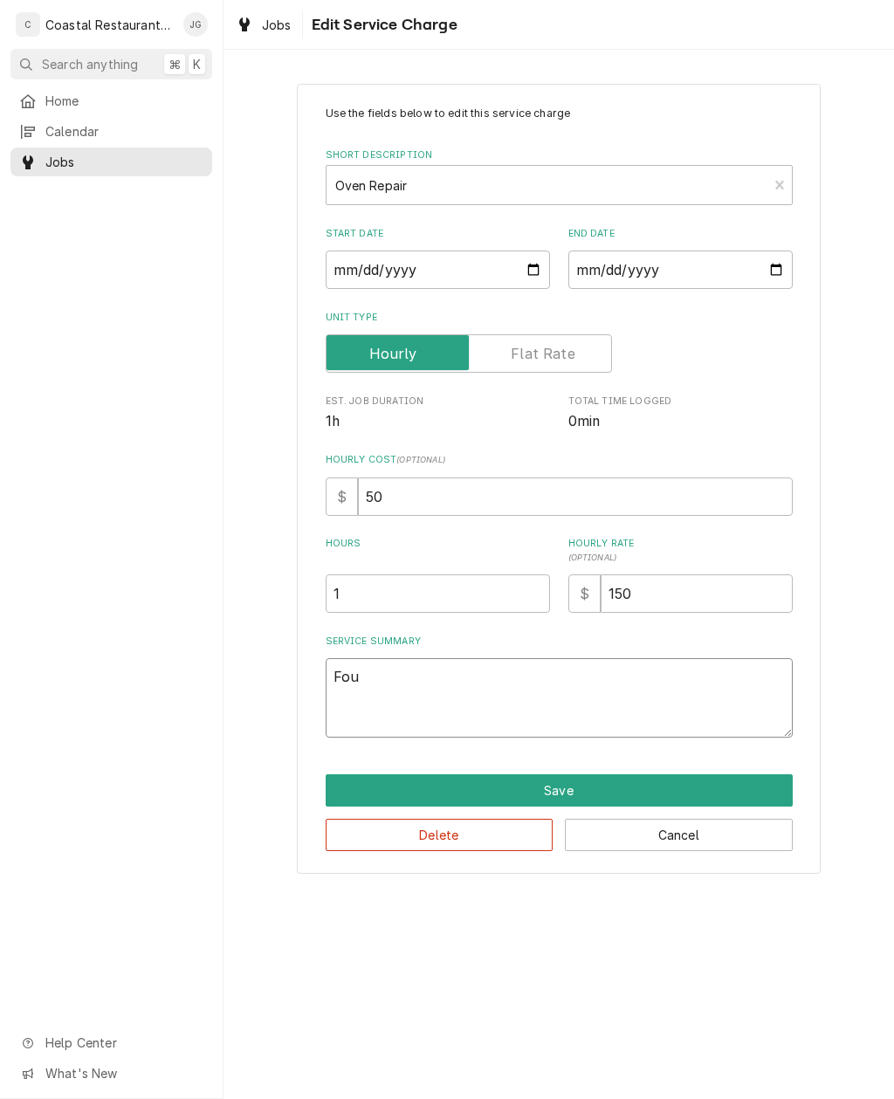
type textarea "x"
type textarea "Foun"
type textarea "x"
type textarea "Found"
type textarea "x"
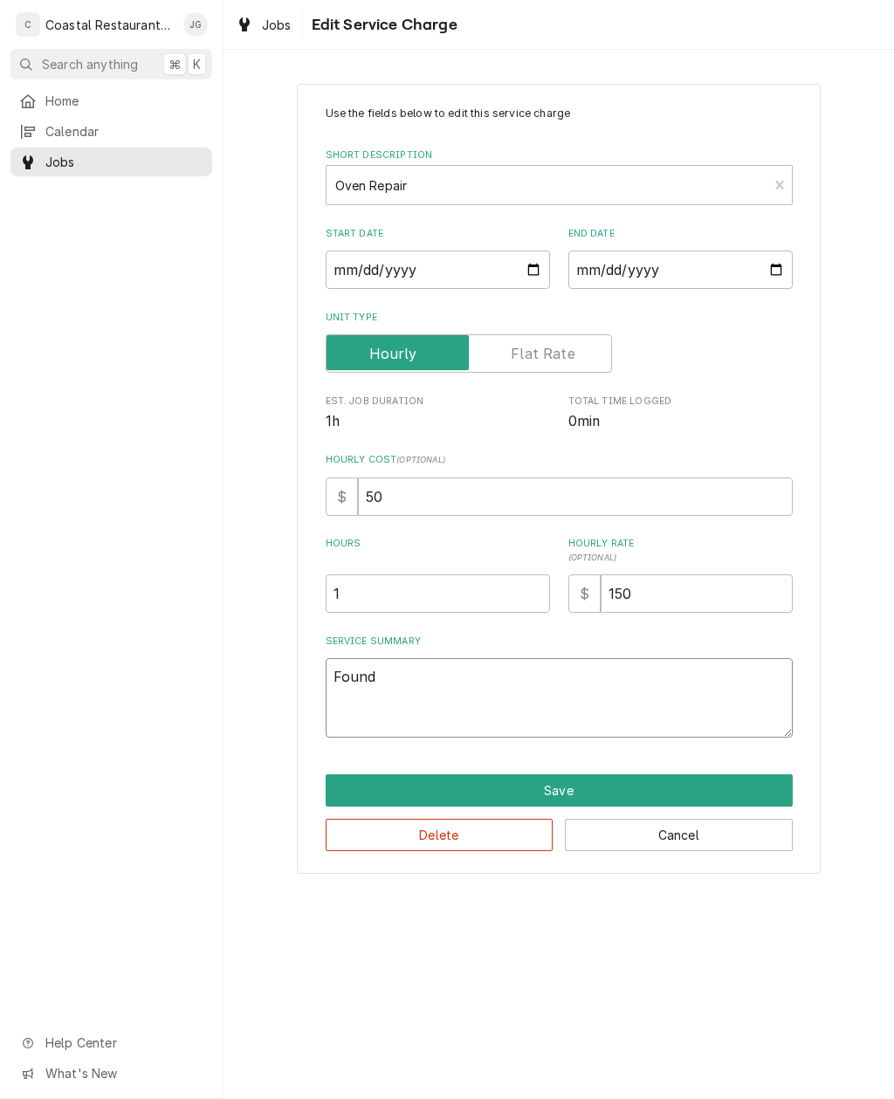
type textarea "Found"
type textarea "x"
type textarea "Found o"
type textarea "x"
type textarea "Found ov"
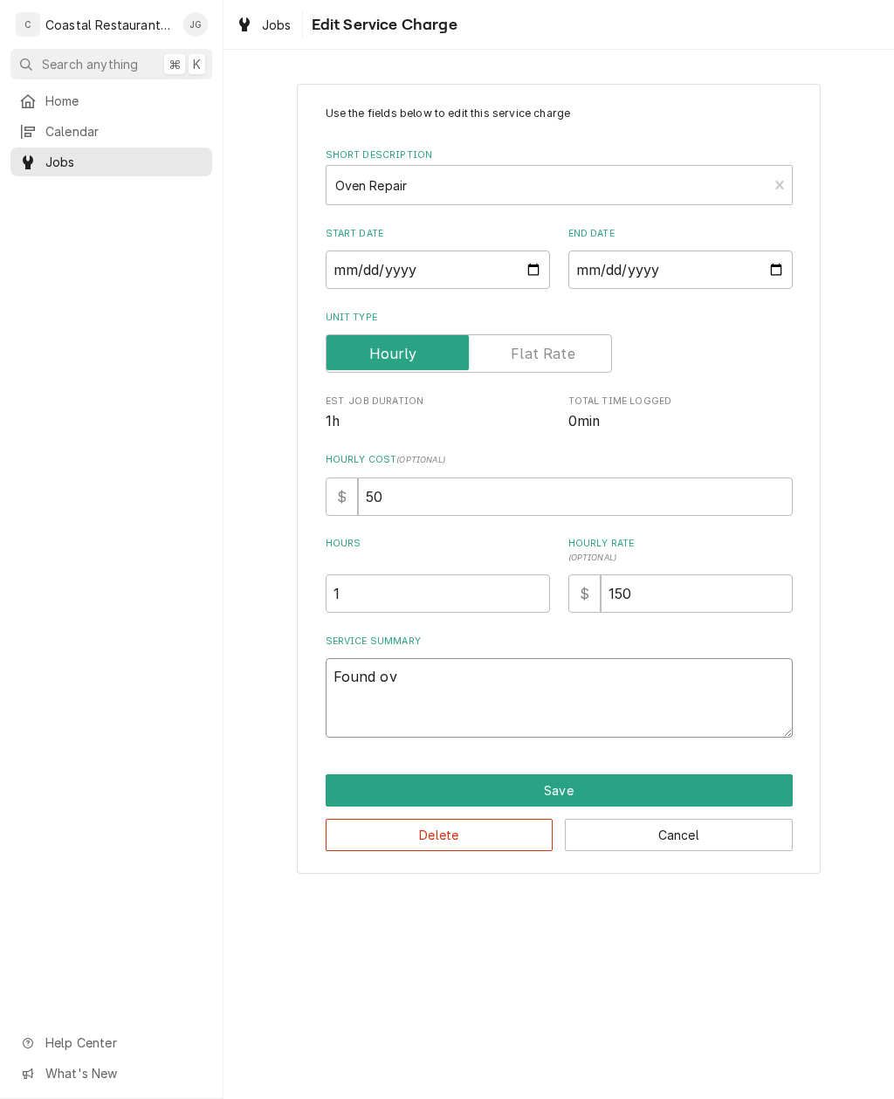
type textarea "x"
type textarea "Found ove"
type textarea "x"
type textarea "Found oven"
type textarea "x"
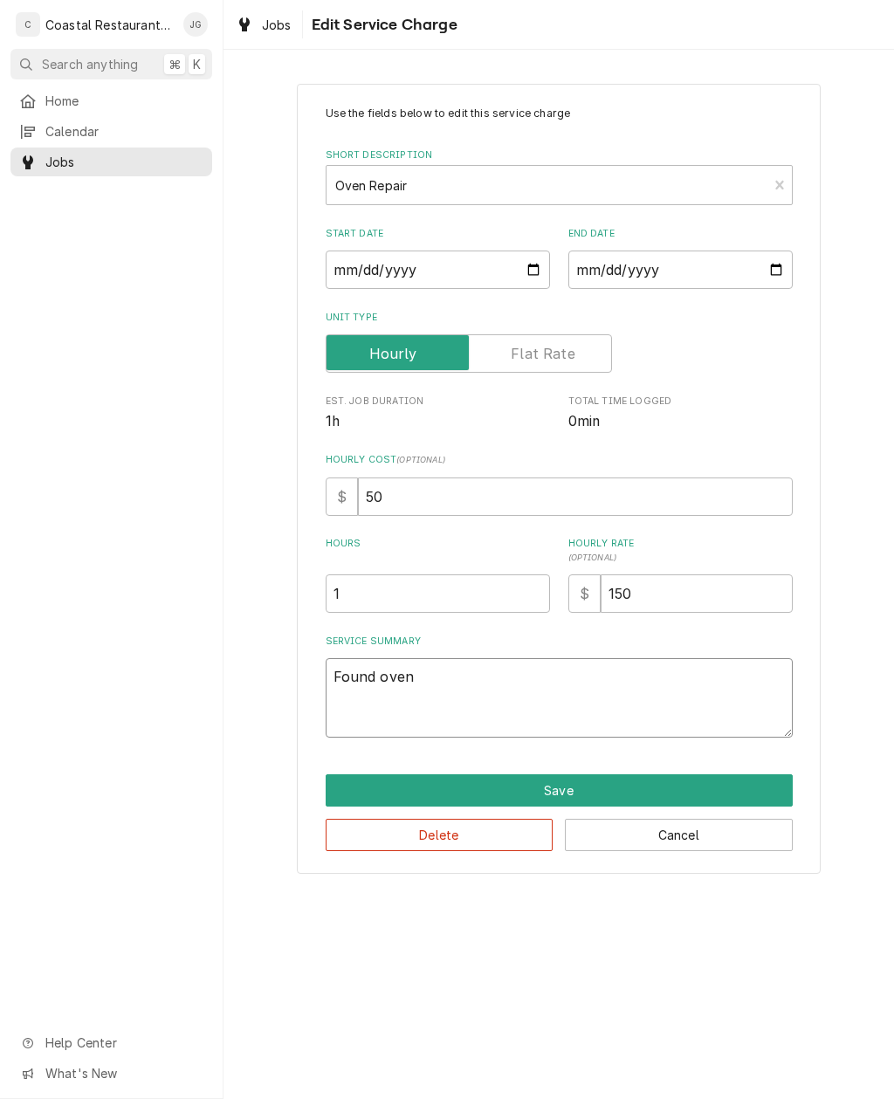
type textarea "Found oven"
type textarea "x"
type textarea "Found oven w"
type textarea "x"
type textarea "Found oven wa"
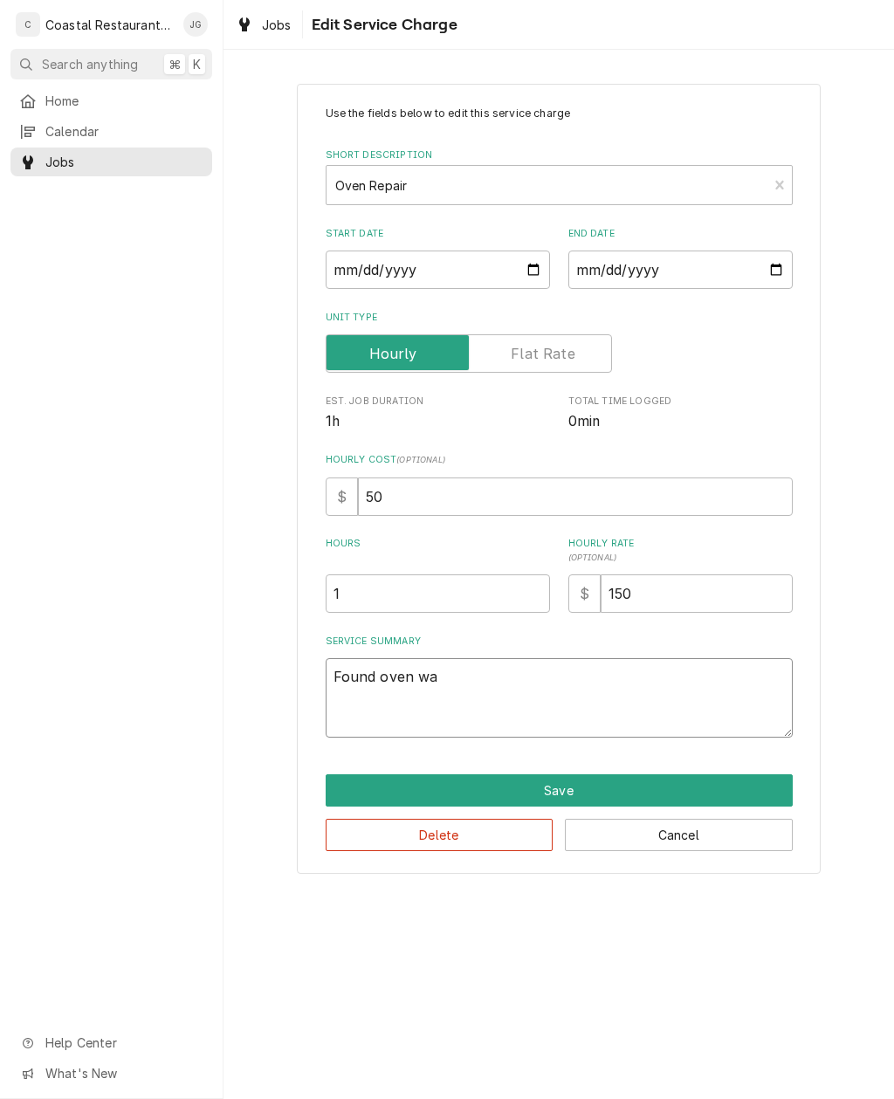
type textarea "x"
type textarea "Found oven was"
type textarea "x"
type textarea "Found oven was"
type textarea "x"
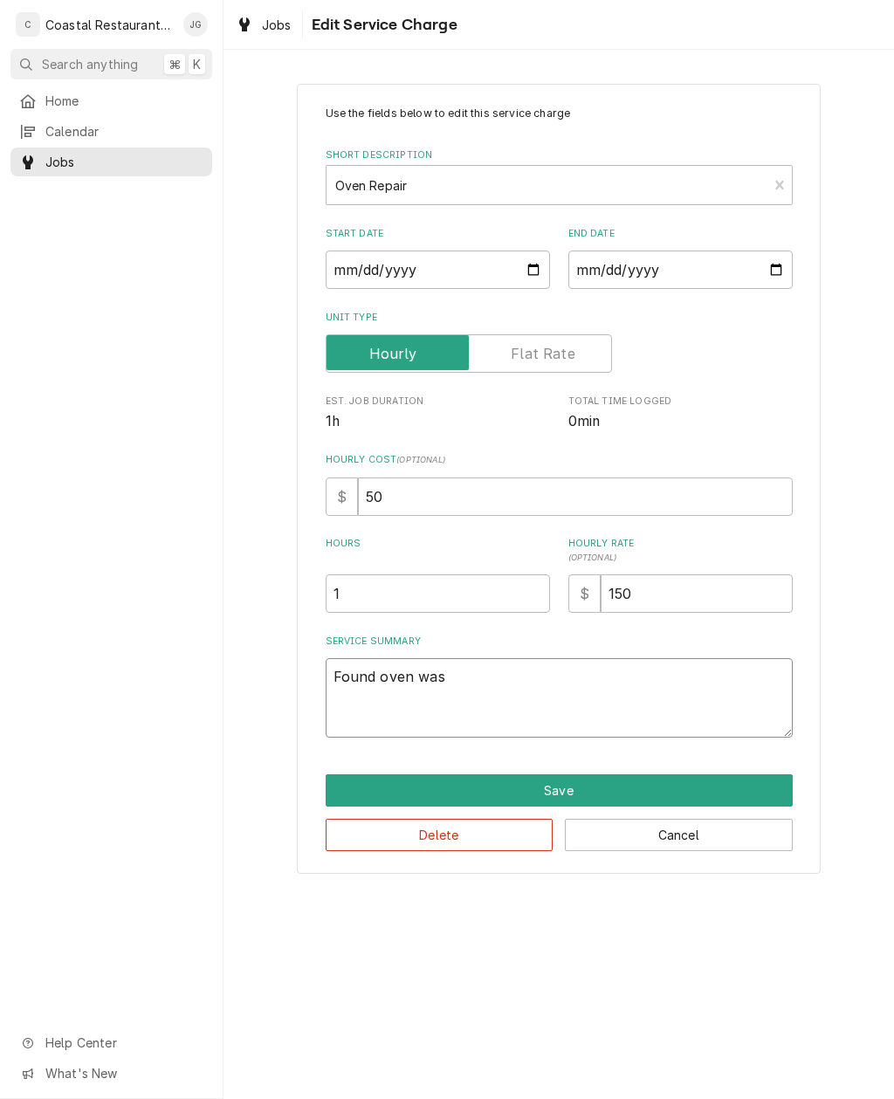
type textarea "Found oven was m"
type textarea "x"
type textarea "Found oven was mis"
type textarea "x"
type textarea "Found oven was miss"
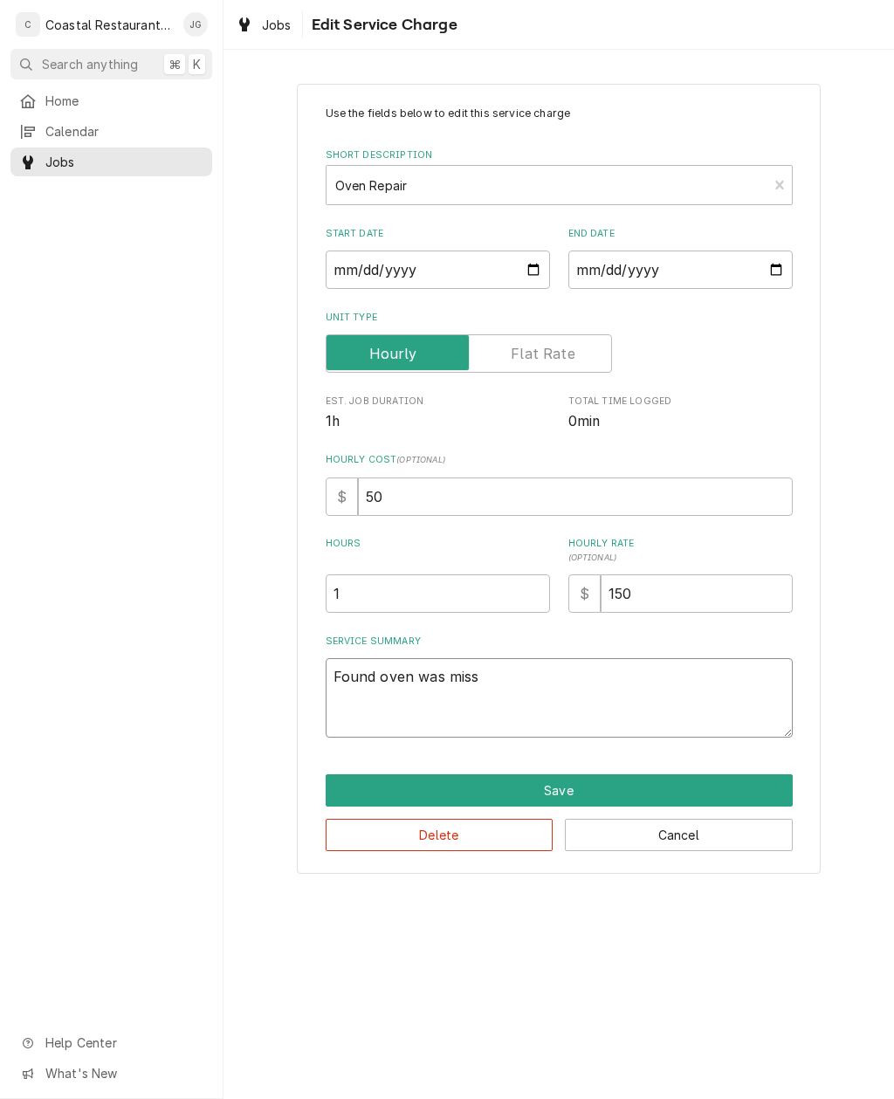
type textarea "x"
type textarea "Found oven was missing"
type textarea "x"
type textarea "Found oven was missing k"
type textarea "x"
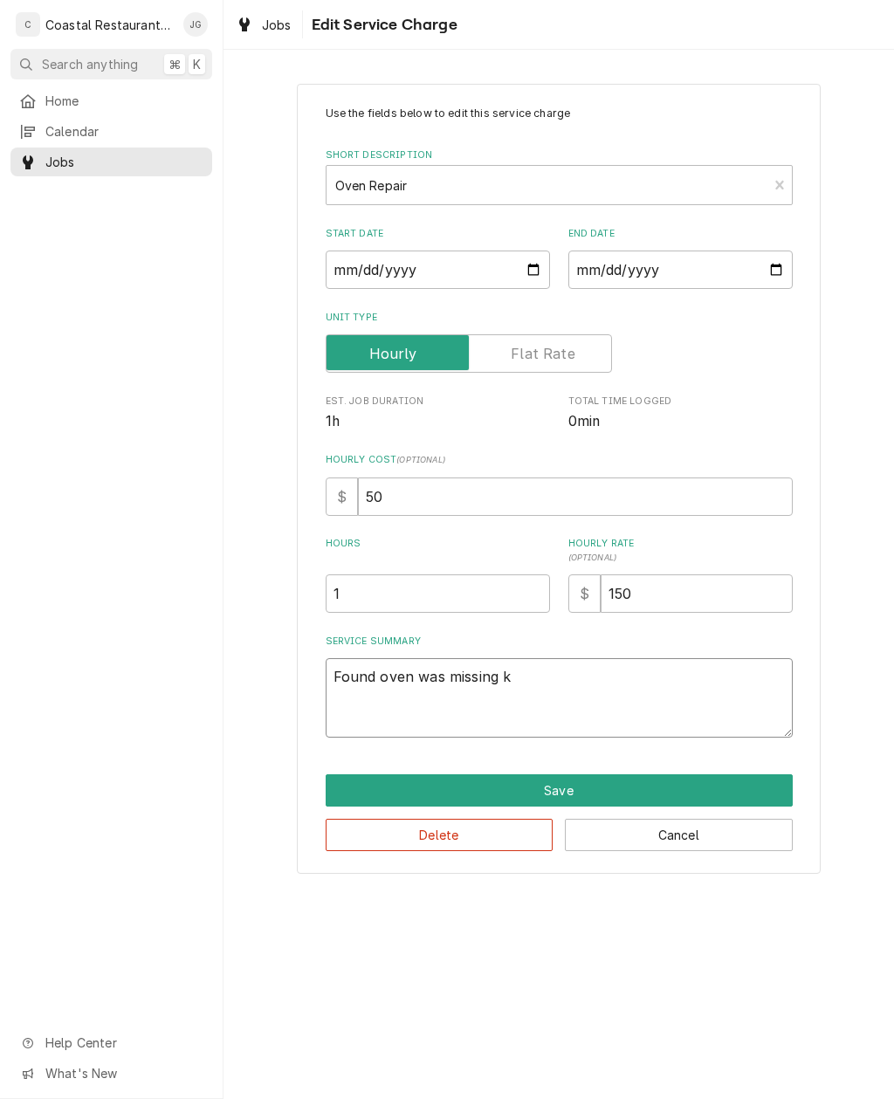
type textarea "Found oven was missing kn"
type textarea "x"
type textarea "Found oven was missing kno"
type textarea "x"
type textarea "Found oven was missing knob"
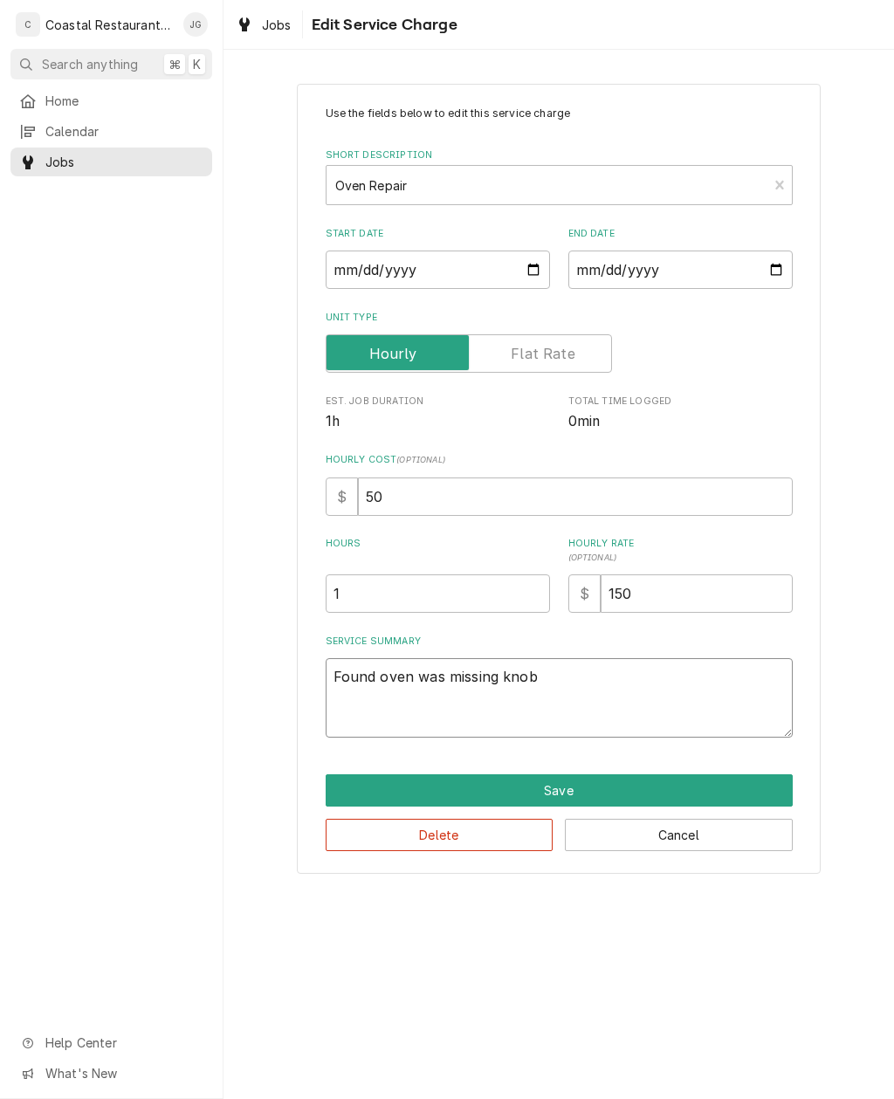
type textarea "x"
type textarea "Found oven was missing knob"
type textarea "x"
type textarea "Found oven was missing knob fo"
type textarea "x"
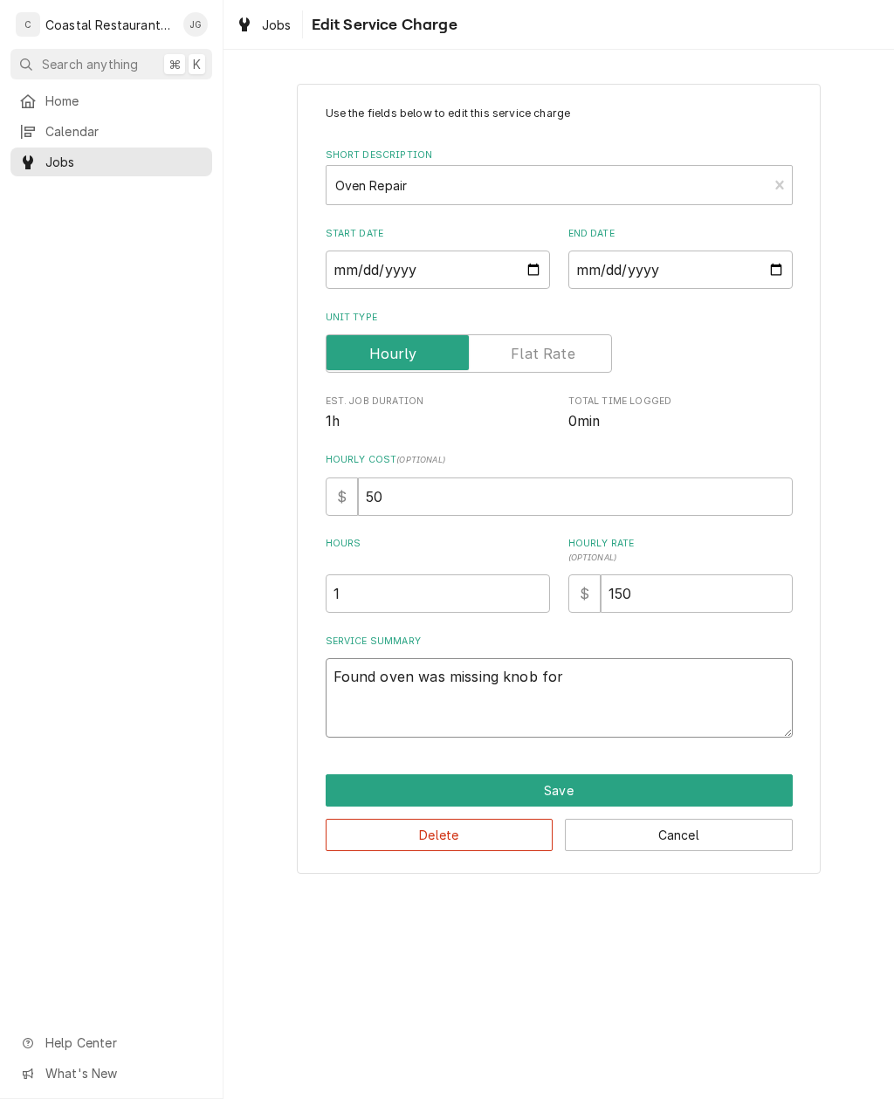
type textarea "Found oven was missing knob for"
type textarea "x"
type textarea "Found oven was missing knob for th"
type textarea "x"
type textarea "Found oven was missing knob for the"
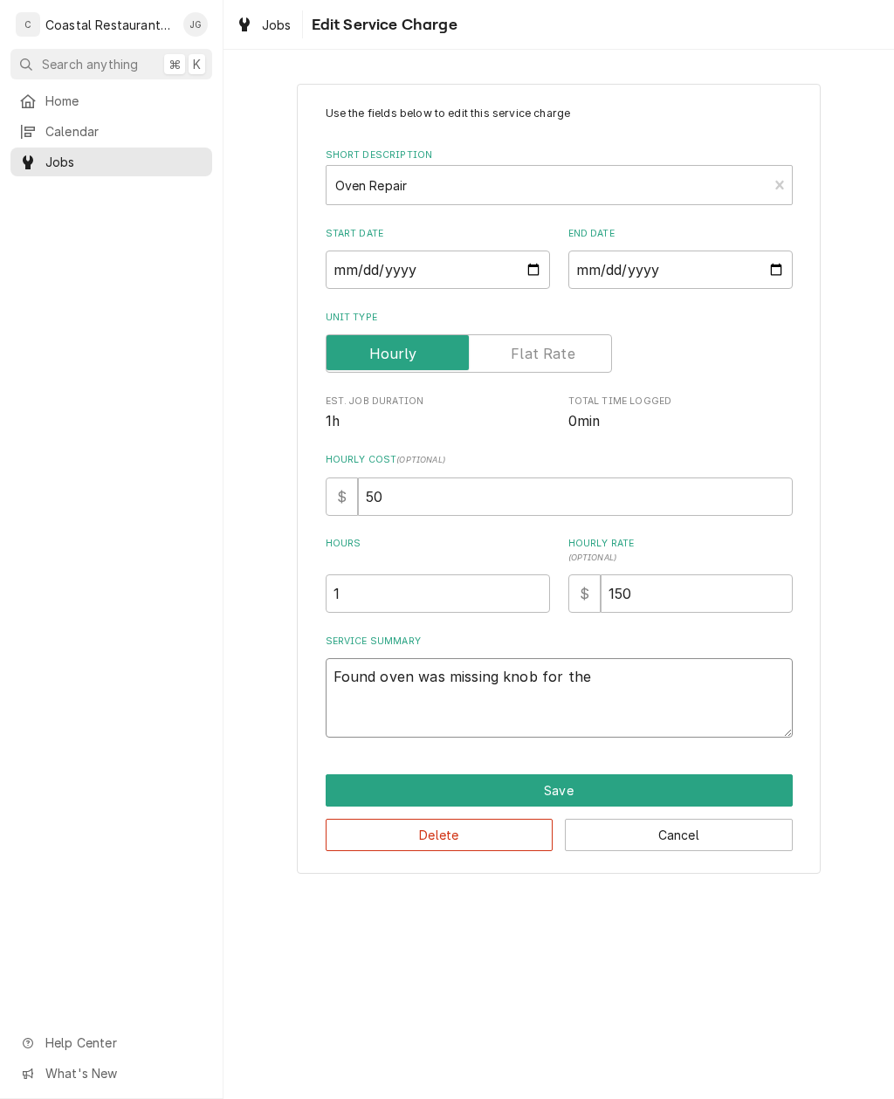
type textarea "x"
type textarea "Found oven was missing knob for ther"
type textarea "x"
type textarea "Found oven was missing knob for therm"
type textarea "x"
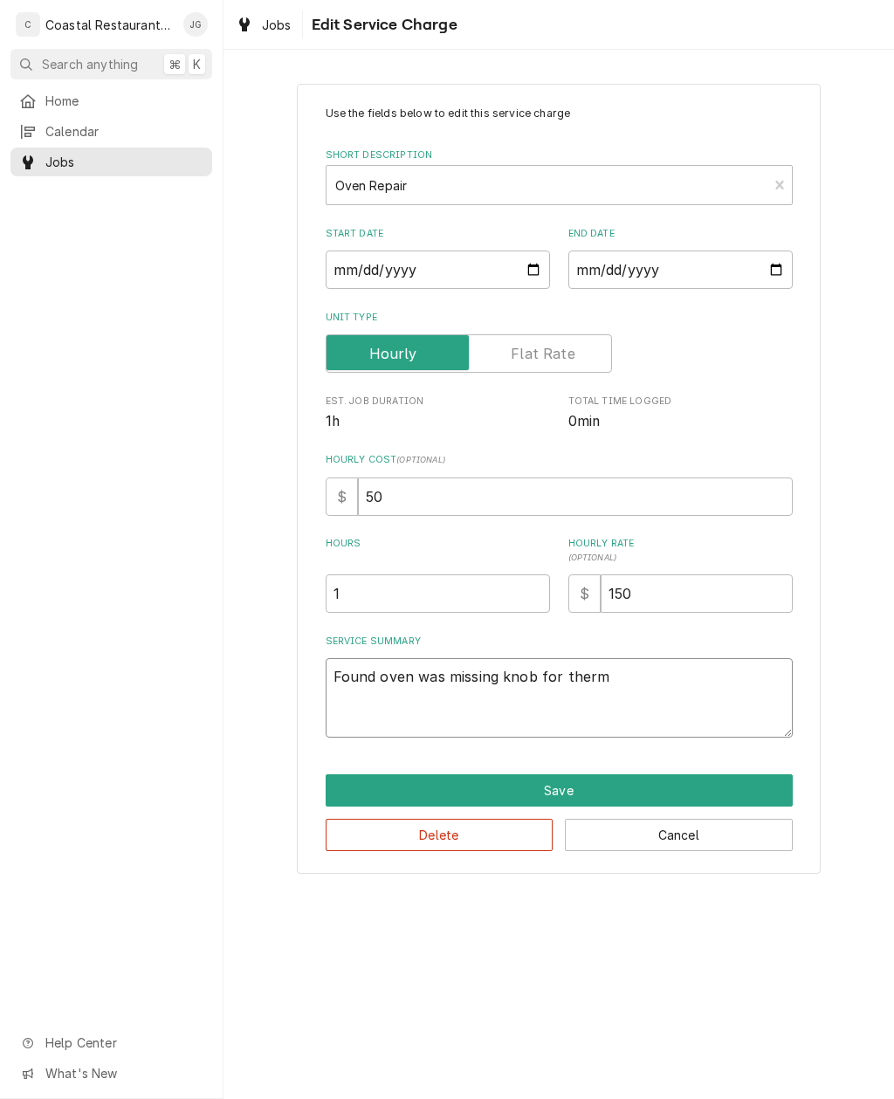
type textarea "Found oven was missing knob for thermo"
type textarea "x"
type textarea "Found oven was missing knob for thermostat"
type textarea "x"
type textarea "Found oven was missing knob for thermostat h"
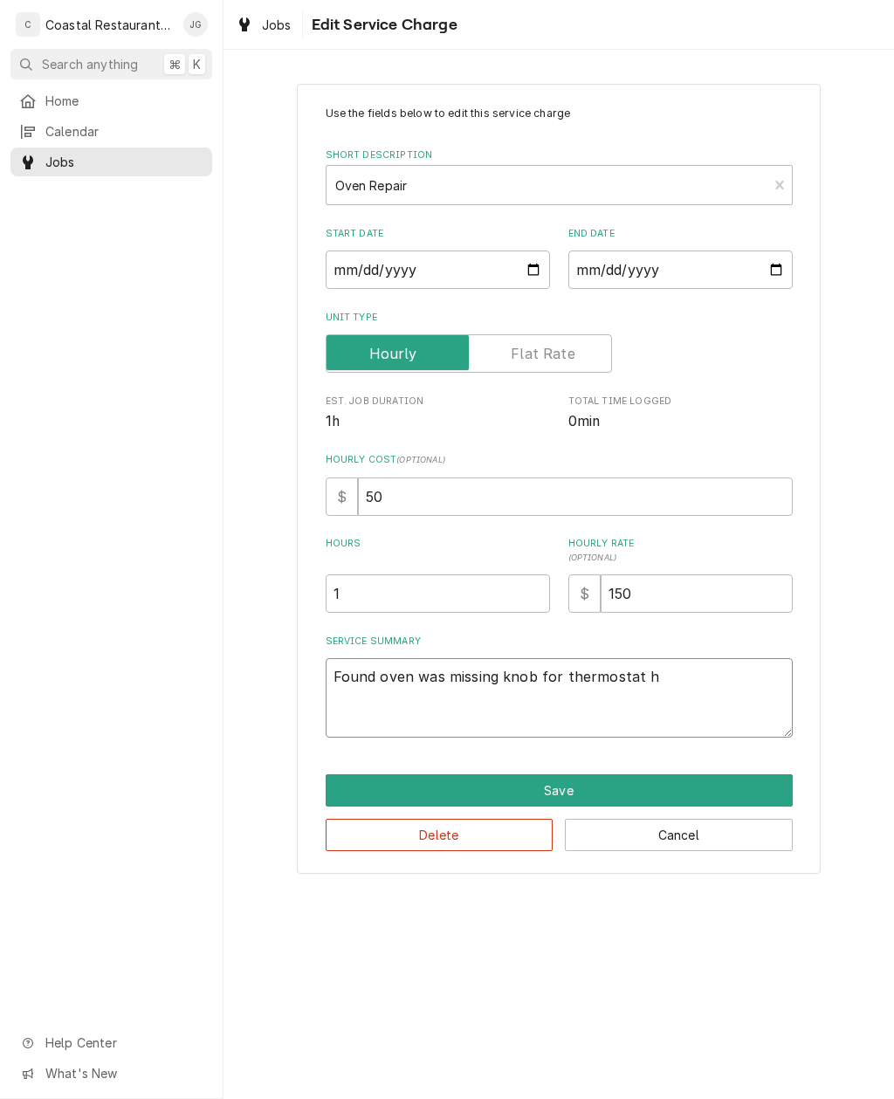
type textarea "x"
type textarea "Found oven was missing knob for thermostat ha"
type textarea "x"
type textarea "Found oven was missing knob for thermostat had"
type textarea "x"
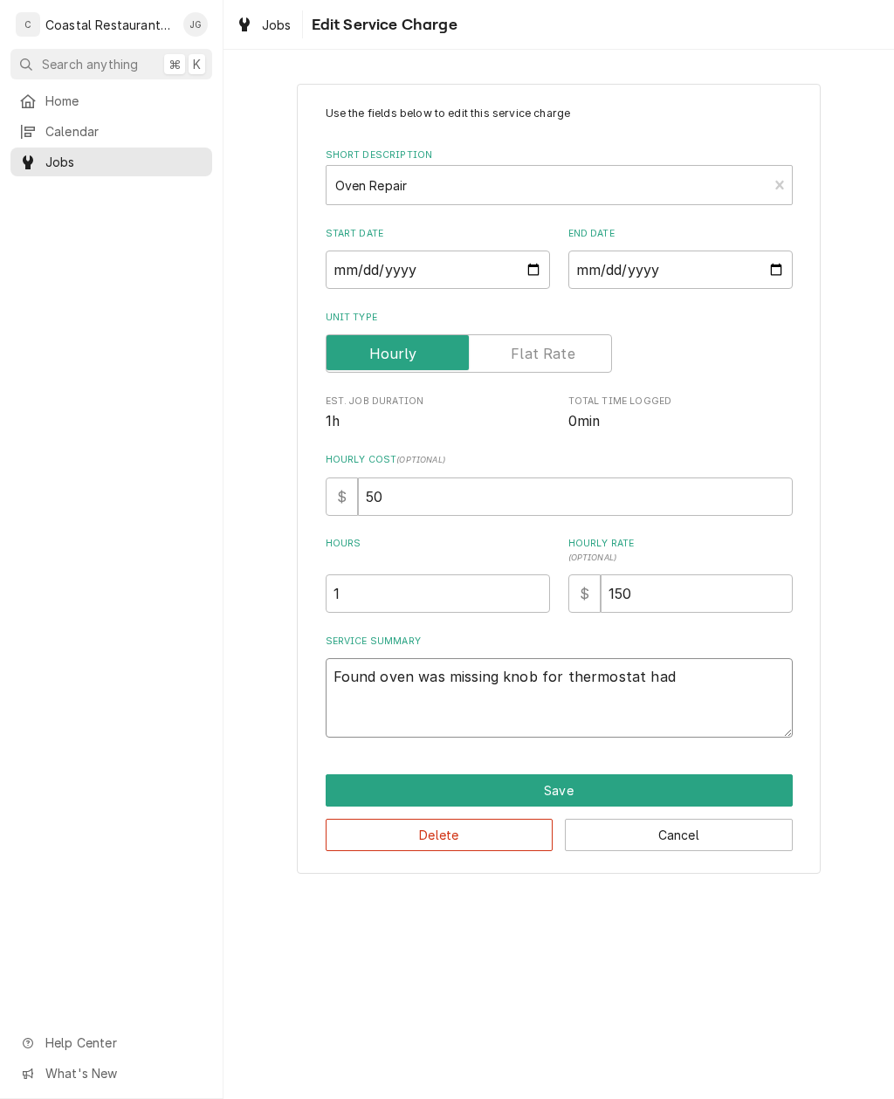
type textarea "Found oven was missing knob for thermostat had"
type textarea "x"
type textarea "Found oven was missing knob for thermostat had a"
type textarea "x"
type textarea "Found oven was missing knob for thermostat had a"
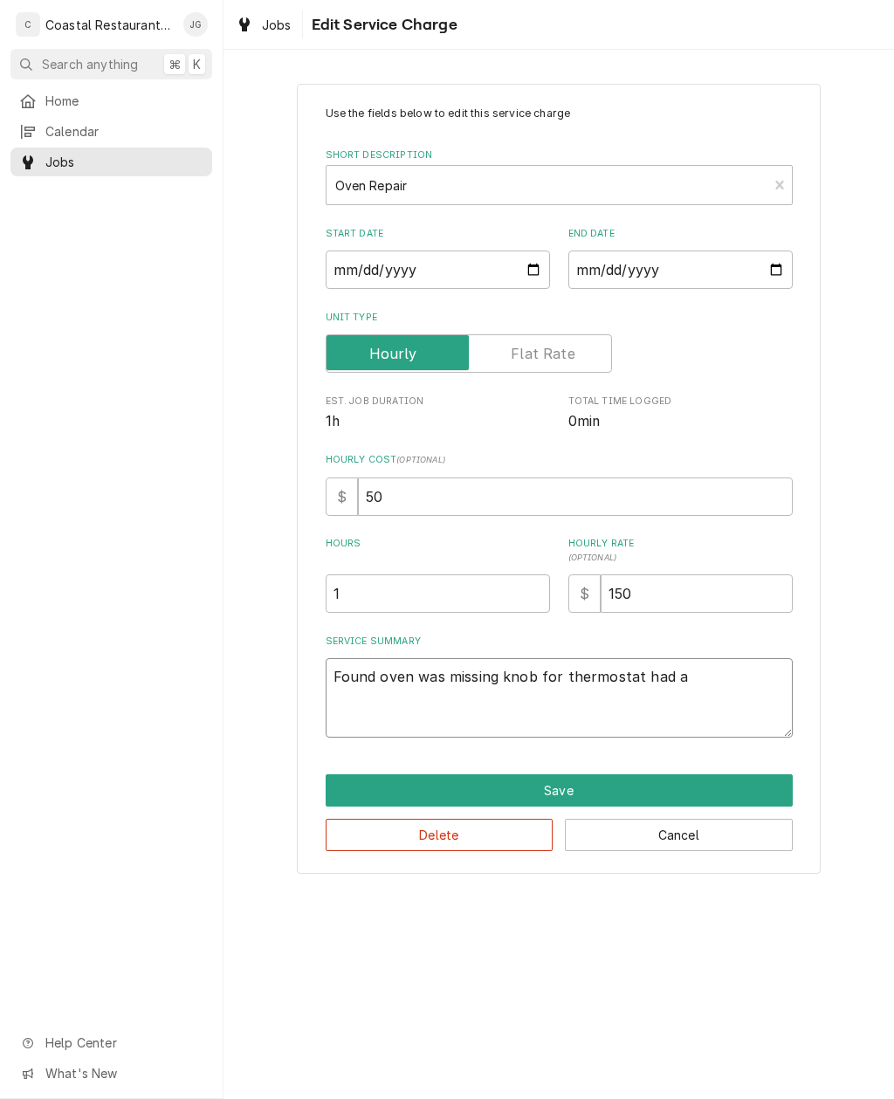
type textarea "x"
type textarea "Found oven was missing knob for thermostat had a u"
type textarea "x"
type textarea "Found oven was missing knob for thermostat had a us"
type textarea "x"
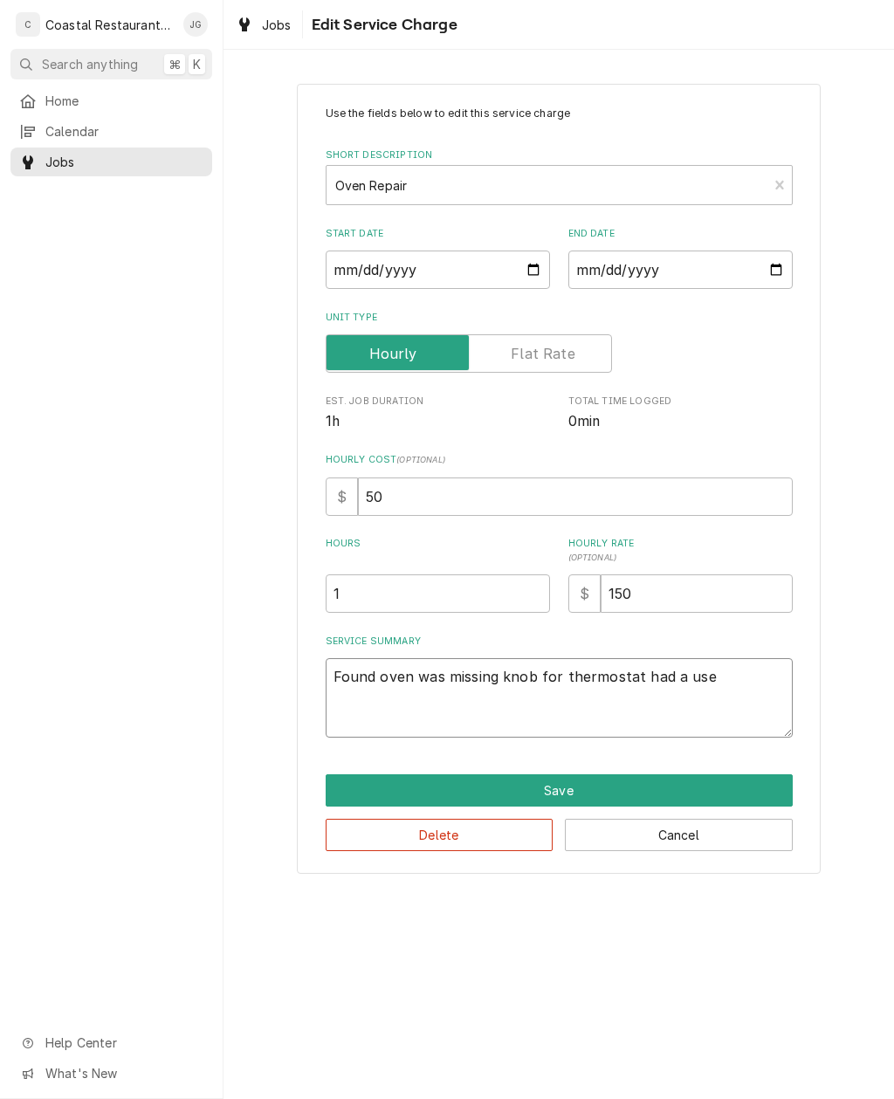
type textarea "Found oven was missing knob for thermostat had a used"
type textarea "x"
type textarea "Found oven was missing knob for thermostat had a used"
type textarea "x"
type textarea "Found oven was missing knob for thermostat had a used o"
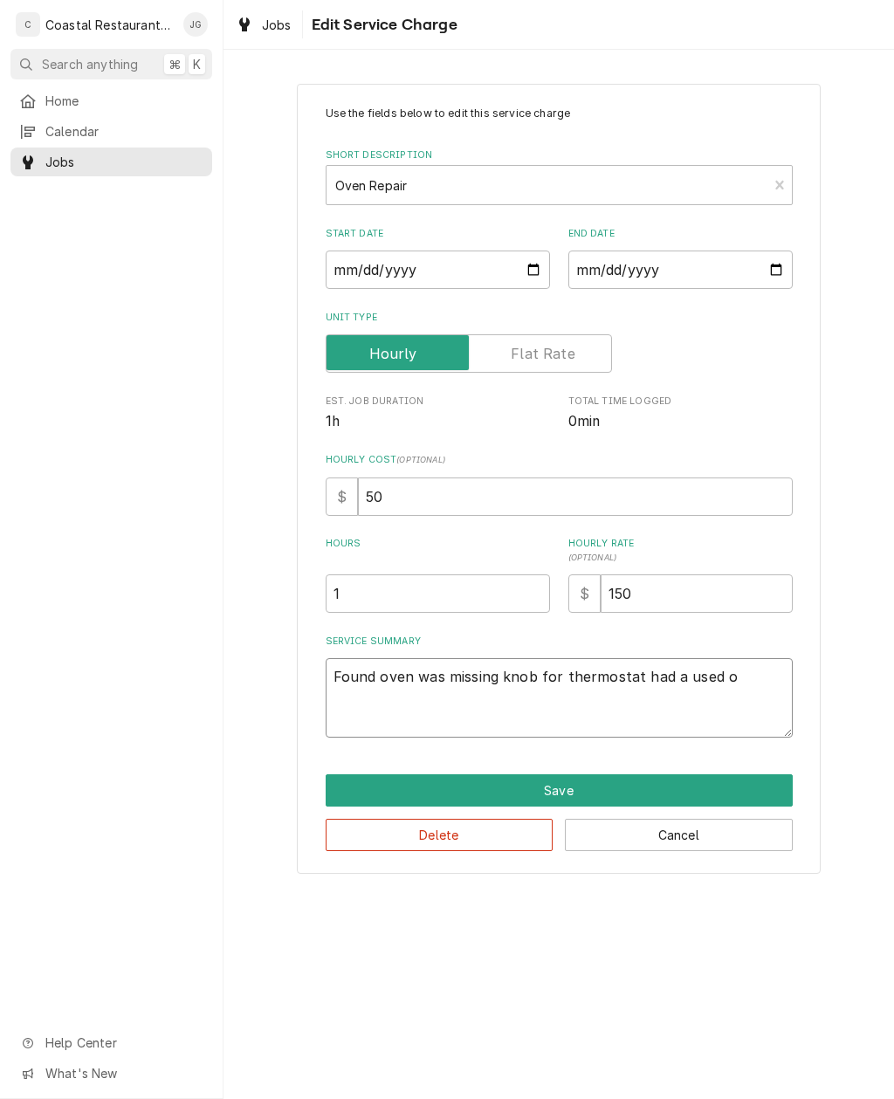
type textarea "x"
type textarea "Found oven was missing knob for thermostat had a used on"
type textarea "x"
type textarea "Found oven was missing knob for thermostat had a used one"
type textarea "x"
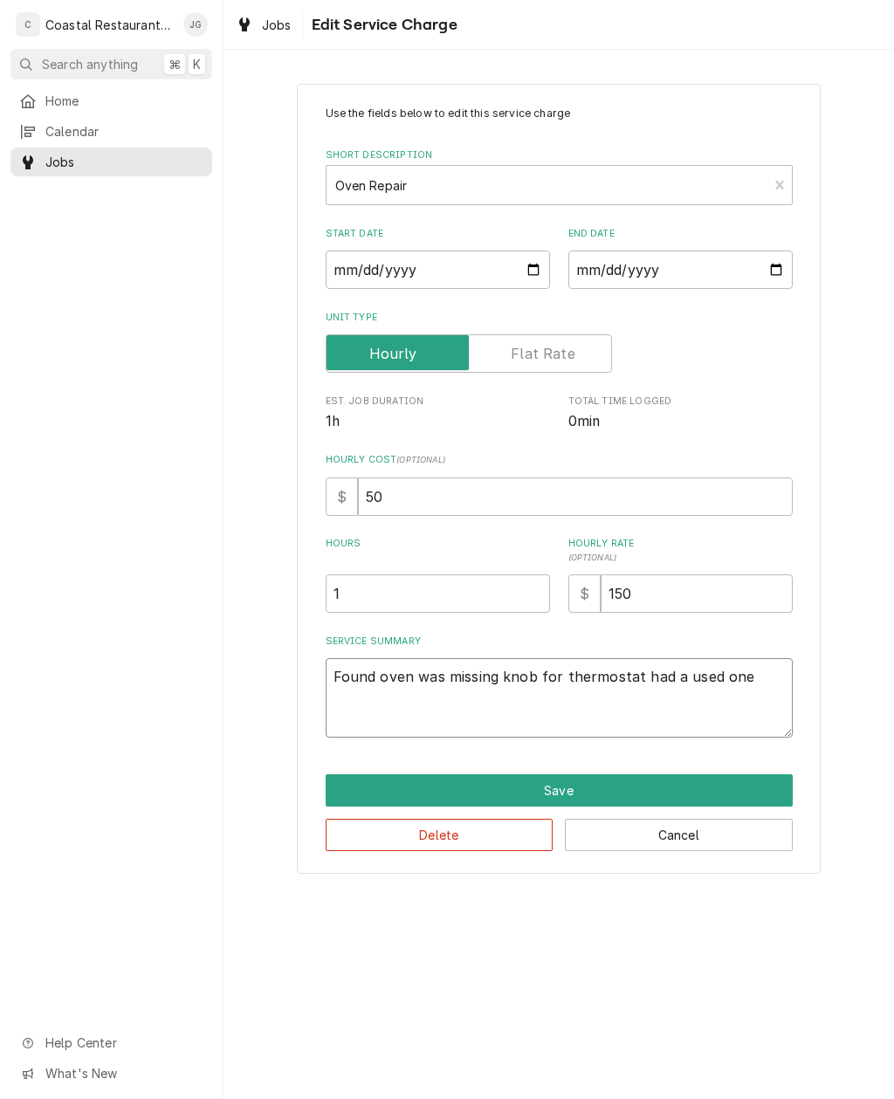
type textarea "Found oven was missing knob for thermostat had a used one"
type textarea "x"
type textarea "Found oven was missing knob for thermostat had a used one o"
type textarea "x"
type textarea "Found oven was missing knob for thermostat had a used one on"
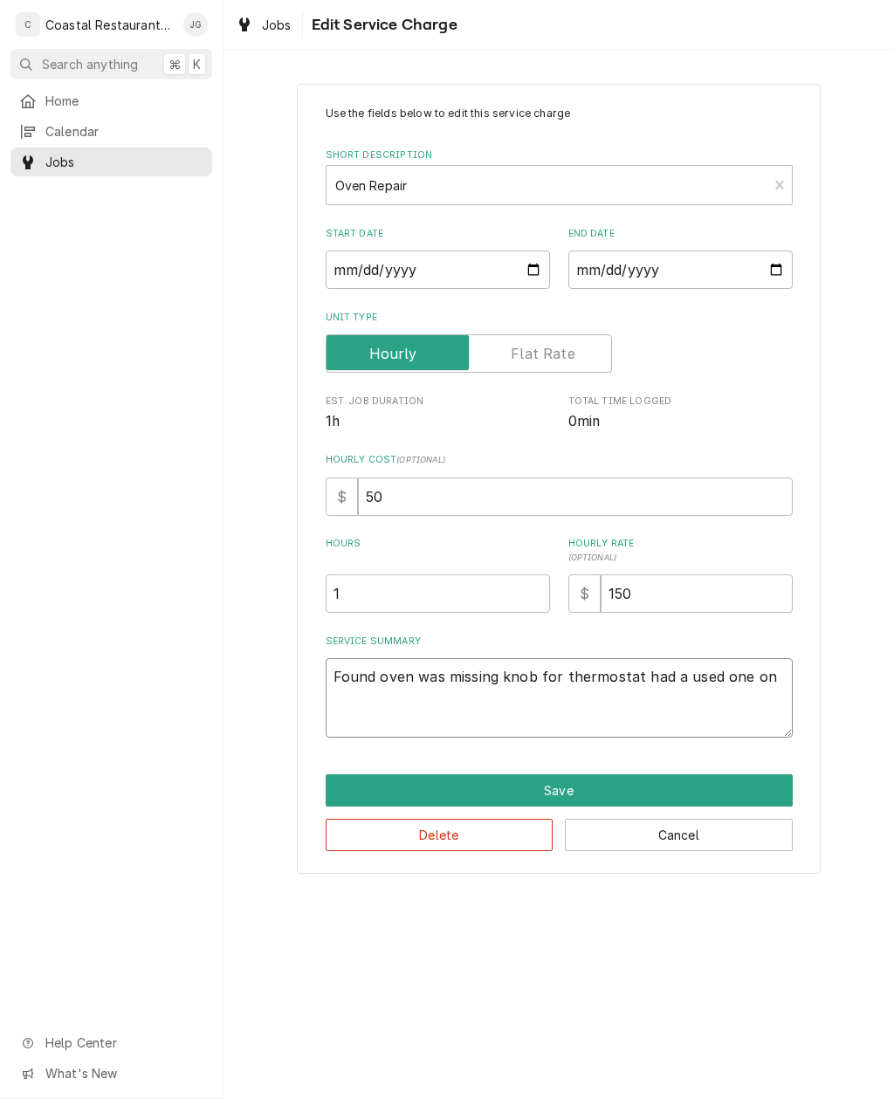
type textarea "x"
type textarea "Found oven was missing knob for thermostat had a used one on"
type textarea "x"
type textarea "Found oven was missing knob for thermostat had a used one on t"
type textarea "x"
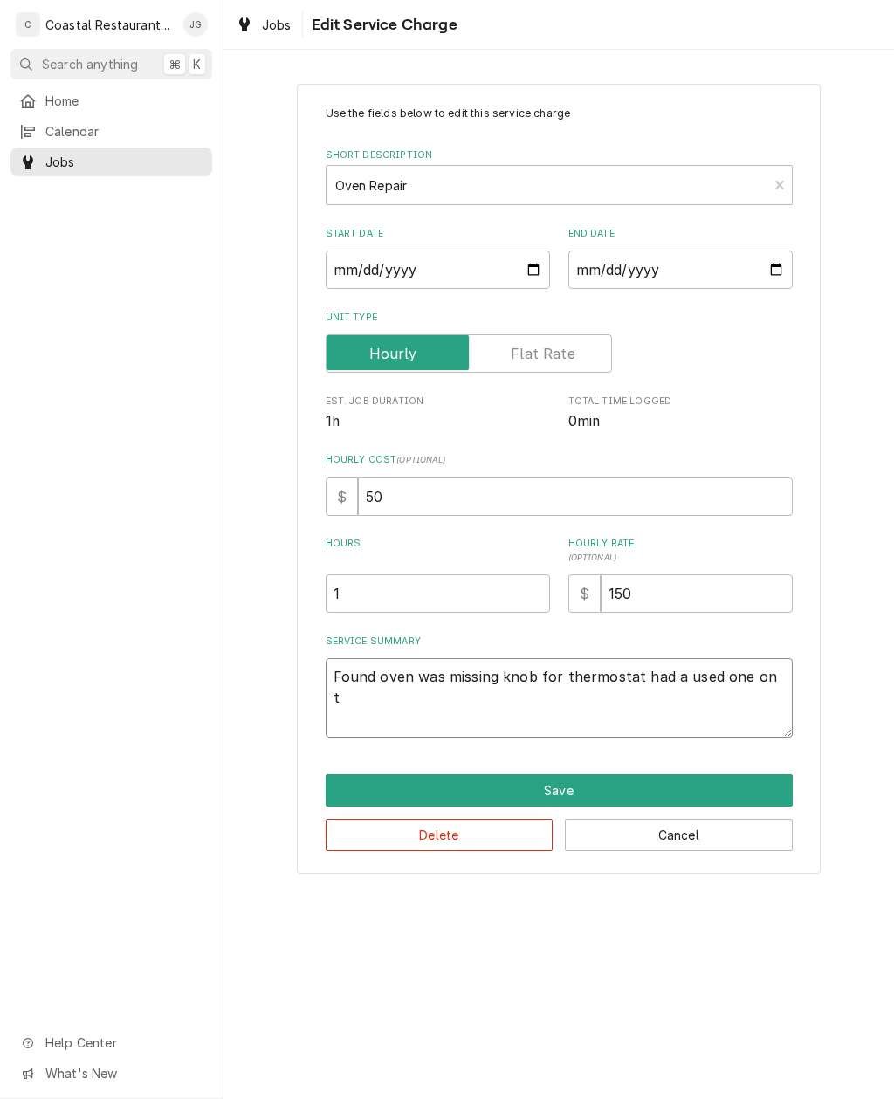
type textarea "Found oven was missing knob for thermostat had a used one on tr"
type textarea "x"
type textarea "Found oven was missing knob for thermostat had a used one on tru"
type textarea "x"
type textarea "Found oven was missing knob for thermostat had a used one on truc"
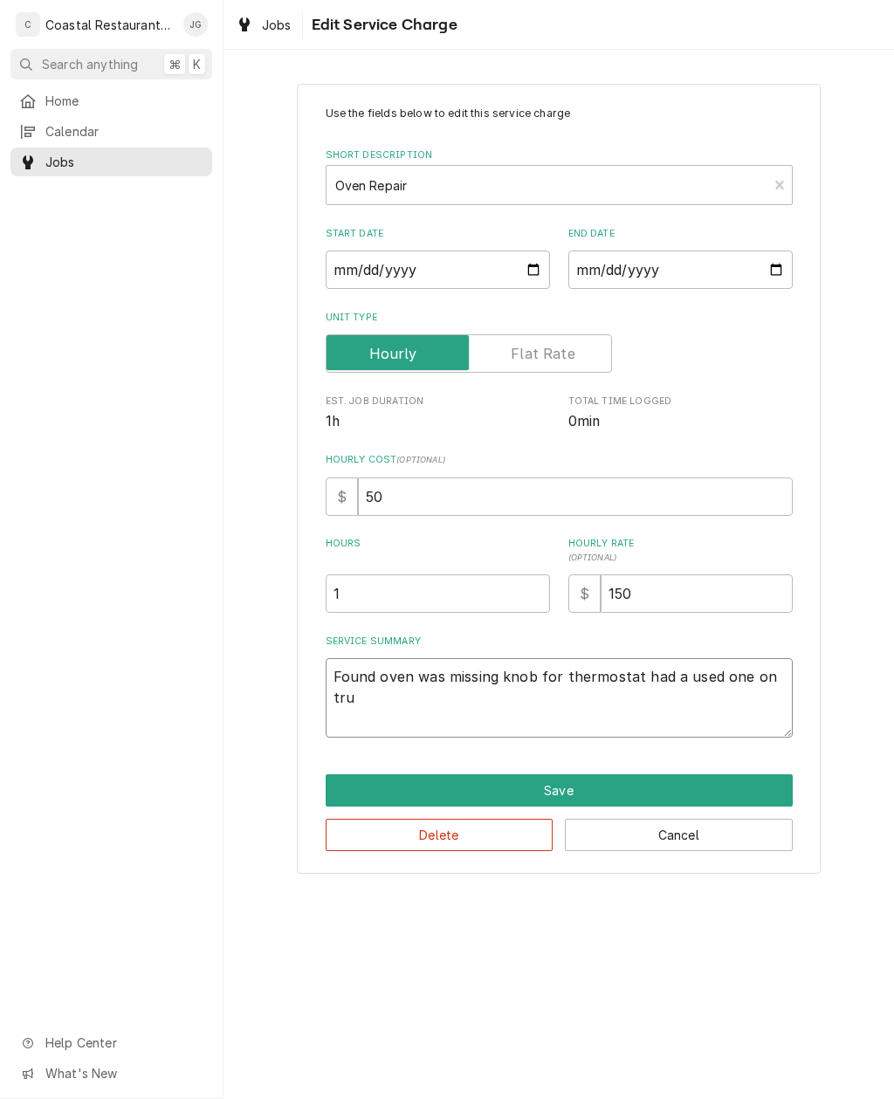
type textarea "x"
type textarea "Found oven was missing knob for thermostat had a used one on truck"
type textarea "x"
type textarea "Found oven was missing knob for thermostat had a used one on truck"
type textarea "x"
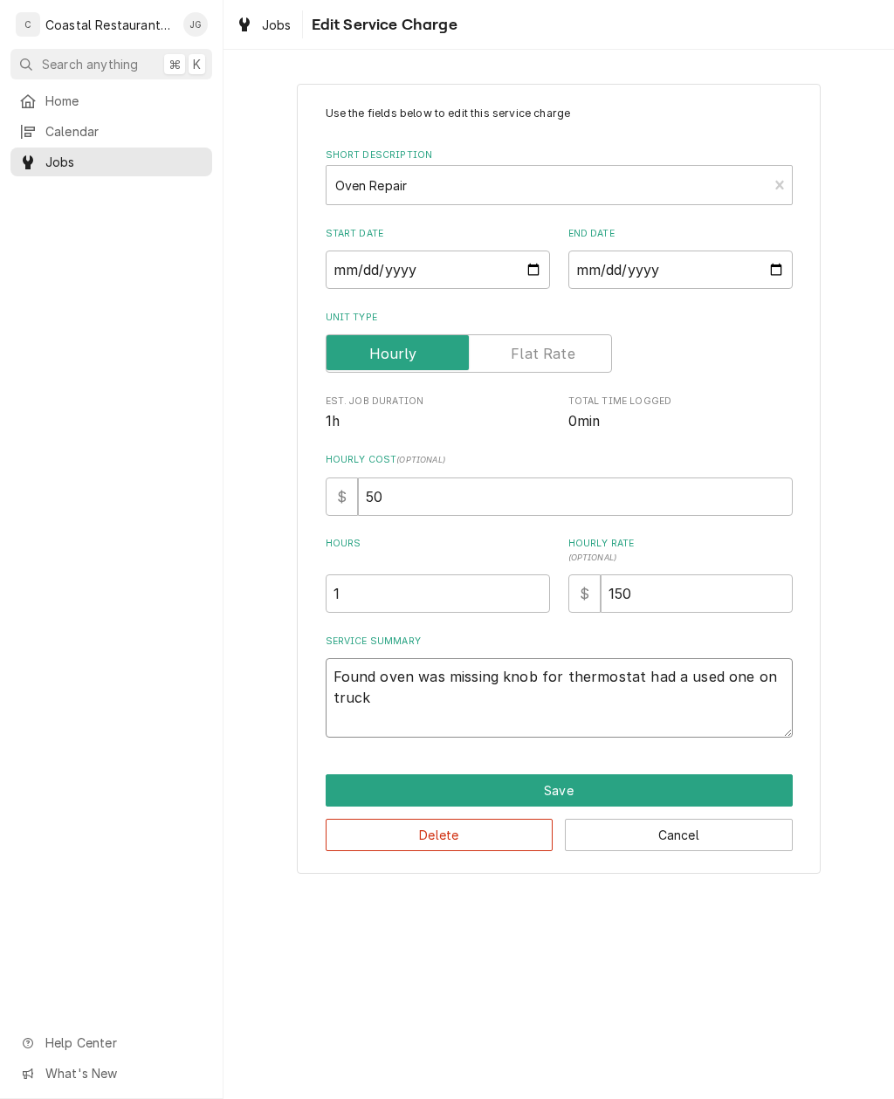
type textarea "Found oven was missing knob for thermostat had a used one on truck a"
type textarea "x"
type textarea "Found oven was missing knob for thermostat had a used one on truck an"
type textarea "x"
type textarea "Found oven was missing knob for thermostat had a used one on truck and"
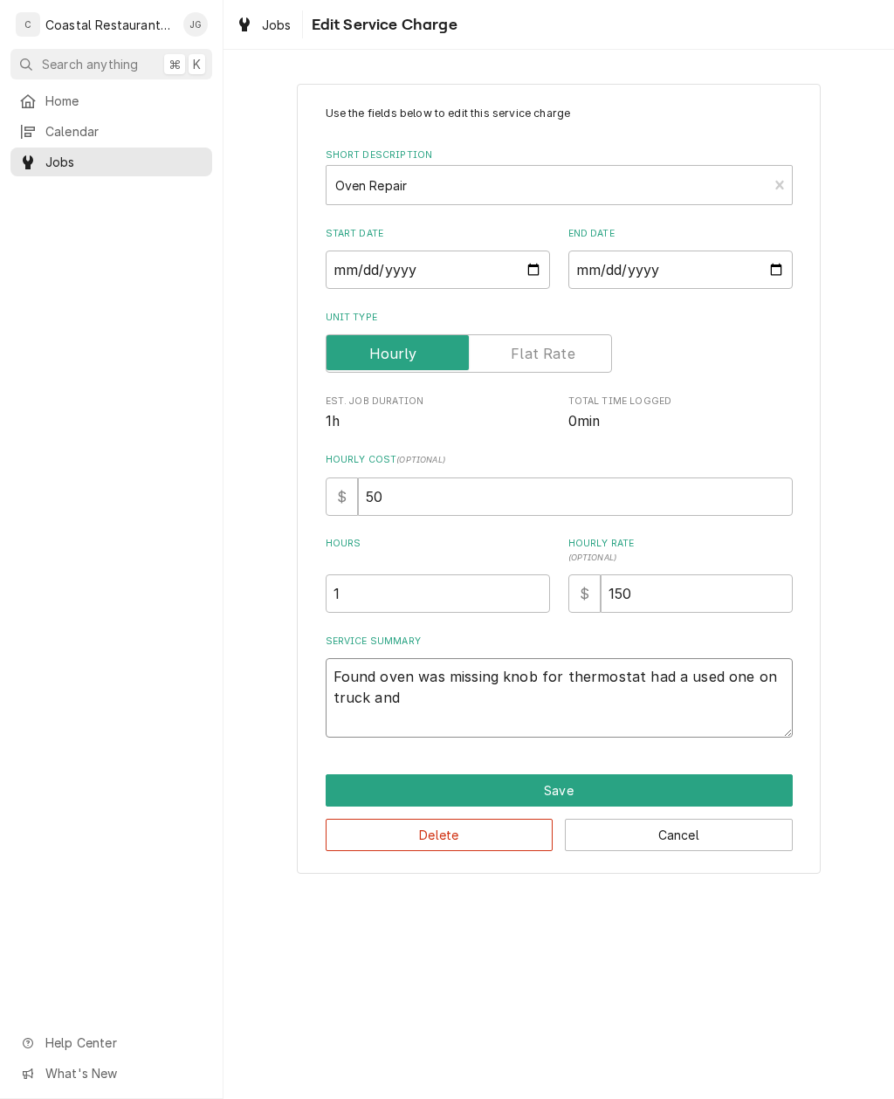
type textarea "x"
type textarea "Found oven was missing knob for thermostat had a used one on truck and"
type textarea "x"
type textarea "Found oven was missing knob for thermostat had a used one on truck and in"
type textarea "x"
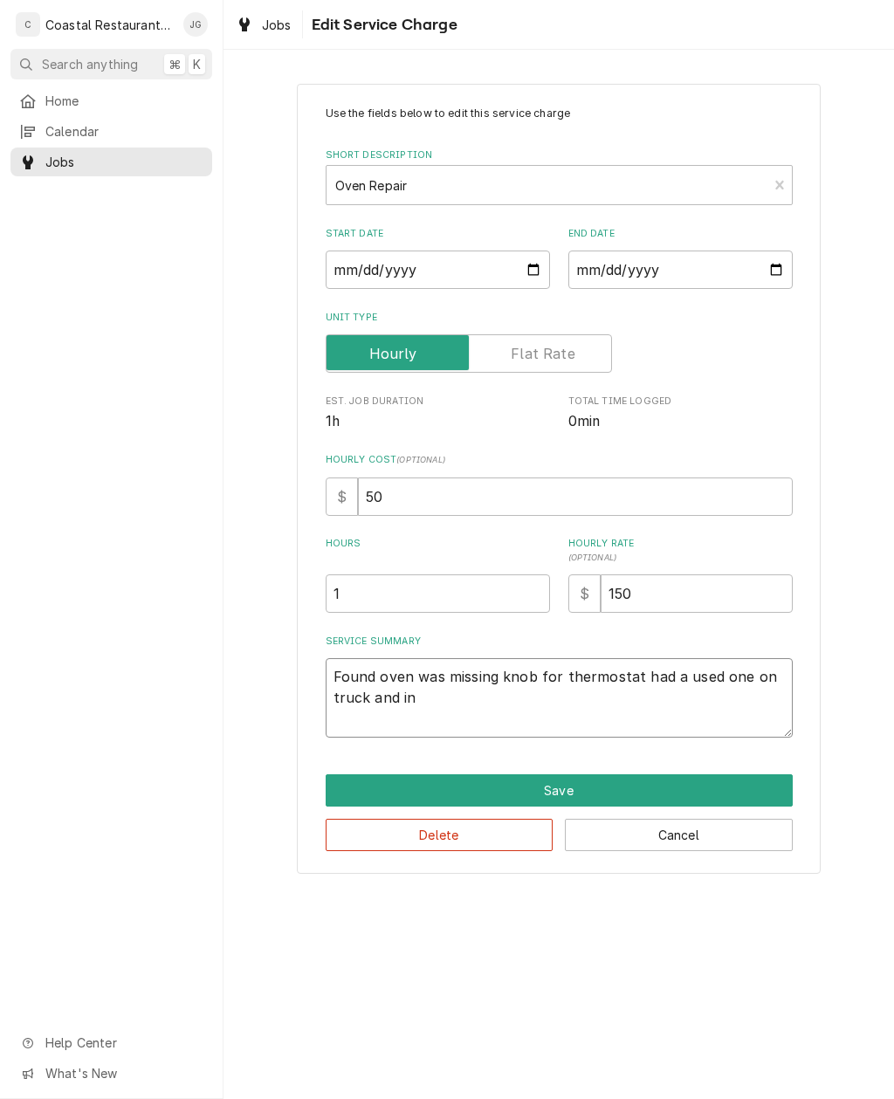
type textarea "Found oven was missing knob for thermostat had a used one on truck and ins"
type textarea "x"
type textarea "Found oven was missing knob for thermostat had a used one on truck and inst"
type textarea "x"
type textarea "Found oven was missing knob for thermostat had a used one on truck and installed"
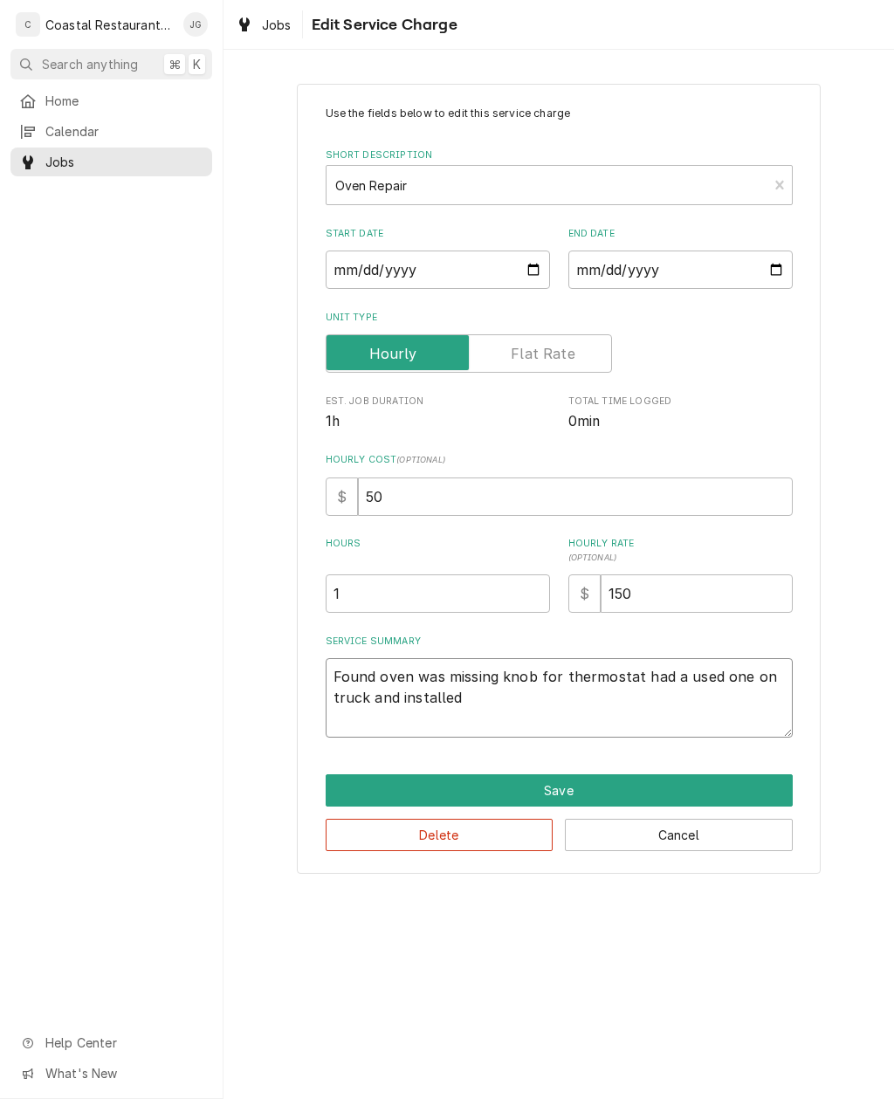
type textarea "x"
type textarea "Found oven was missing knob for thermostat had a used one on truck and installed"
type textarea "x"
type textarea "Found oven was missing knob for thermostat had a used one on truck and installed"
type textarea "x"
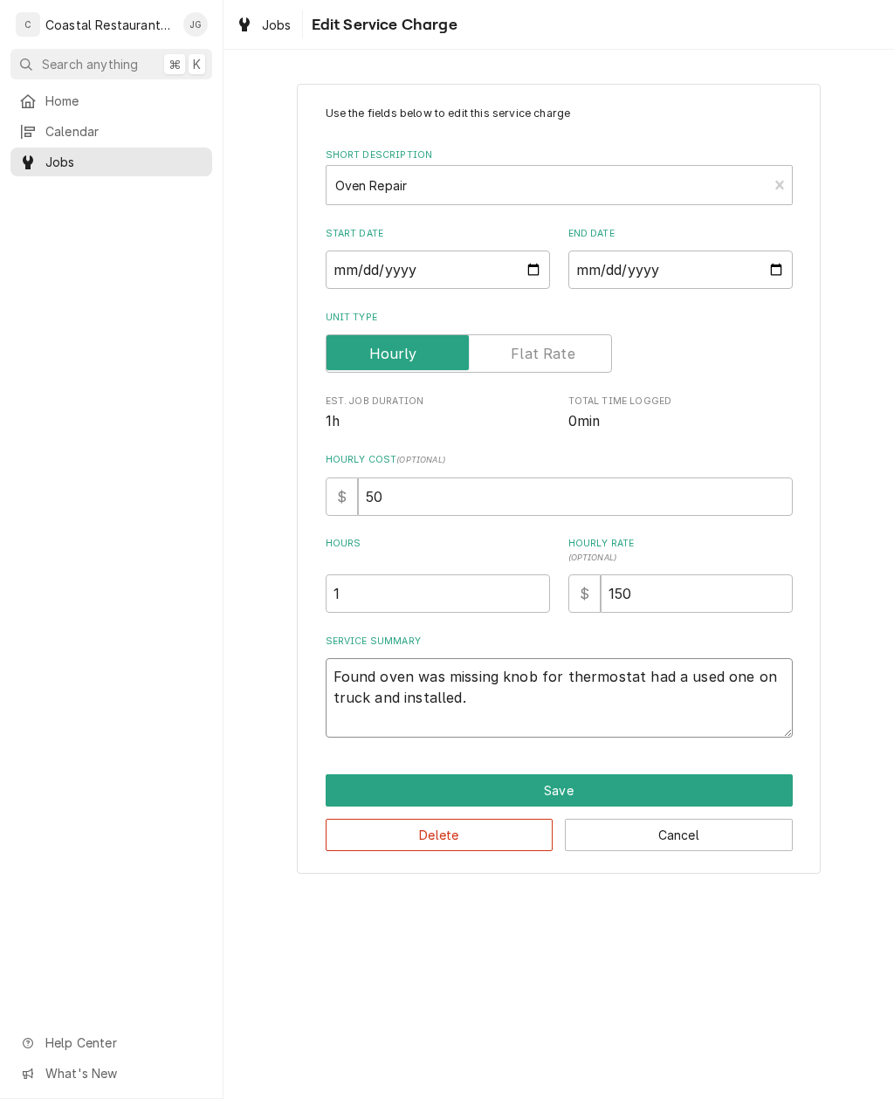
type textarea "Found oven was missing knob for thermostat had a used one on truck and installe…"
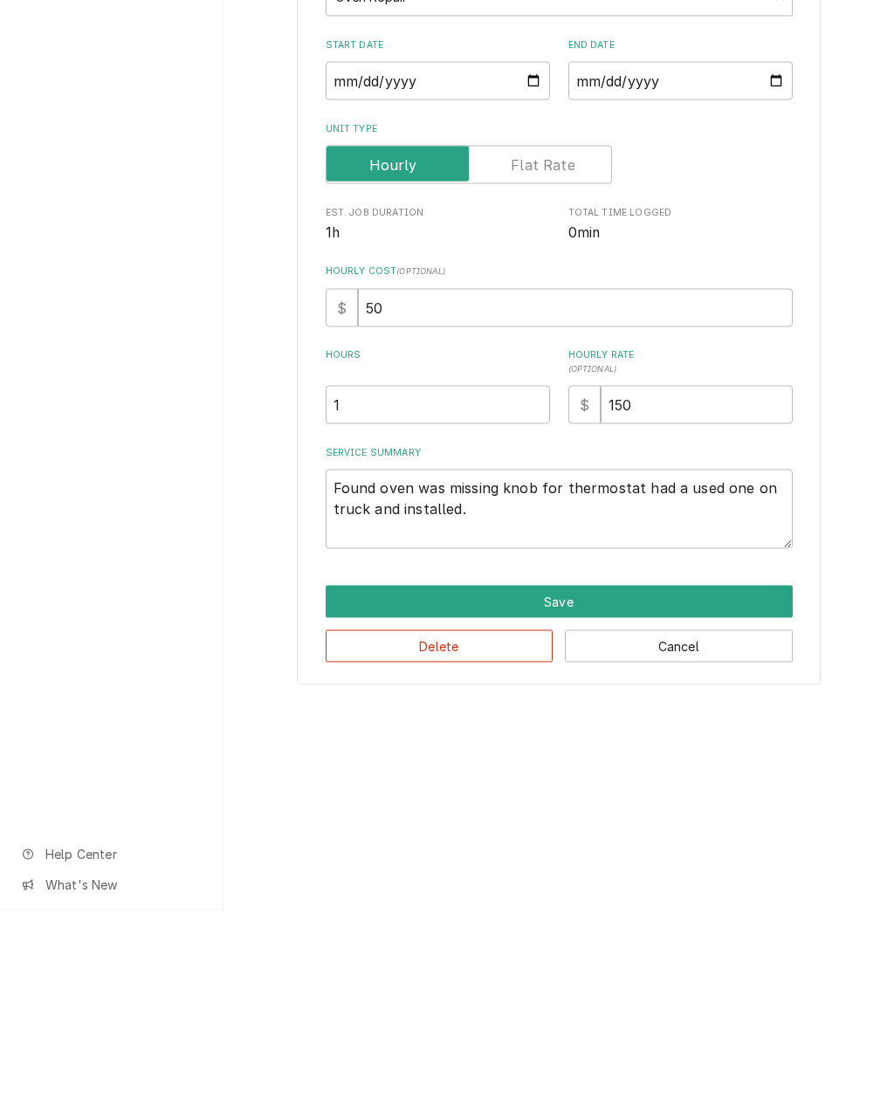
click at [621, 775] on button "Save" at bounding box center [559, 791] width 467 height 32
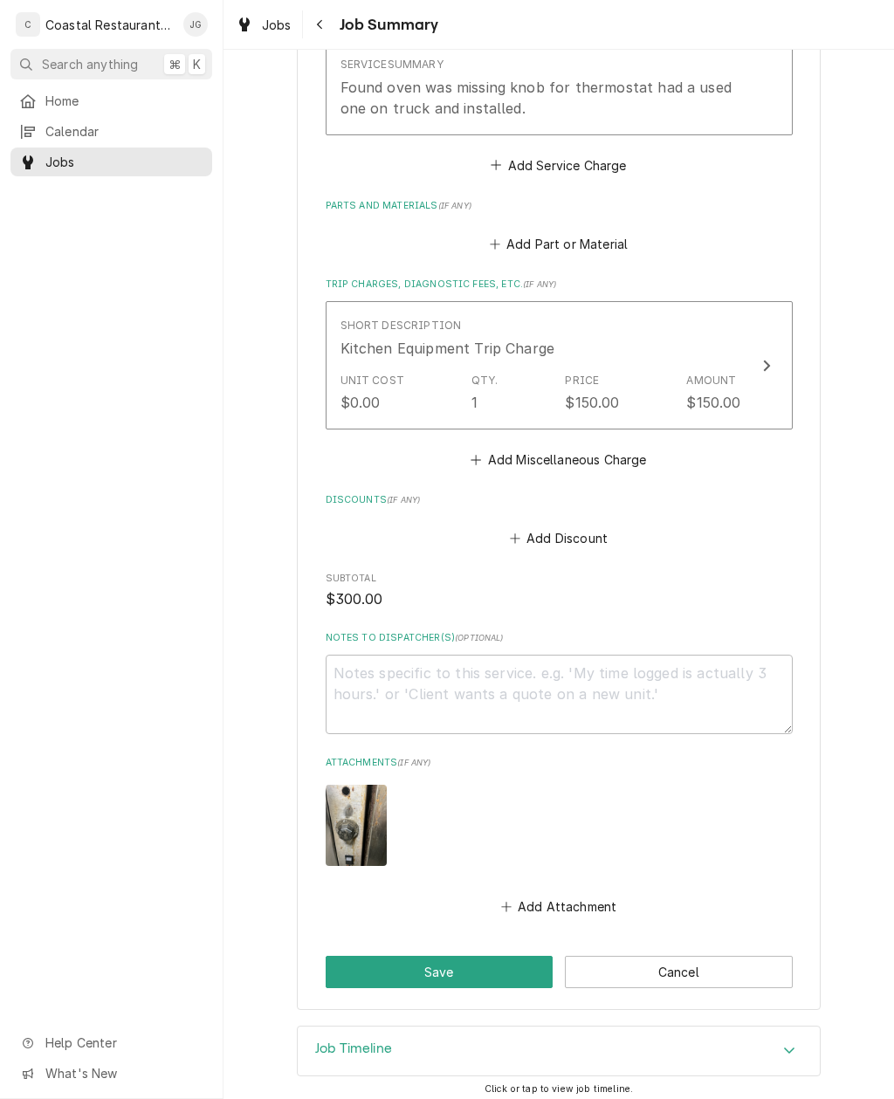
scroll to position [621, 0]
click at [484, 963] on button "Save" at bounding box center [440, 973] width 228 height 32
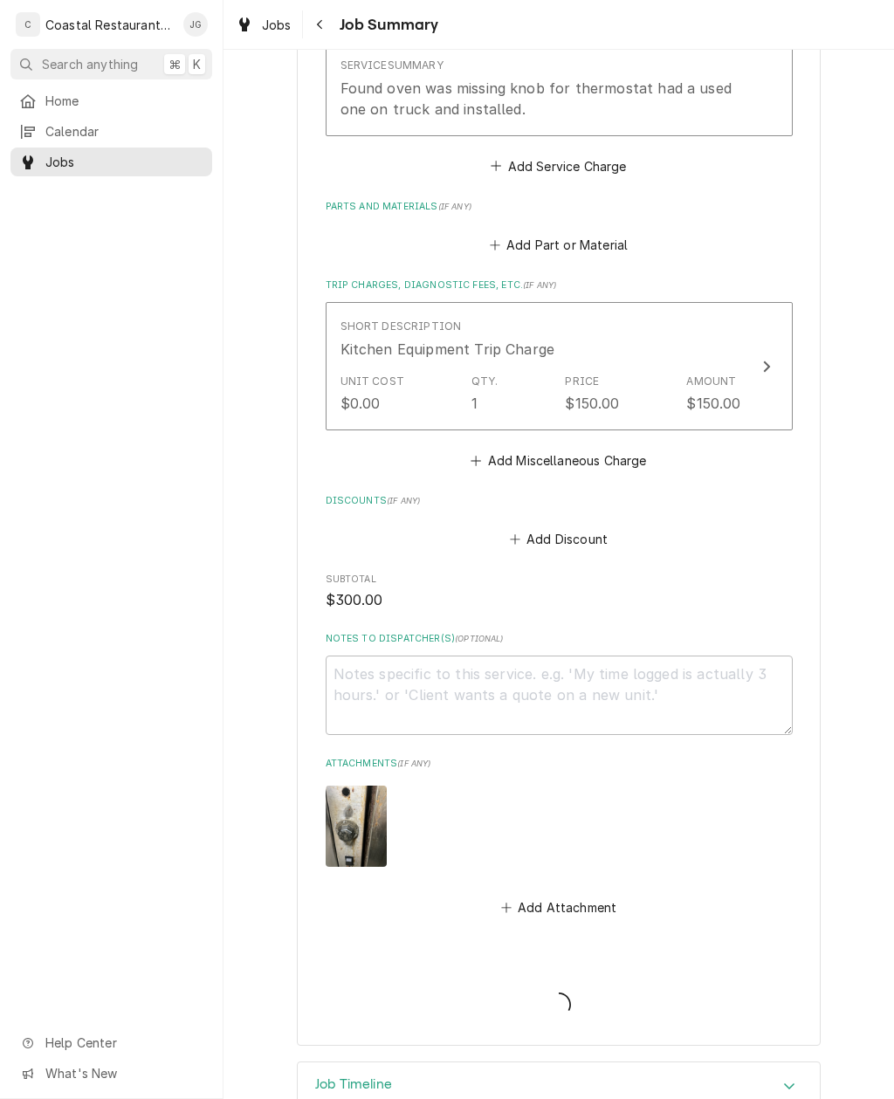
type textarea "x"
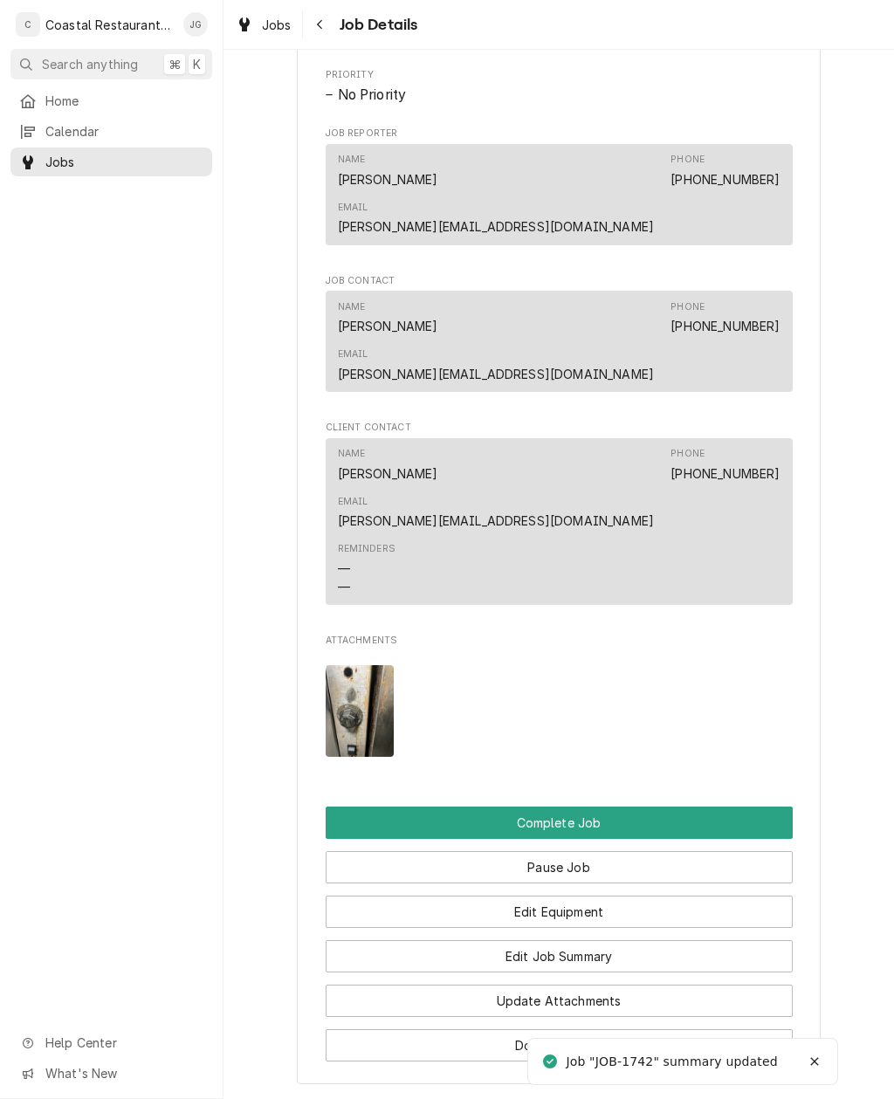
scroll to position [1130, 0]
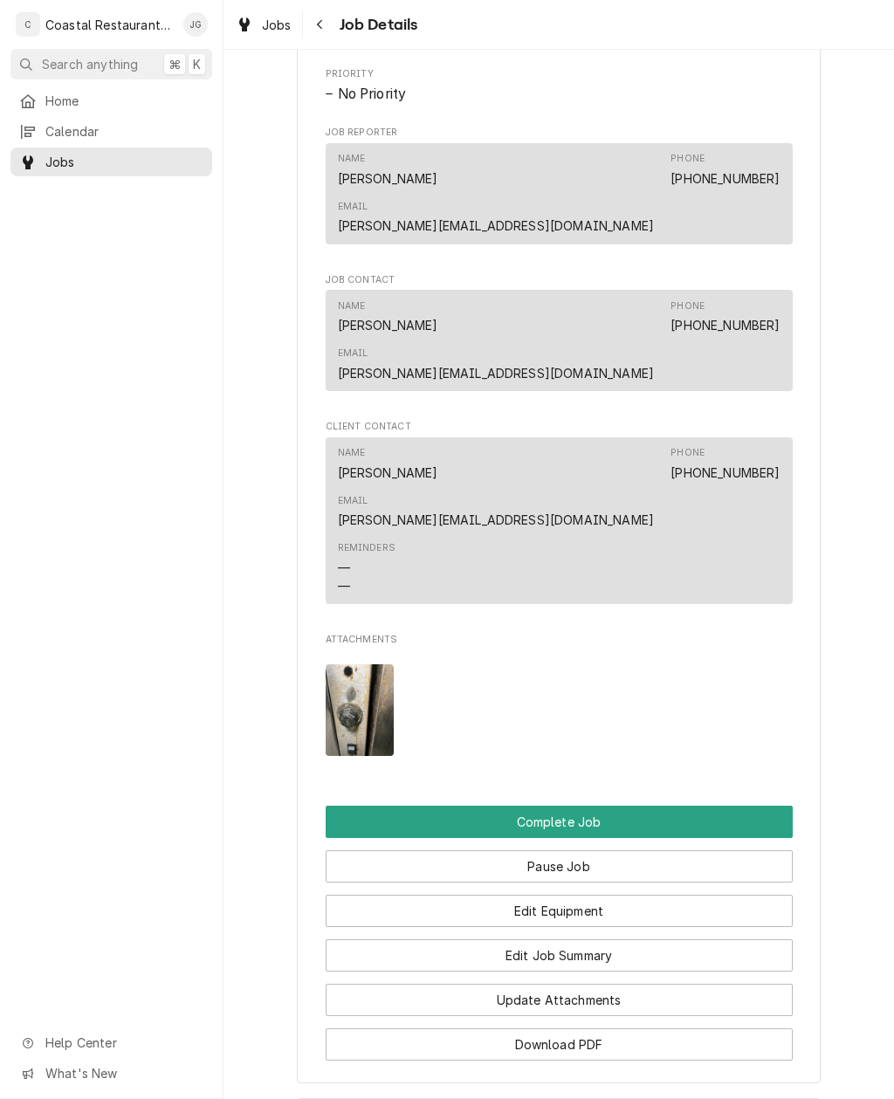
click at [604, 806] on button "Complete Job" at bounding box center [559, 822] width 467 height 32
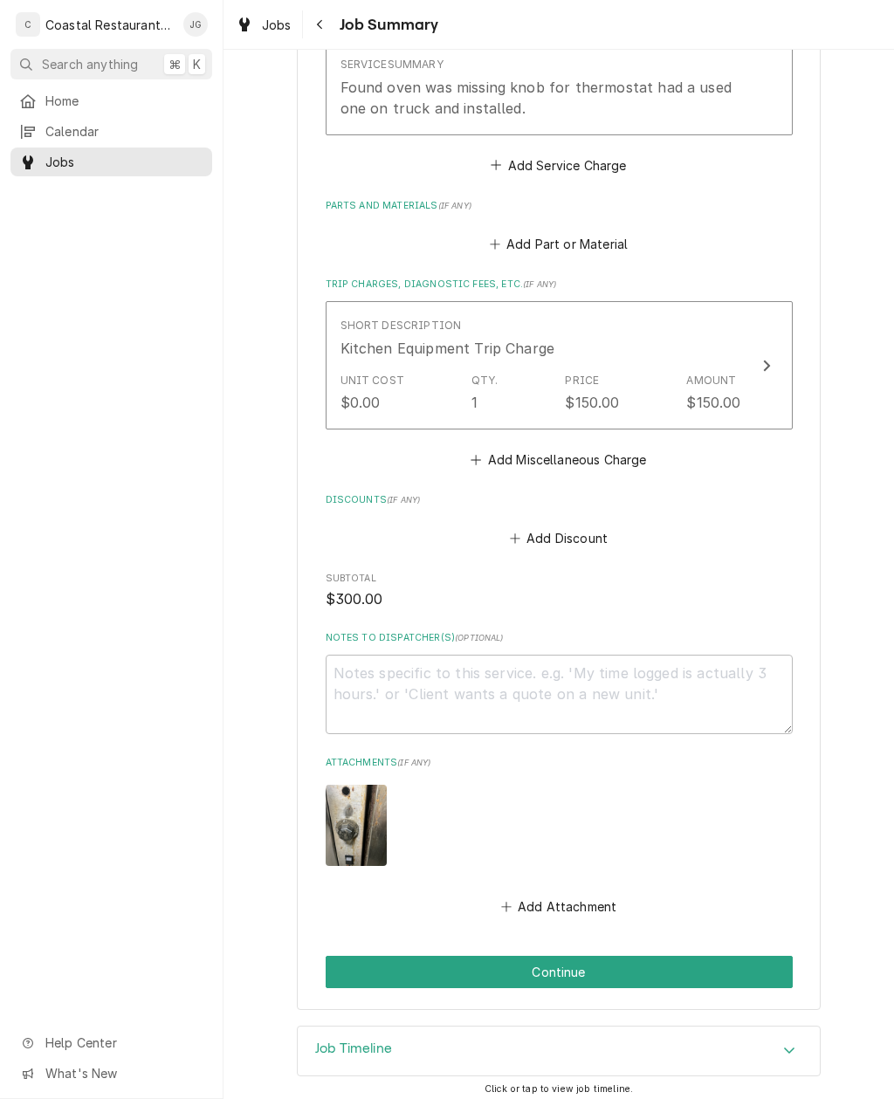
scroll to position [621, 0]
click at [597, 972] on button "Continue" at bounding box center [559, 973] width 467 height 32
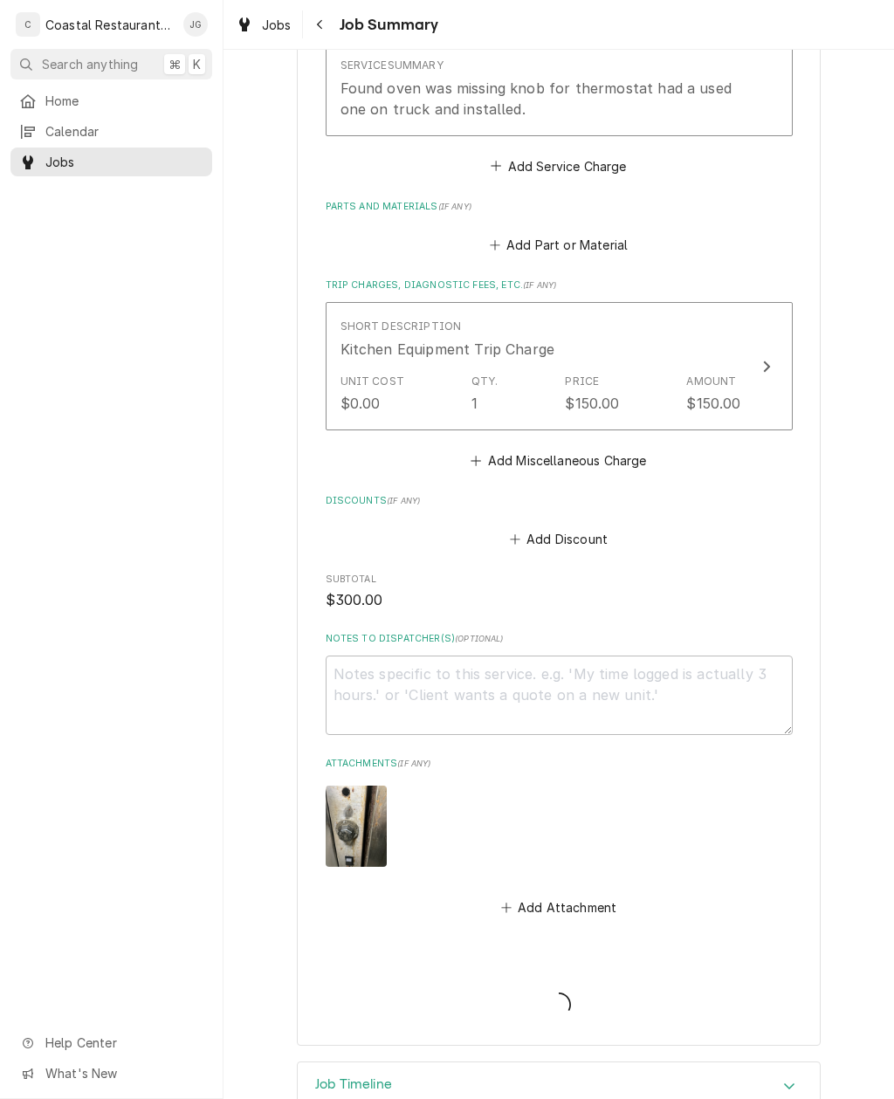
type textarea "x"
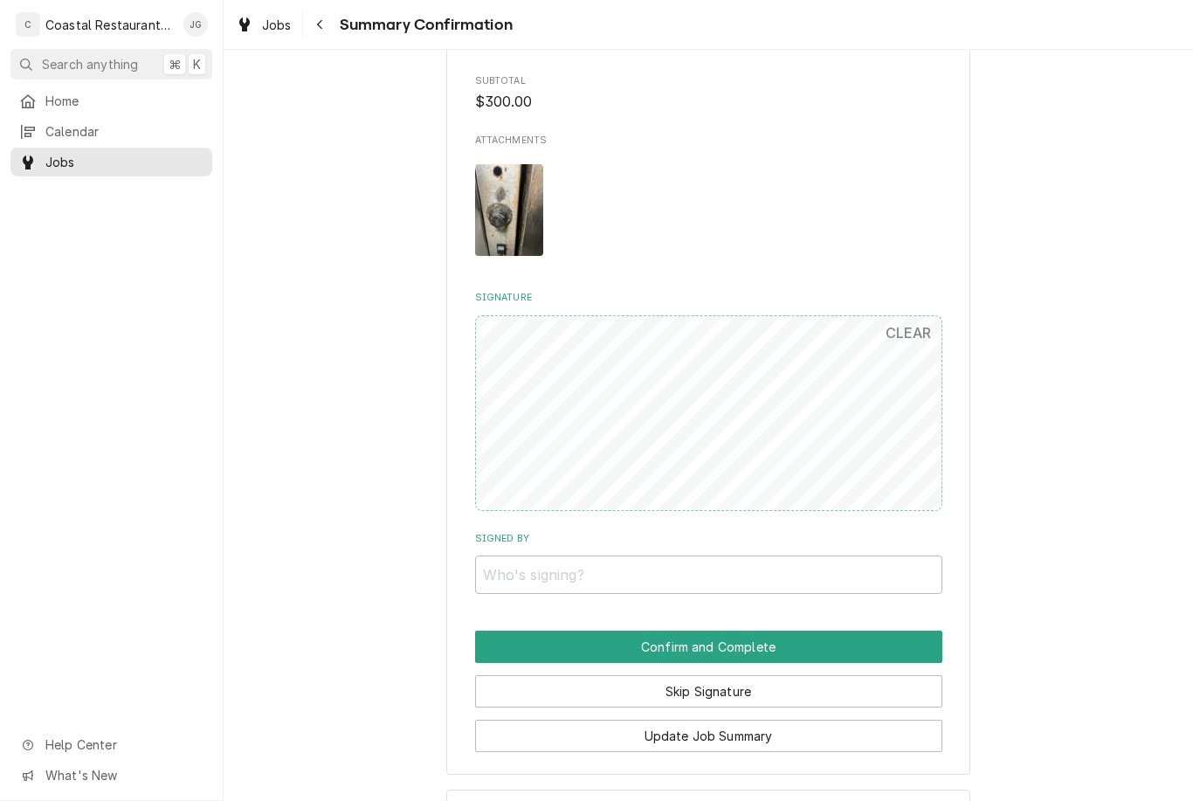
scroll to position [941, 0]
click at [706, 565] on input "Signed By" at bounding box center [708, 574] width 467 height 38
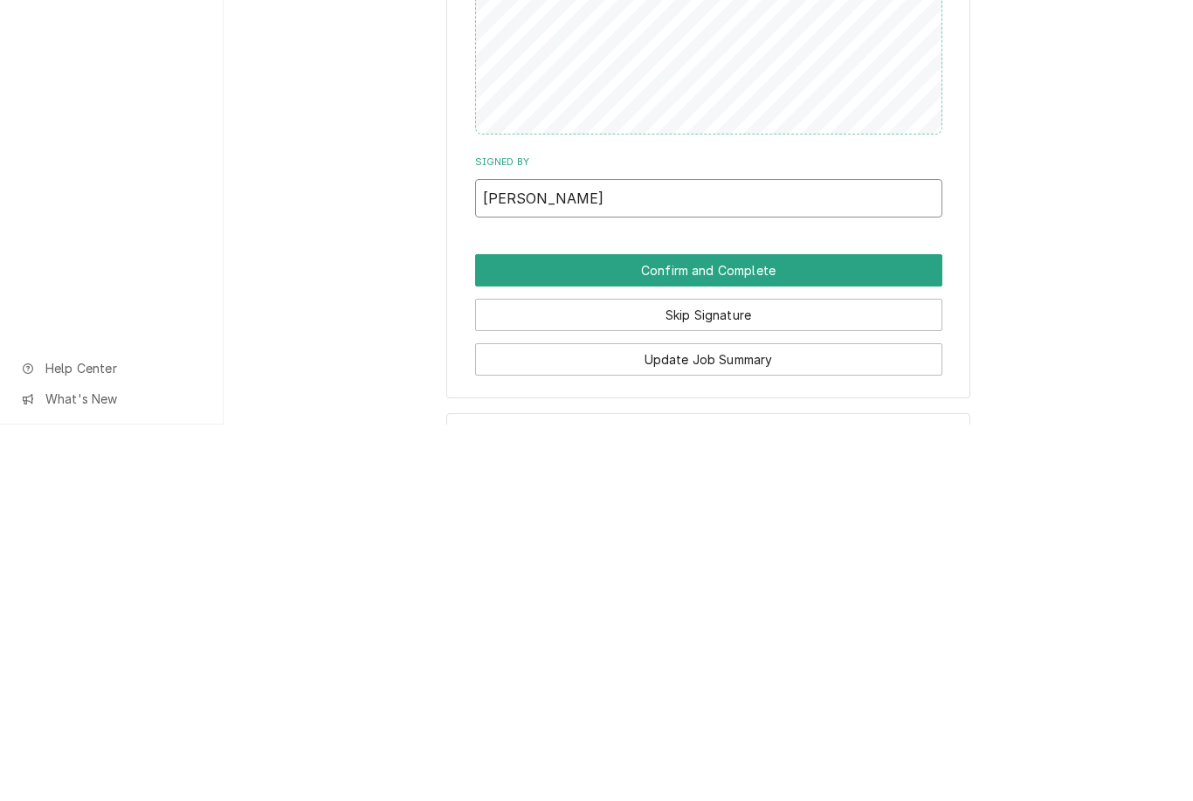
type input "[PERSON_NAME]"
click at [872, 631] on button "Confirm and Complete" at bounding box center [708, 647] width 467 height 32
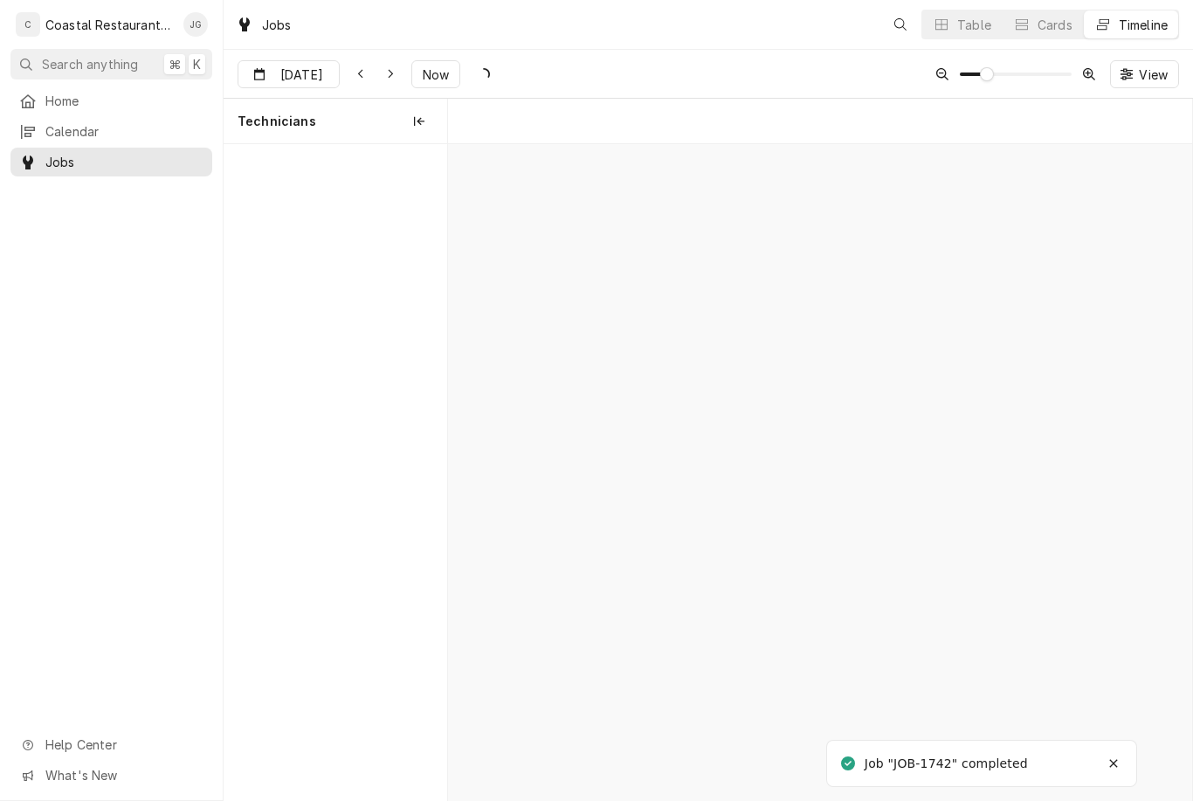
scroll to position [0, 14757]
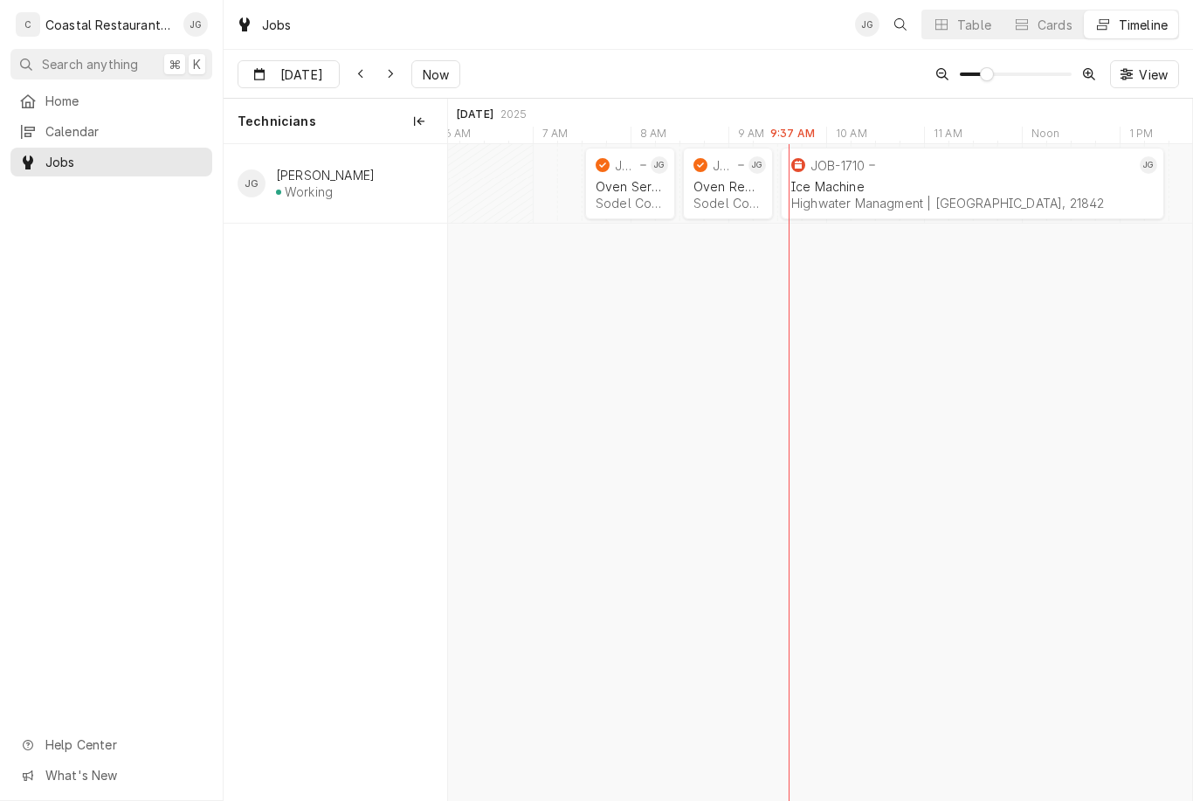
click at [818, 221] on div "normal" at bounding box center [985, 183] width 30589 height 79
click at [818, 220] on div "normal" at bounding box center [985, 183] width 30589 height 79
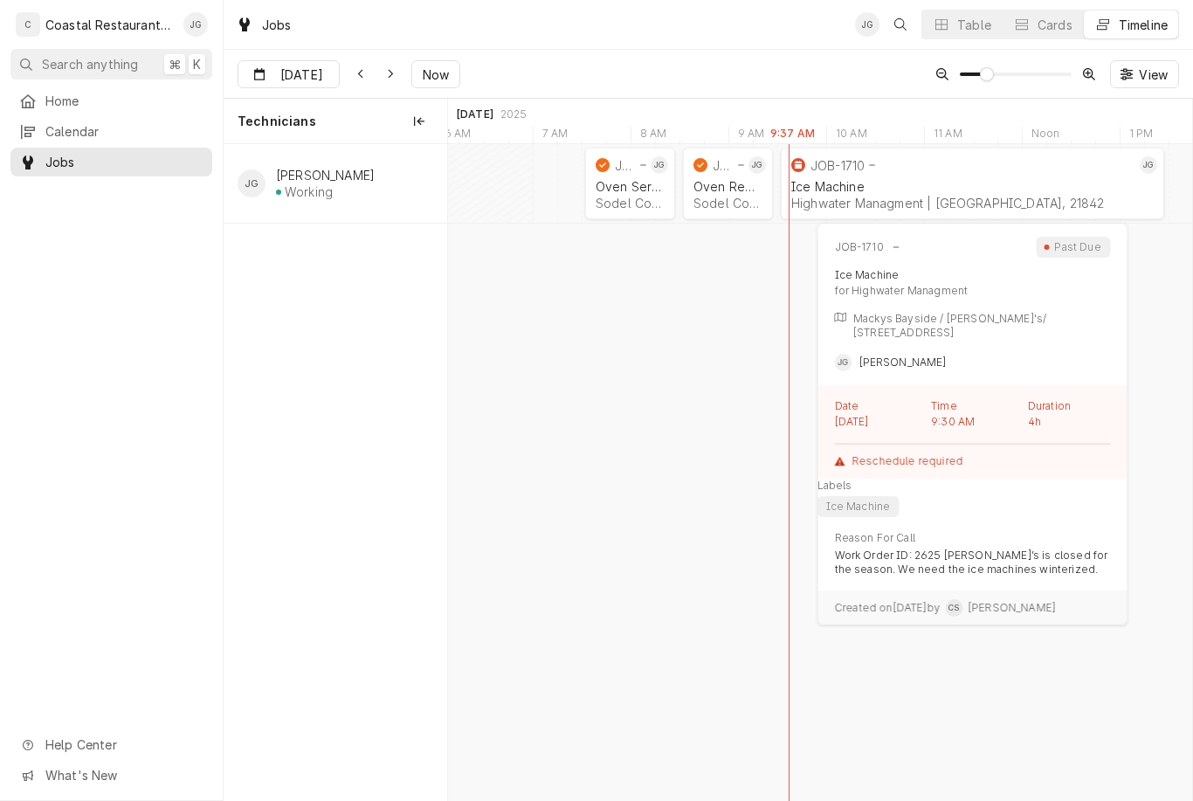
click at [800, 177] on div "Ice Machine Highwater Managment | [GEOGRAPHIC_DATA], 21842" at bounding box center [972, 195] width 369 height 38
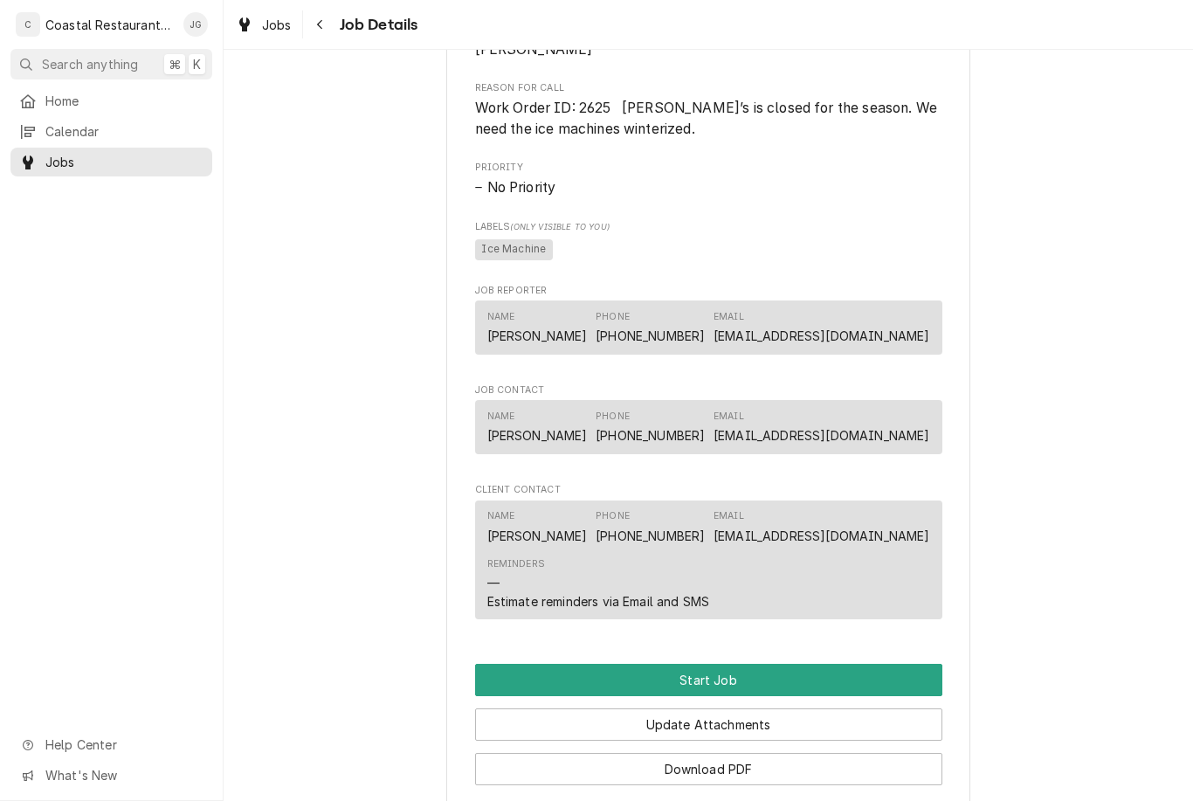
scroll to position [824, 0]
click at [758, 674] on button "Start Job" at bounding box center [708, 679] width 467 height 32
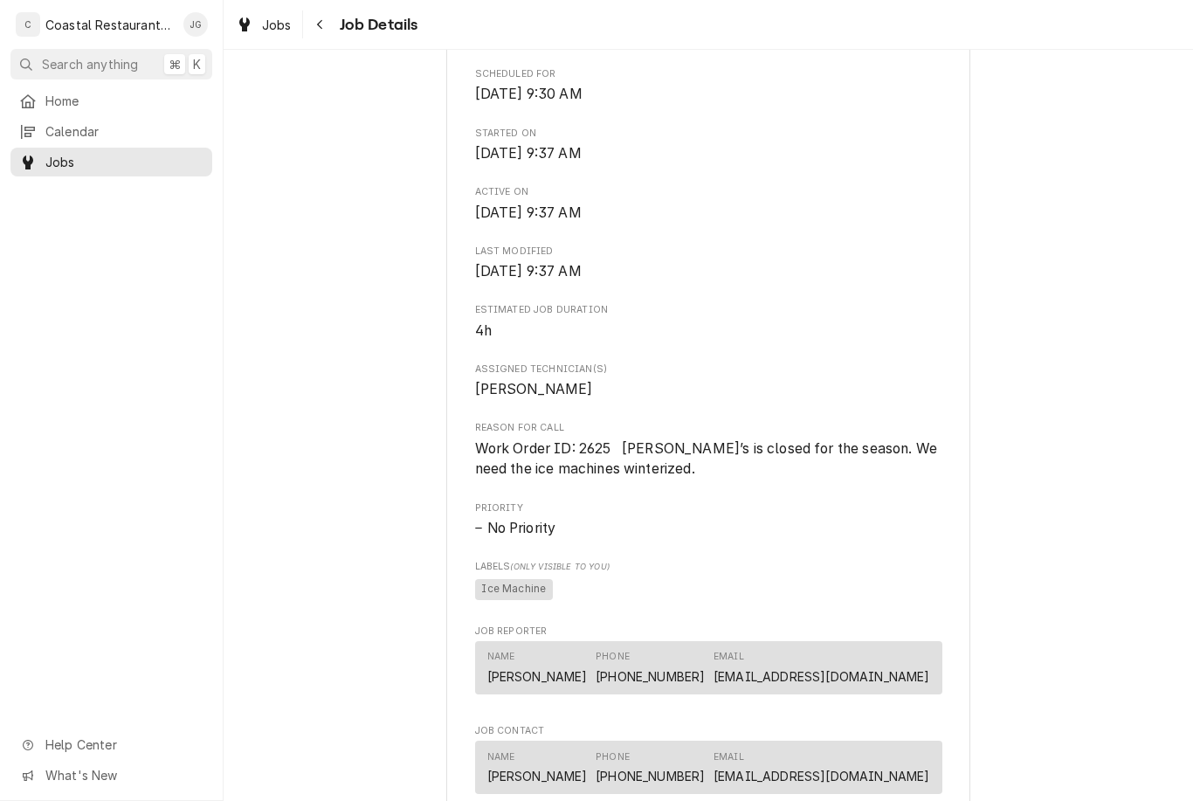
scroll to position [548, 0]
